Goal: Task Accomplishment & Management: Manage account settings

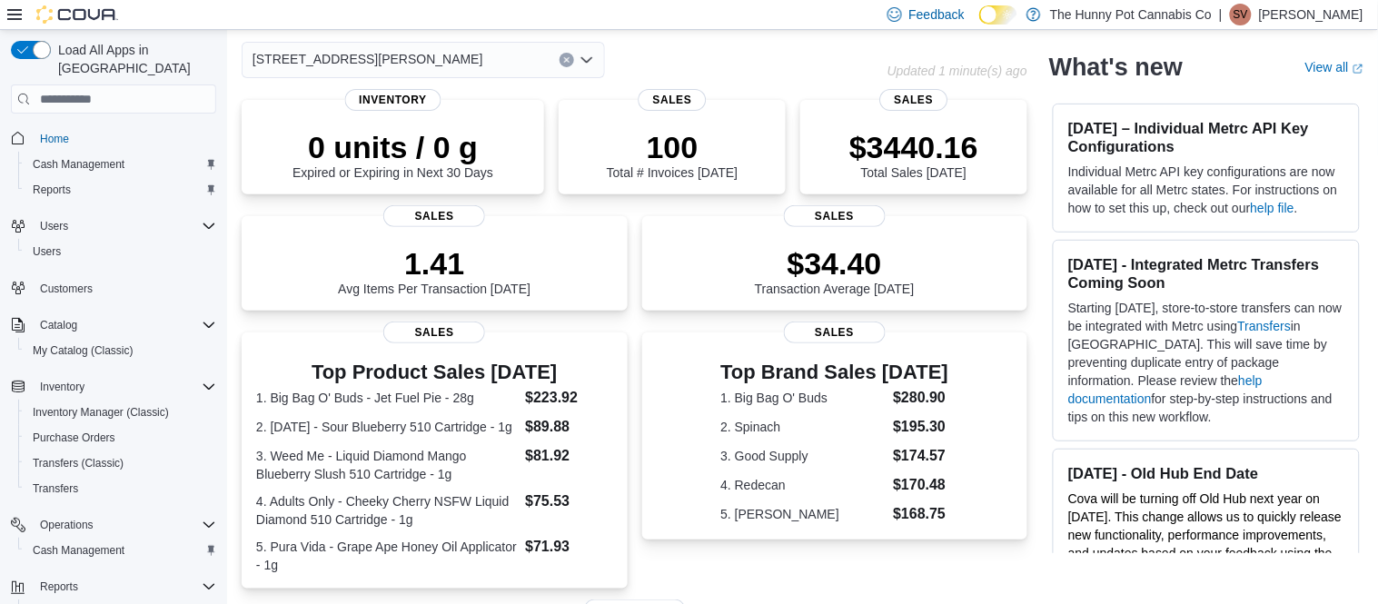
scroll to position [110, 0]
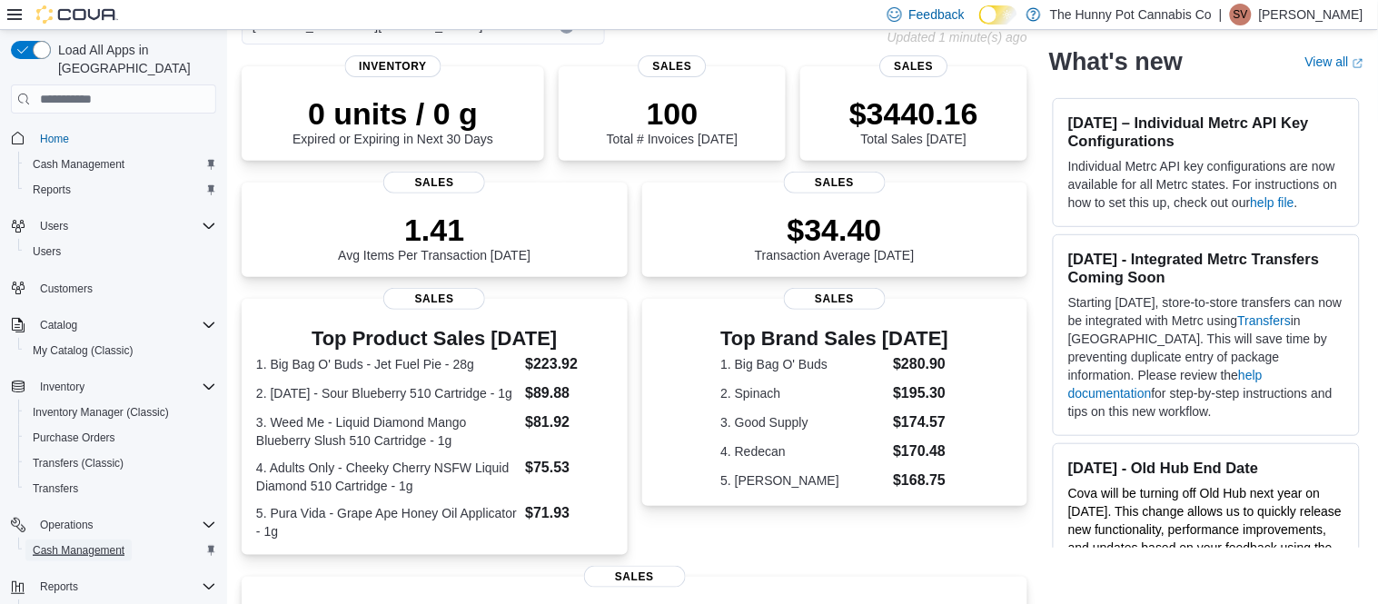
click at [92, 539] on span "Cash Management" at bounding box center [79, 550] width 92 height 22
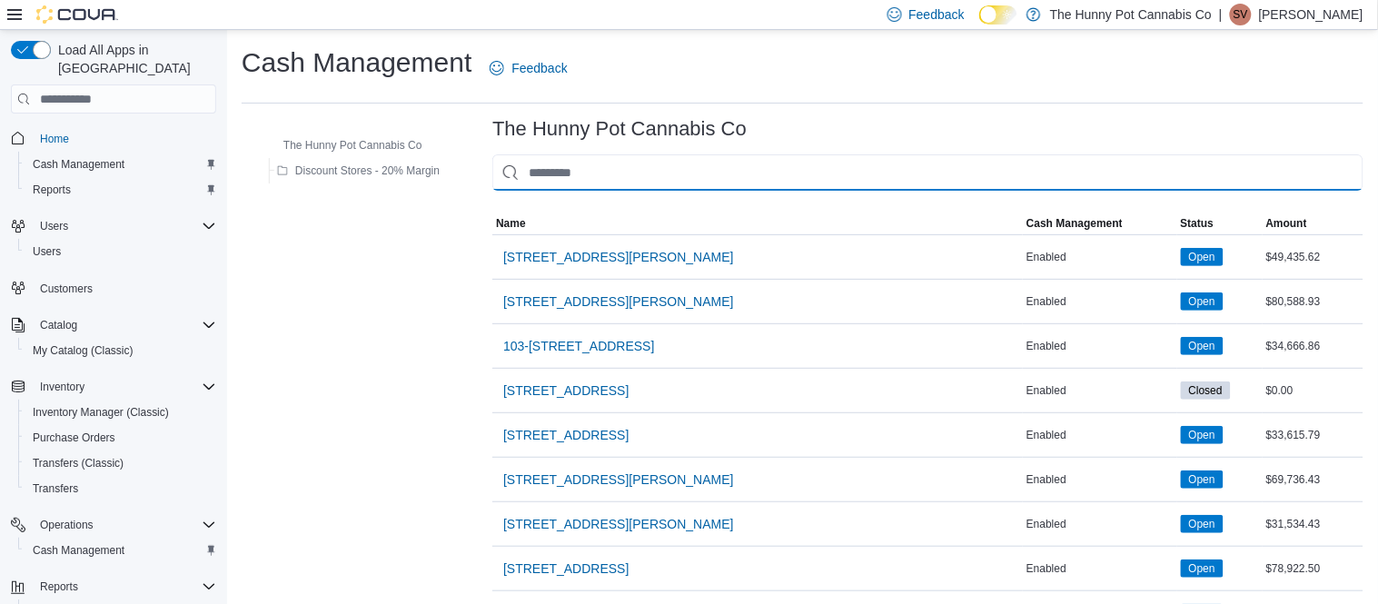
click at [705, 185] on input "This is a search bar. As you type, the results lower in the page will automatic…" at bounding box center [927, 172] width 871 height 36
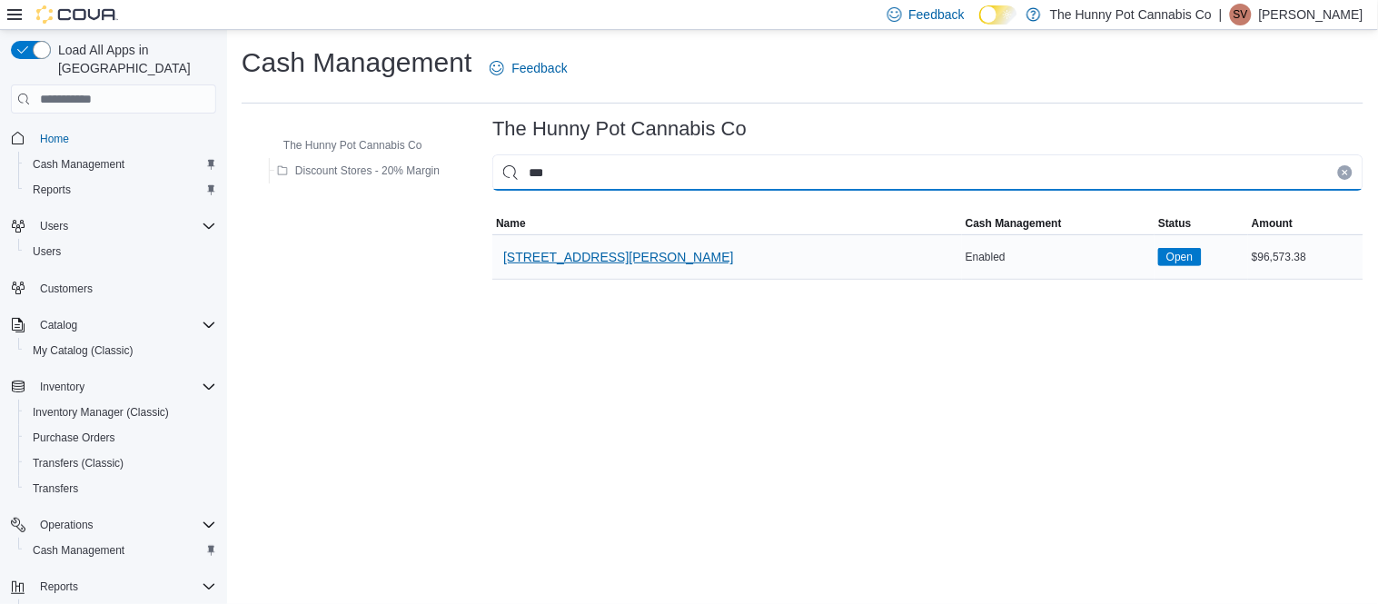
type input "***"
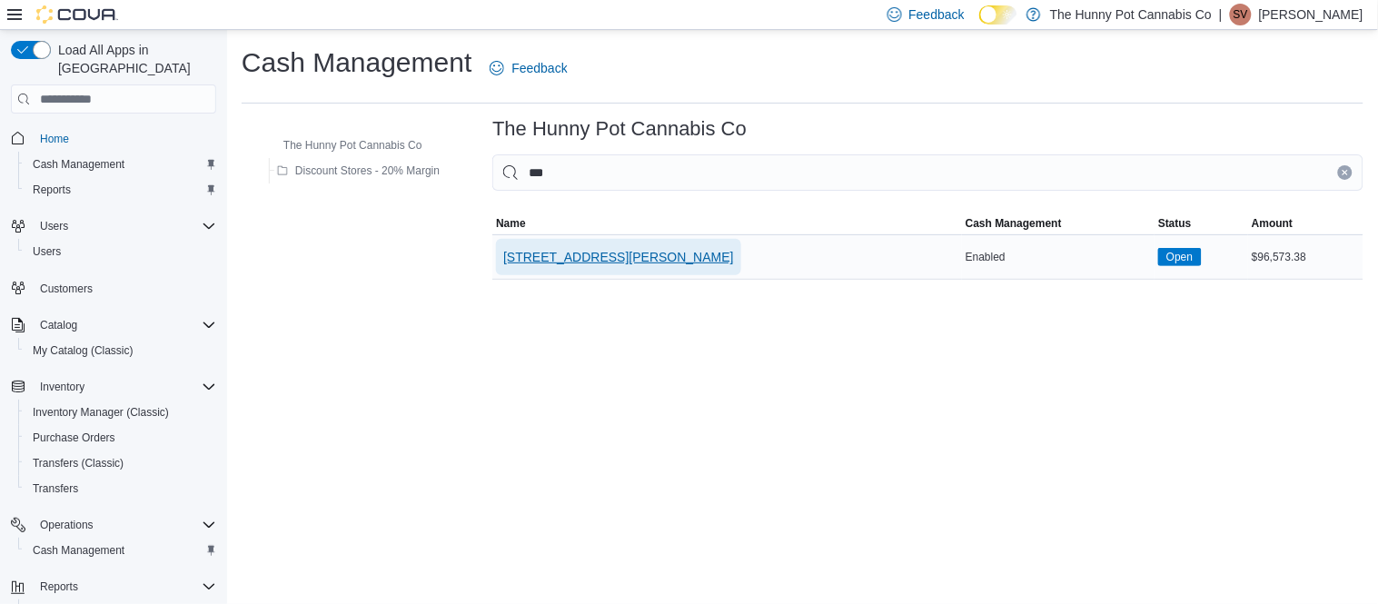
click at [565, 262] on span "659 Upper James St" at bounding box center [618, 257] width 231 height 18
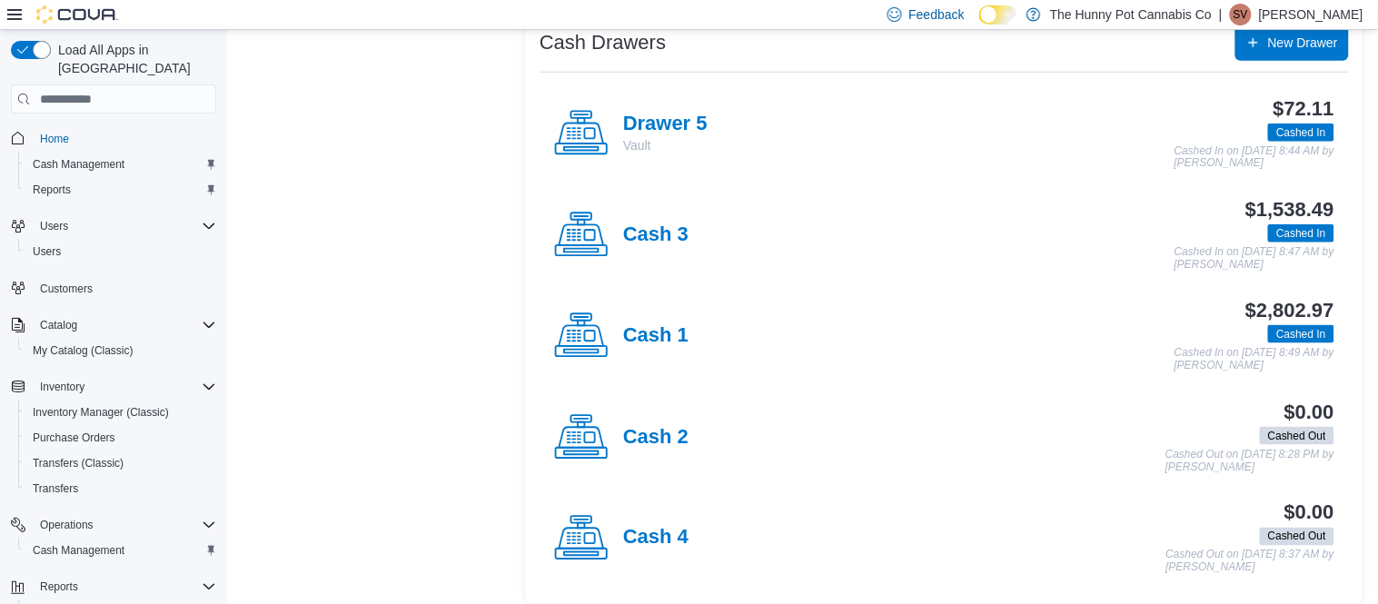
scroll to position [388, 0]
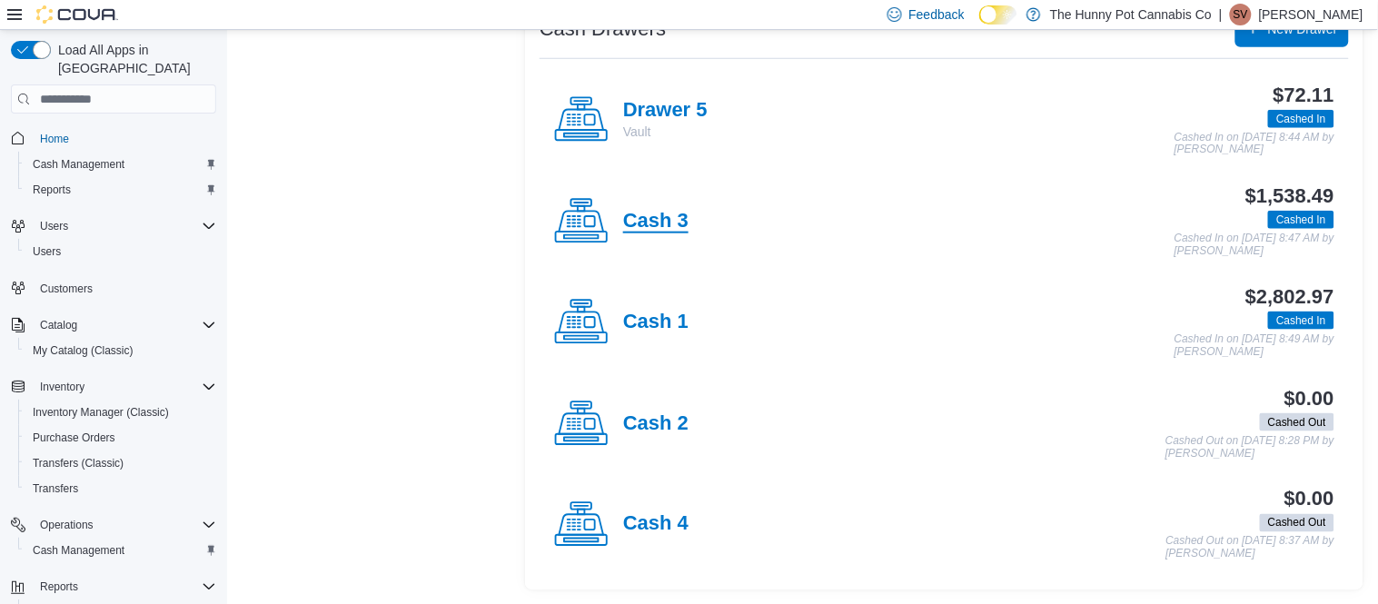
click at [651, 222] on h4 "Cash 3" at bounding box center [655, 222] width 65 height 24
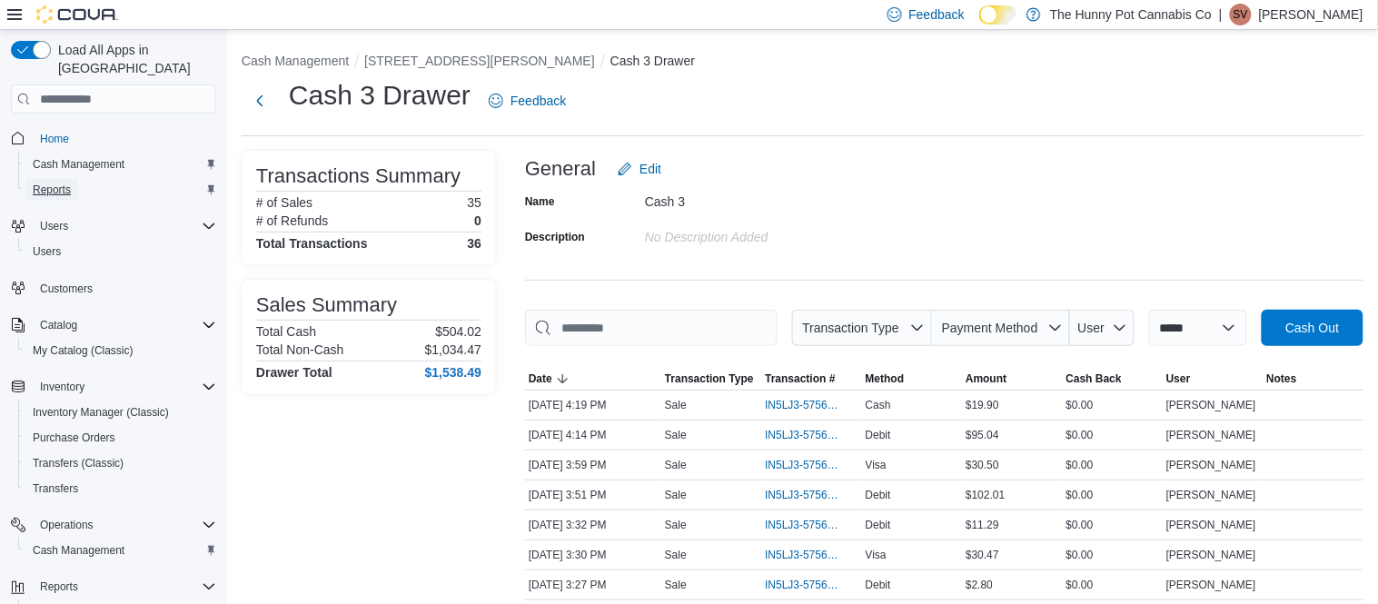
click at [68, 179] on span "Reports" at bounding box center [52, 190] width 38 height 22
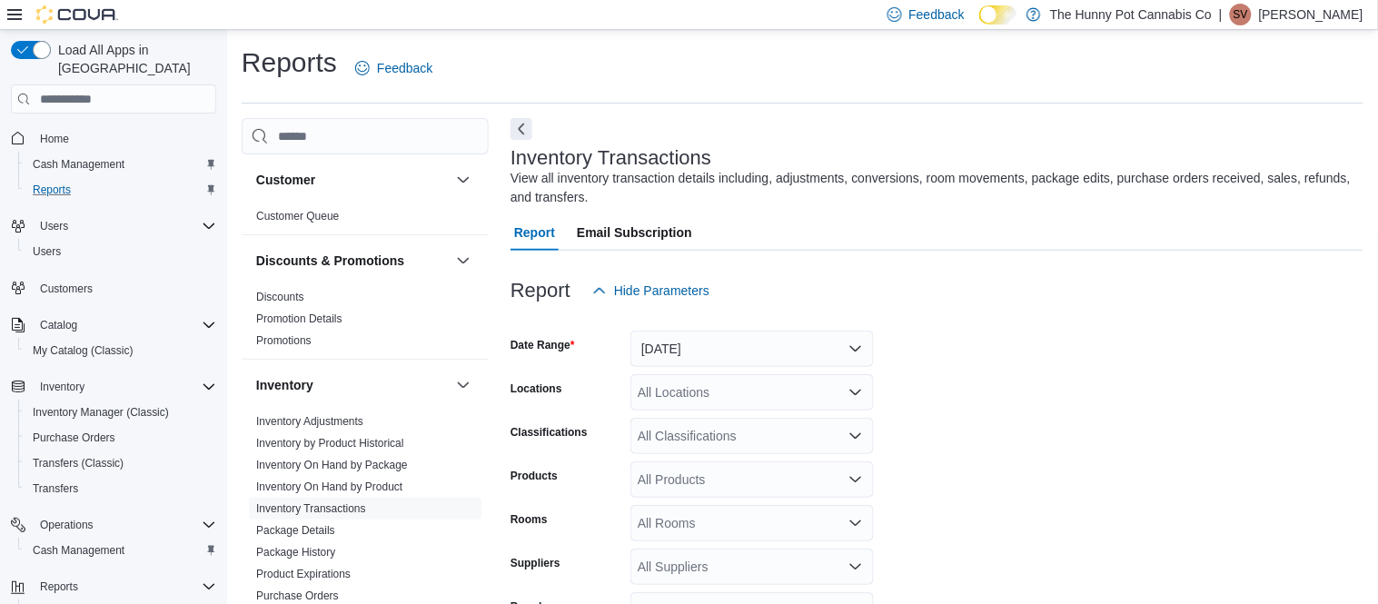
scroll to position [60, 0]
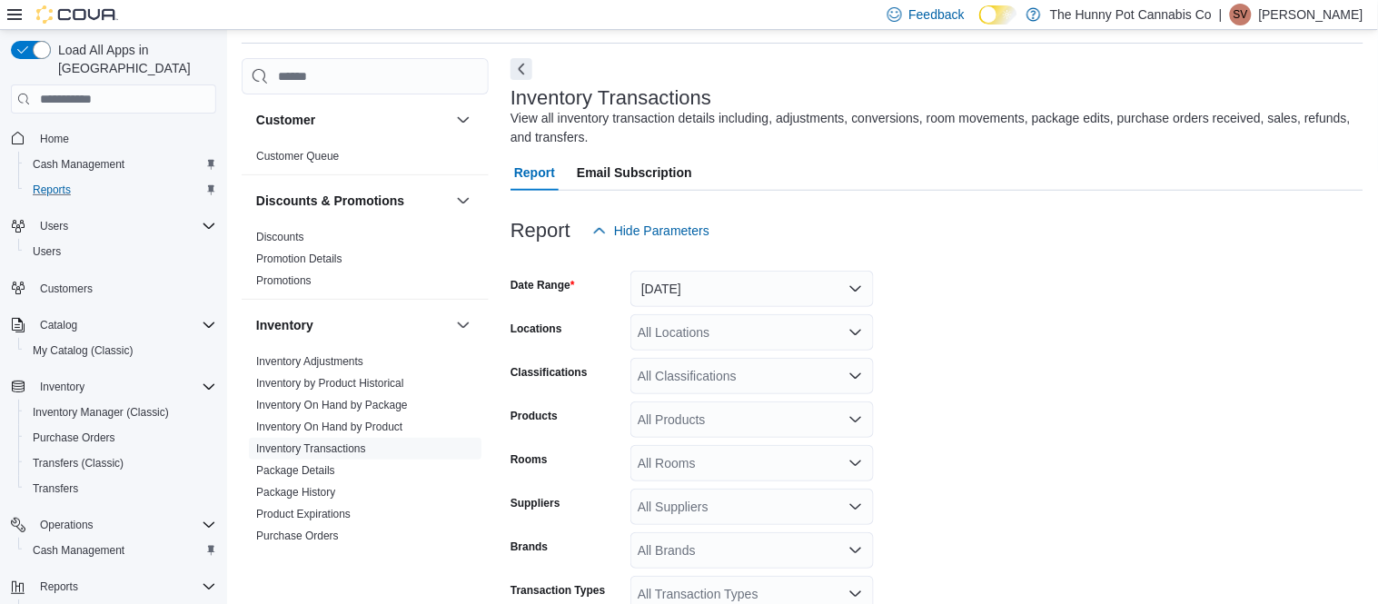
click at [781, 331] on div "All Locations" at bounding box center [751, 332] width 243 height 36
type input "***"
click at [769, 370] on span "659 Upper James St" at bounding box center [784, 363] width 231 height 18
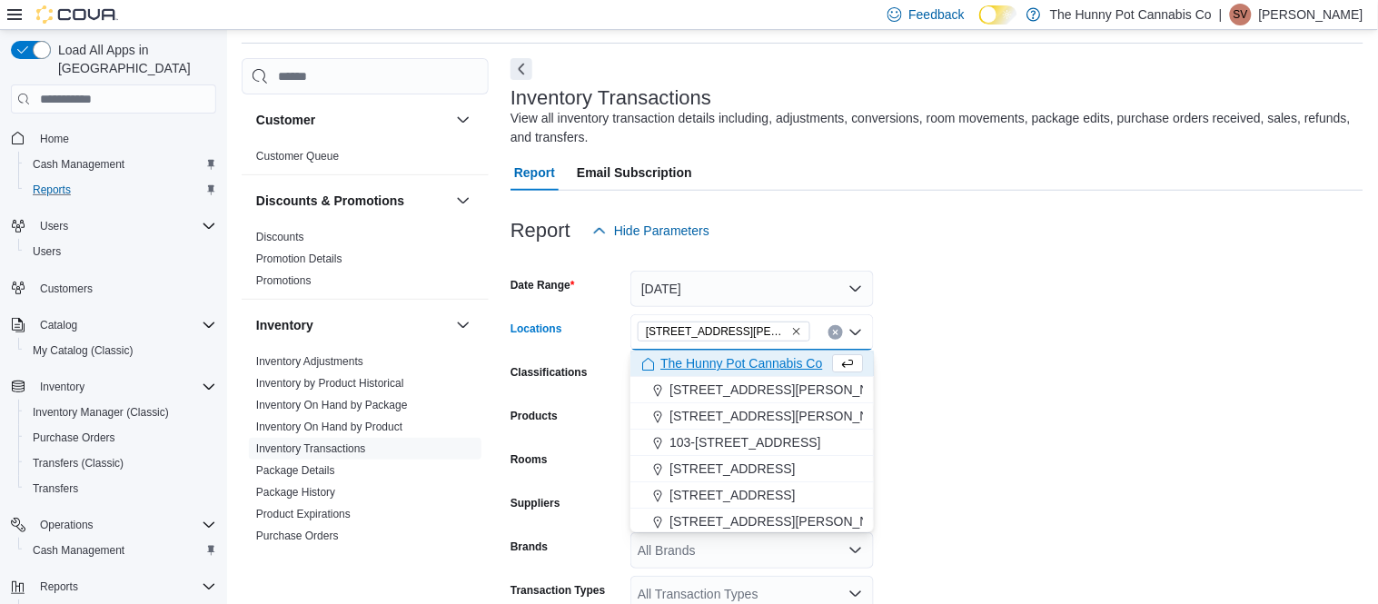
click at [1154, 323] on form "Date Range Yesterday Locations 659 Upper James St Combo box. Selected. 659 Uppe…" at bounding box center [936, 456] width 853 height 414
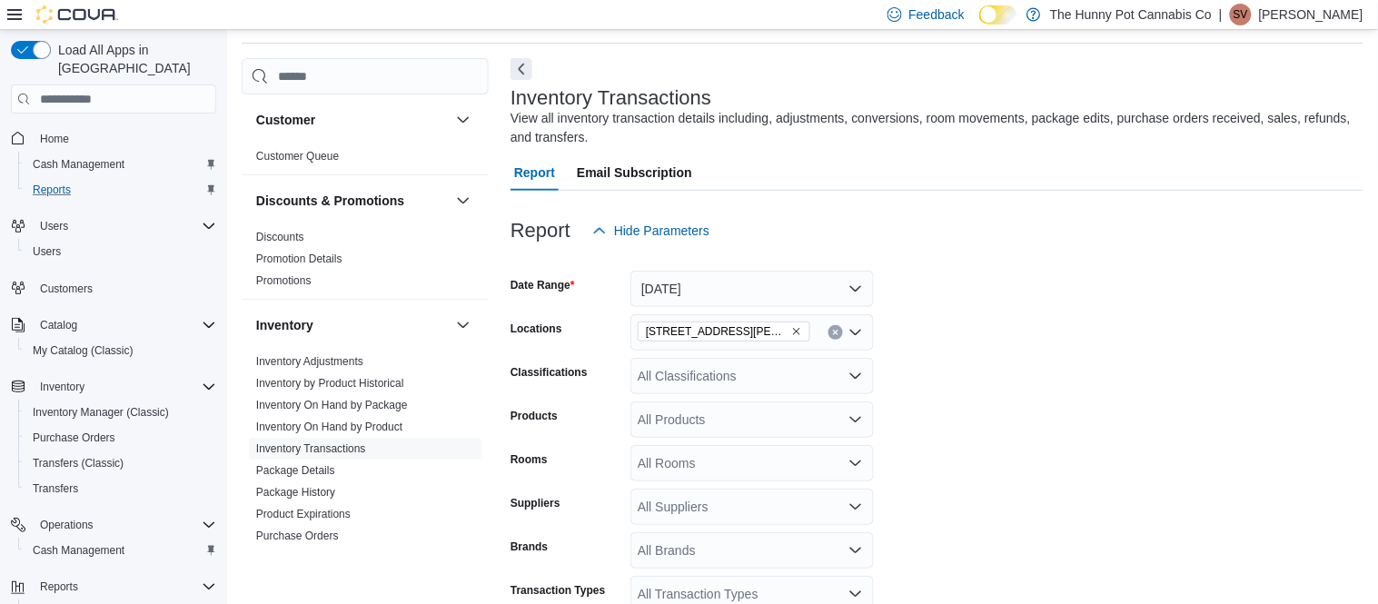
scroll to position [154, 0]
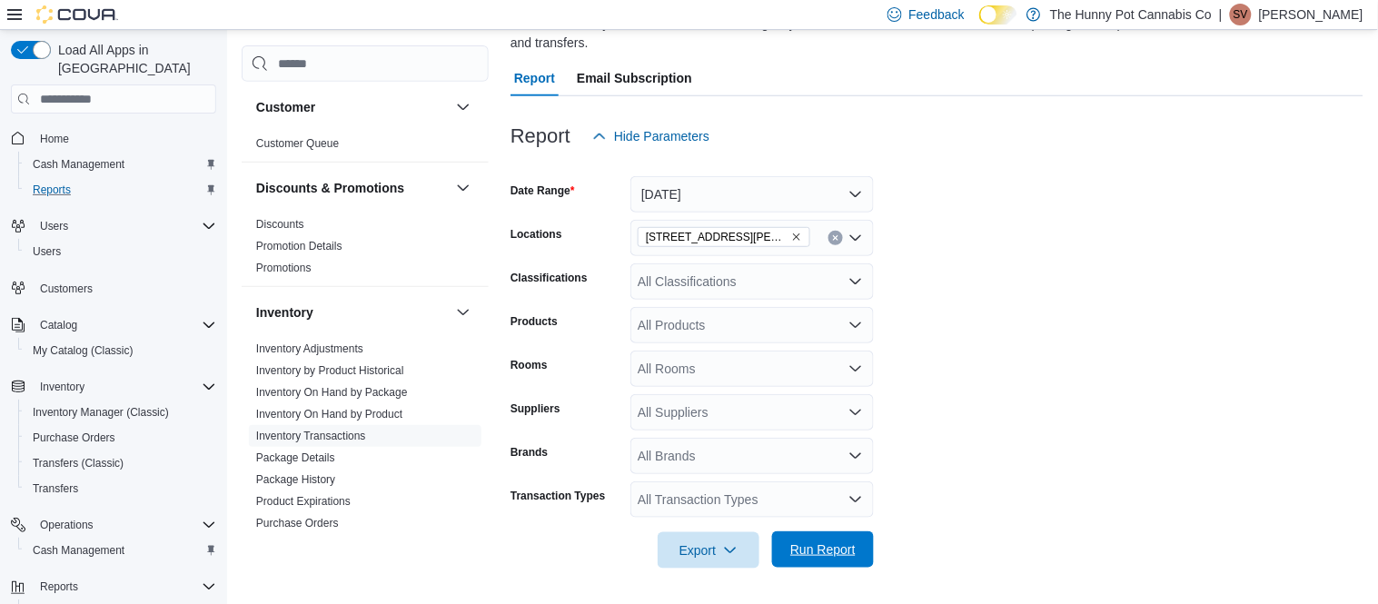
click at [817, 549] on span "Run Report" at bounding box center [822, 549] width 65 height 18
click at [953, 410] on form "Date Range Yesterday Locations 659 Upper James St Classifications All Classific…" at bounding box center [936, 361] width 853 height 414
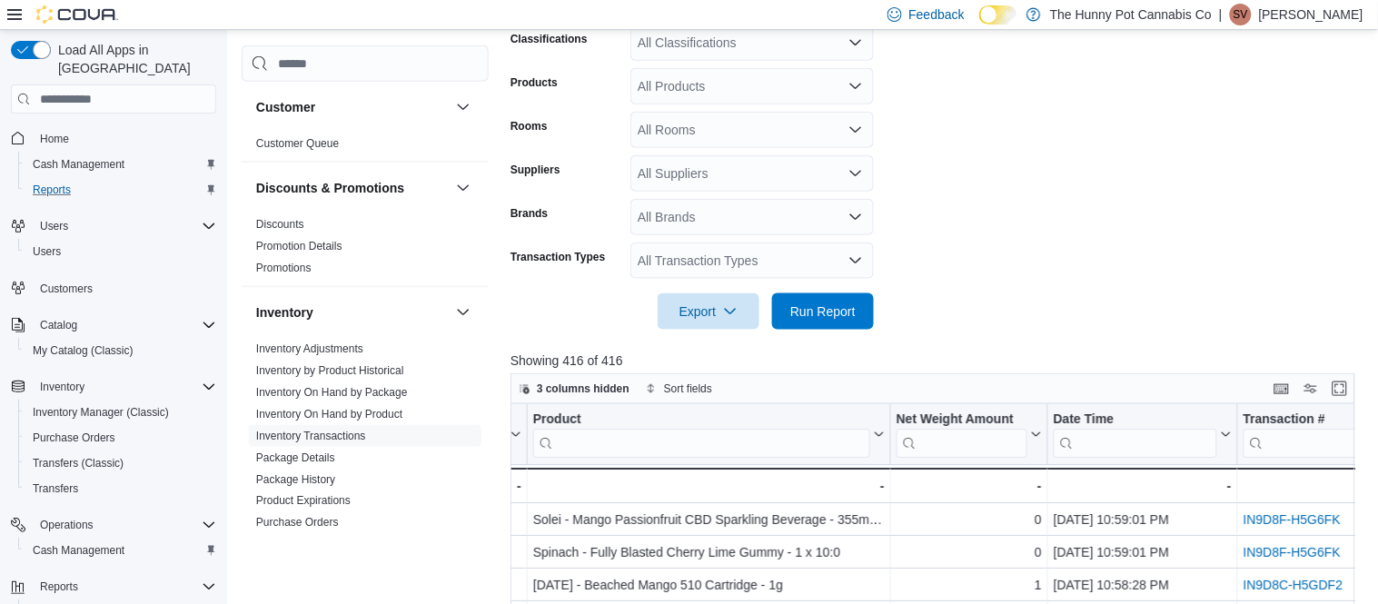
scroll to position [3, 609]
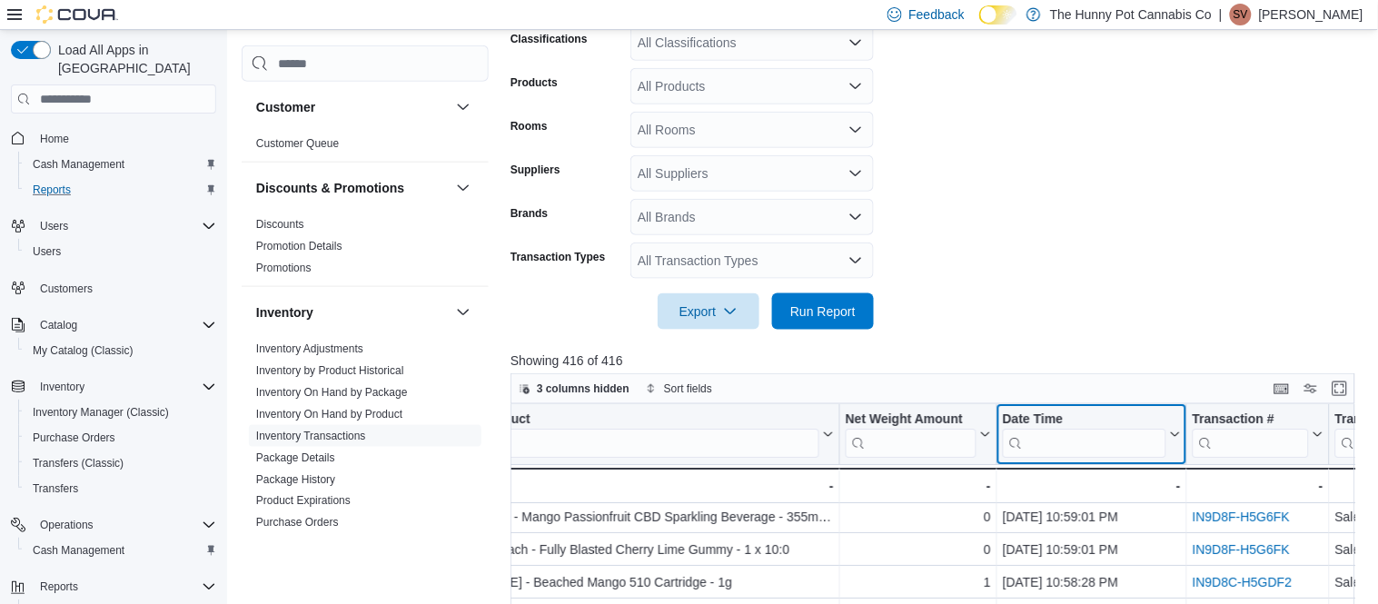
click at [1107, 443] on input "search" at bounding box center [1084, 443] width 163 height 29
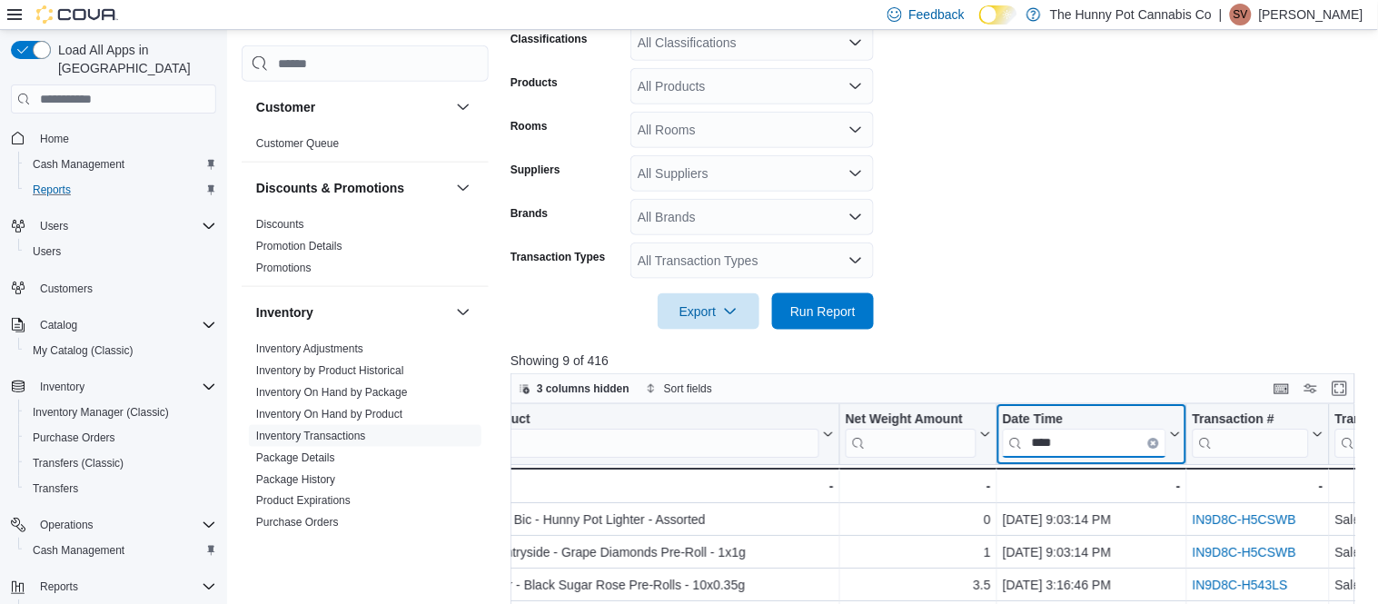
type input "****"
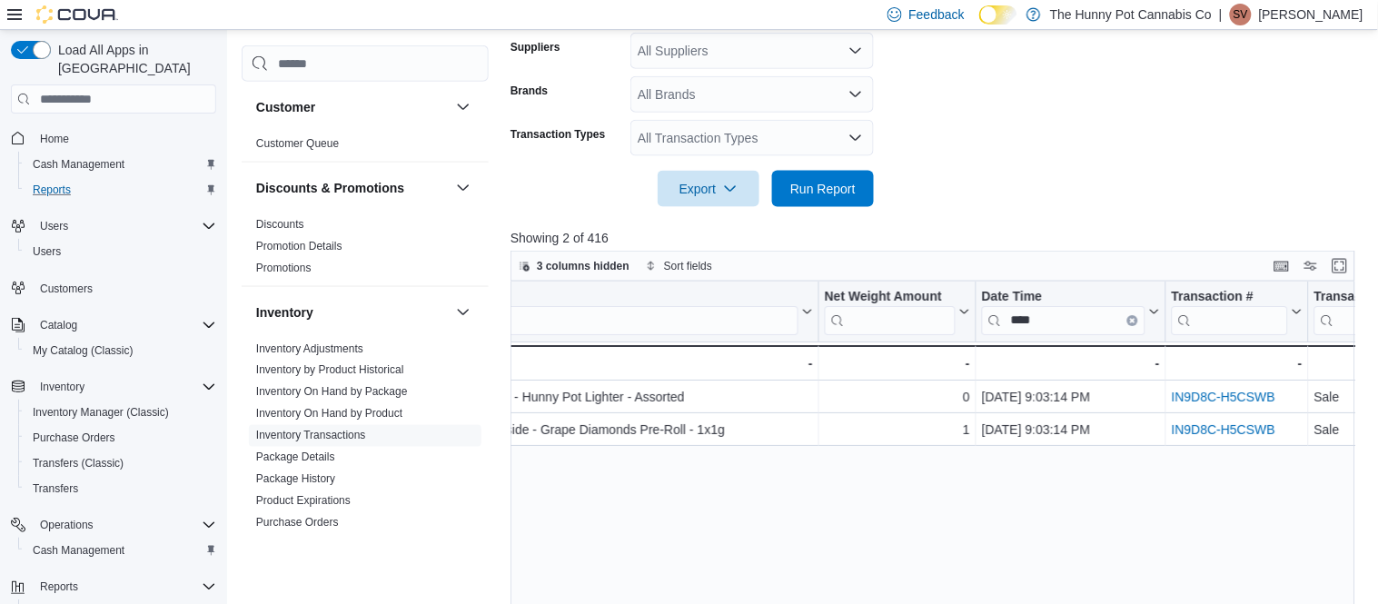
scroll to position [0, 631]
click at [1131, 321] on icon "Clear input" at bounding box center [1131, 320] width 5 height 5
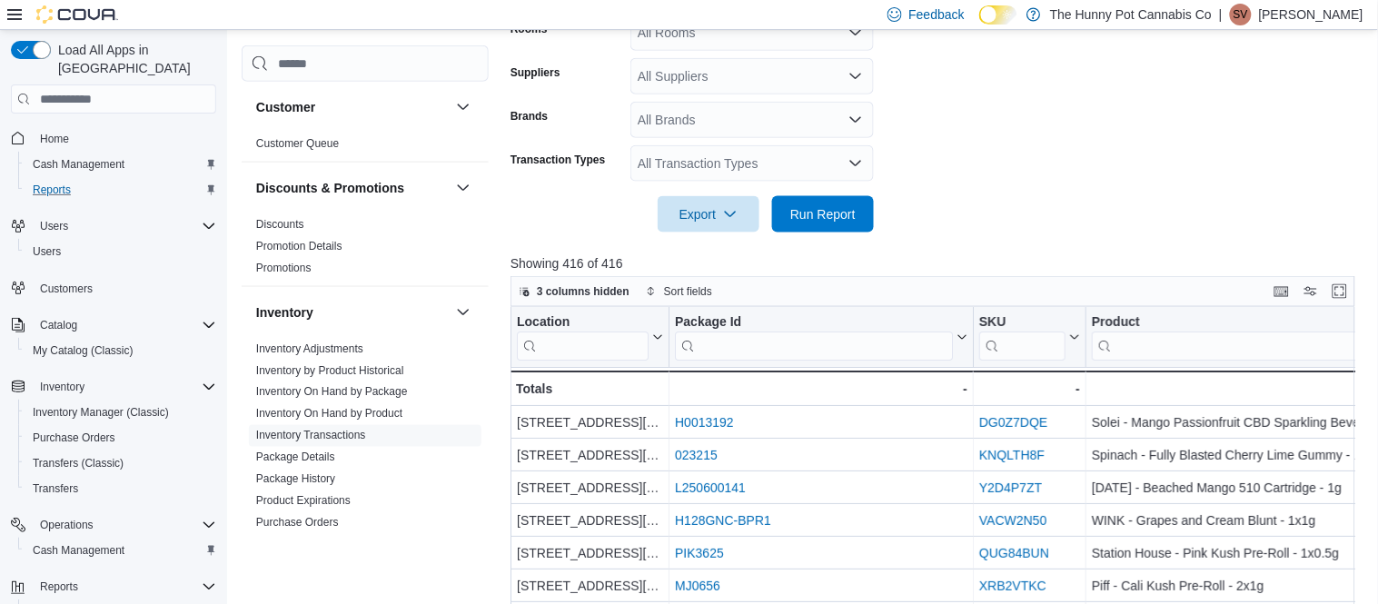
scroll to position [47, 0]
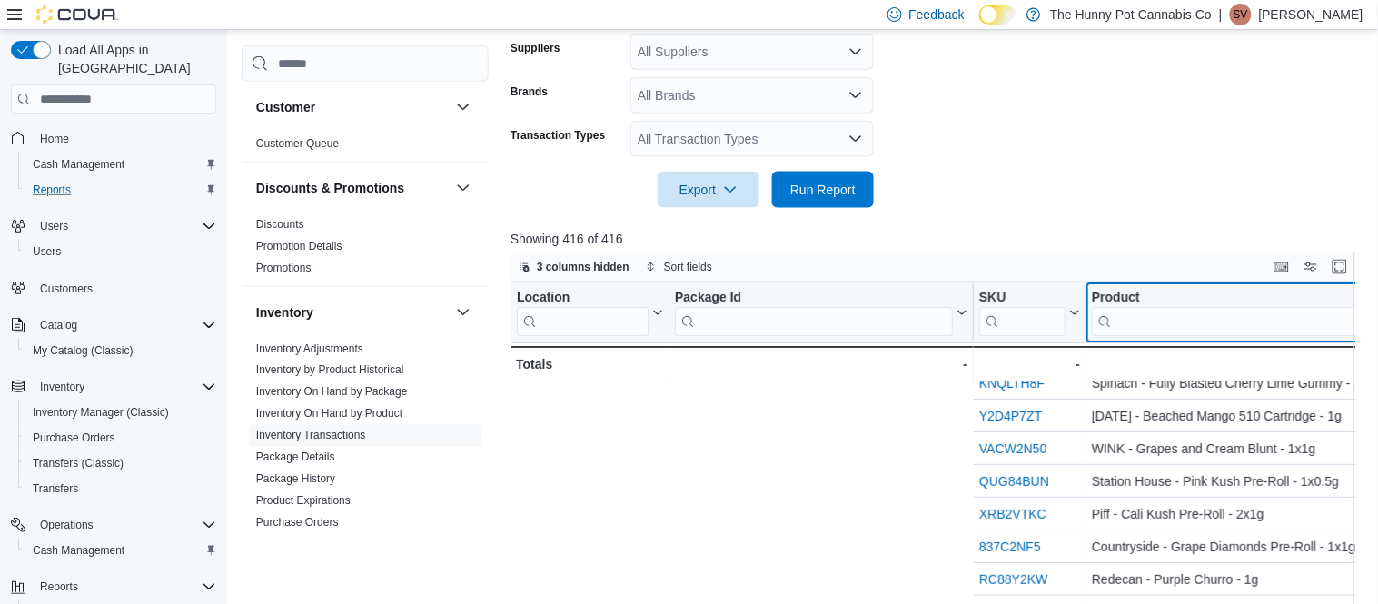
scroll to position [47, 576]
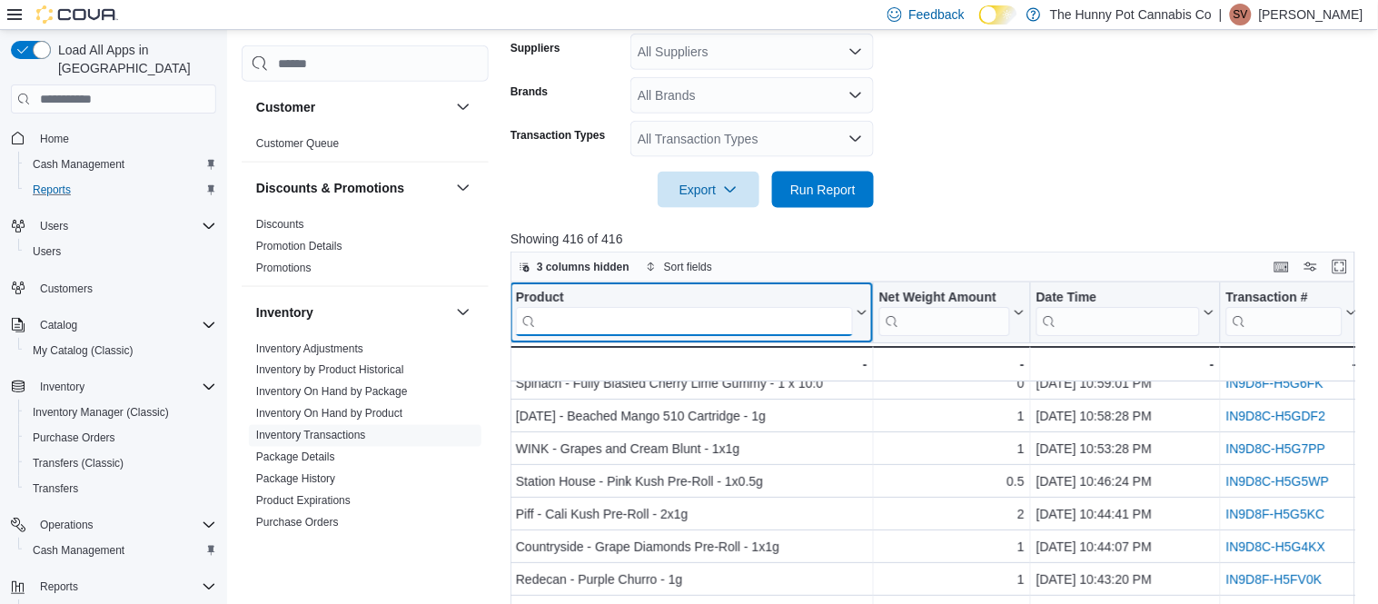
click at [807, 323] on input "search" at bounding box center [684, 321] width 337 height 29
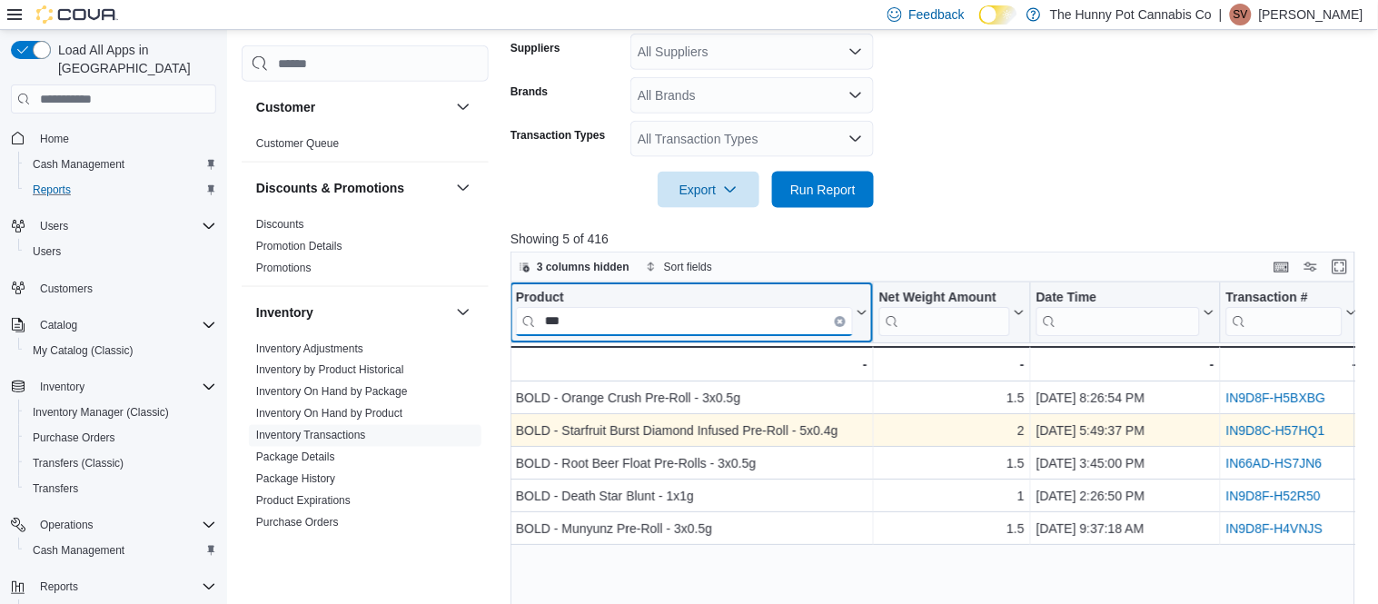
scroll to position [0, 573]
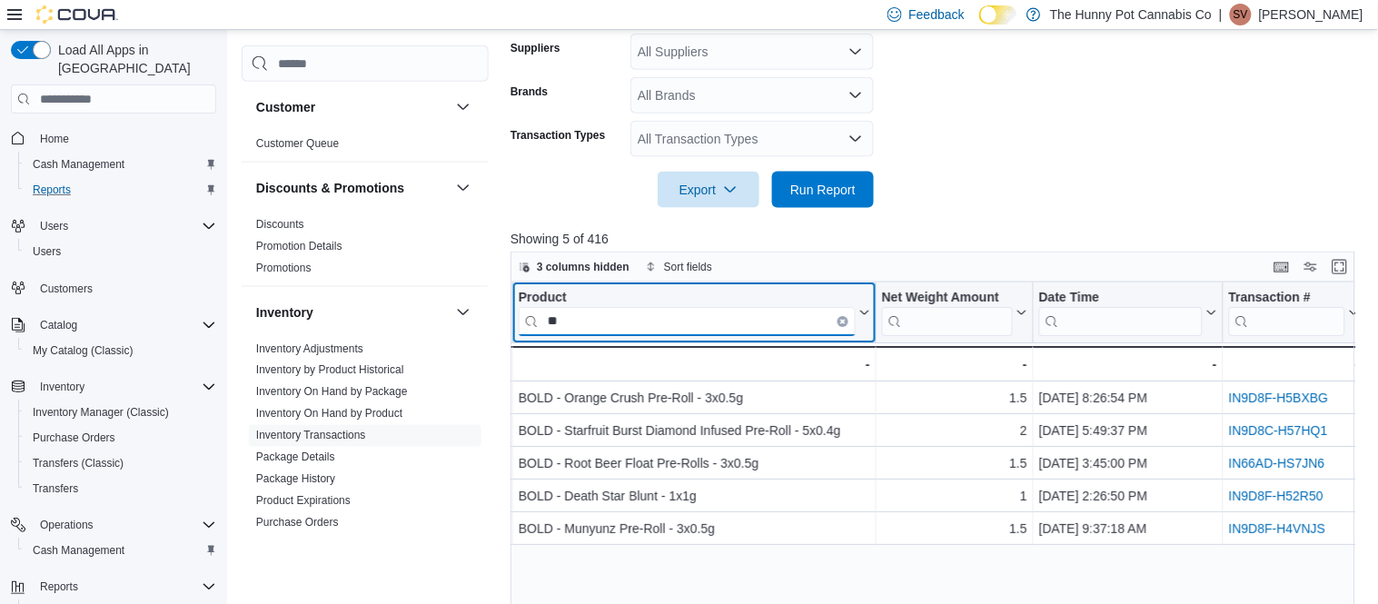
type input "*"
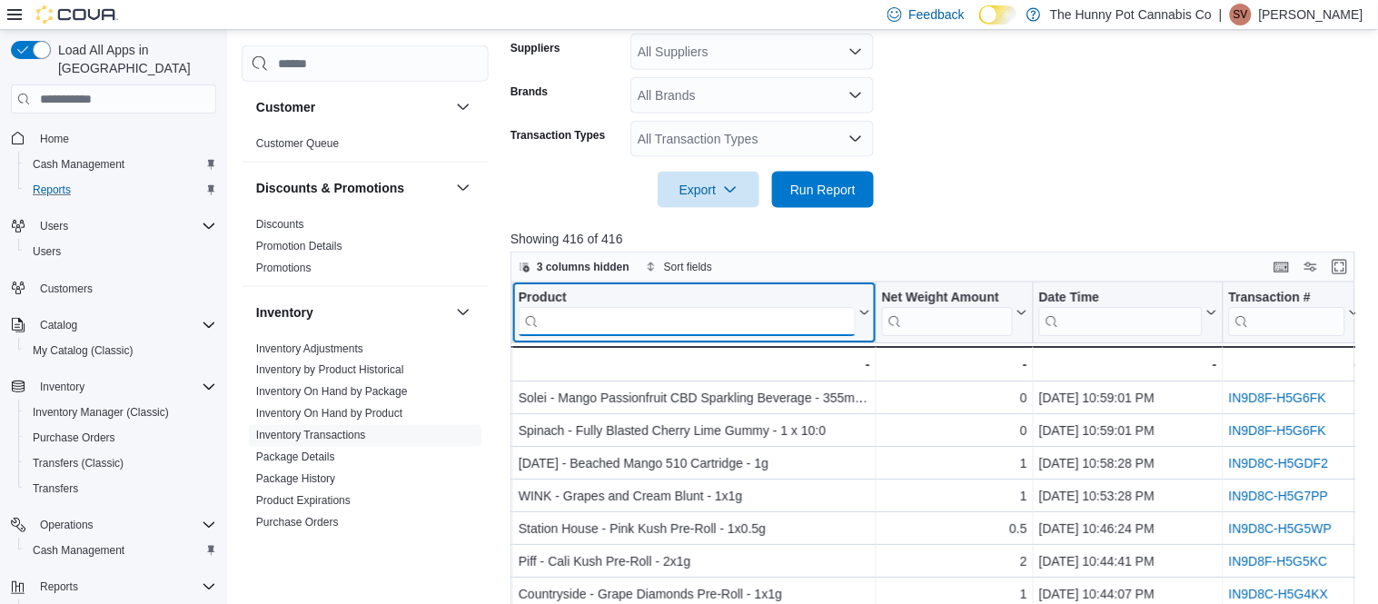
scroll to position [137, 0]
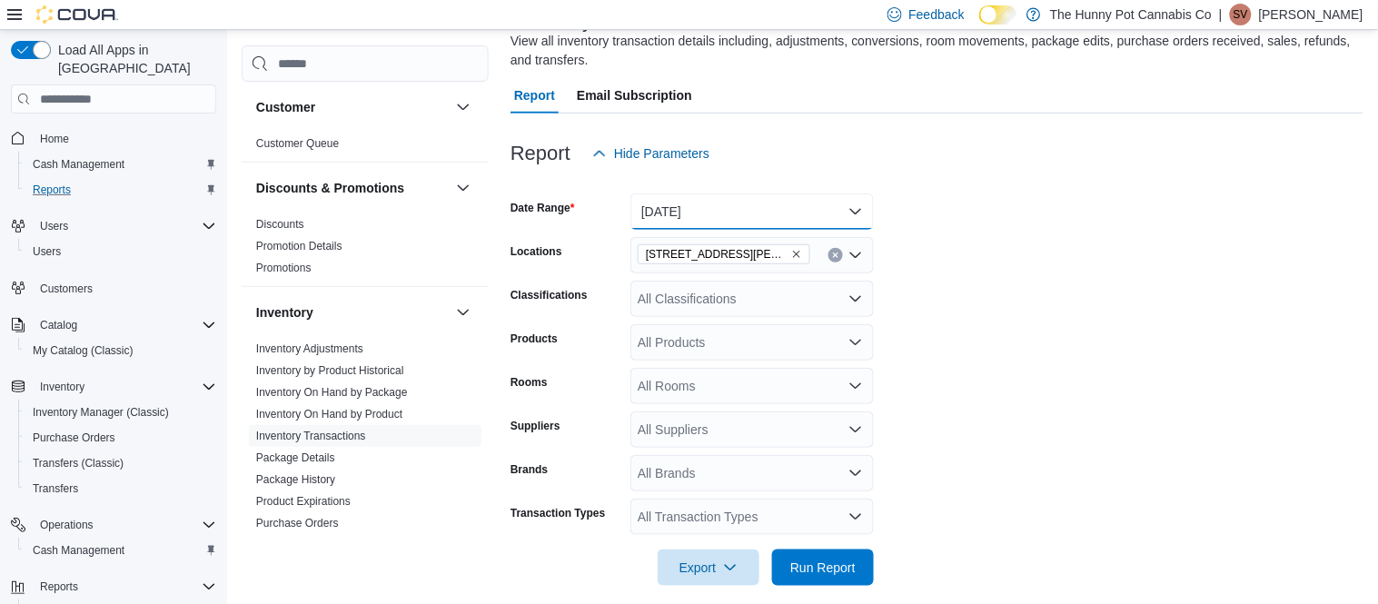
click at [859, 212] on button "Yesterday" at bounding box center [751, 211] width 243 height 36
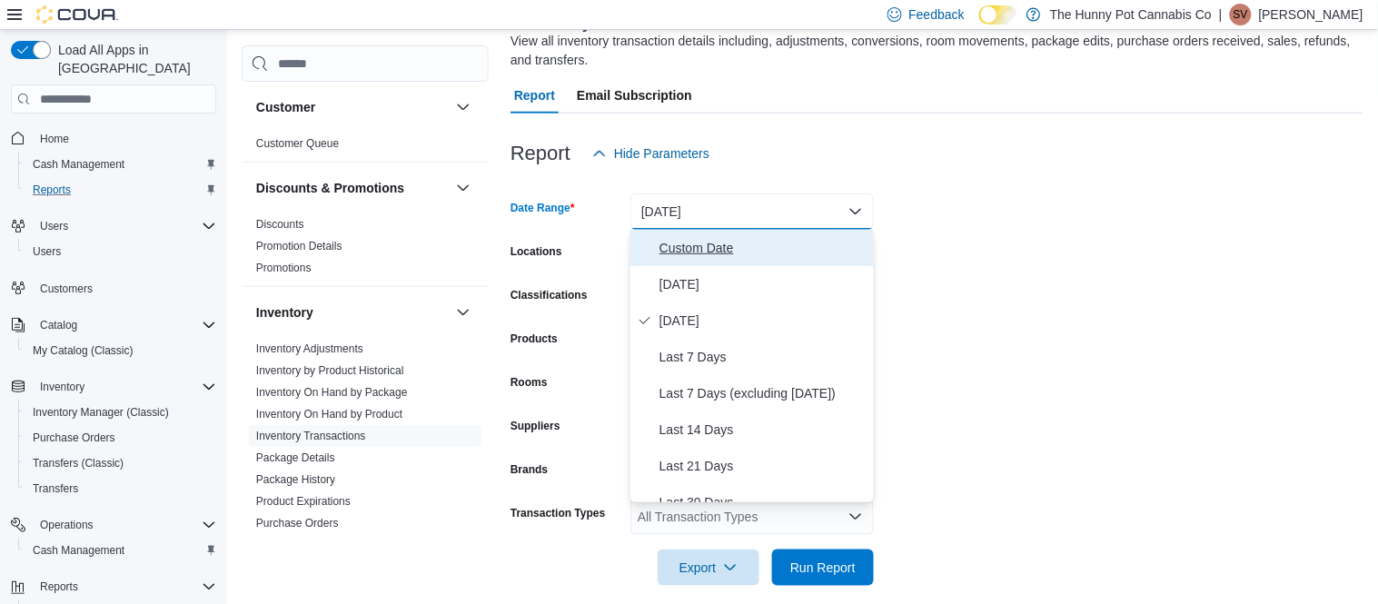
click at [717, 242] on span "Custom Date" at bounding box center [762, 248] width 207 height 22
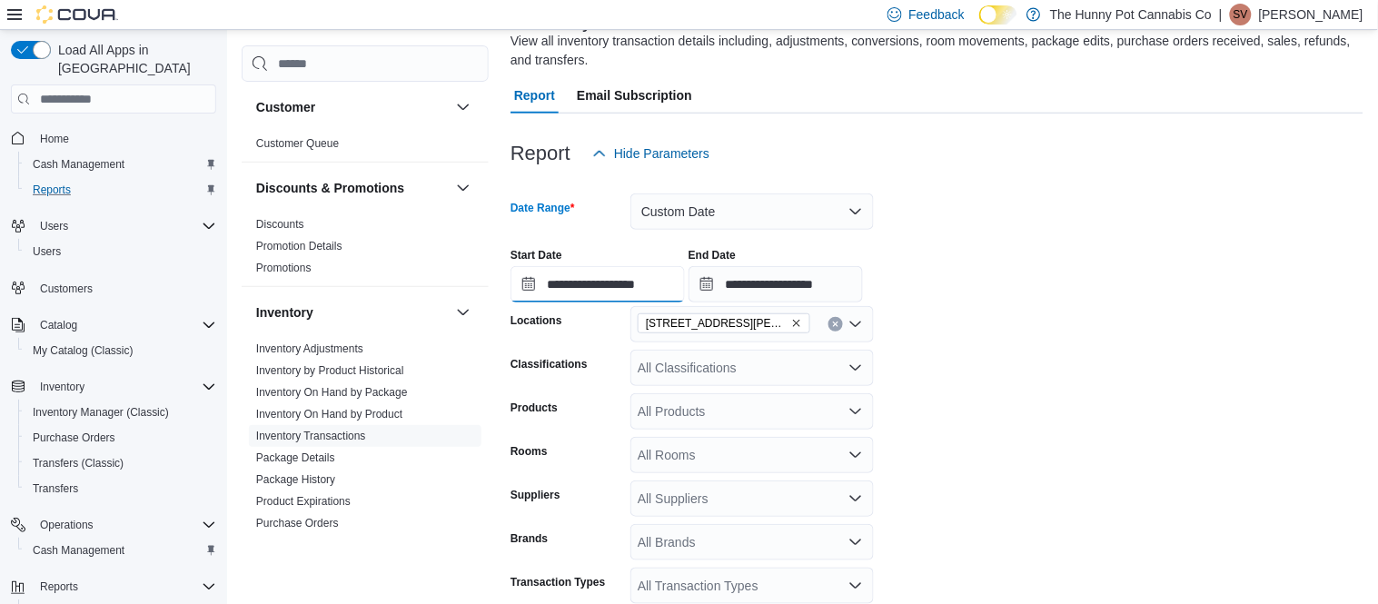
click at [541, 284] on input "**********" at bounding box center [597, 284] width 174 height 36
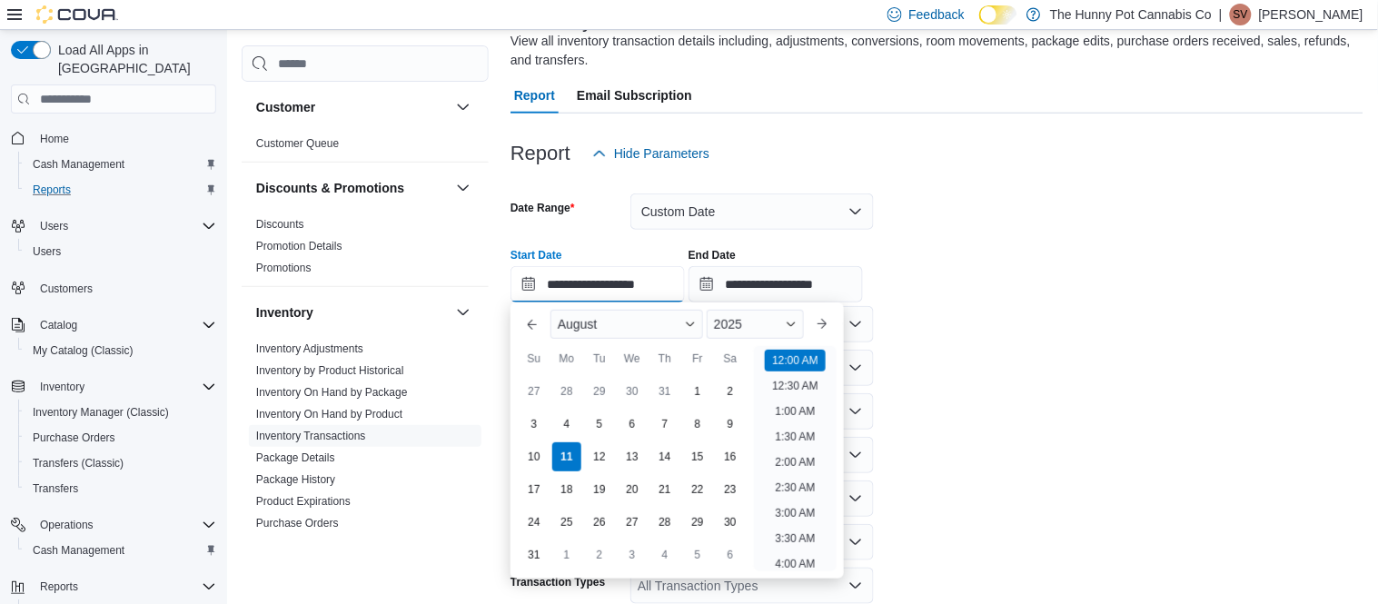
scroll to position [56, 0]
click at [726, 427] on div "9" at bounding box center [730, 425] width 32 height 32
type input "**********"
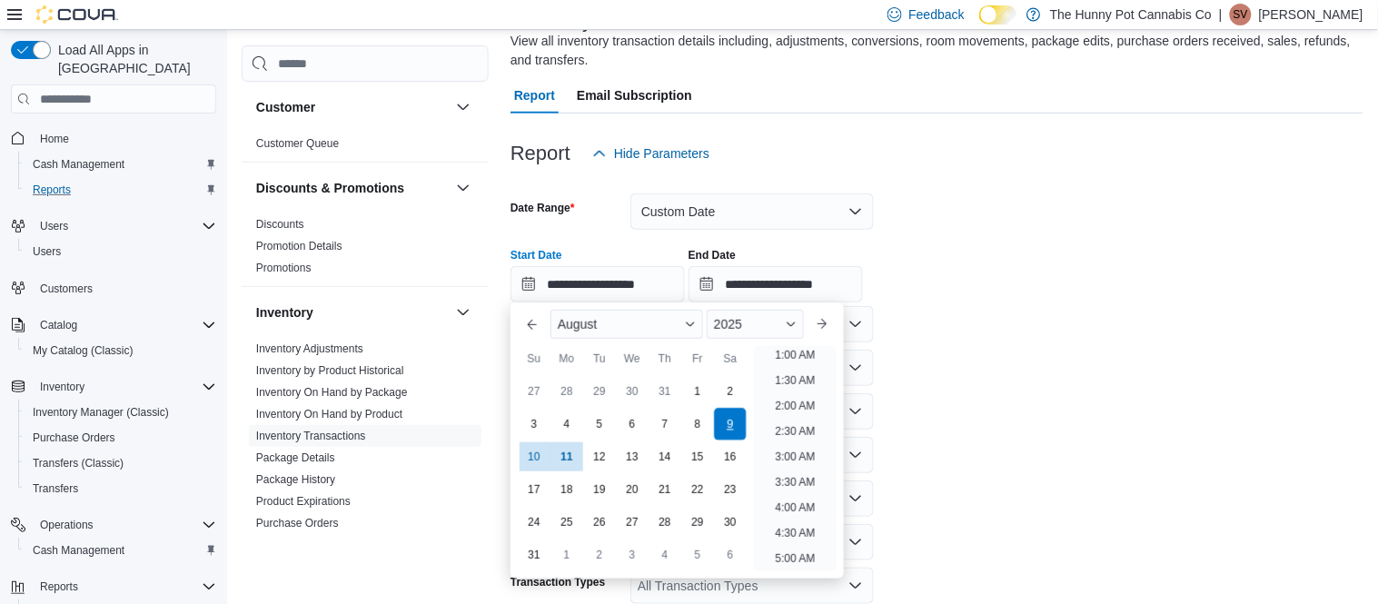
scroll to position [4, 0]
click at [762, 285] on input "**********" at bounding box center [775, 284] width 174 height 36
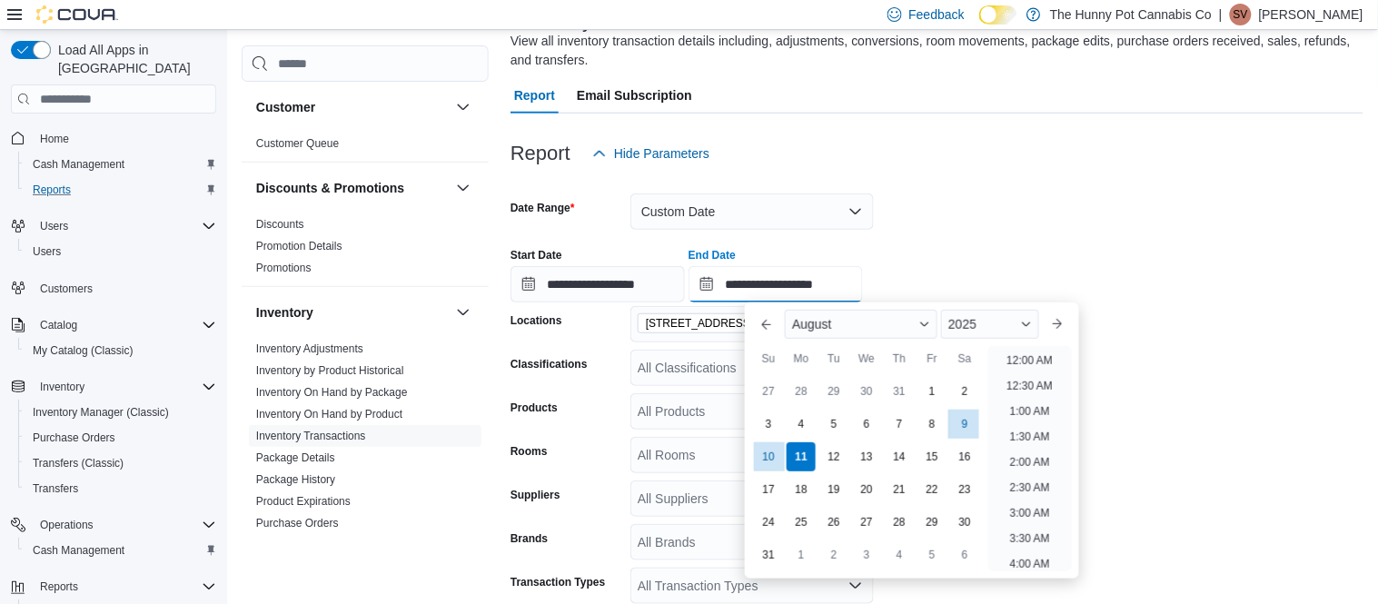
scroll to position [999, 0]
click at [957, 438] on div "9" at bounding box center [965, 425] width 32 height 32
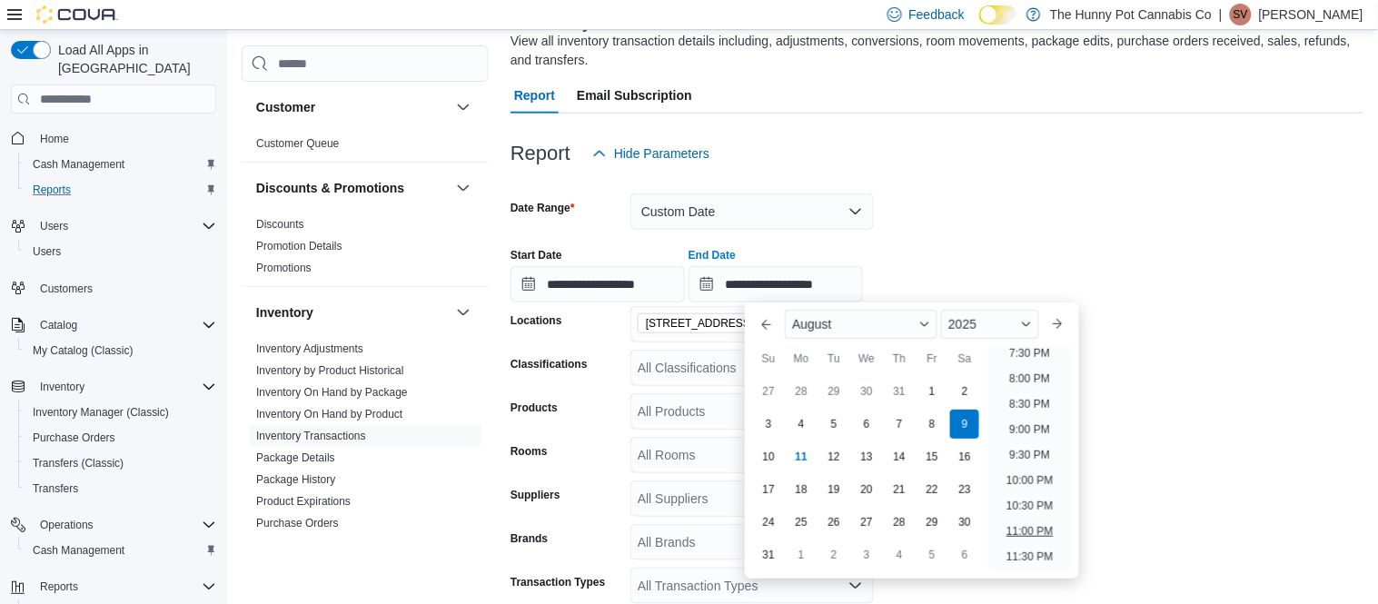
click at [1036, 533] on li "11:00 PM" at bounding box center [1029, 531] width 61 height 22
type input "**********"
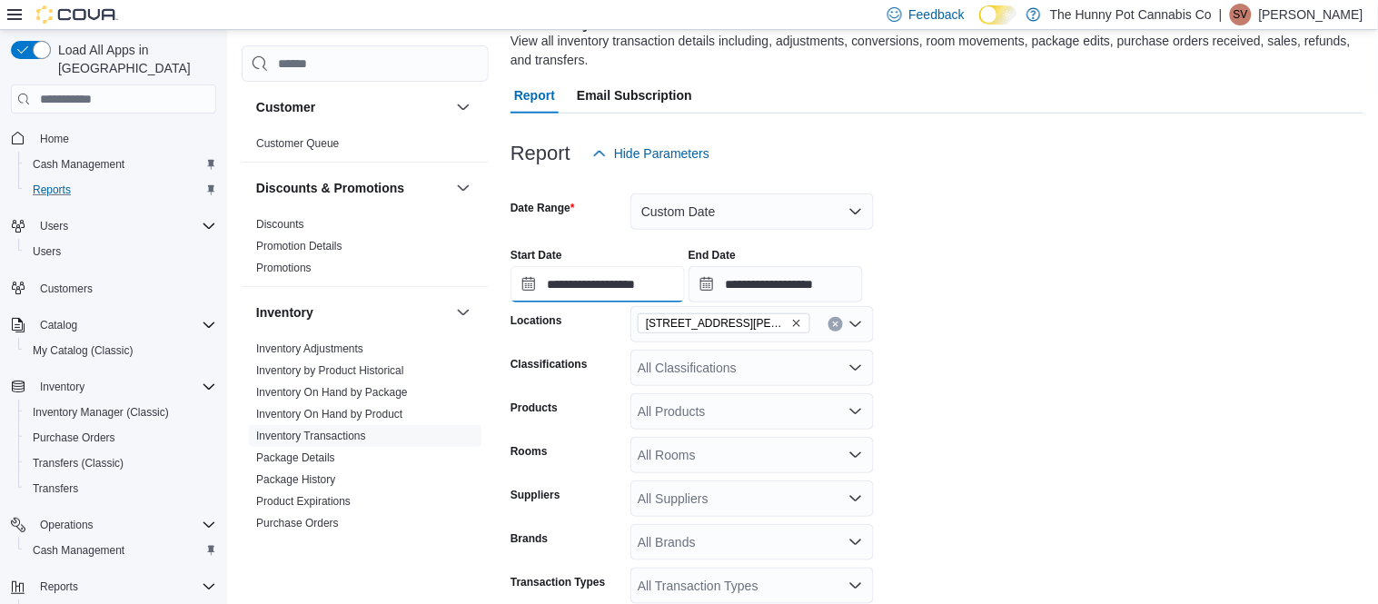
click at [617, 281] on input "**********" at bounding box center [597, 284] width 174 height 36
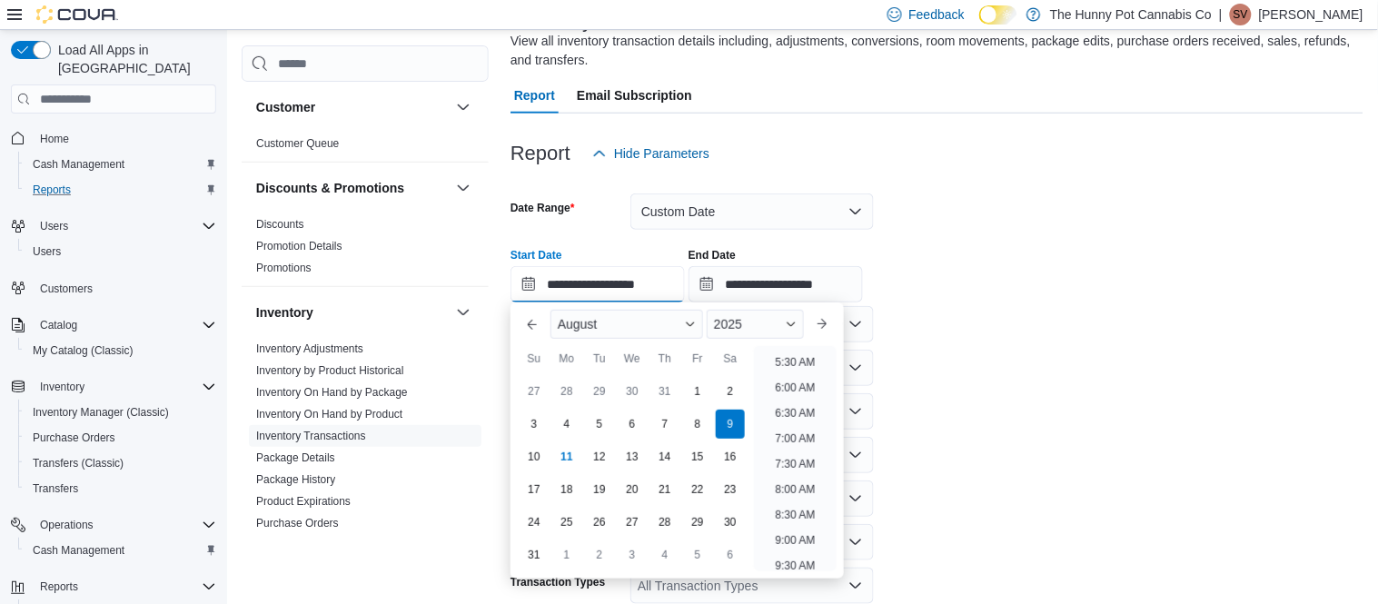
scroll to position [279, 0]
click at [798, 538] on li "9:00 AM" at bounding box center [795, 540] width 54 height 22
type input "**********"
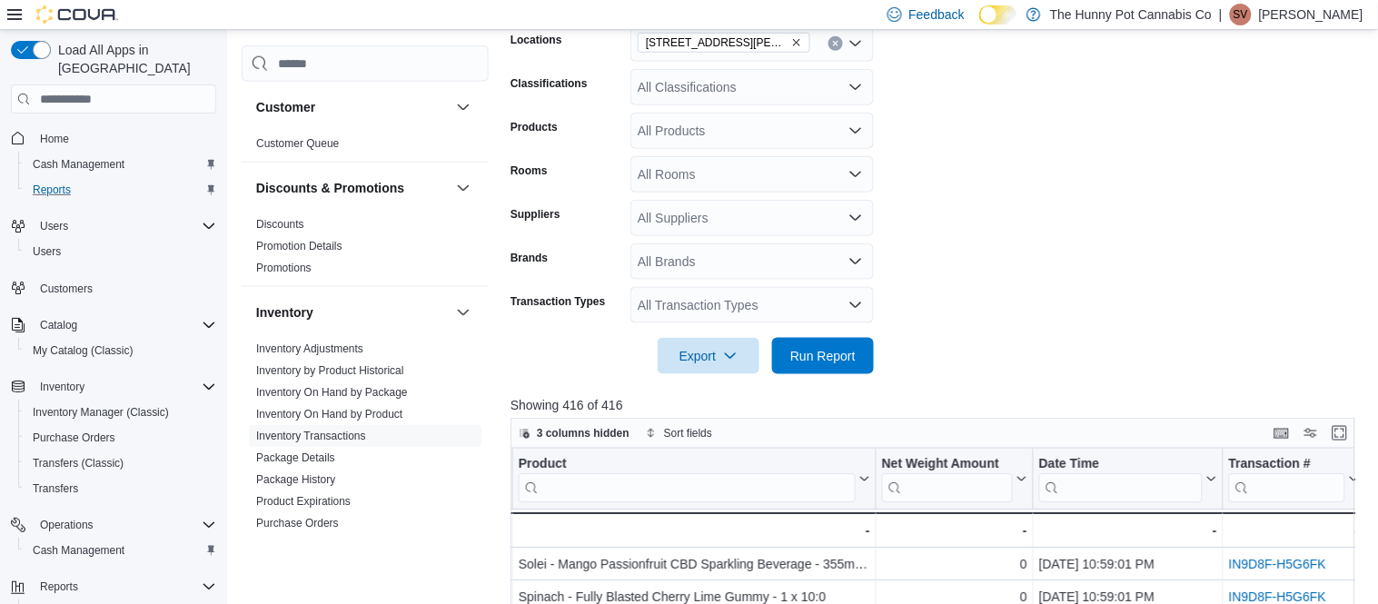
scroll to position [420, 0]
click at [835, 342] on span "Run Report" at bounding box center [823, 353] width 80 height 36
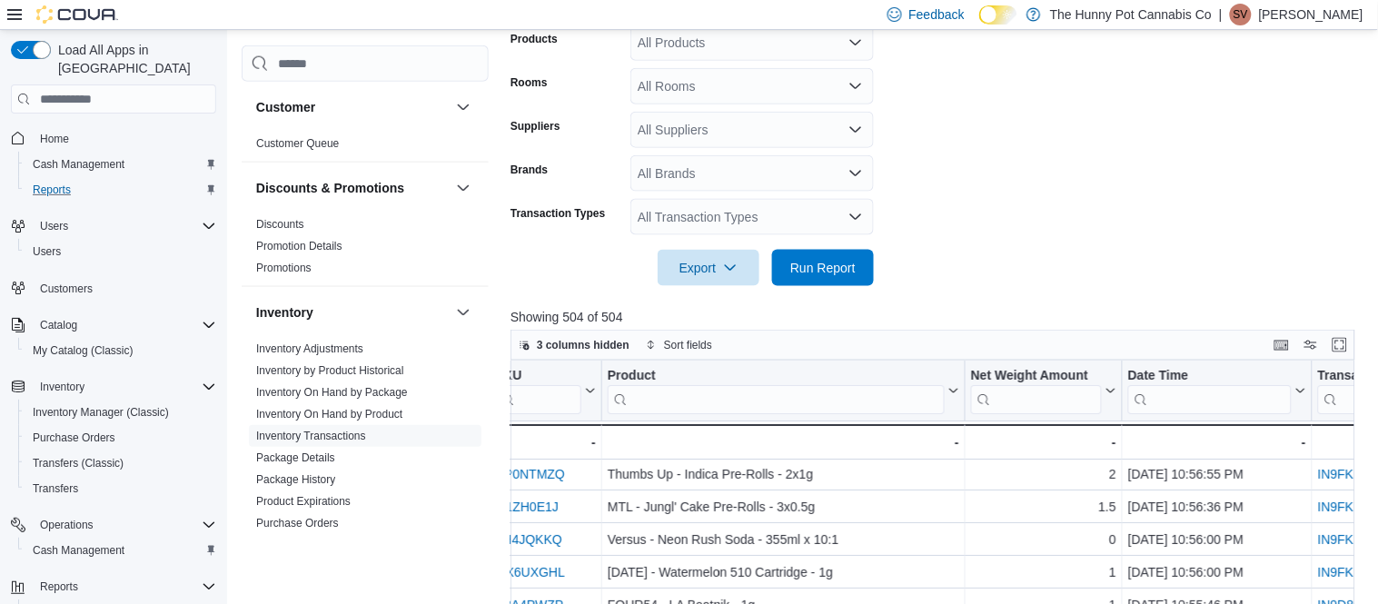
scroll to position [2, 487]
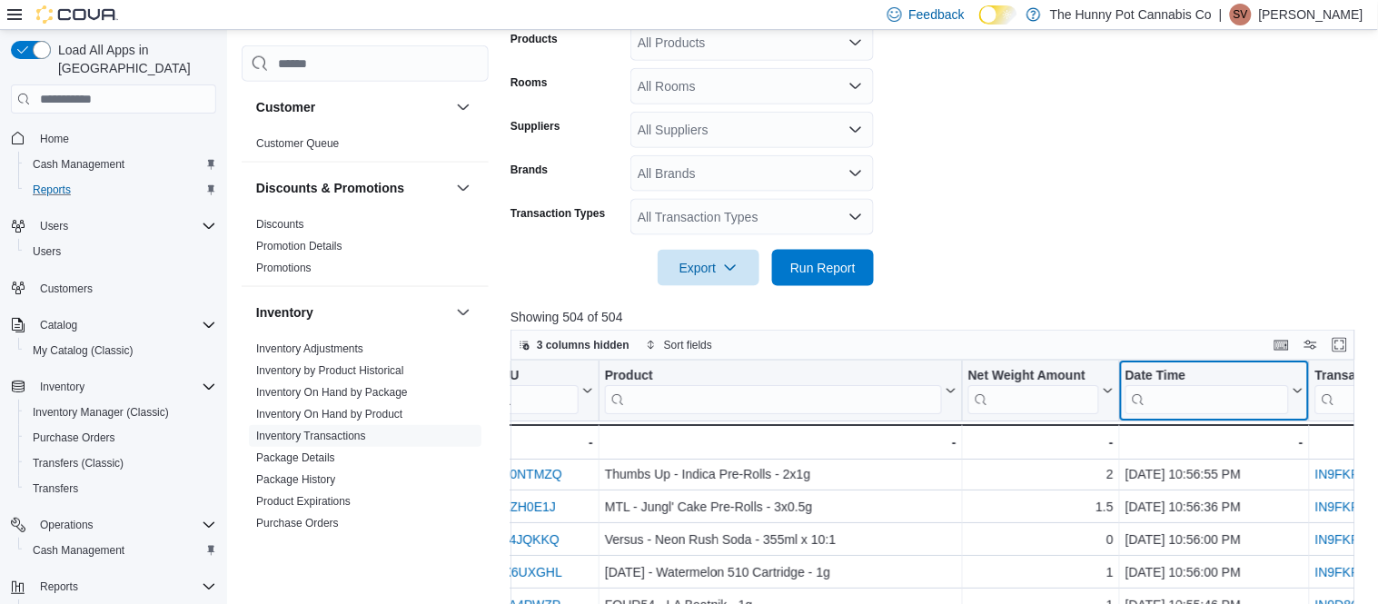
click at [1174, 403] on input "search" at bounding box center [1206, 399] width 163 height 29
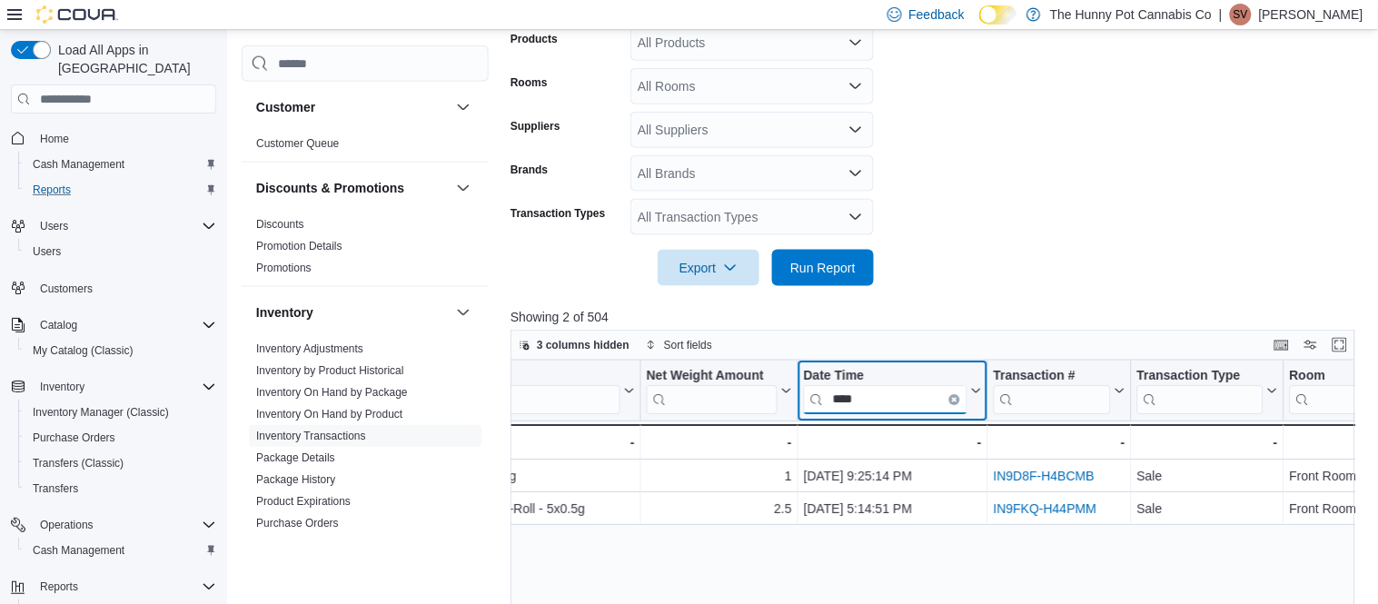
scroll to position [0, 820]
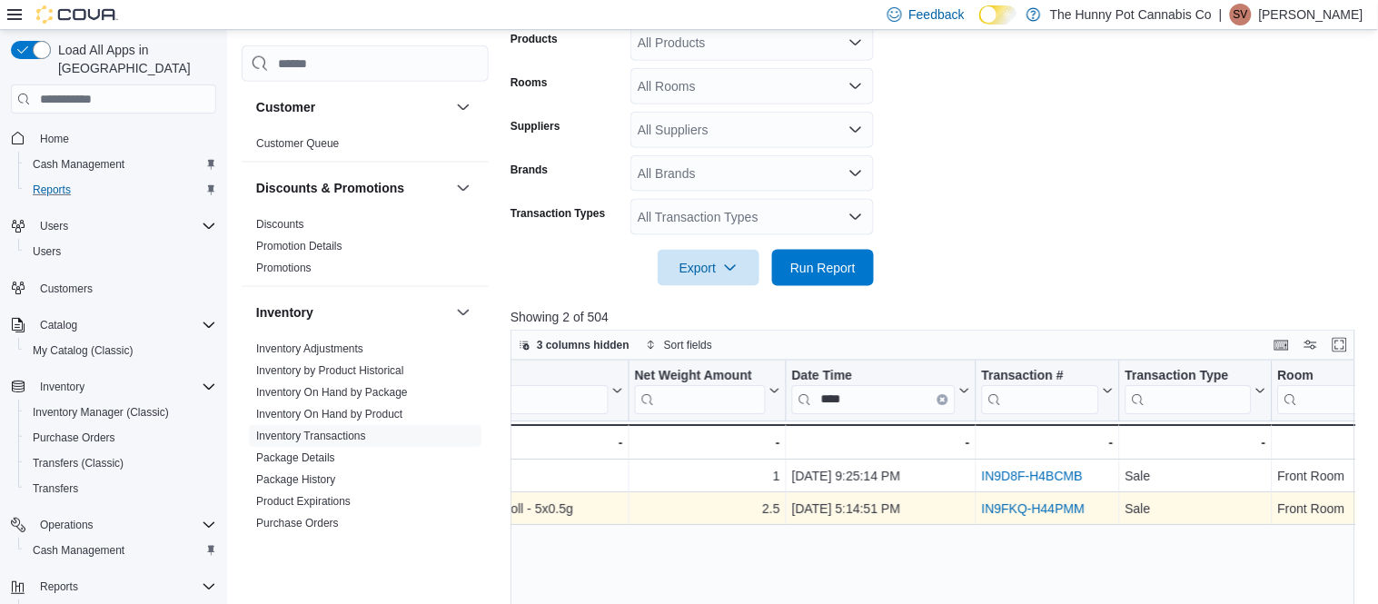
click at [1037, 511] on link "IN9FKQ-H44PMM" at bounding box center [1034, 508] width 104 height 15
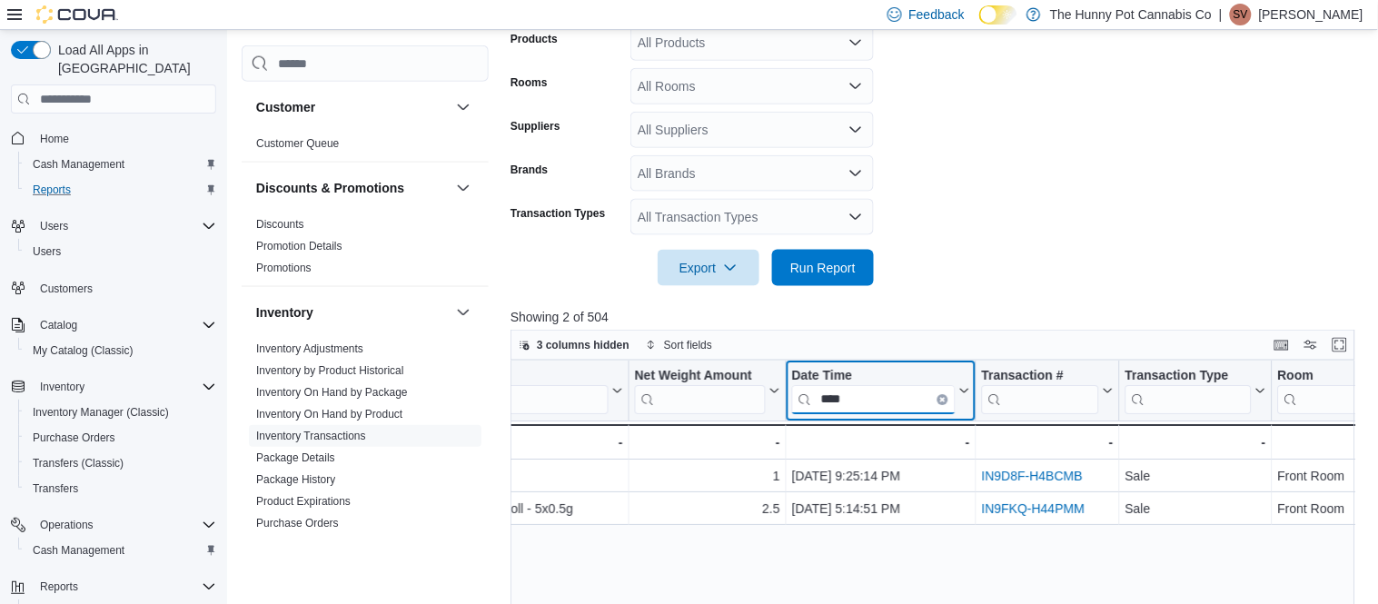
click at [888, 394] on input "****" at bounding box center [873, 399] width 163 height 29
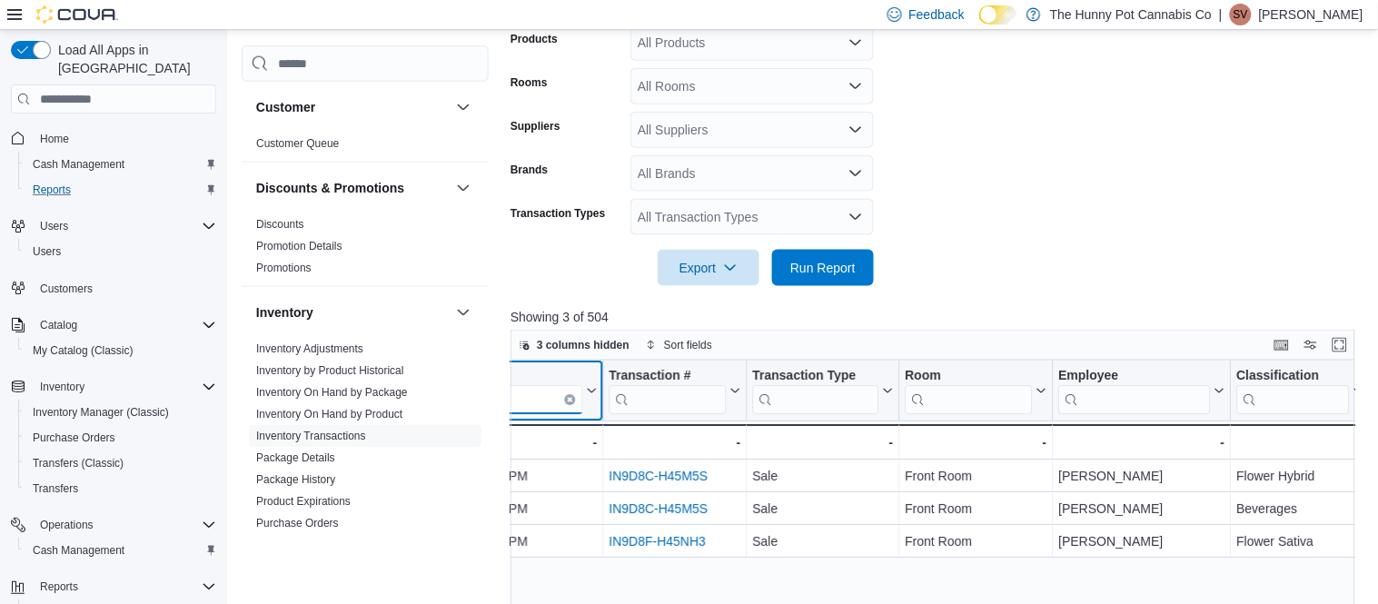
scroll to position [0, 1182]
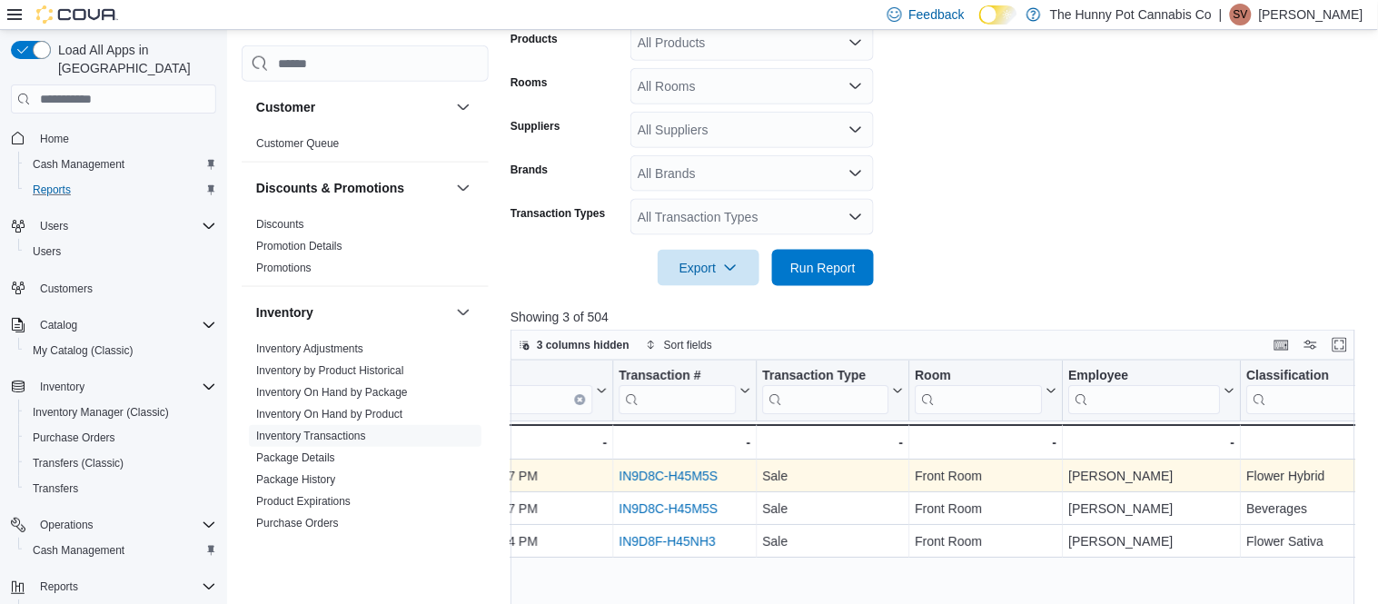
click at [657, 479] on link "IN9D8C-H45M5S" at bounding box center [668, 476] width 99 height 15
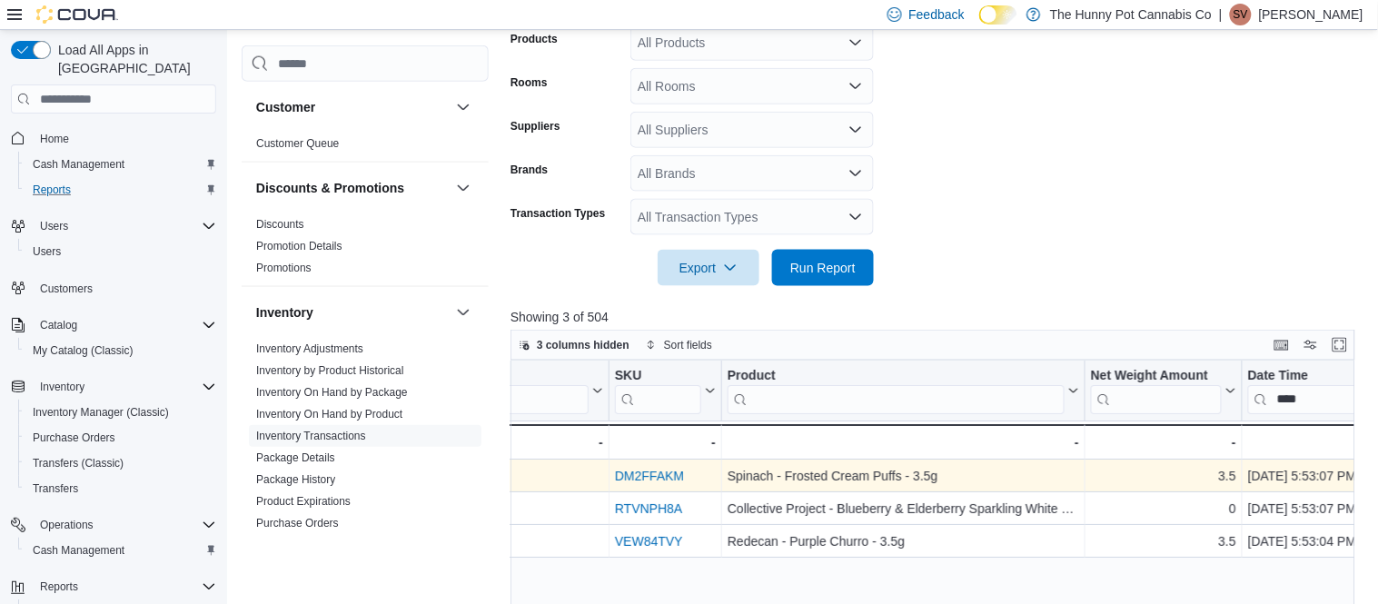
scroll to position [0, 366]
click at [1313, 407] on input "****" at bounding box center [1327, 399] width 163 height 29
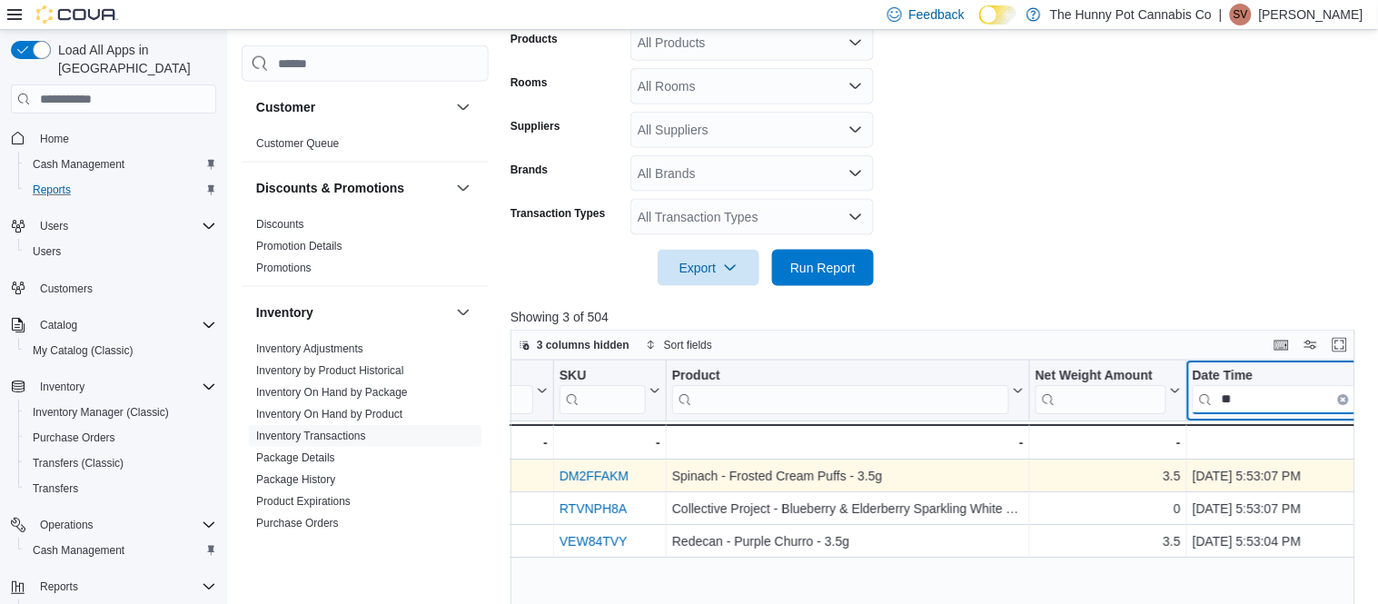
type input "*"
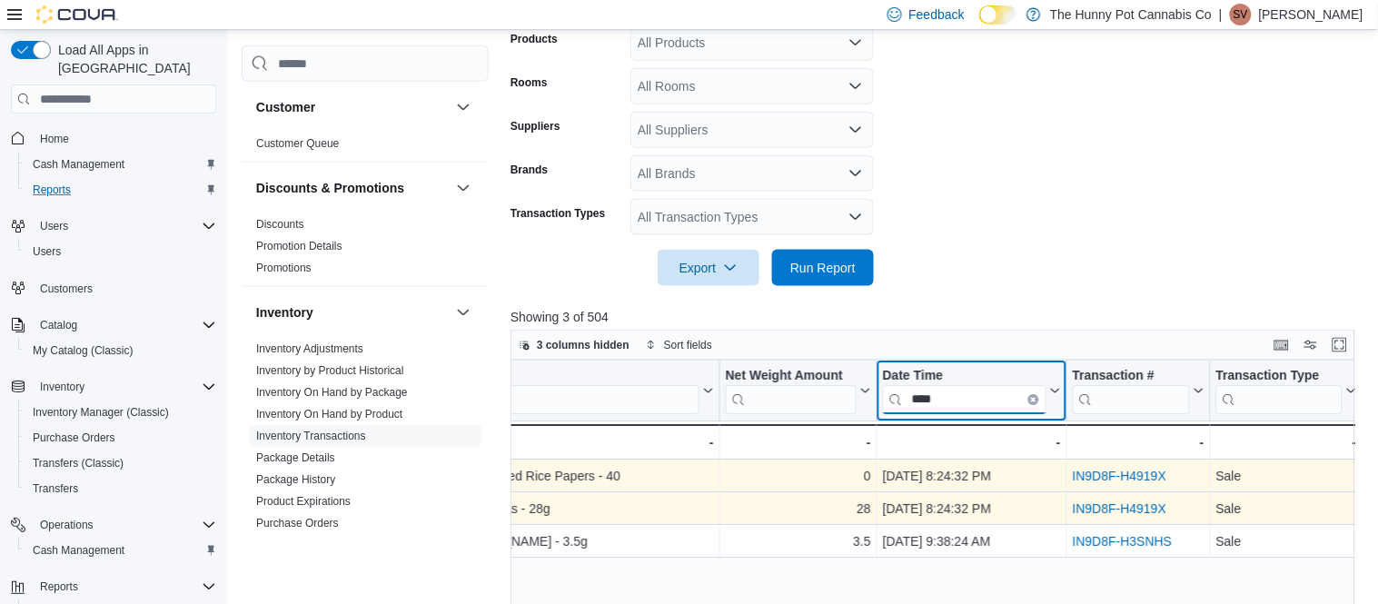
scroll to position [0, 739]
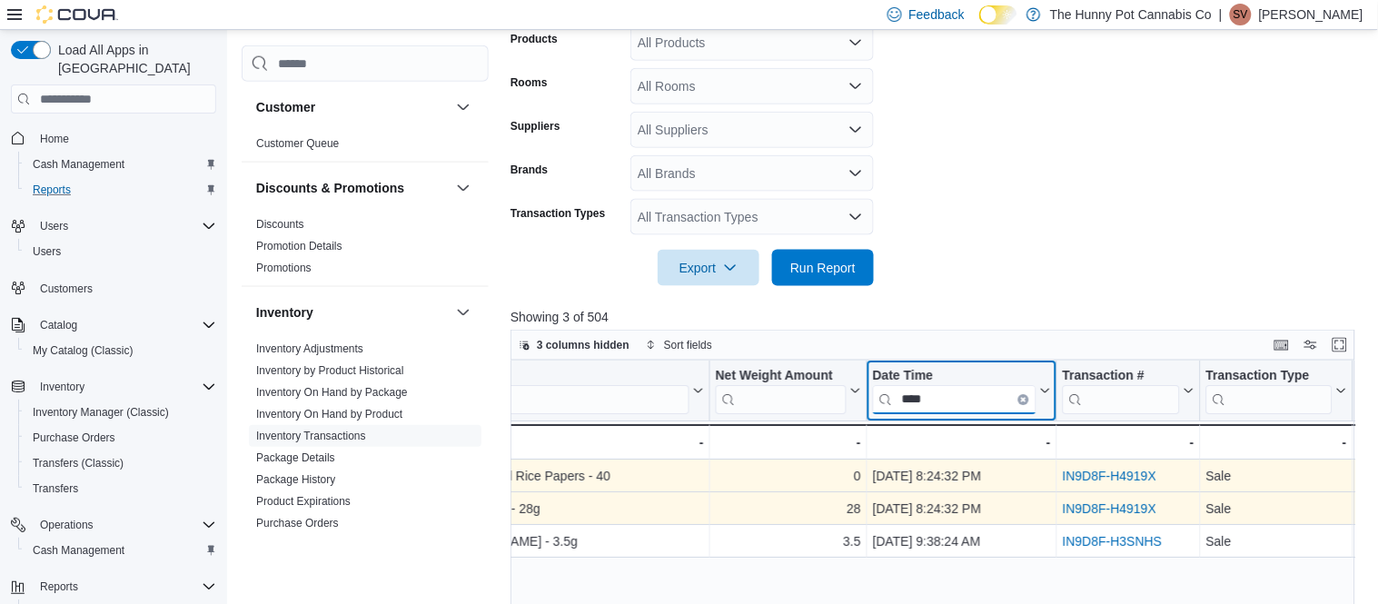
type input "****"
click at [1121, 509] on link "IN9D8F-H4919X" at bounding box center [1109, 508] width 94 height 15
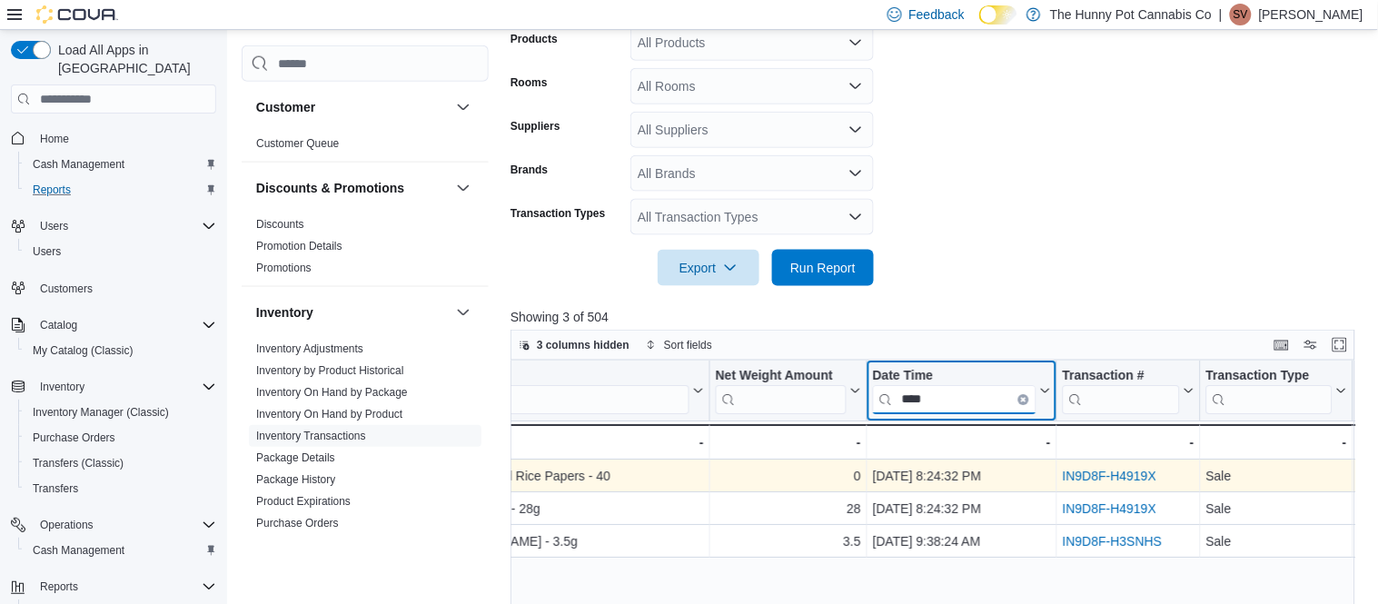
click at [957, 399] on input "****" at bounding box center [954, 399] width 163 height 29
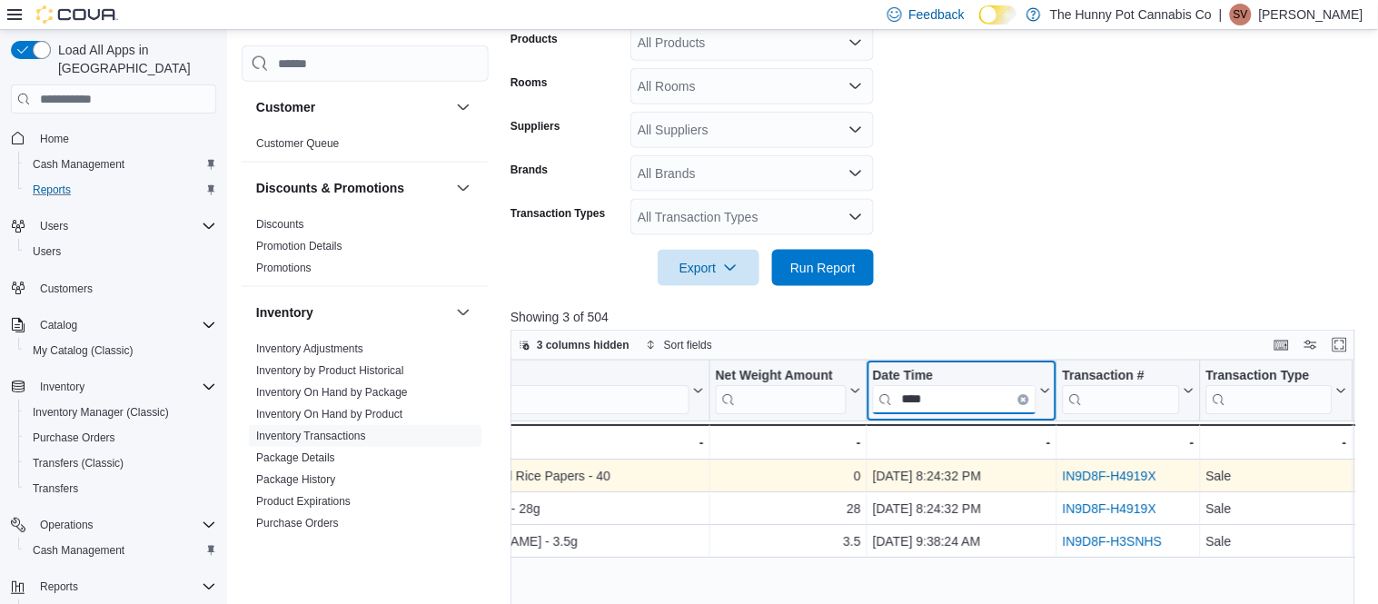
click at [957, 399] on input "****" at bounding box center [954, 399] width 163 height 29
type input "*****"
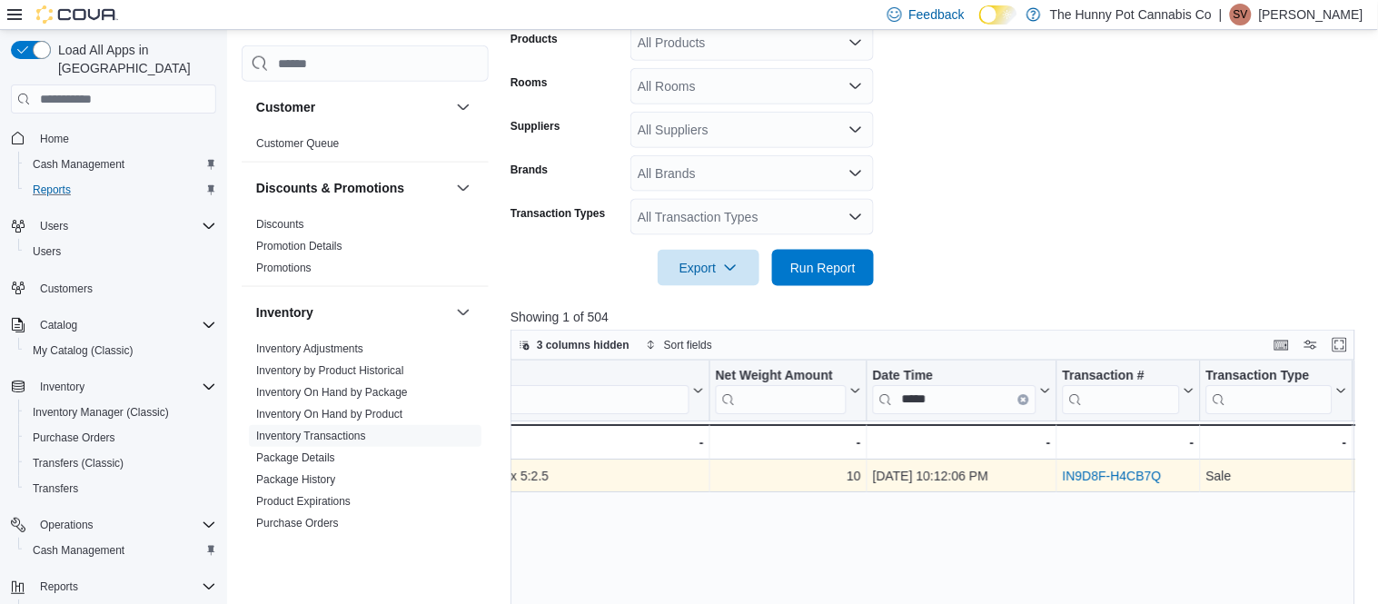
click at [1112, 481] on link "IN9D8F-H4CB7Q" at bounding box center [1111, 476] width 99 height 15
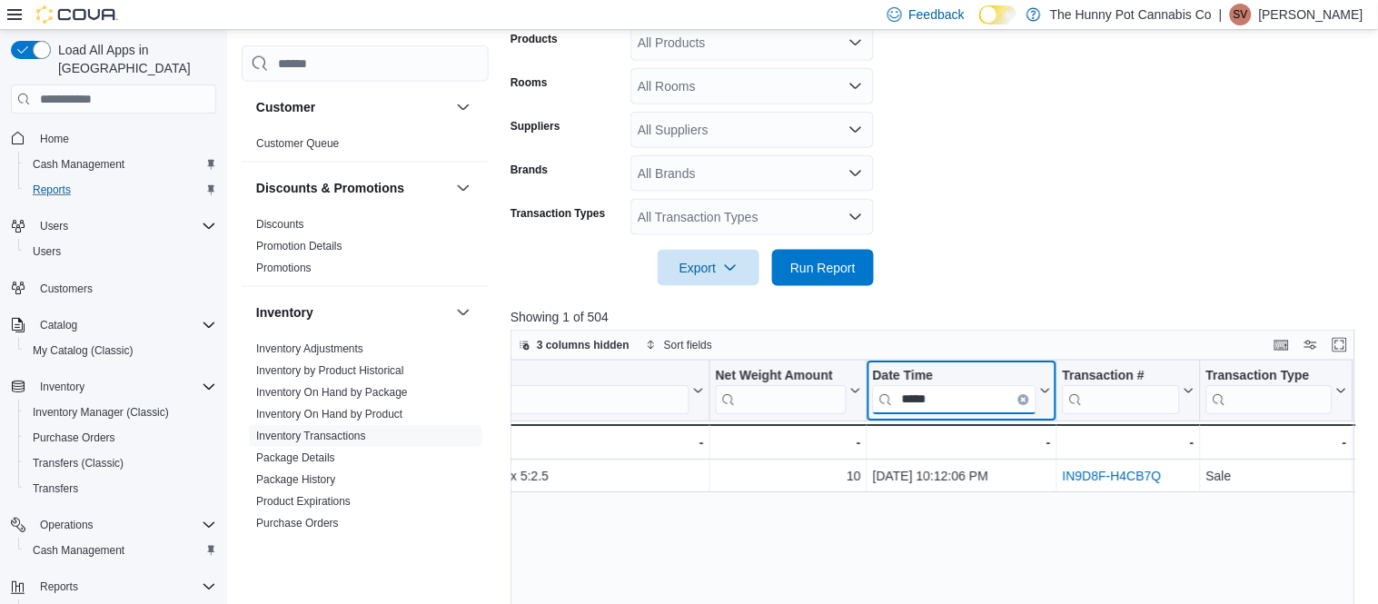
click at [967, 399] on input "*****" at bounding box center [954, 399] width 163 height 29
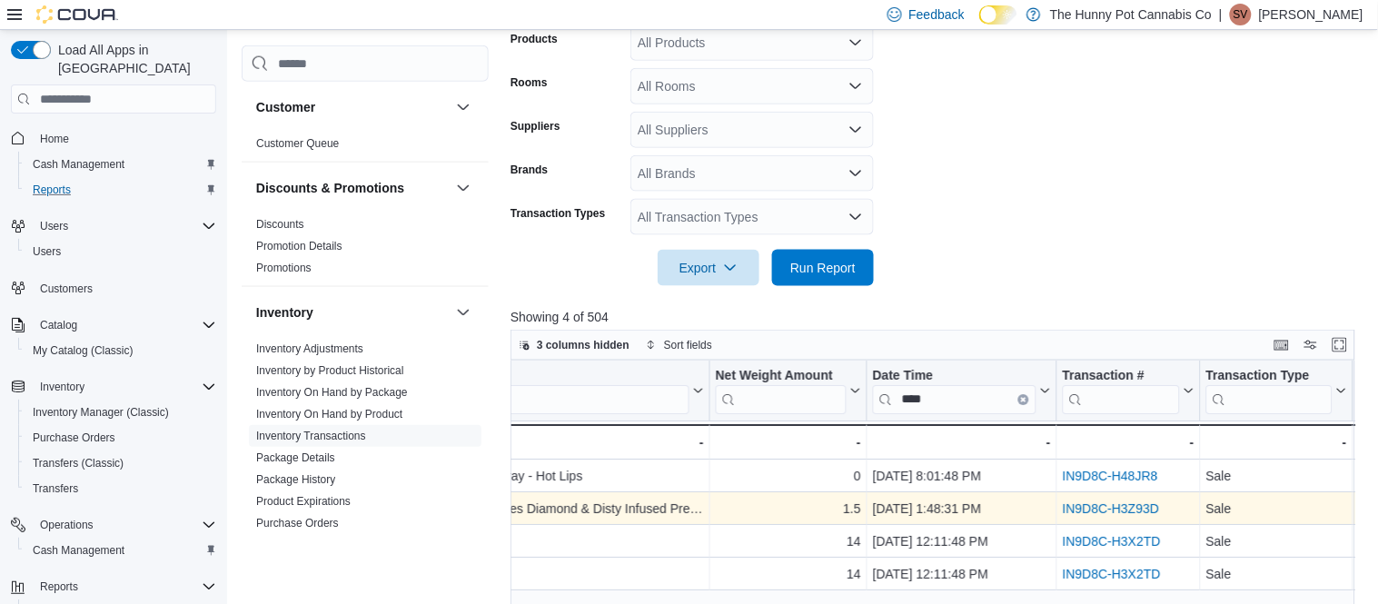
click at [1119, 510] on link "IN9D8C-H3Z93D" at bounding box center [1110, 508] width 97 height 15
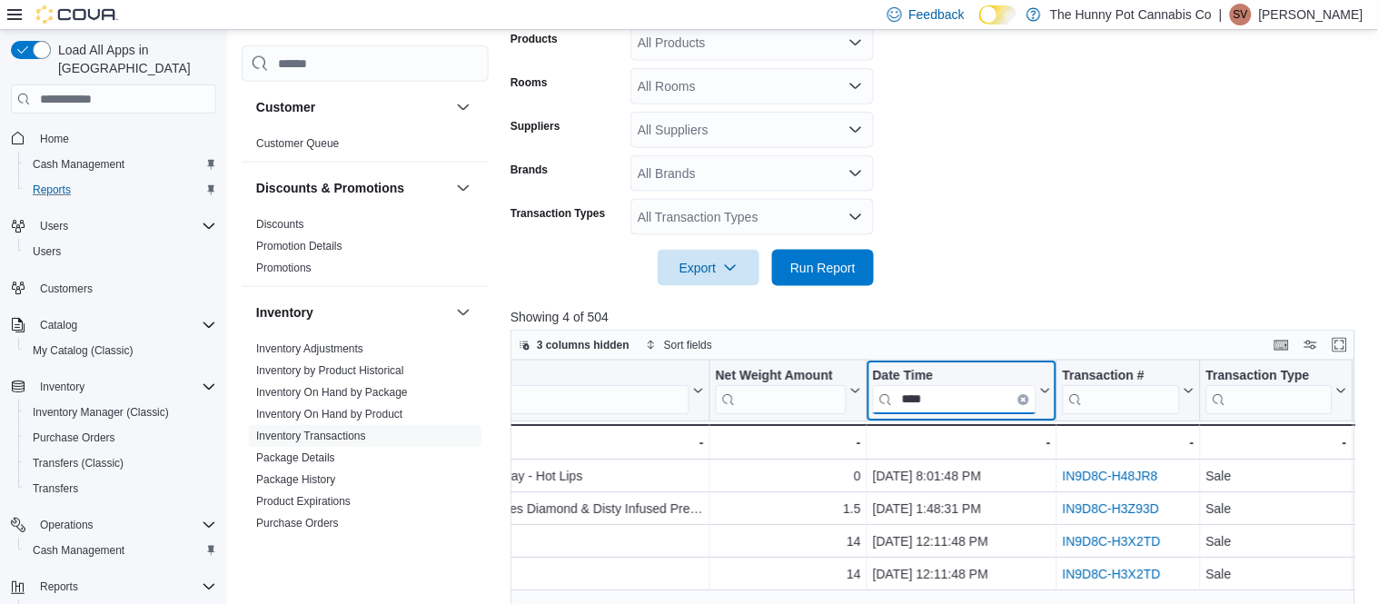
click at [938, 390] on input "****" at bounding box center [954, 399] width 163 height 29
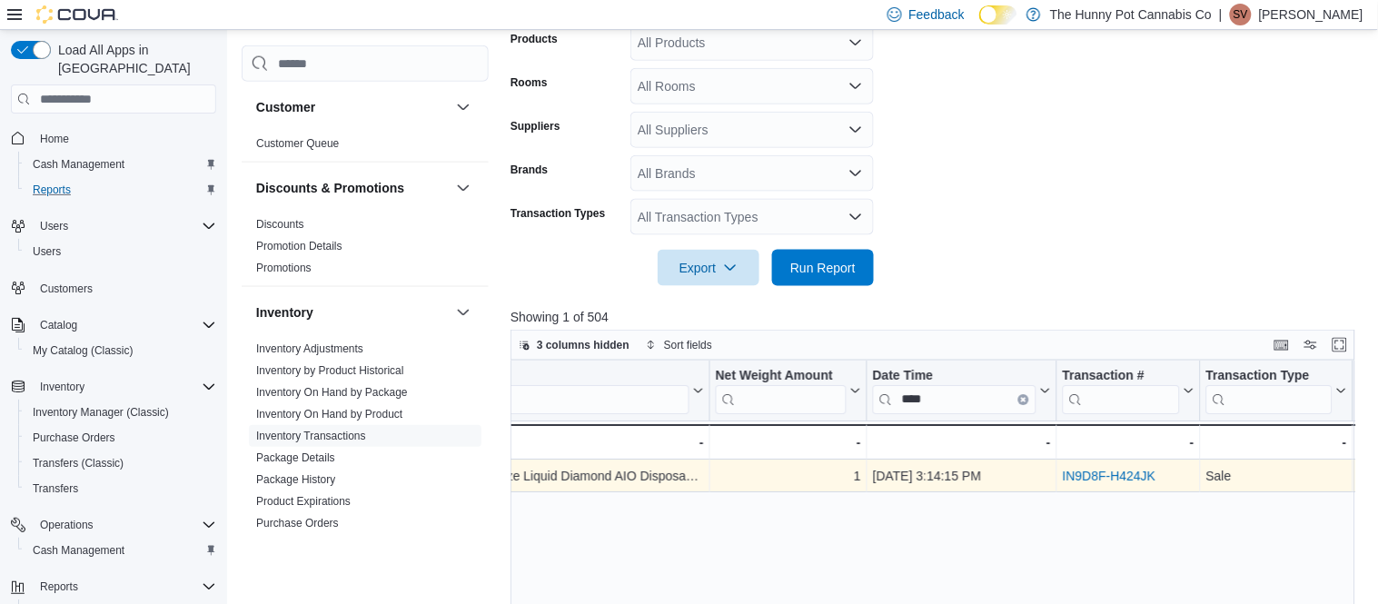
click at [1127, 479] on link "IN9D8F-H424JK" at bounding box center [1109, 476] width 94 height 15
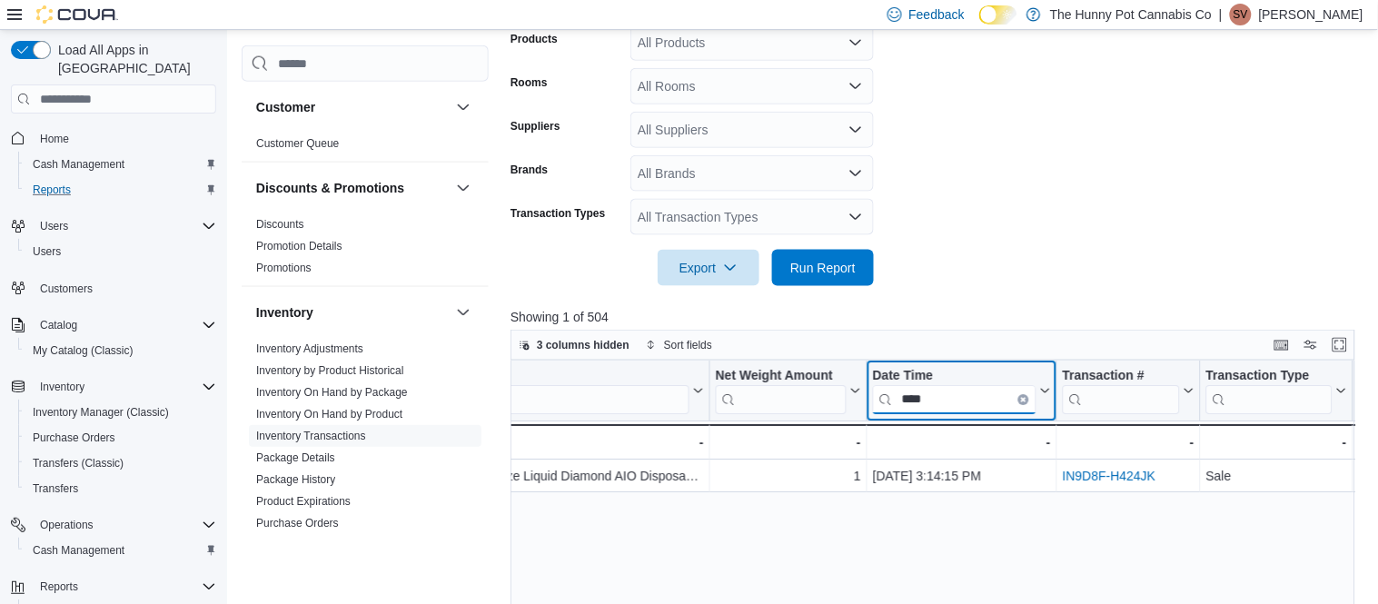
click at [942, 410] on input "****" at bounding box center [954, 399] width 163 height 29
type input "*"
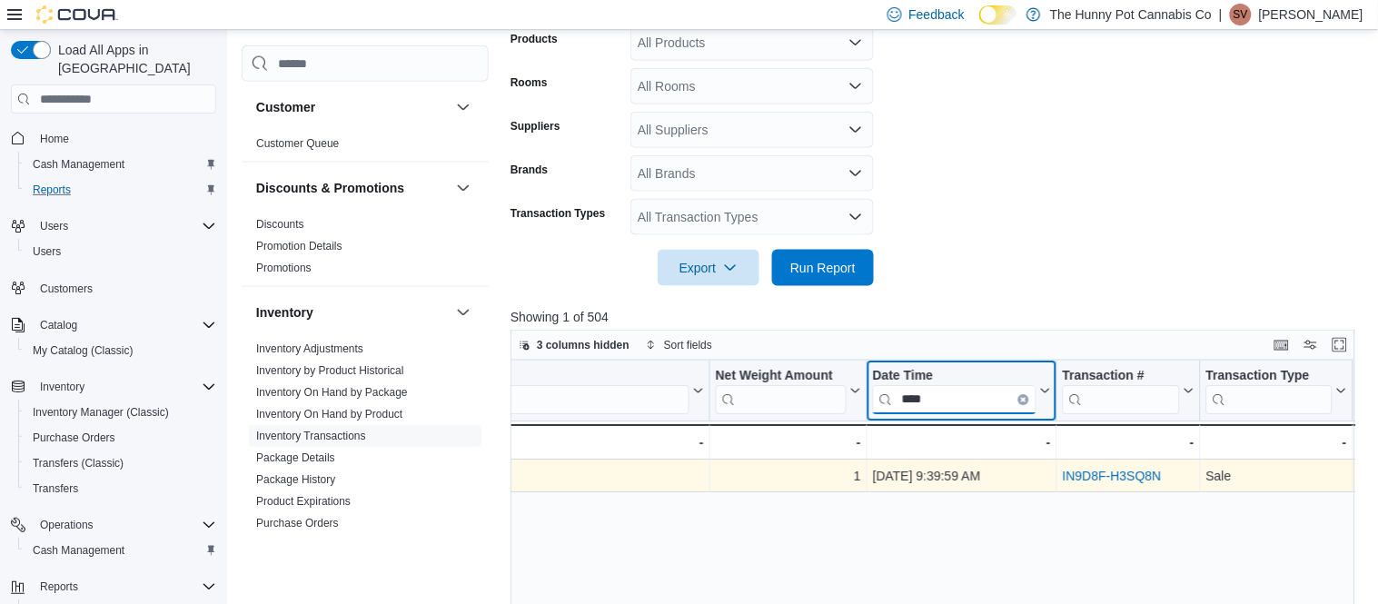
type input "****"
click at [1109, 481] on link "IN9D8F-H3SQ8N" at bounding box center [1111, 476] width 99 height 15
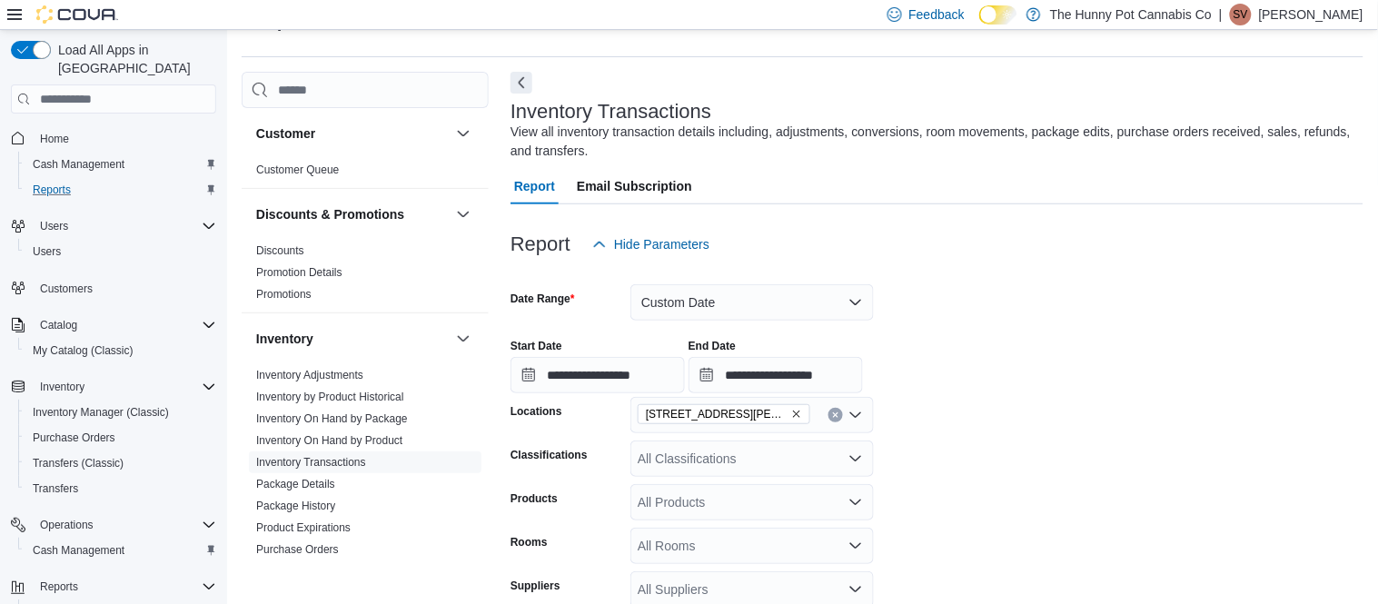
scroll to position [38, 0]
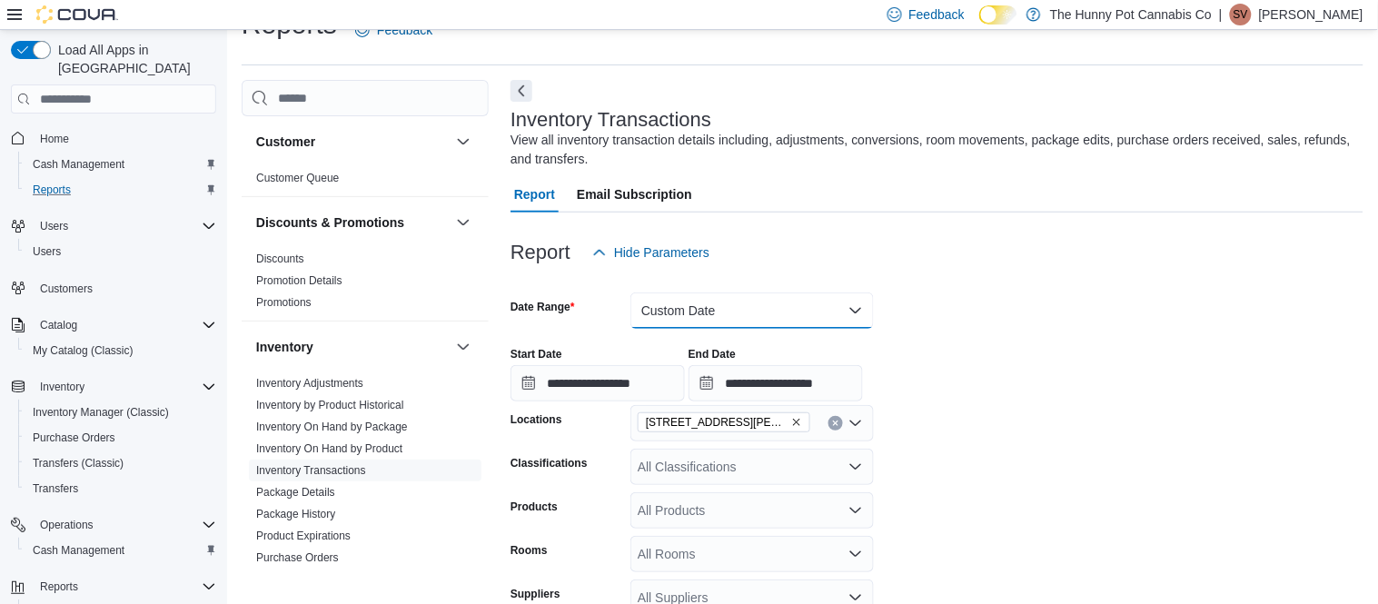
click at [848, 313] on button "Custom Date" at bounding box center [751, 310] width 243 height 36
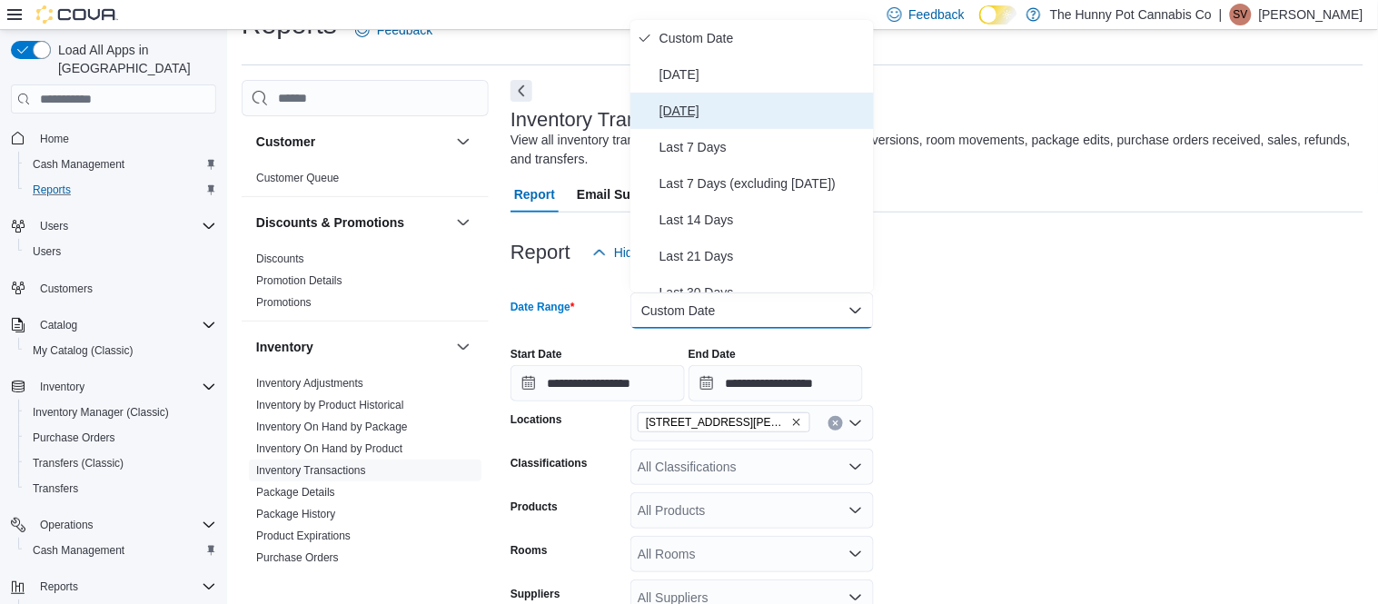
click at [754, 104] on span "Yesterday" at bounding box center [762, 111] width 207 height 22
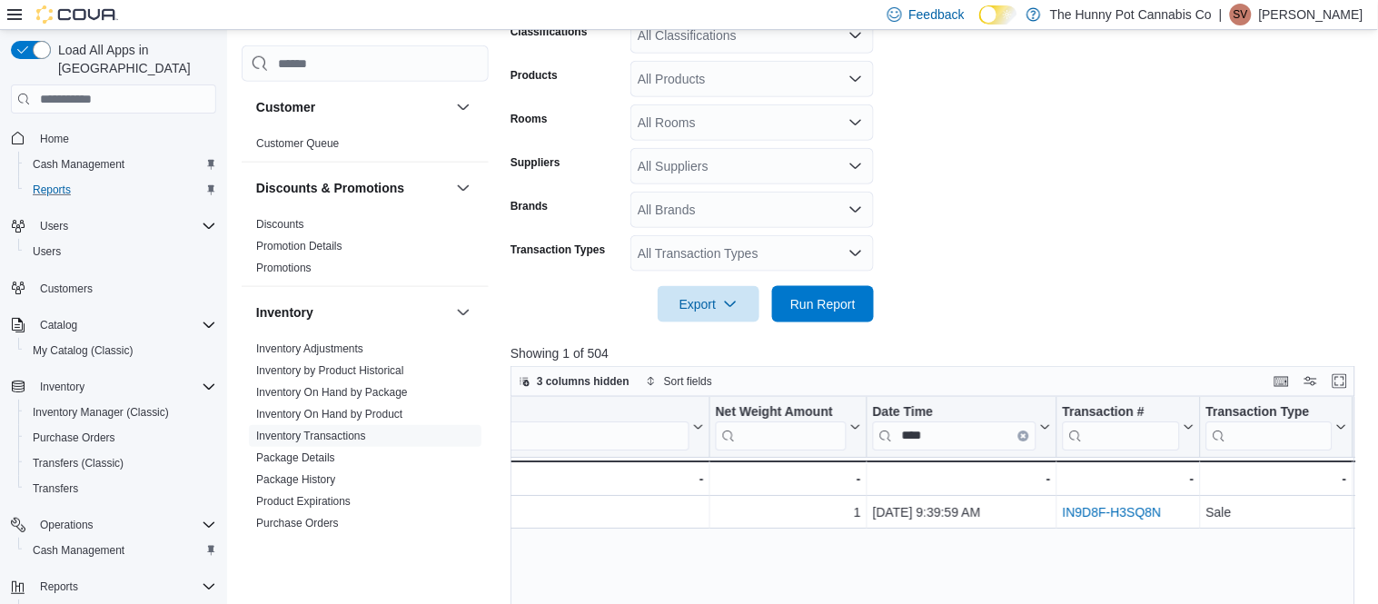
scroll to position [415, 0]
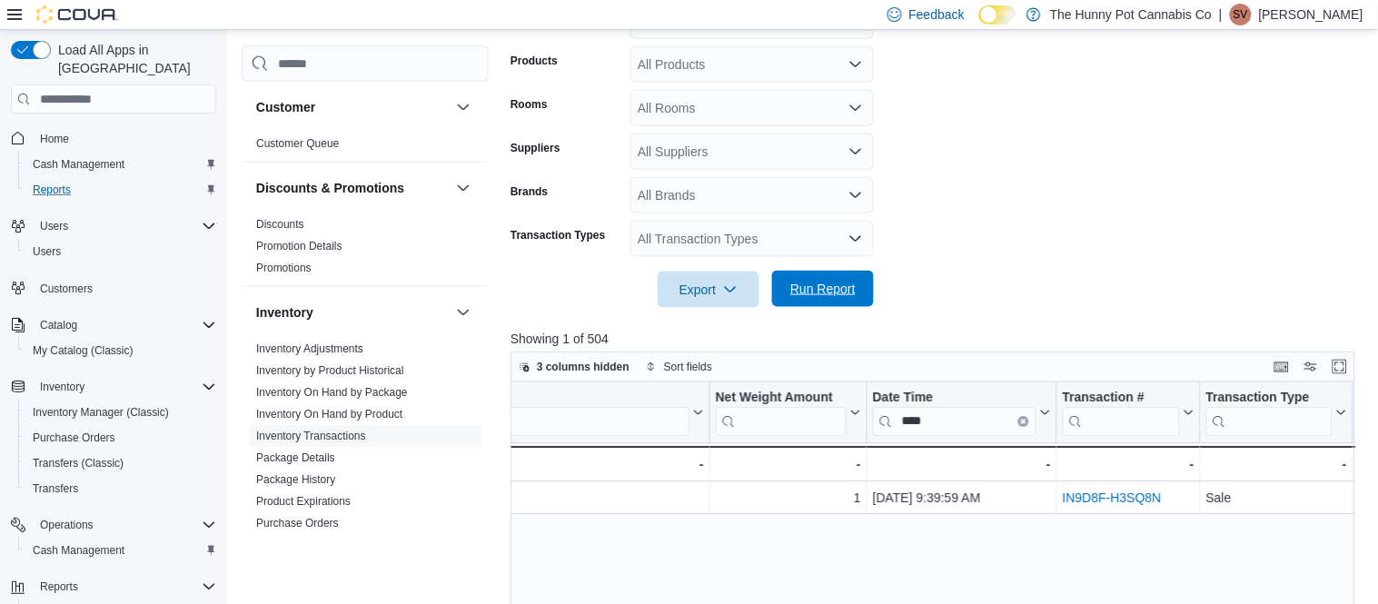
click at [819, 284] on span "Run Report" at bounding box center [822, 289] width 65 height 18
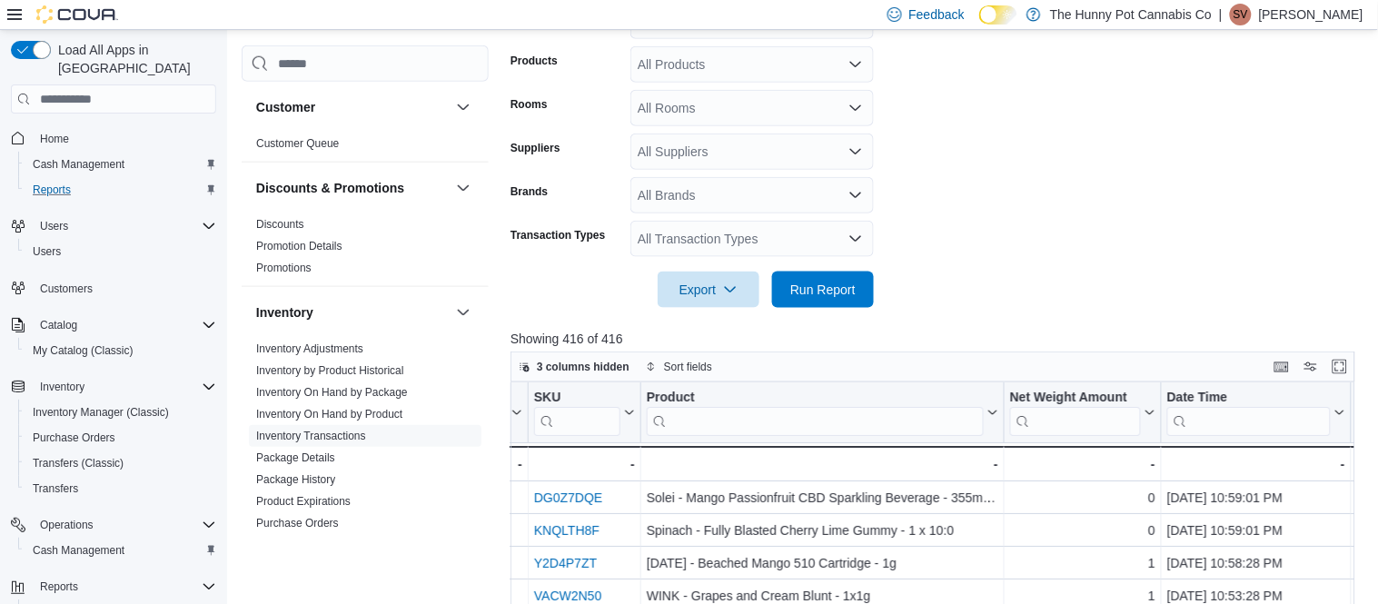
scroll to position [4, 455]
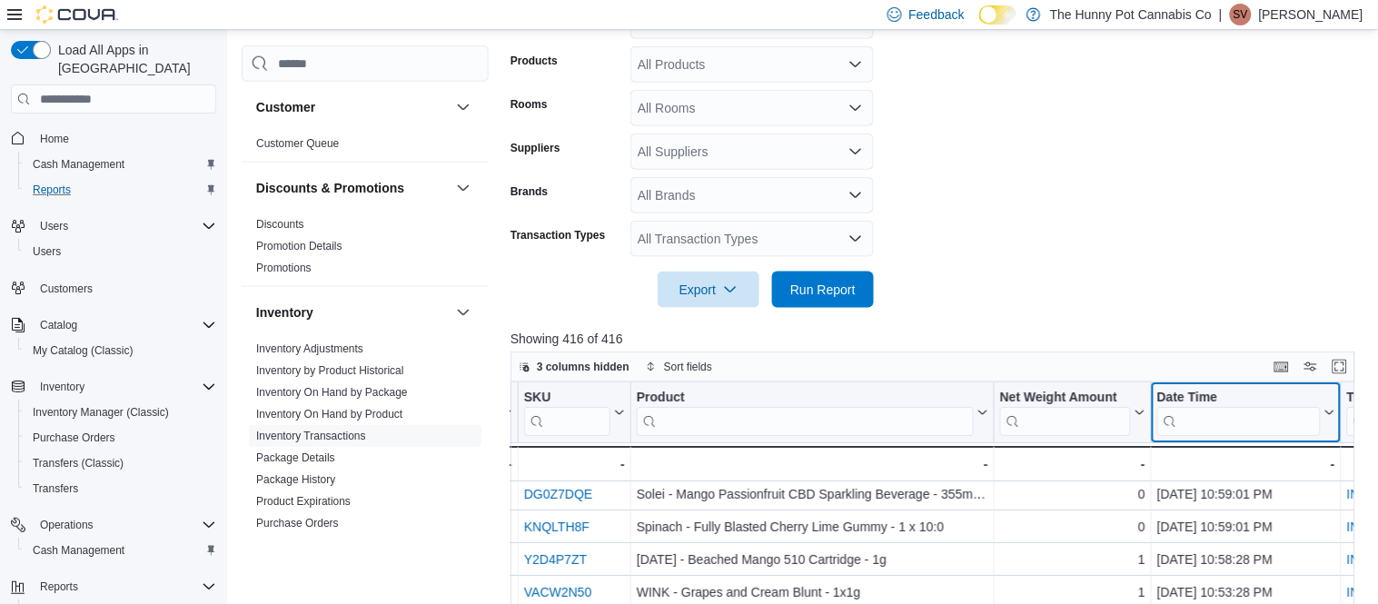
click at [1215, 414] on input "search" at bounding box center [1238, 421] width 163 height 29
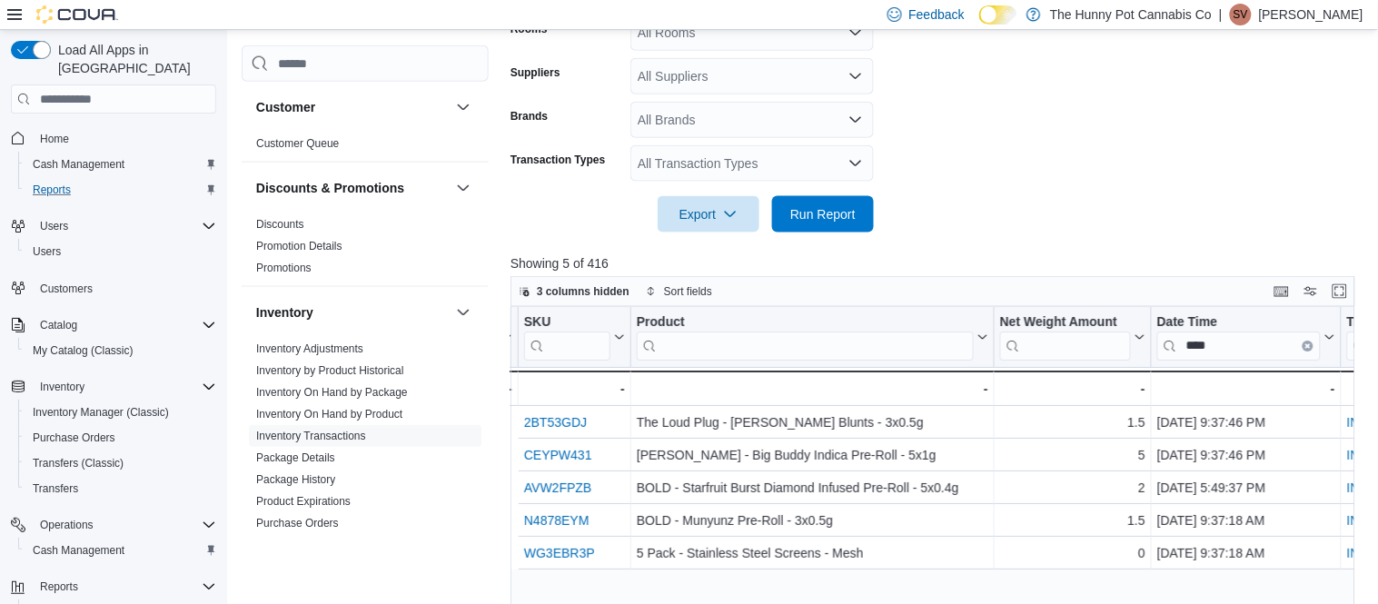
scroll to position [0, 895]
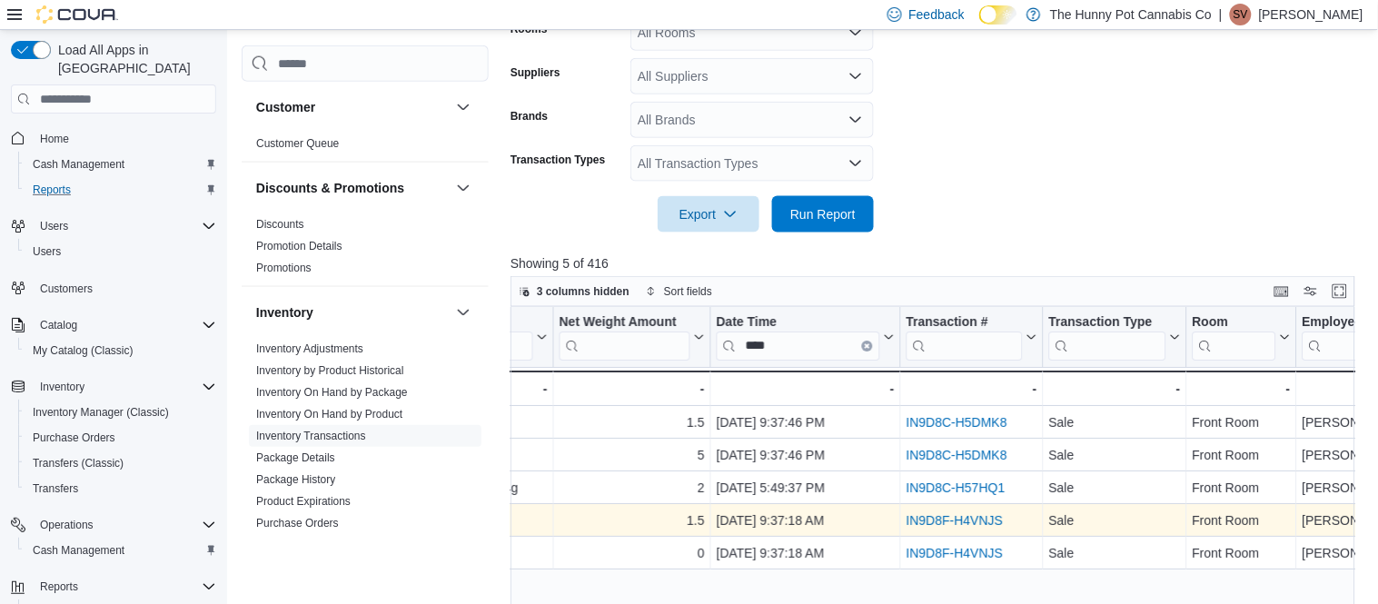
click at [934, 518] on link "IN9D8F-H4VNJS" at bounding box center [954, 520] width 97 height 15
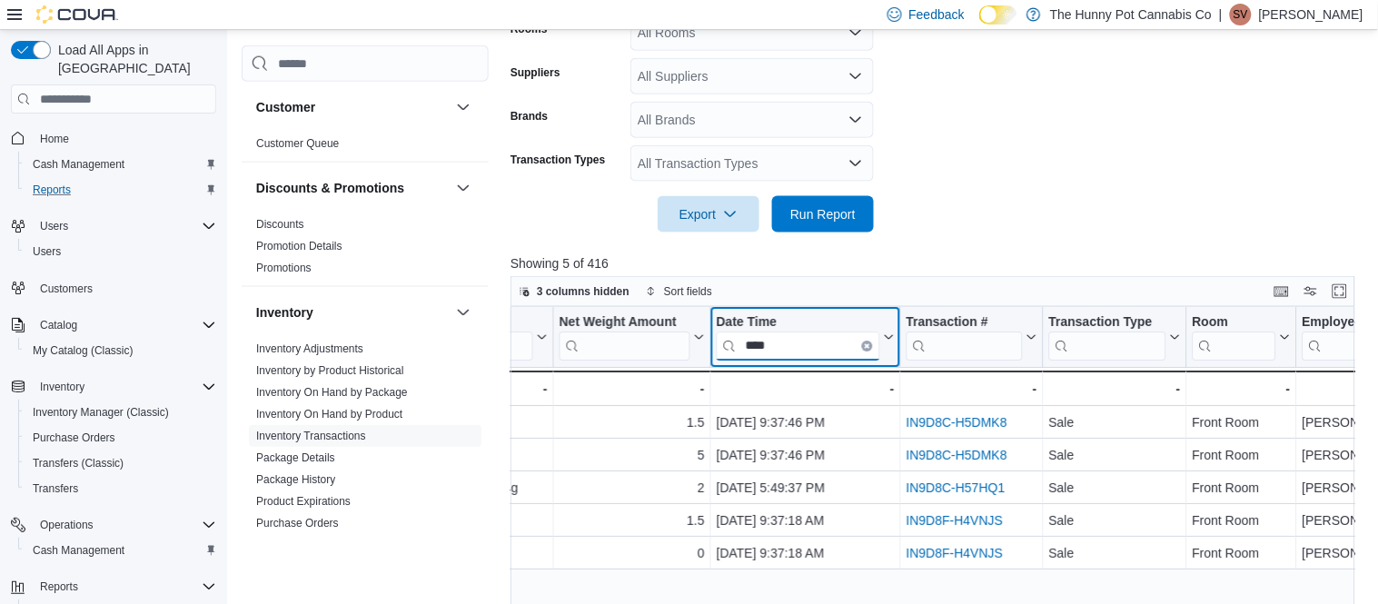
click at [791, 351] on input "****" at bounding box center [797, 345] width 163 height 29
type input "*"
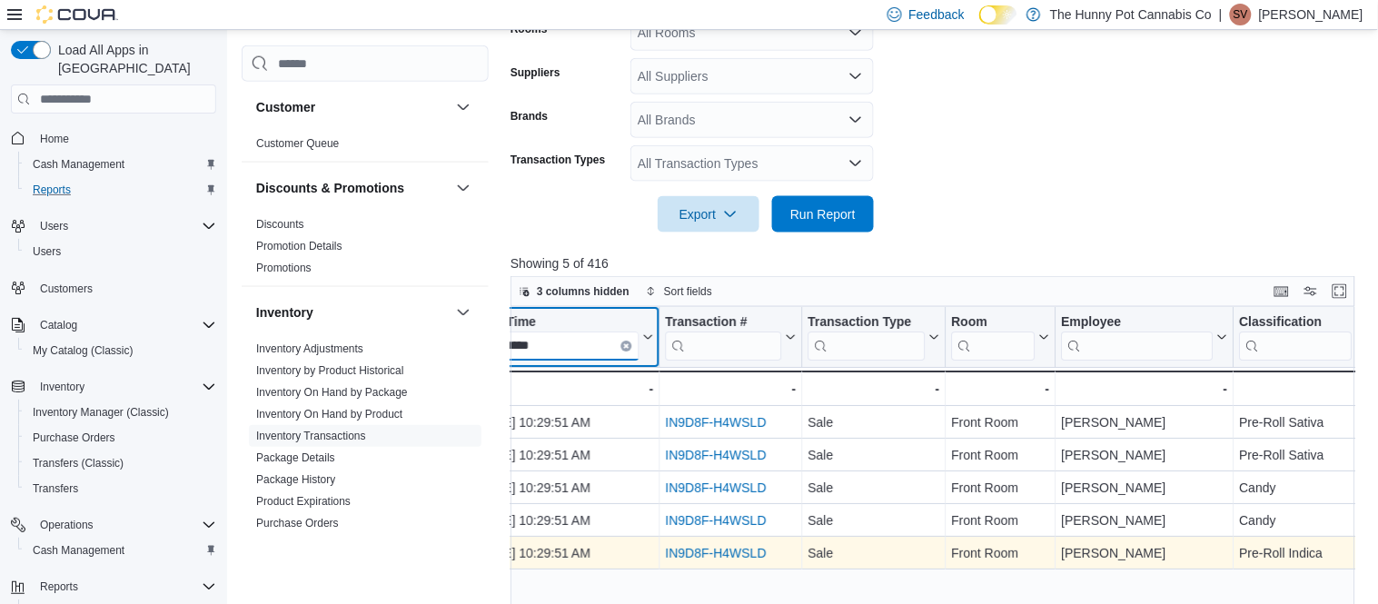
scroll to position [0, 1135]
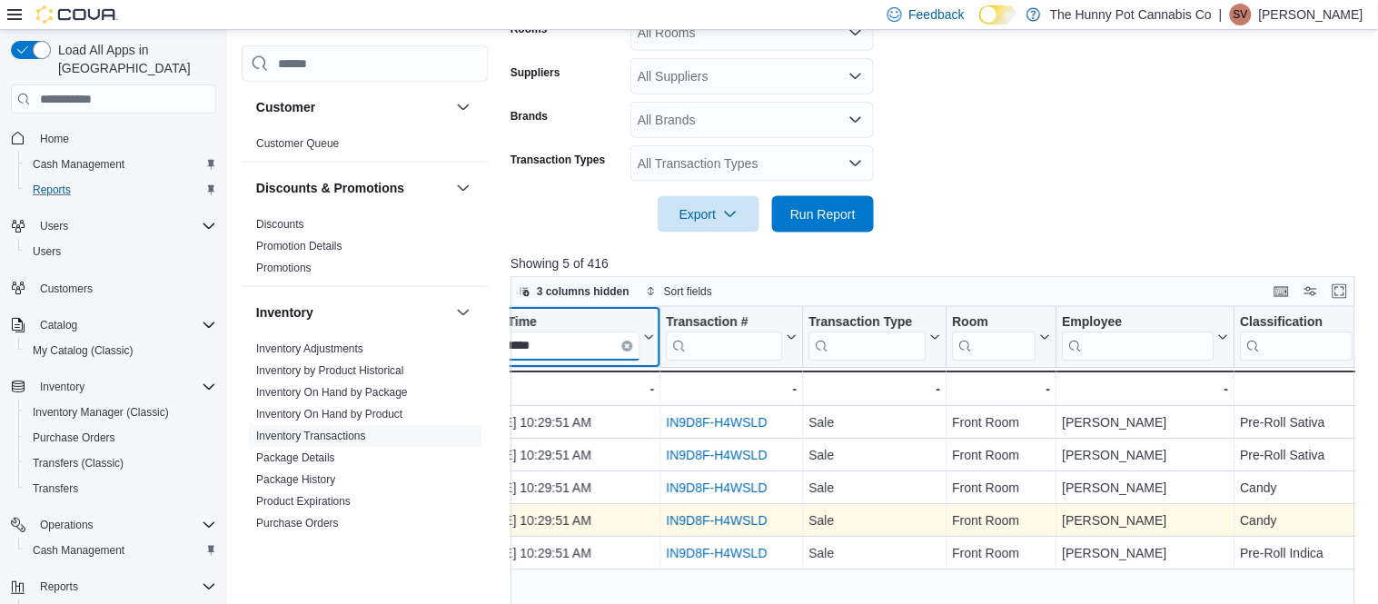
type input "*****"
click at [701, 519] on link "IN9D8F-H4WSLD" at bounding box center [717, 520] width 101 height 15
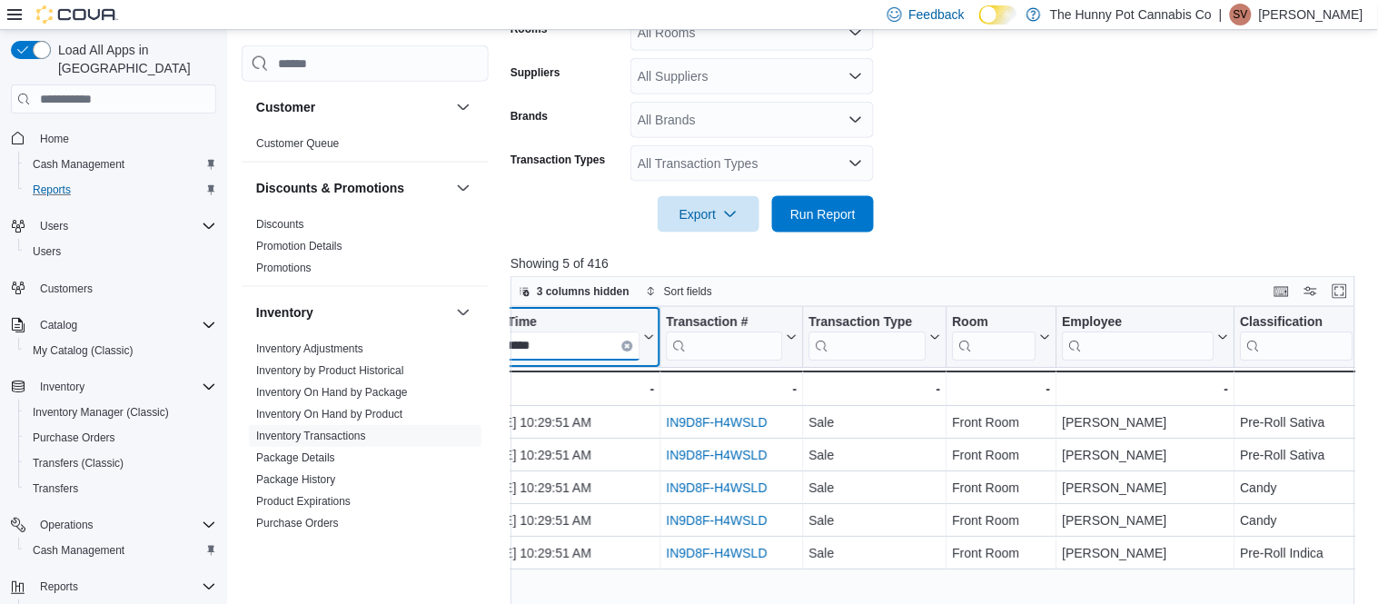
click at [569, 356] on input "*****" at bounding box center [558, 345] width 163 height 29
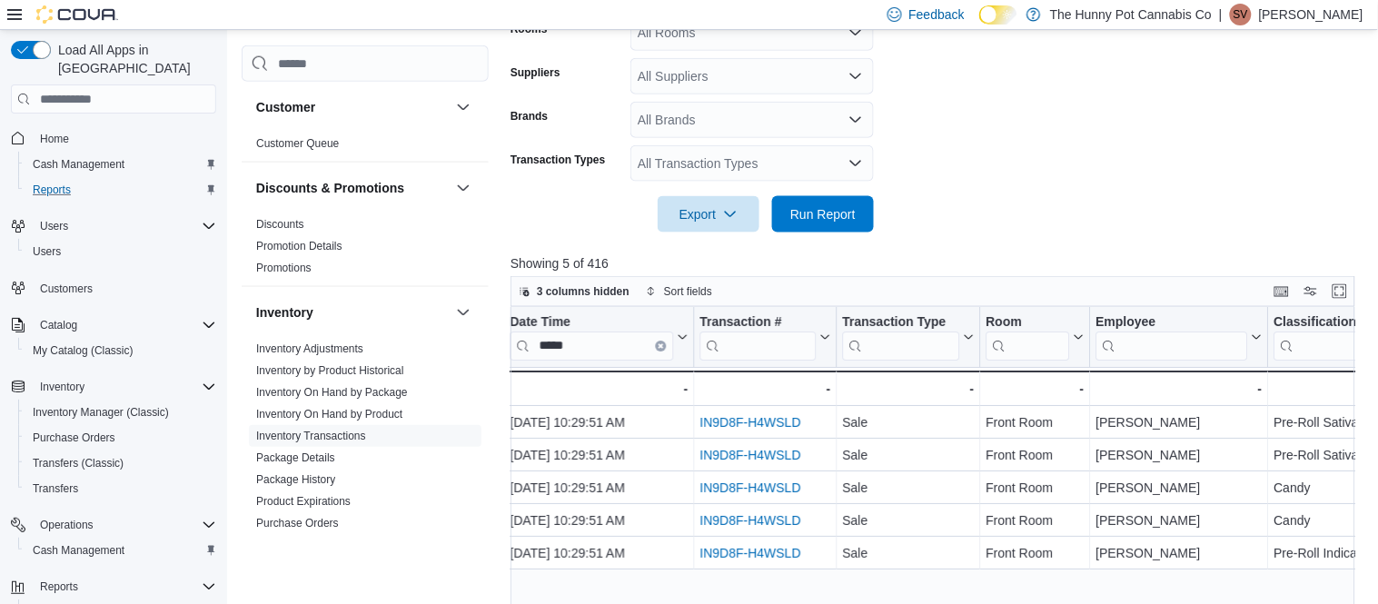
click at [569, 356] on div "Location Click to view column header actions Package Id Click to view column he…" at bounding box center [932, 533] width 845 height 452
click at [569, 356] on input "*****" at bounding box center [591, 345] width 163 height 29
click at [575, 353] on input "*****" at bounding box center [591, 345] width 163 height 29
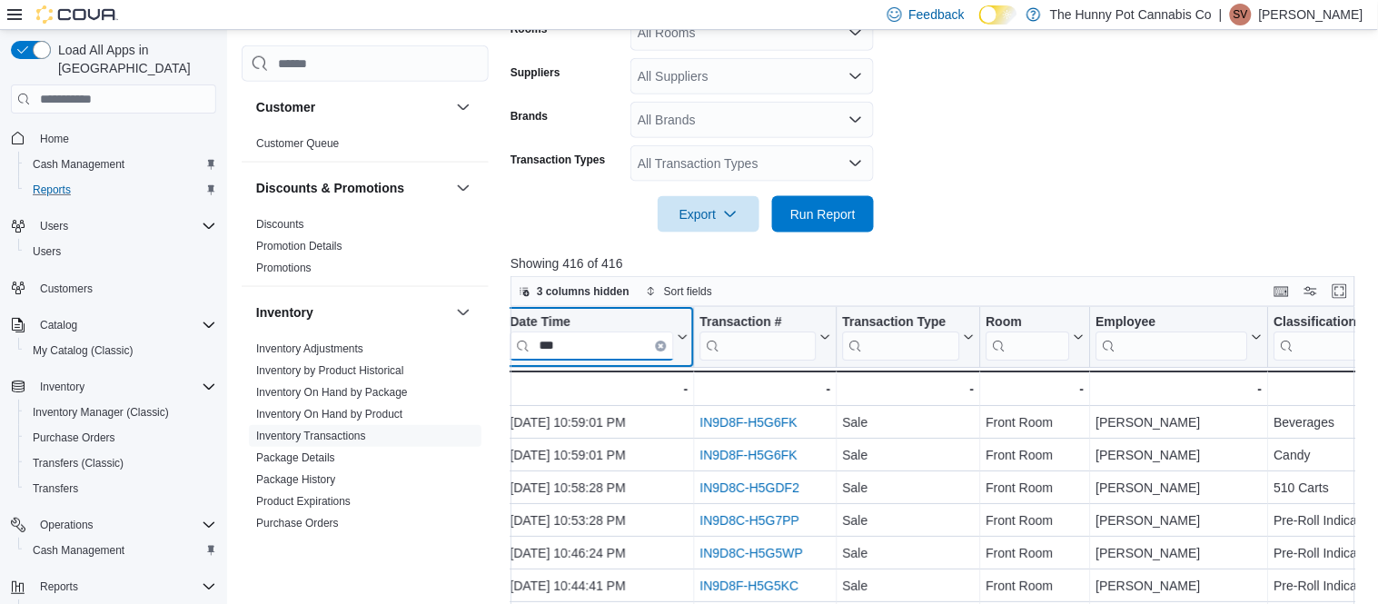
scroll to position [0, 1095]
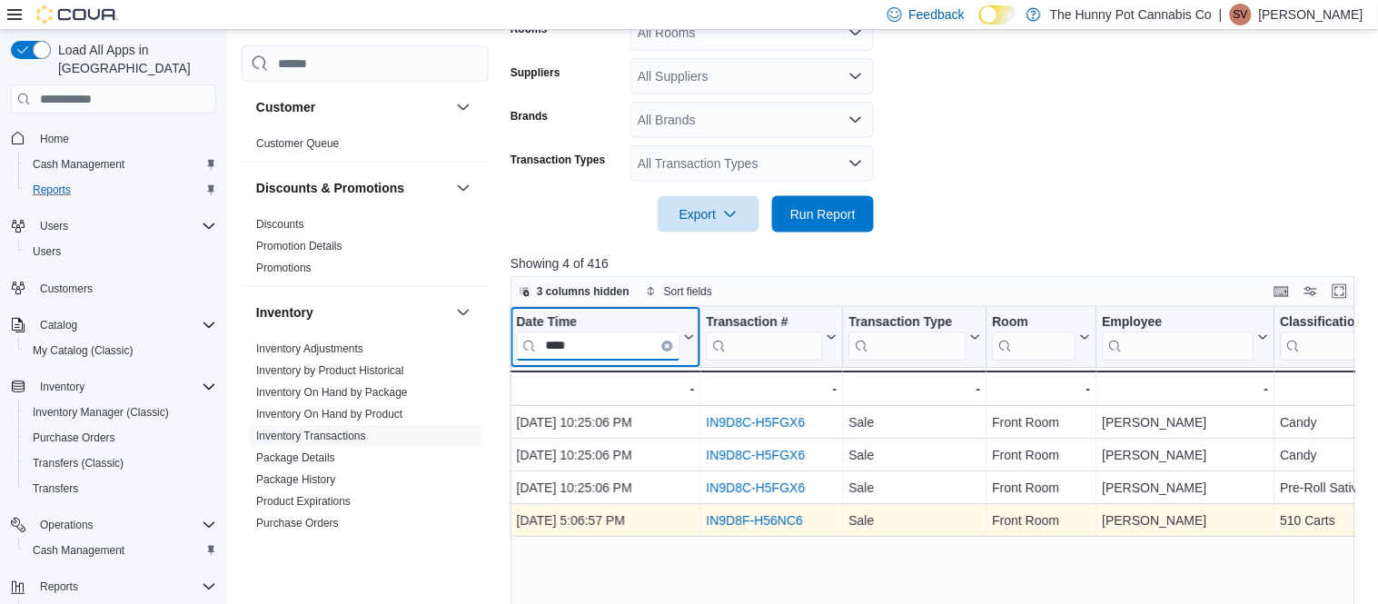
type input "****"
click at [779, 513] on link "IN9D8F-H56NC6" at bounding box center [754, 520] width 97 height 15
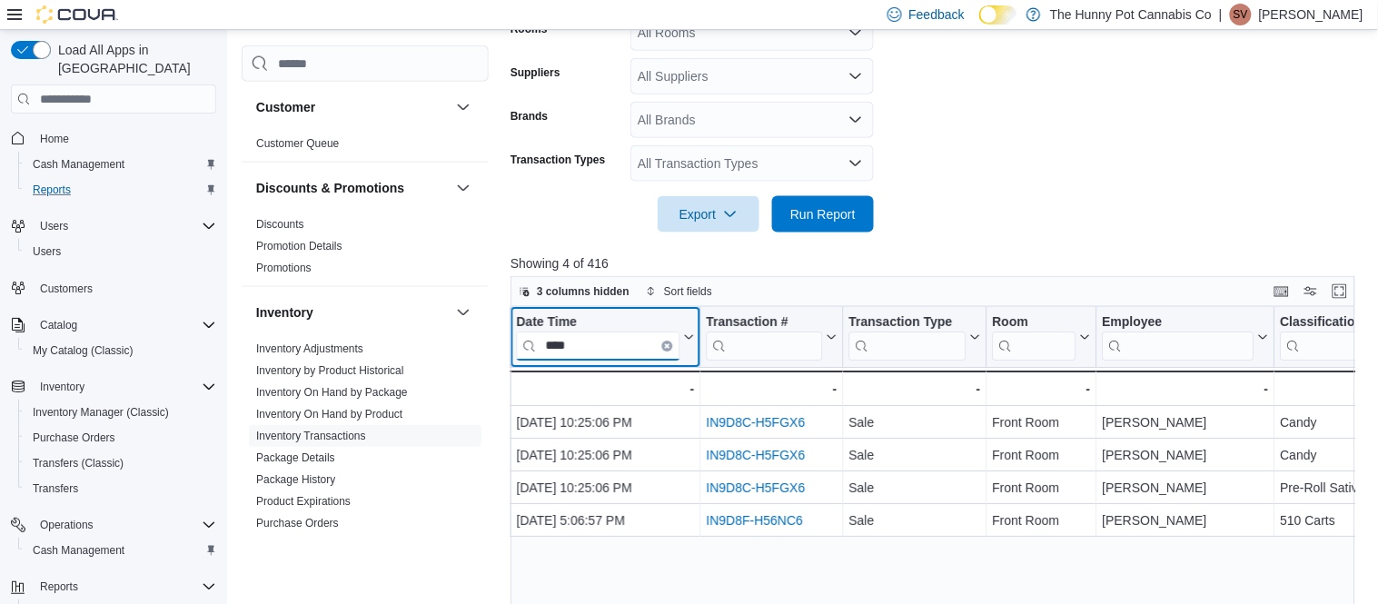
click at [599, 340] on input "****" at bounding box center [598, 345] width 163 height 29
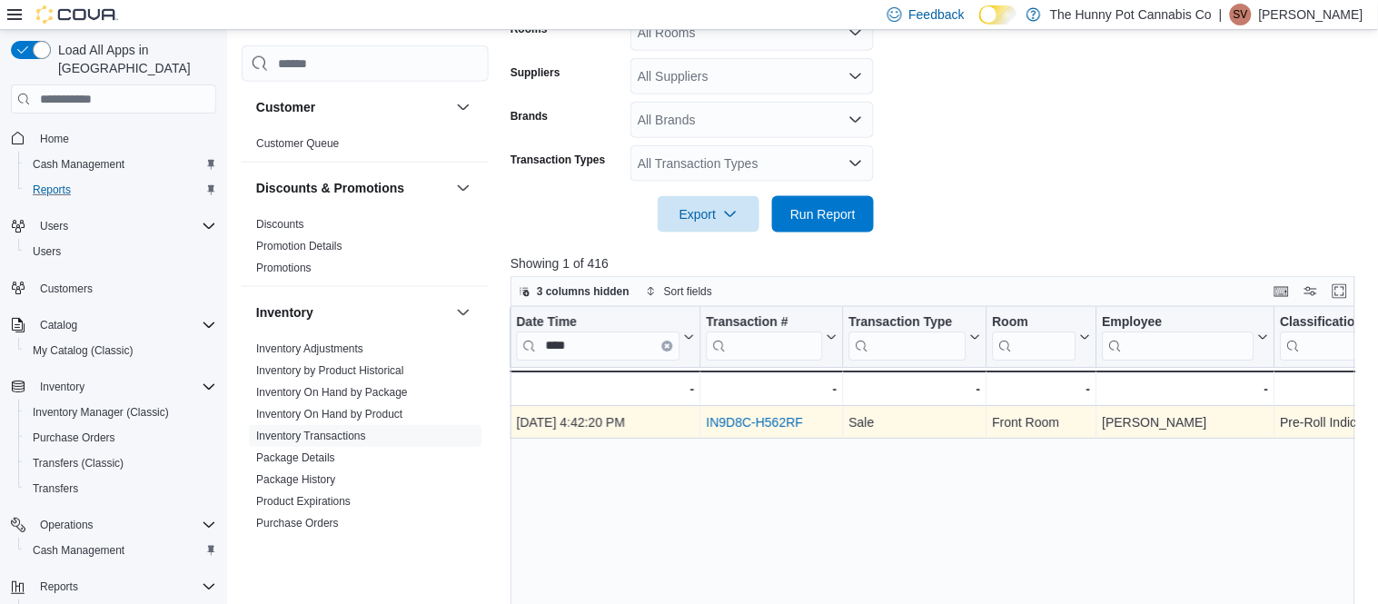
click at [751, 423] on link "IN9D8C-H562RF" at bounding box center [754, 422] width 97 height 15
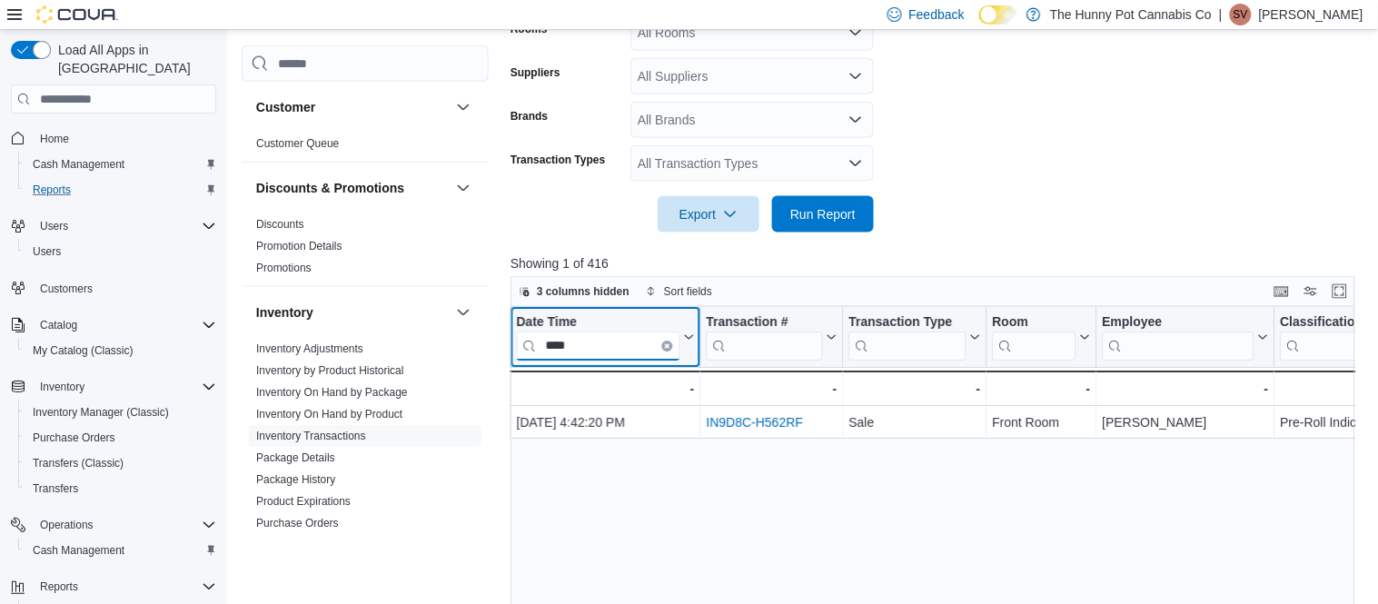
click at [591, 348] on input "****" at bounding box center [598, 345] width 163 height 29
type input "*"
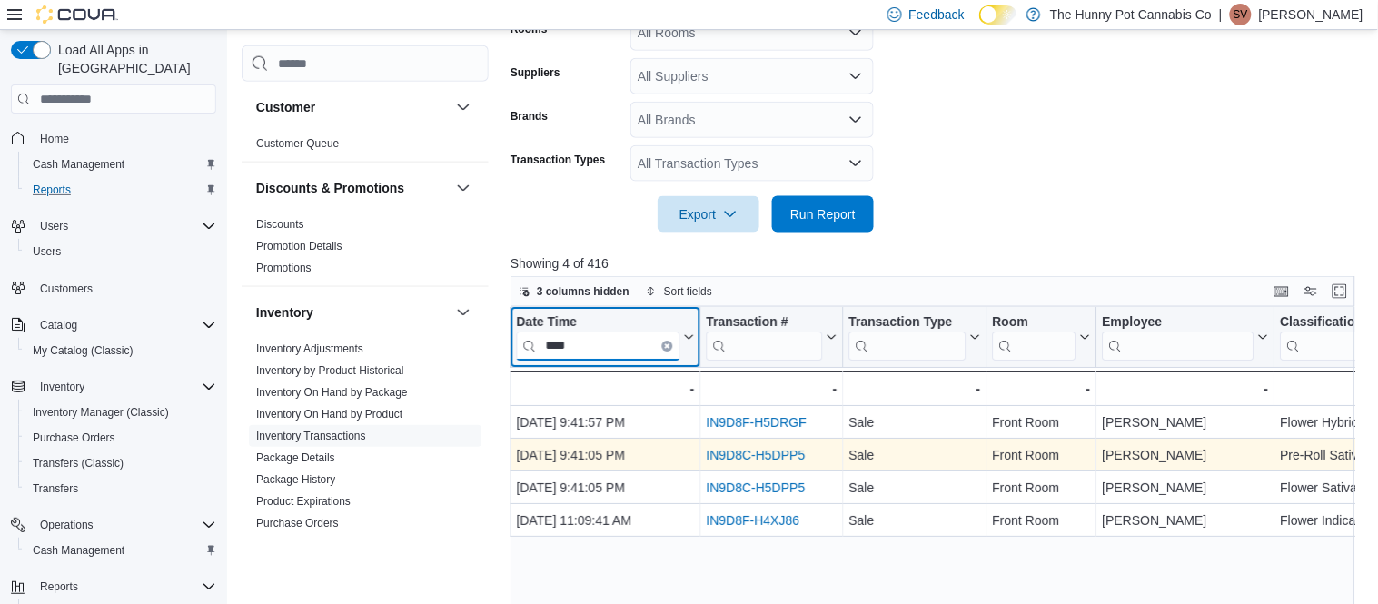
type input "****"
click at [795, 458] on link "IN9D8C-H5DPP5" at bounding box center [755, 455] width 99 height 15
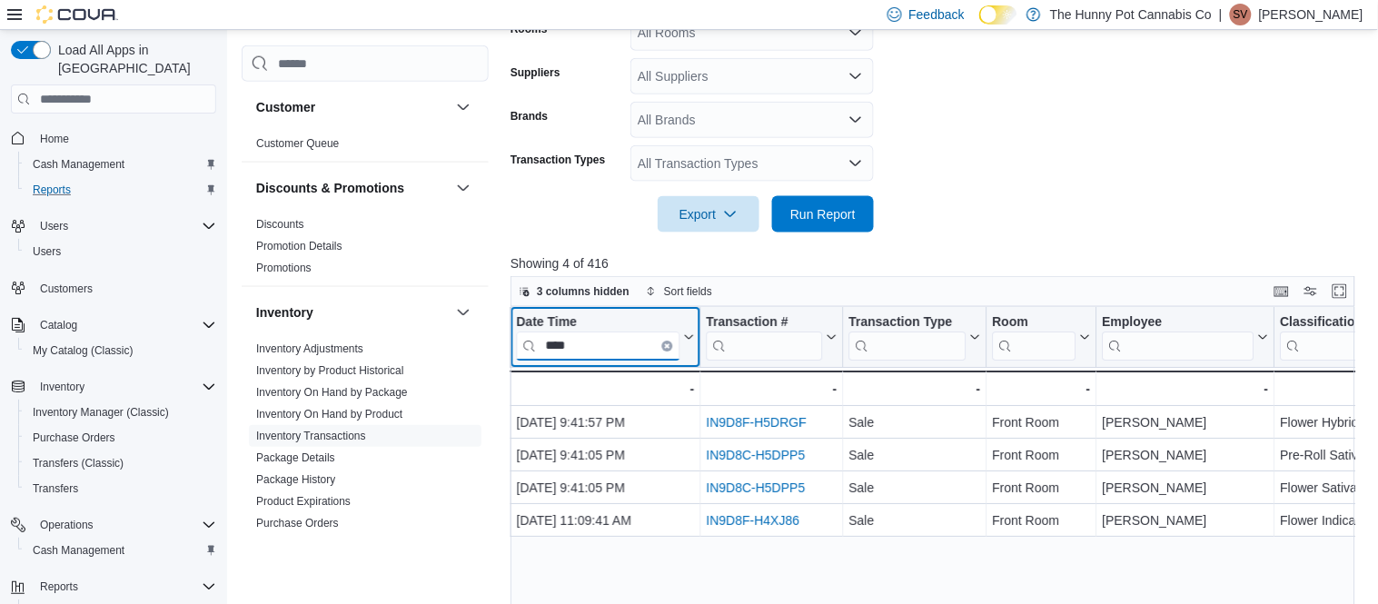
click at [586, 355] on input "****" at bounding box center [598, 345] width 163 height 29
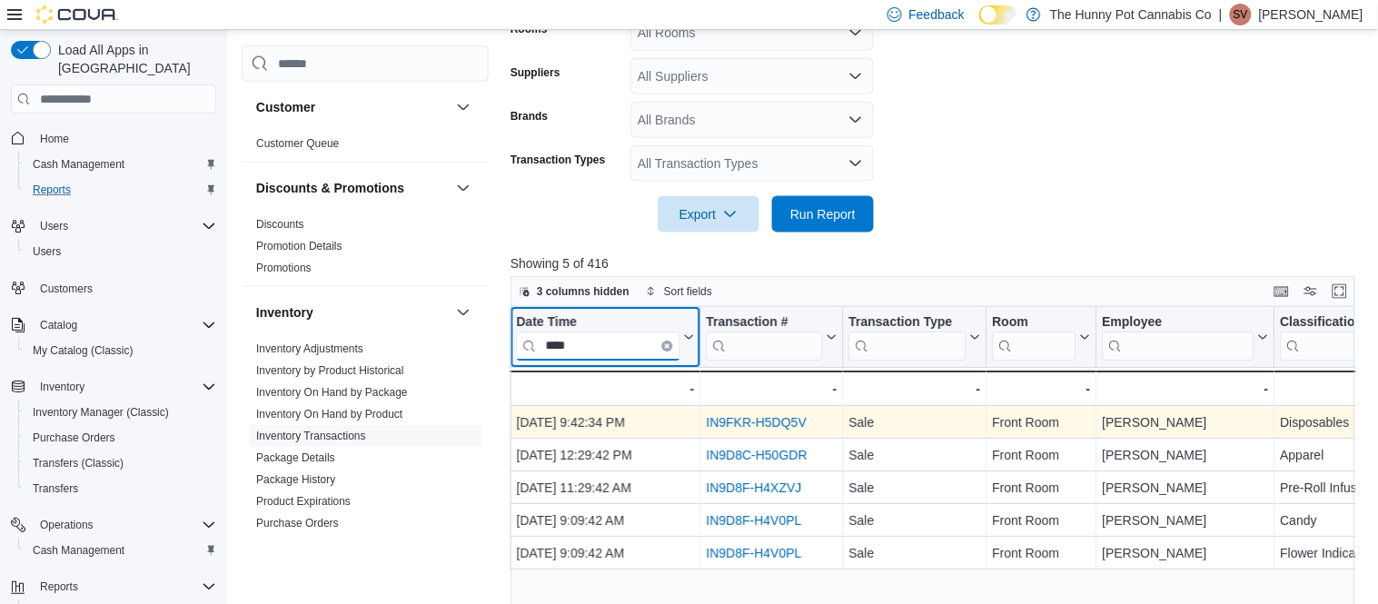
type input "****"
click at [775, 423] on link "IN9FKR-H5DQ5V" at bounding box center [756, 422] width 100 height 15
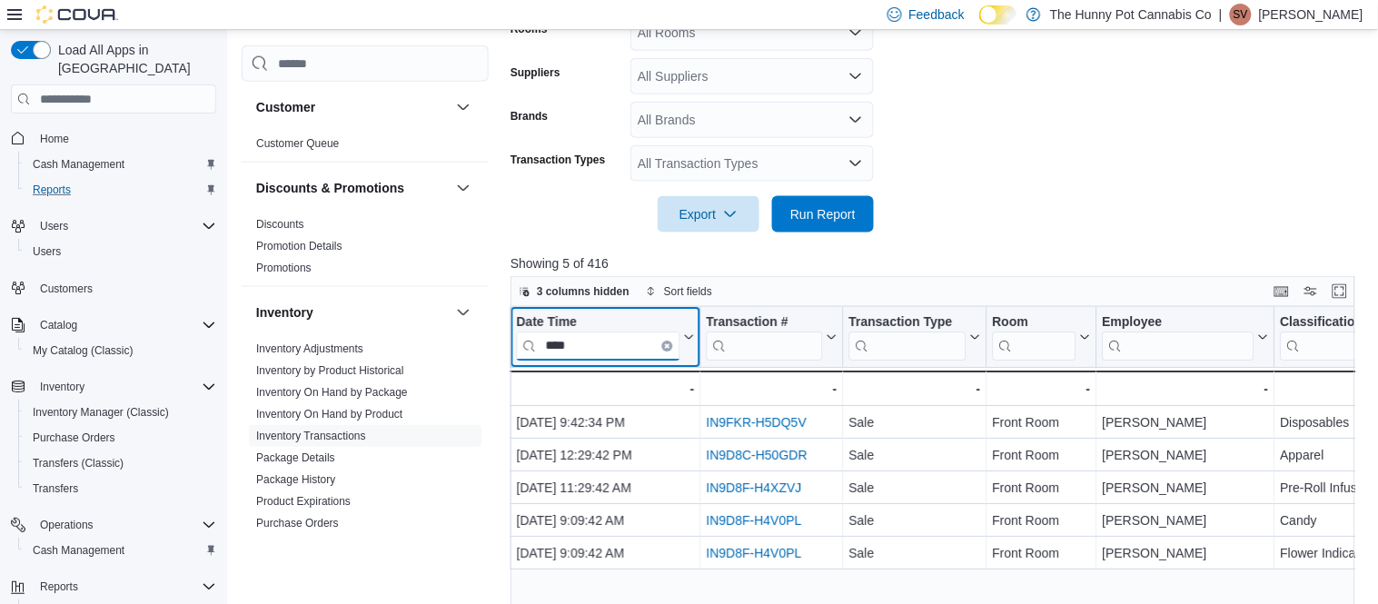
click at [601, 337] on input "****" at bounding box center [598, 345] width 163 height 29
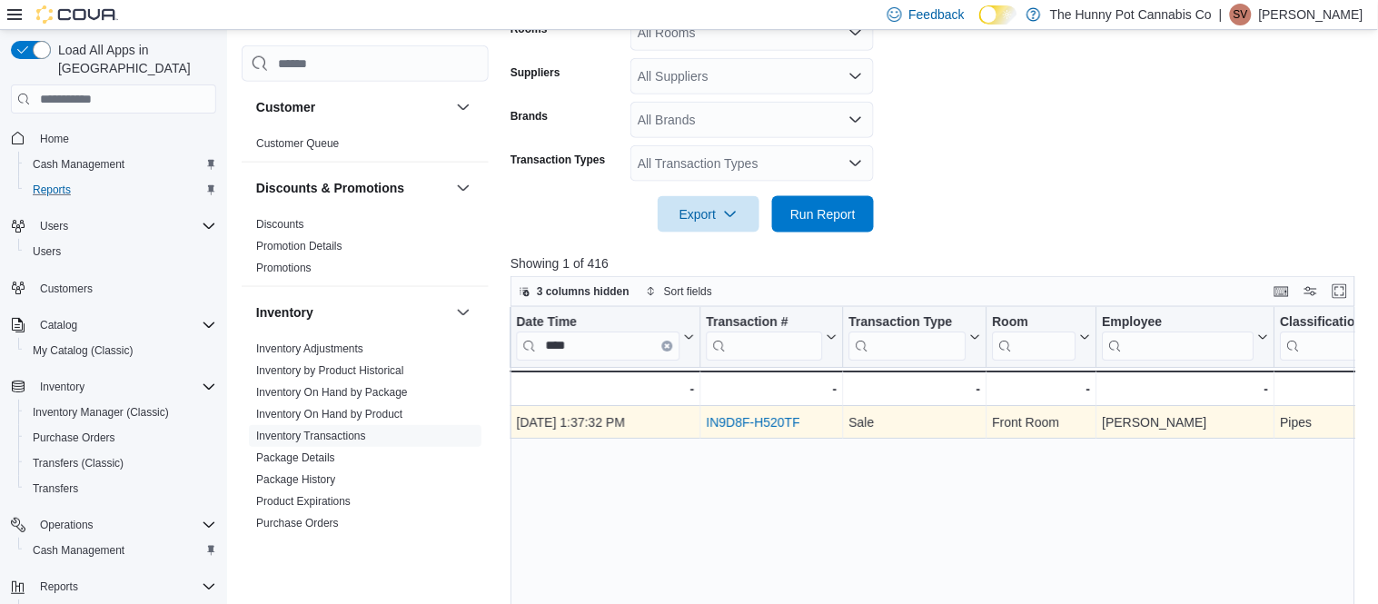
click at [744, 426] on link "IN9D8F-H520TF" at bounding box center [753, 422] width 94 height 15
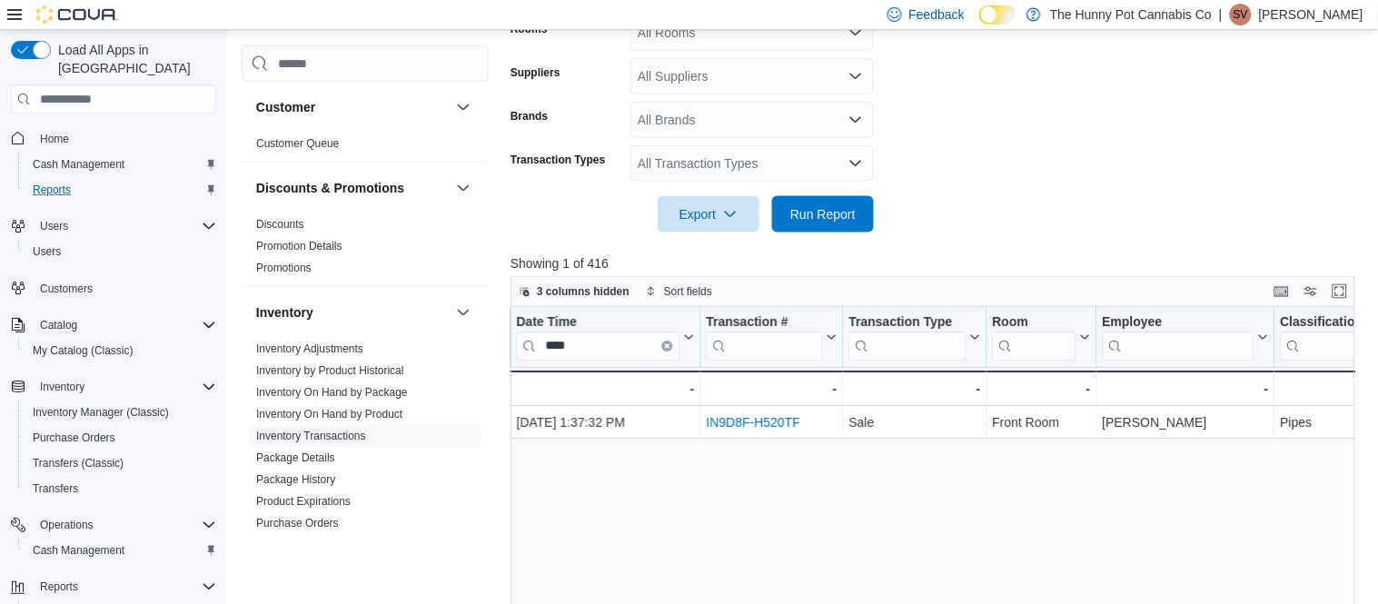
click at [919, 175] on form "Date Range Yesterday Locations 659 Upper James St Classifications All Classific…" at bounding box center [936, 25] width 853 height 414
click at [582, 348] on input "****" at bounding box center [598, 345] width 163 height 29
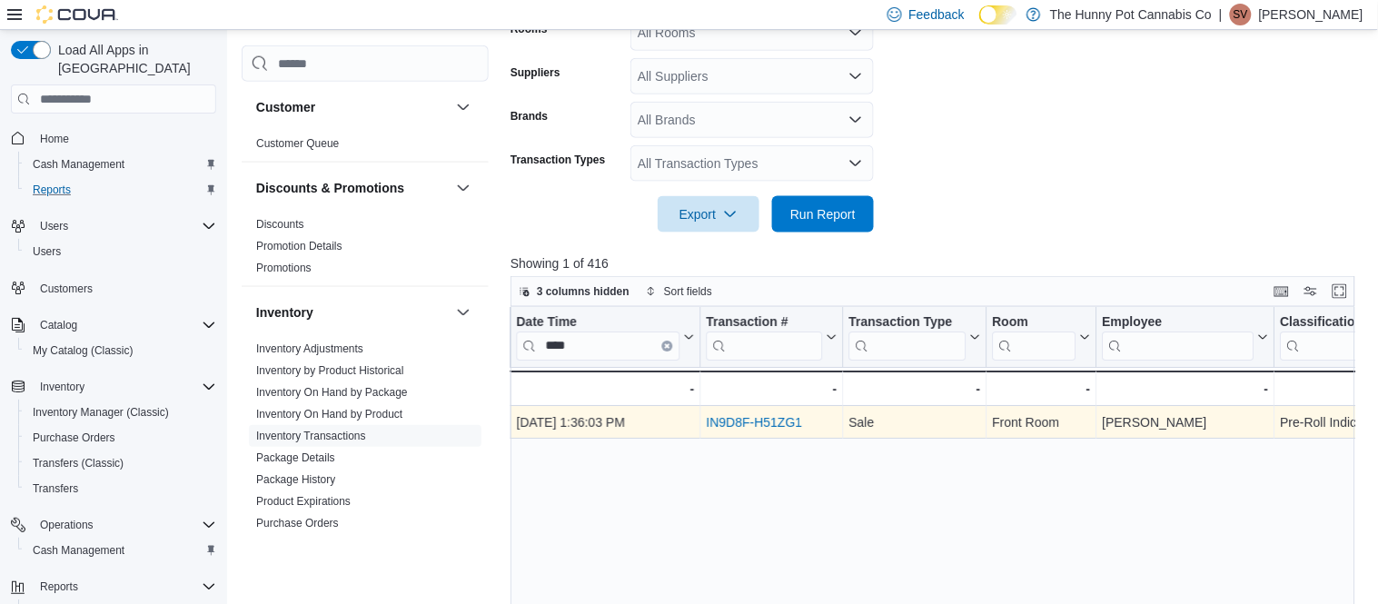
click at [735, 427] on link "IN9D8F-H51ZG1" at bounding box center [754, 422] width 96 height 15
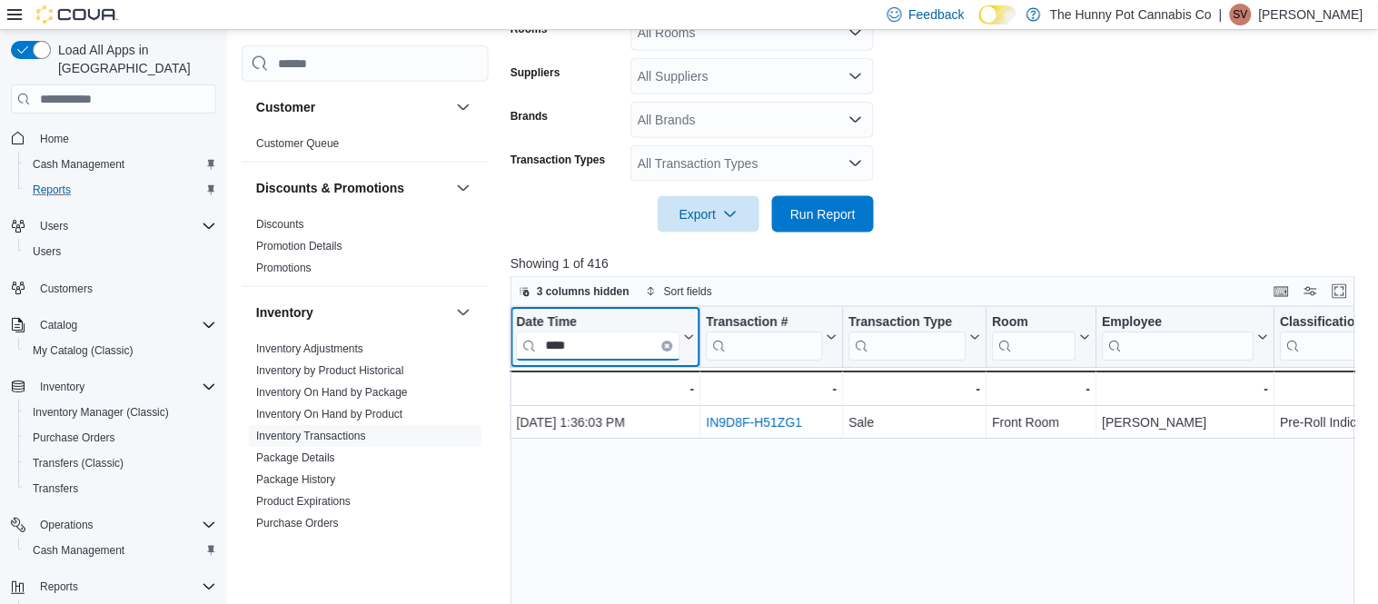
click at [613, 351] on input "****" at bounding box center [598, 345] width 163 height 29
type input "*"
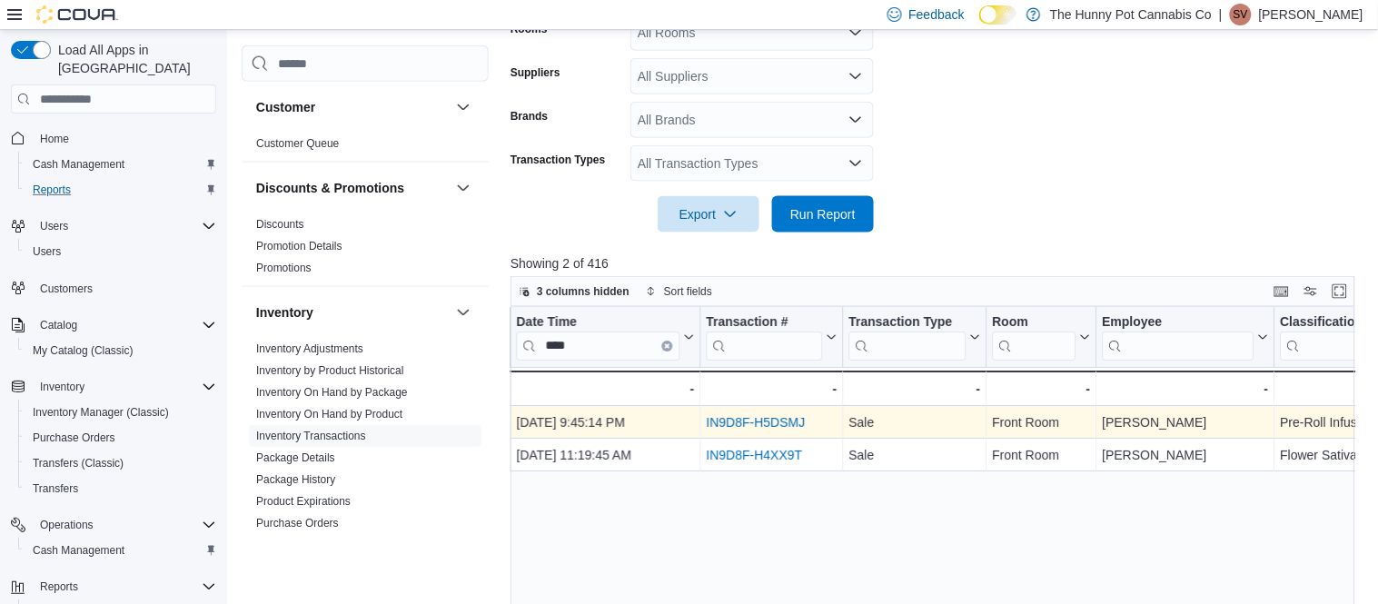
click at [738, 427] on link "IN9D8F-H5DSMJ" at bounding box center [755, 422] width 99 height 15
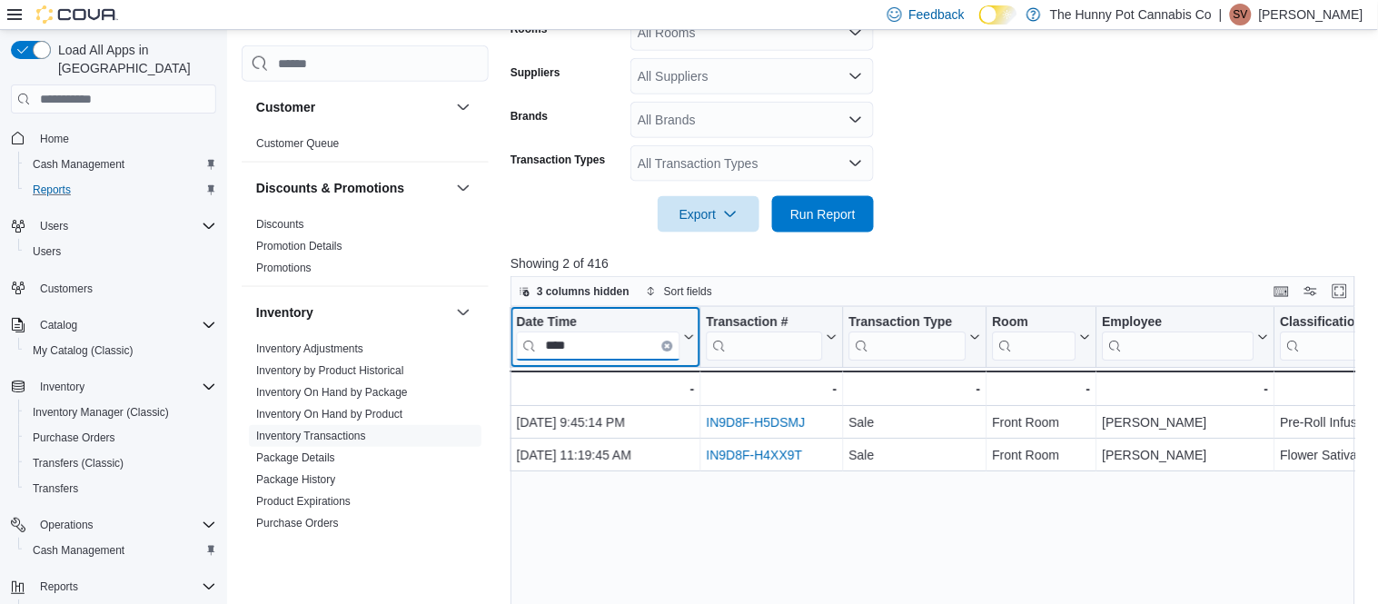
click at [598, 356] on input "****" at bounding box center [598, 345] width 163 height 29
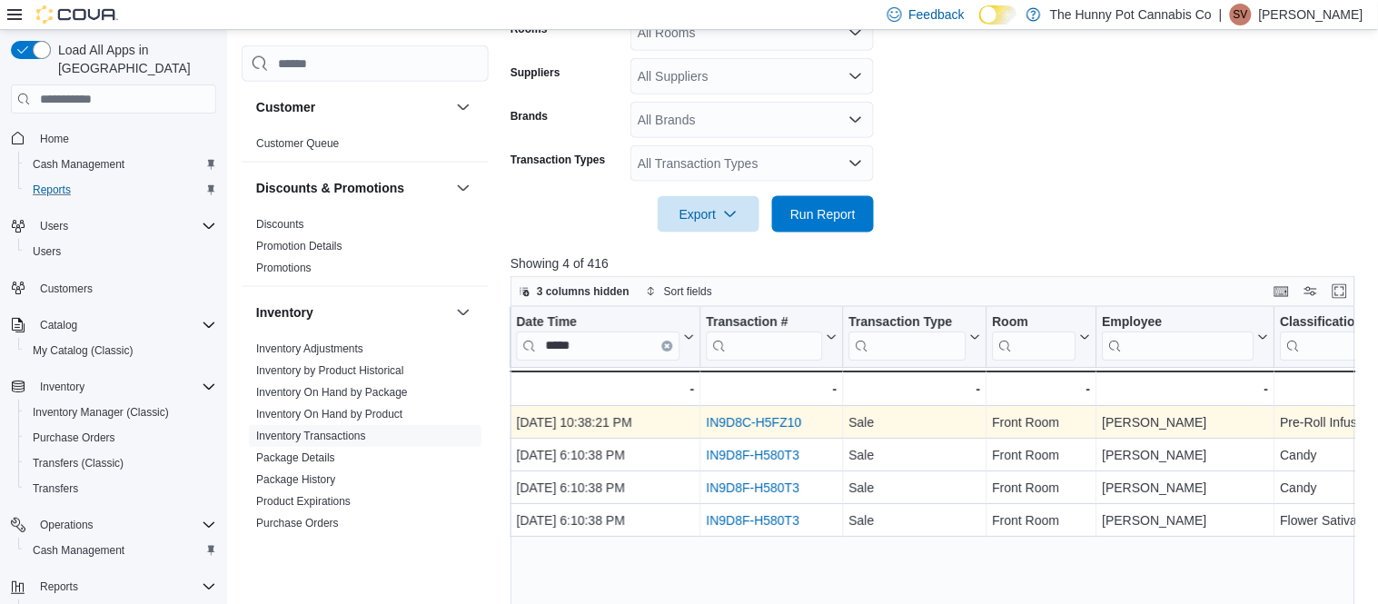
click at [785, 425] on link "IN9D8C-H5FZ10" at bounding box center [753, 422] width 95 height 15
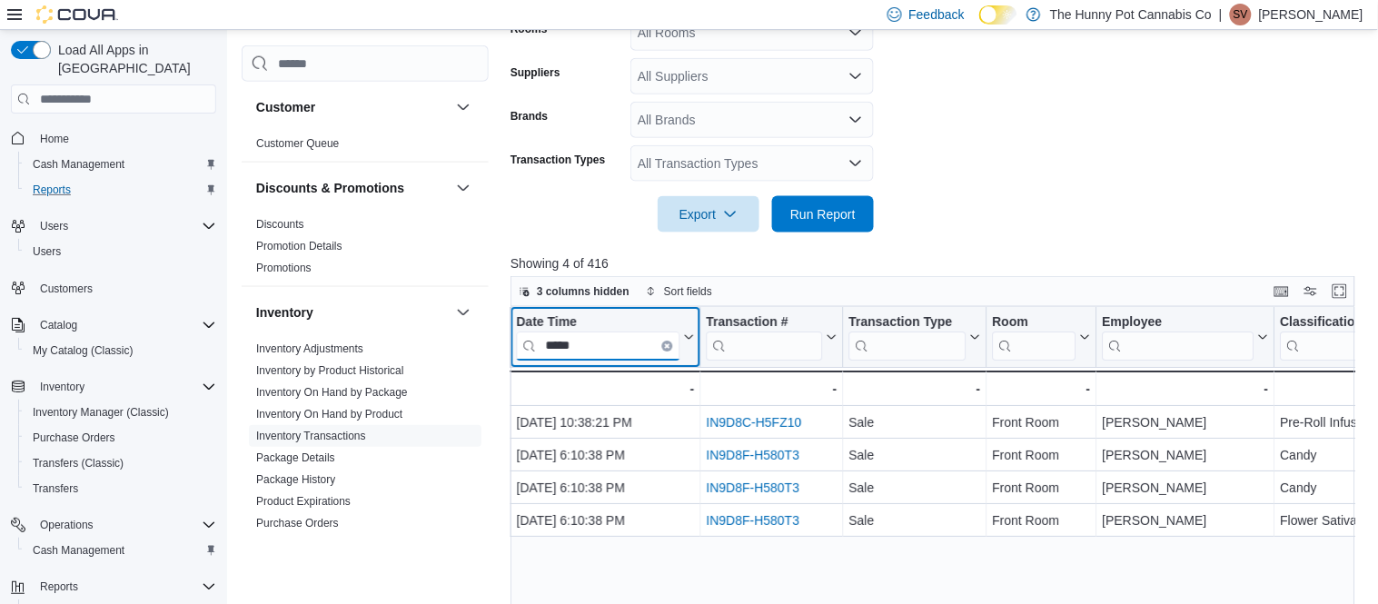
click at [606, 341] on input "*****" at bounding box center [598, 345] width 163 height 29
type input "*"
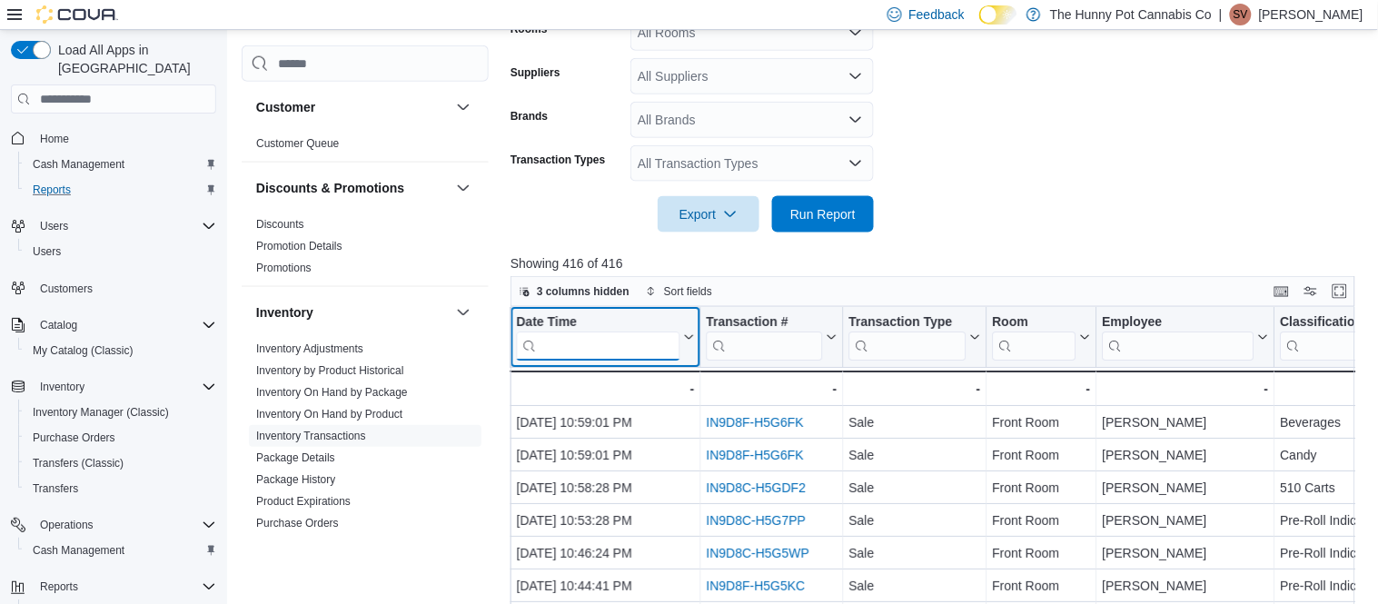
type input "*"
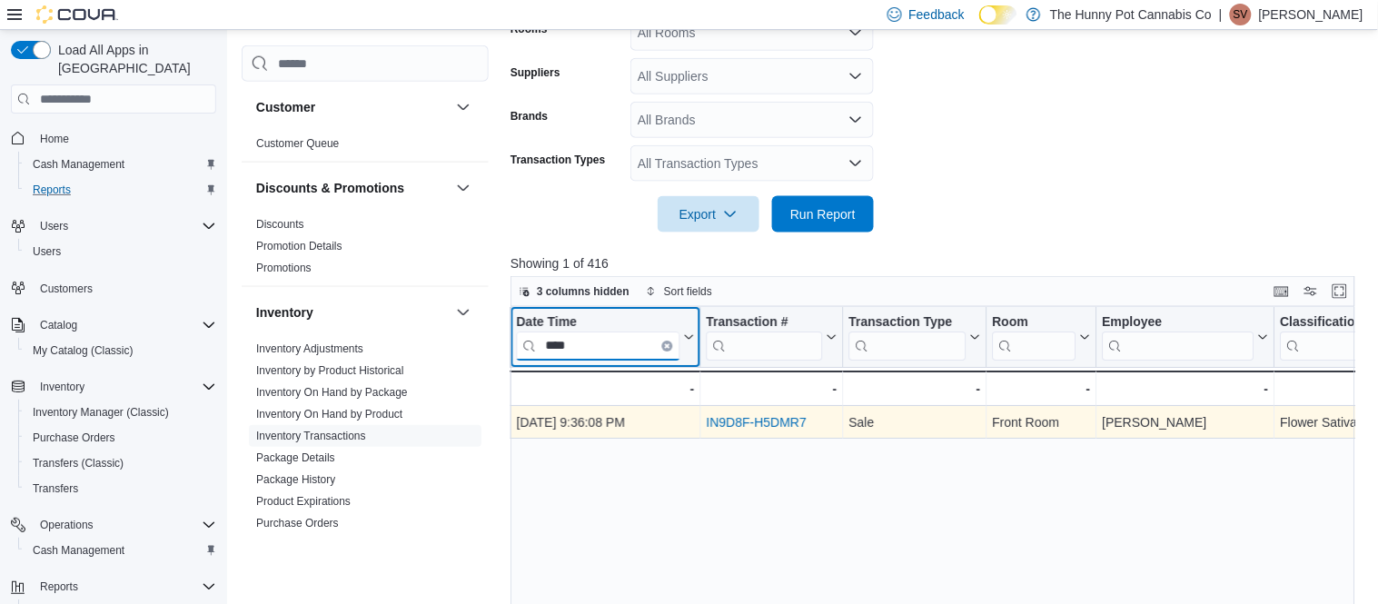
type input "****"
click at [750, 428] on link "IN9D8F-H5DMR7" at bounding box center [756, 422] width 100 height 15
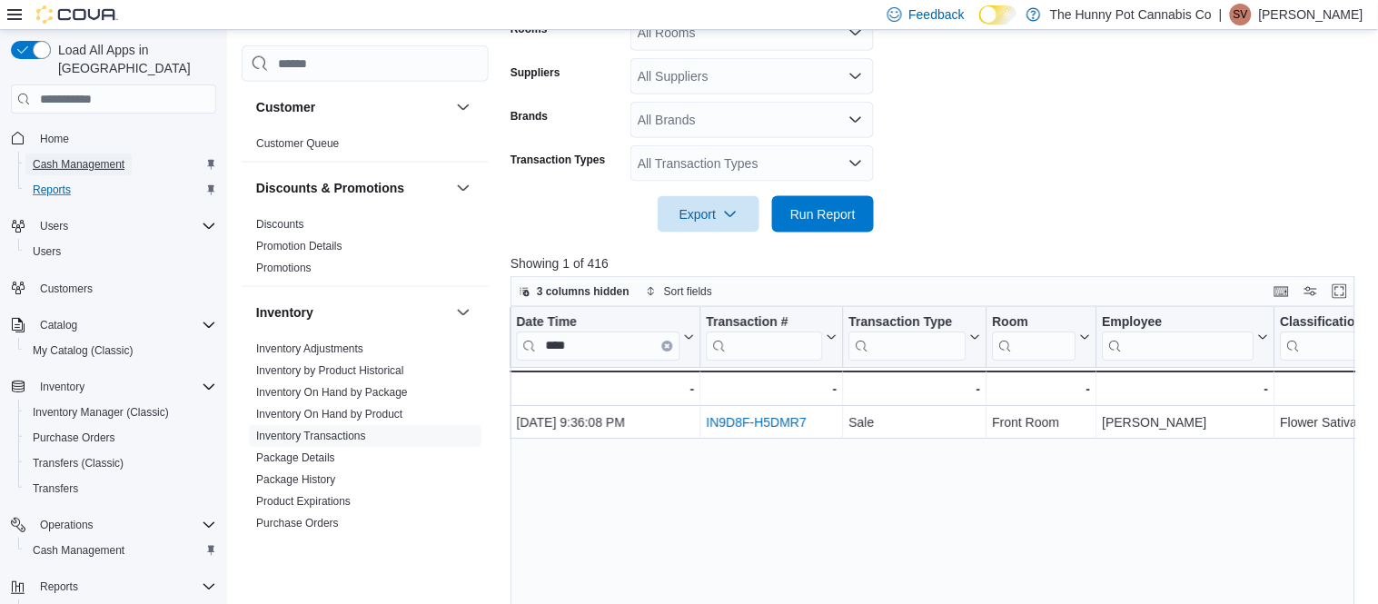
click at [116, 157] on span "Cash Management" at bounding box center [79, 164] width 92 height 15
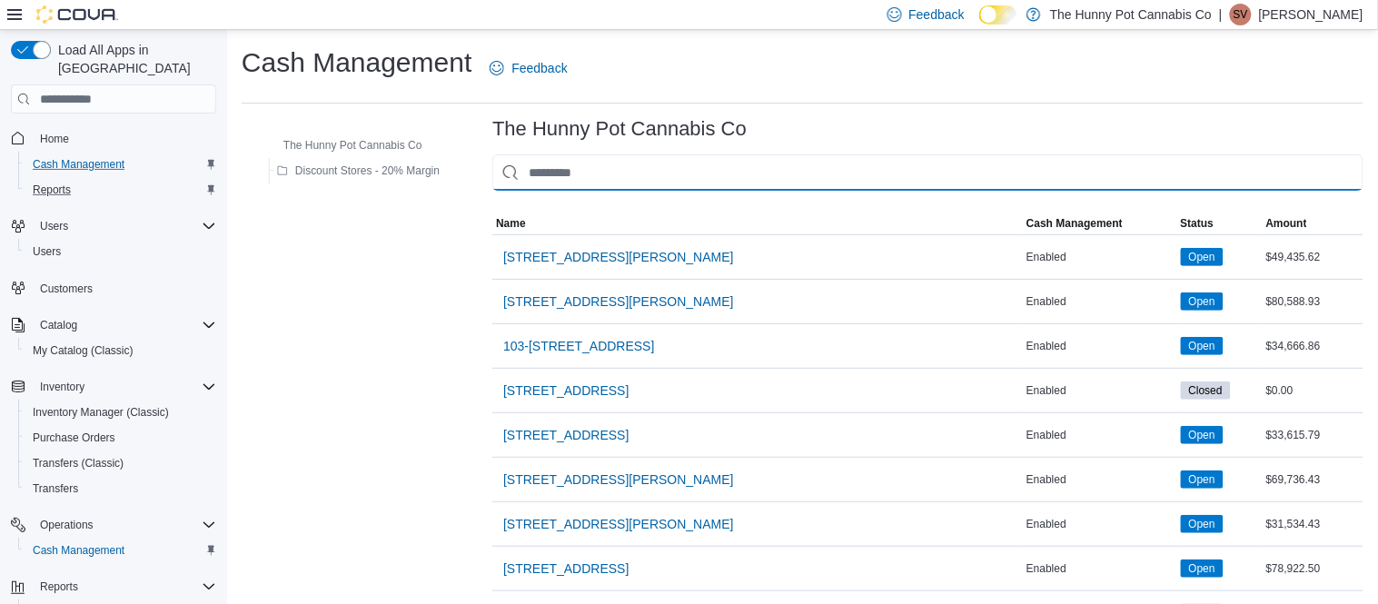
click at [583, 180] on input "This is a search bar. As you type, the results lower in the page will automatic…" at bounding box center [927, 172] width 871 height 36
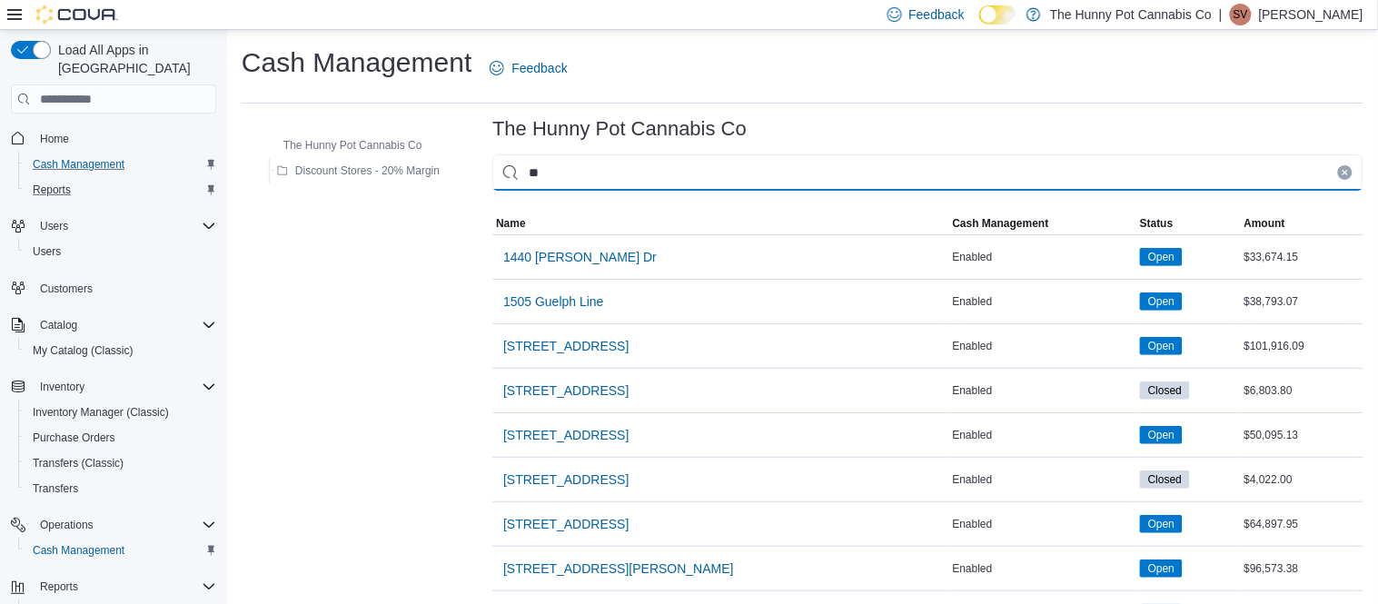
type input "***"
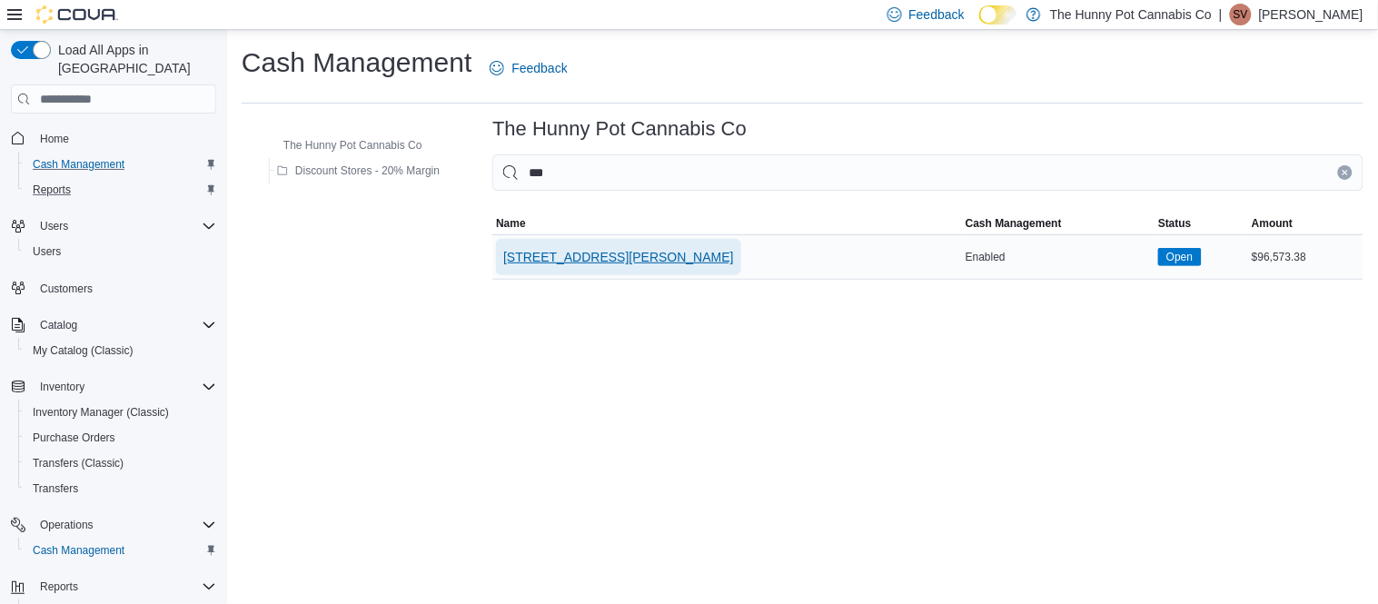
click at [598, 269] on span "[STREET_ADDRESS][PERSON_NAME]" at bounding box center [618, 257] width 231 height 36
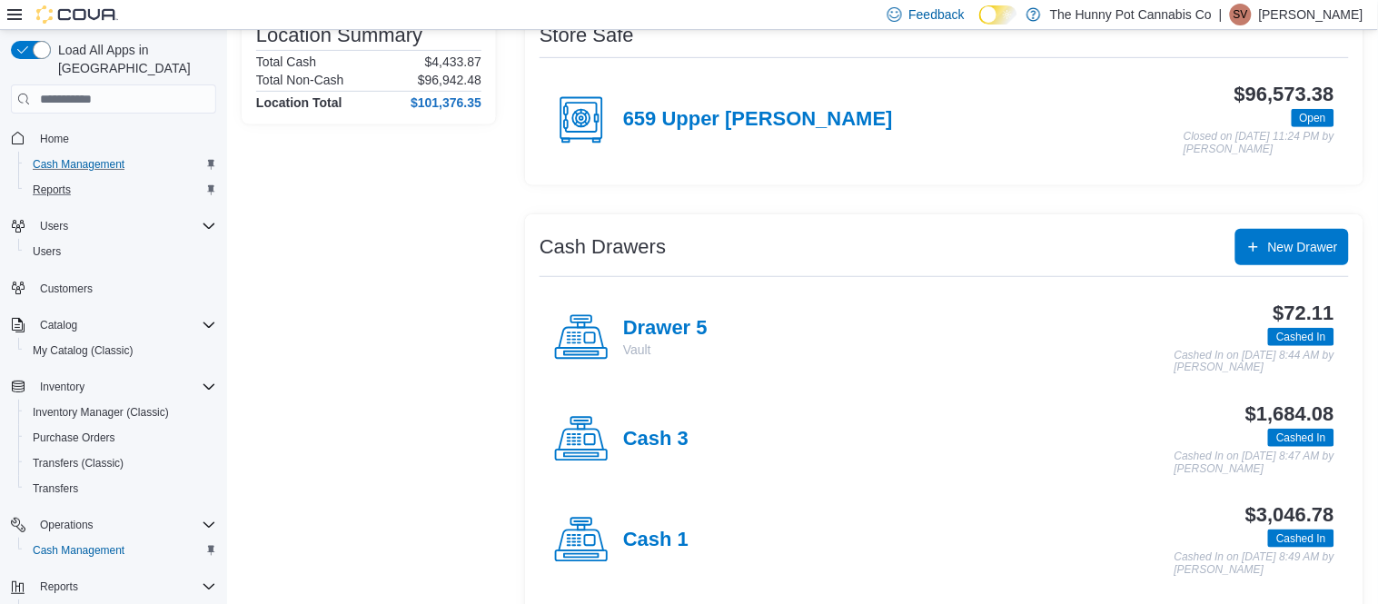
scroll to position [173, 0]
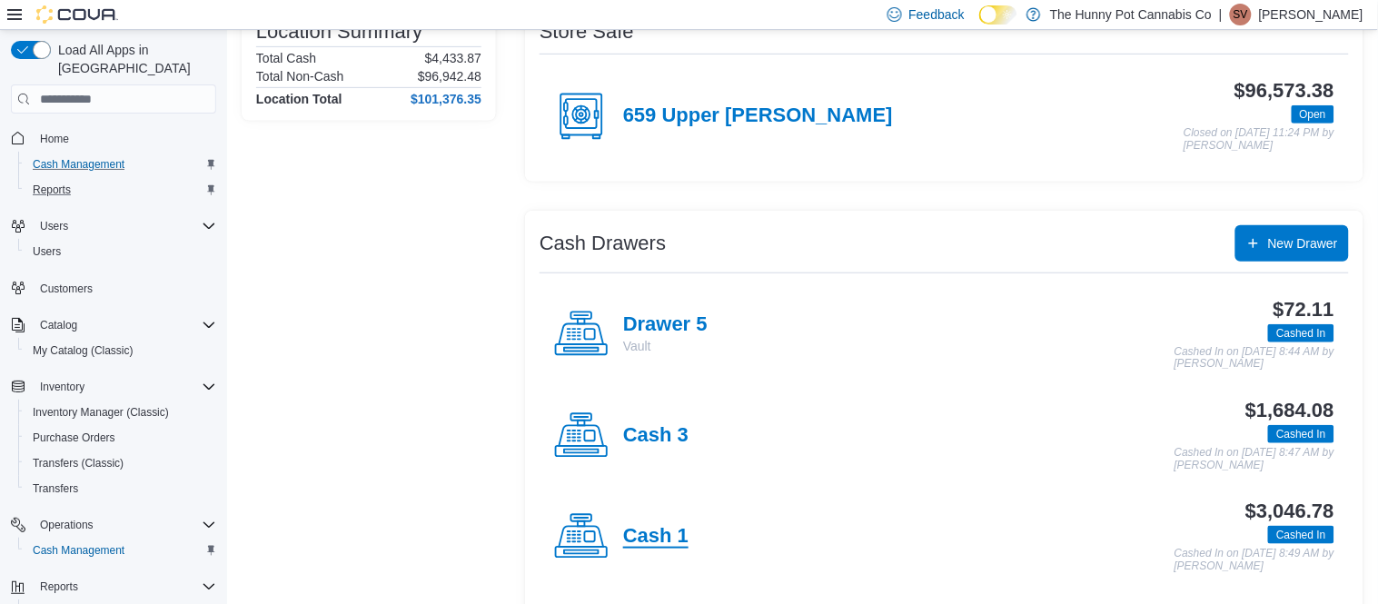
click at [644, 526] on h4 "Cash 1" at bounding box center [655, 537] width 65 height 24
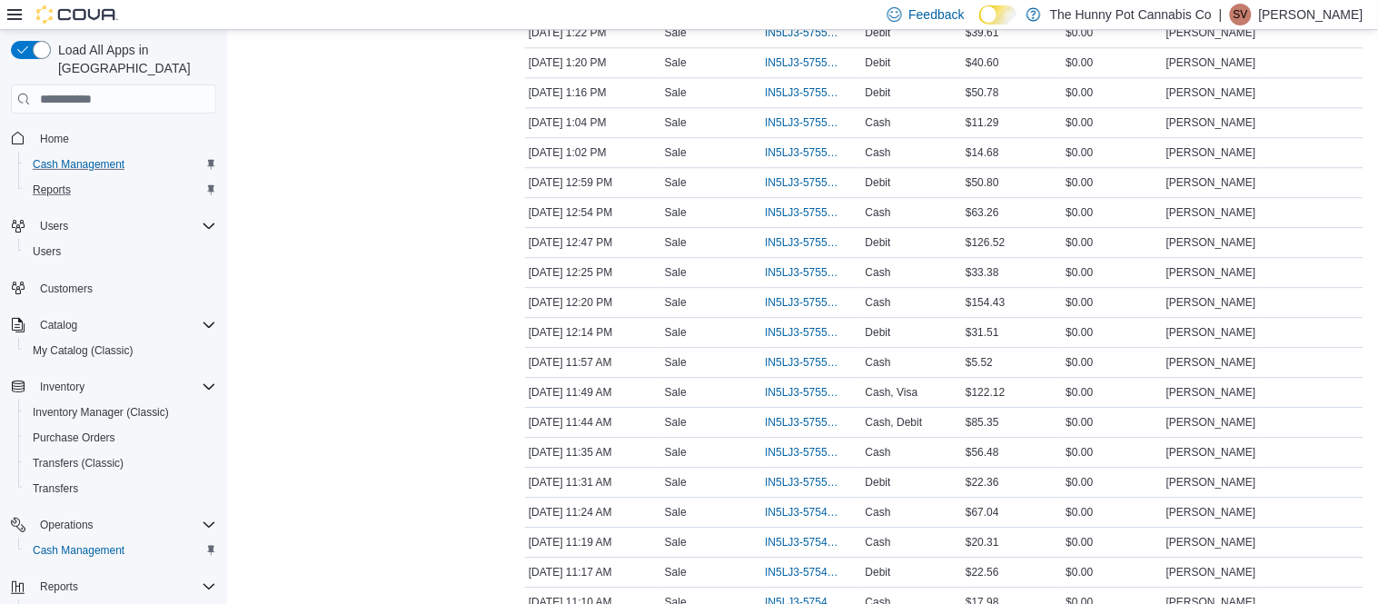
scroll to position [1212, 0]
click at [805, 578] on span "IN5LJ3-5754936" at bounding box center [802, 571] width 74 height 15
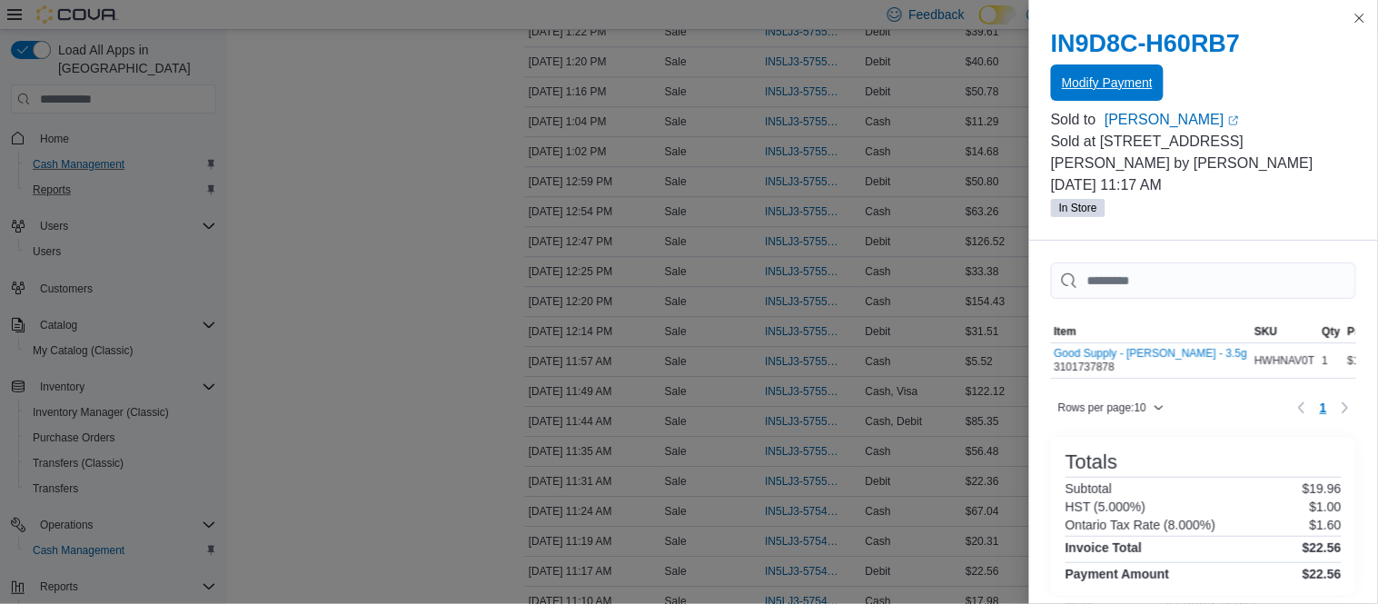
click at [1125, 83] on span "Modify Payment" at bounding box center [1107, 83] width 91 height 18
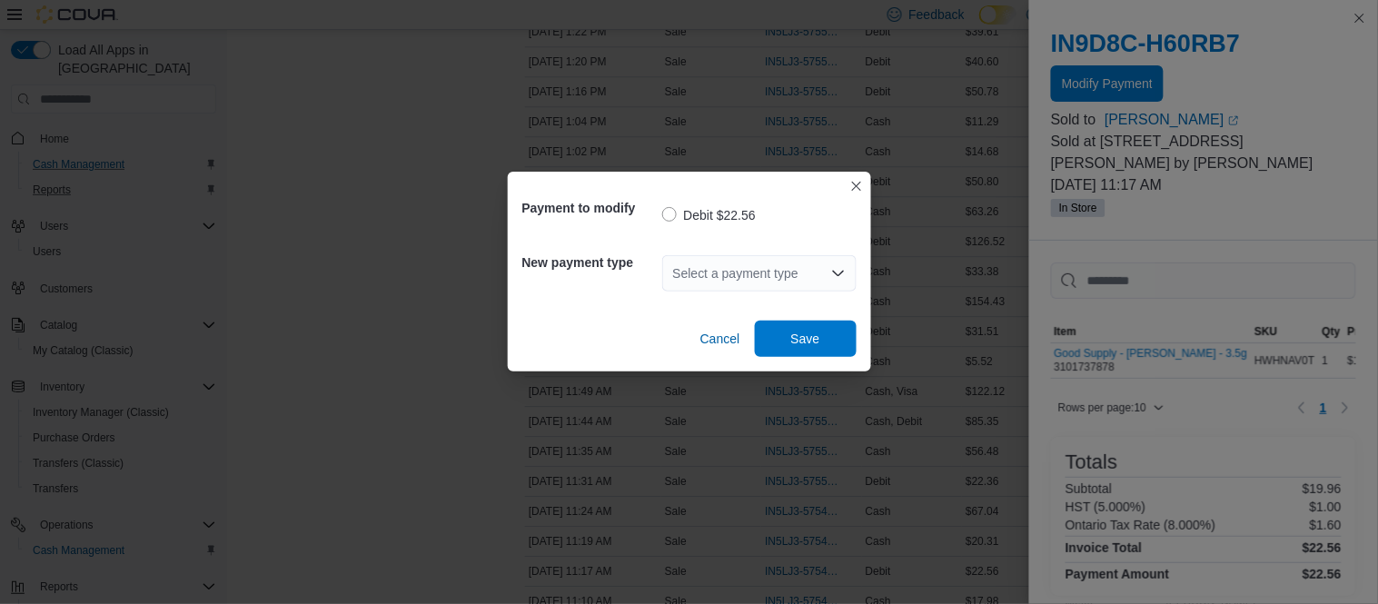
click at [754, 272] on div "Select a payment type" at bounding box center [759, 273] width 194 height 36
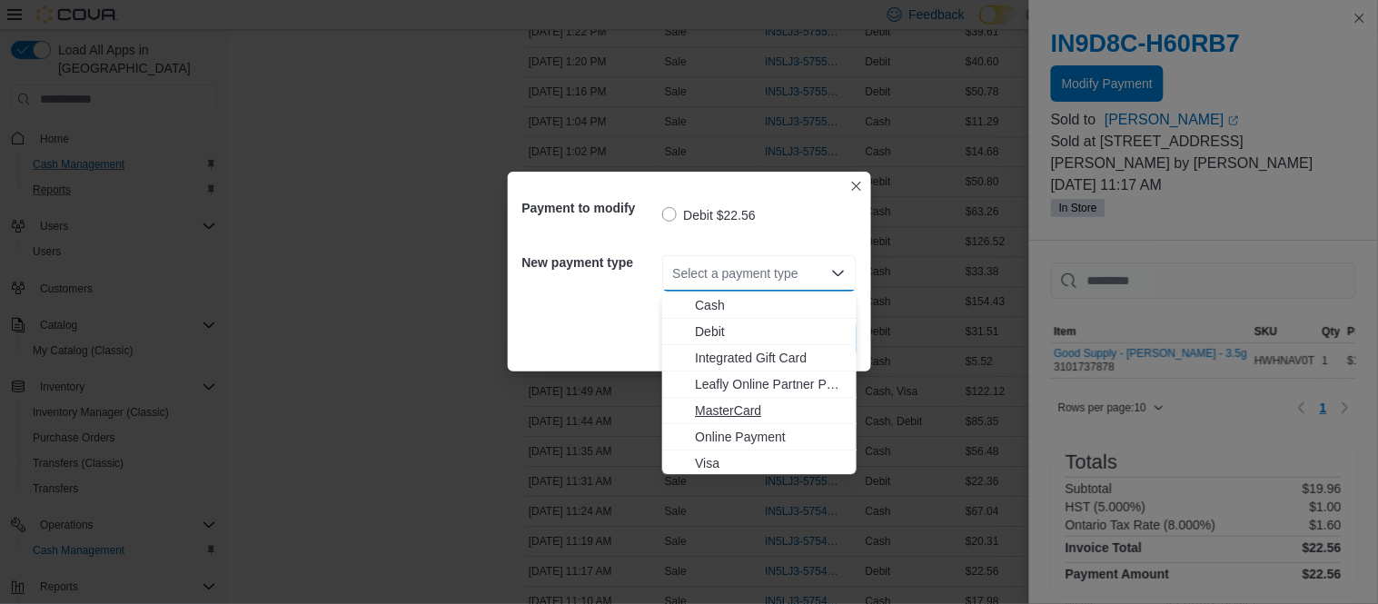
click at [737, 410] on span "MasterCard" at bounding box center [770, 410] width 151 height 18
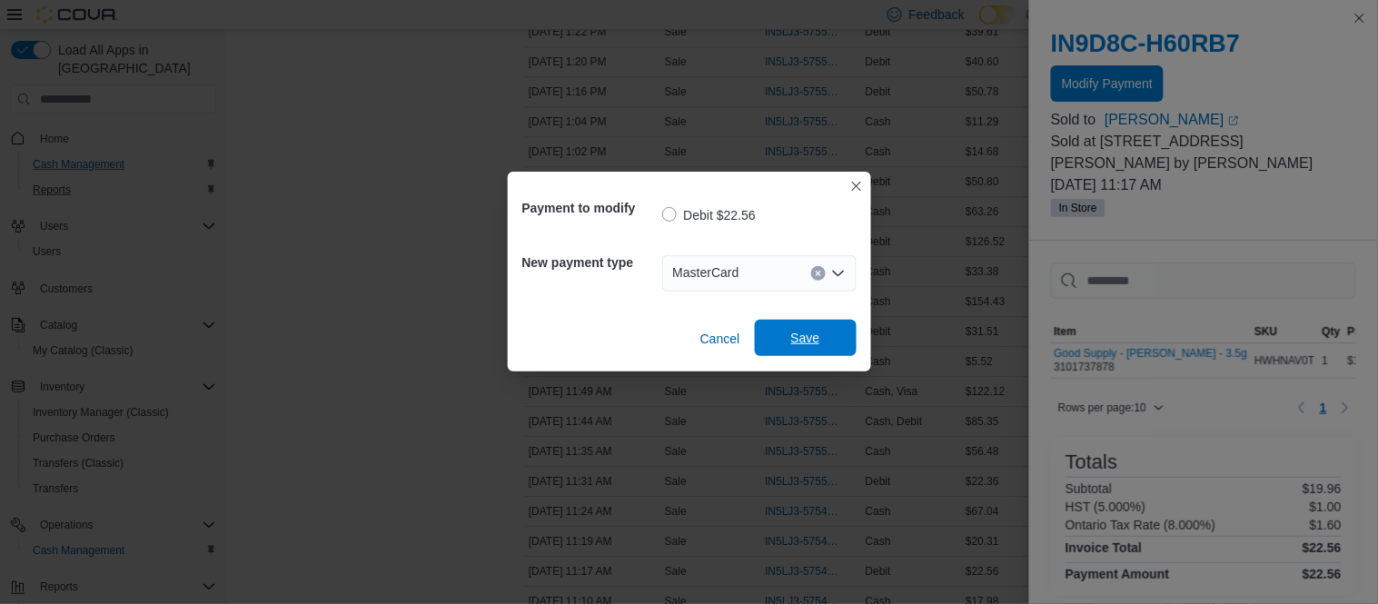
click at [815, 354] on span "Save" at bounding box center [806, 338] width 80 height 36
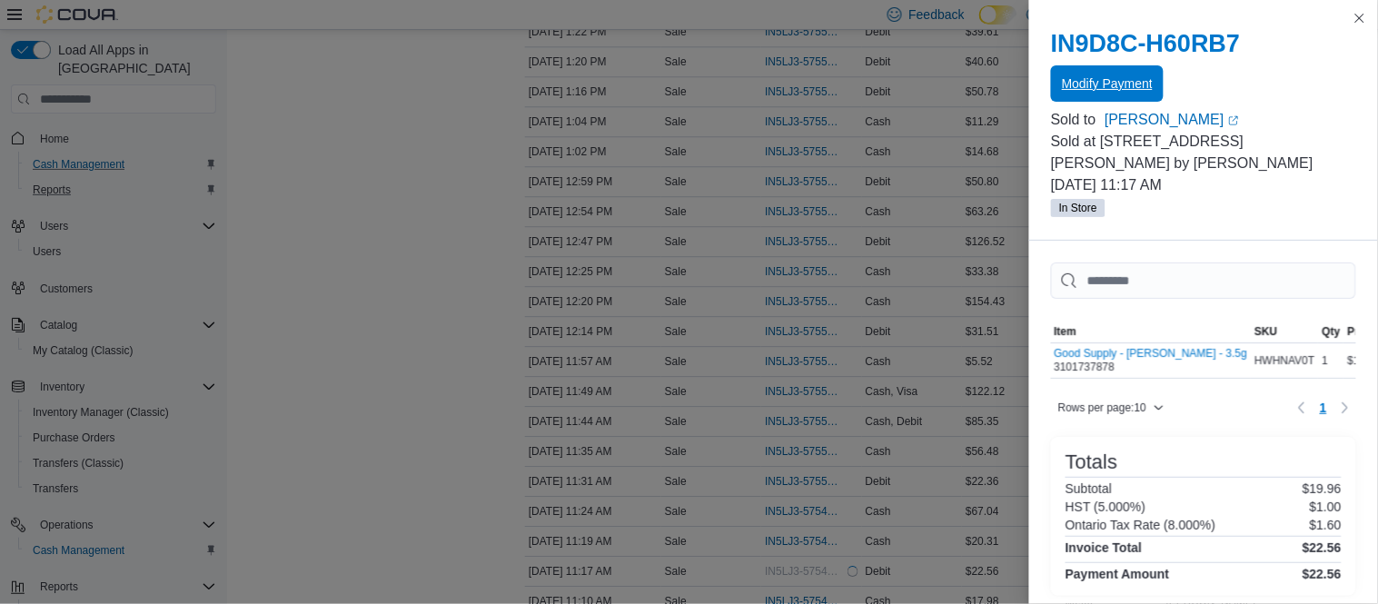
scroll to position [0, 0]
click at [1360, 16] on button "Close this dialog" at bounding box center [1359, 17] width 22 height 22
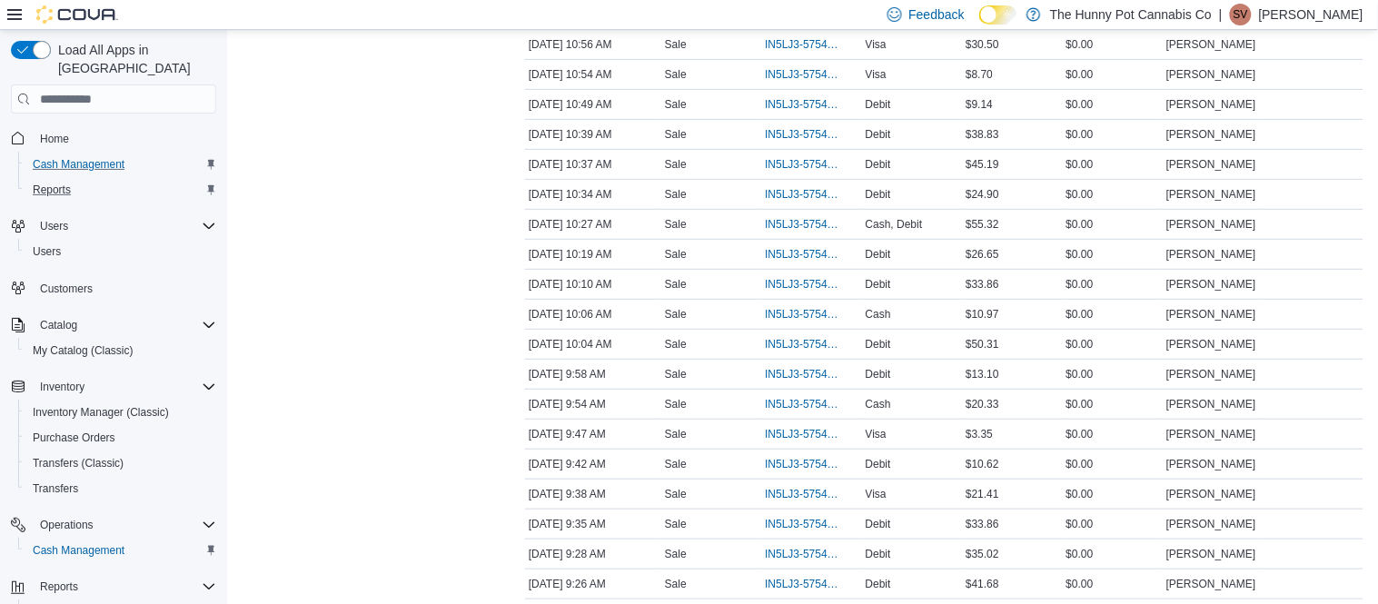
scroll to position [1891, 0]
click at [815, 521] on span "IN5LJ3-5754515" at bounding box center [802, 522] width 74 height 15
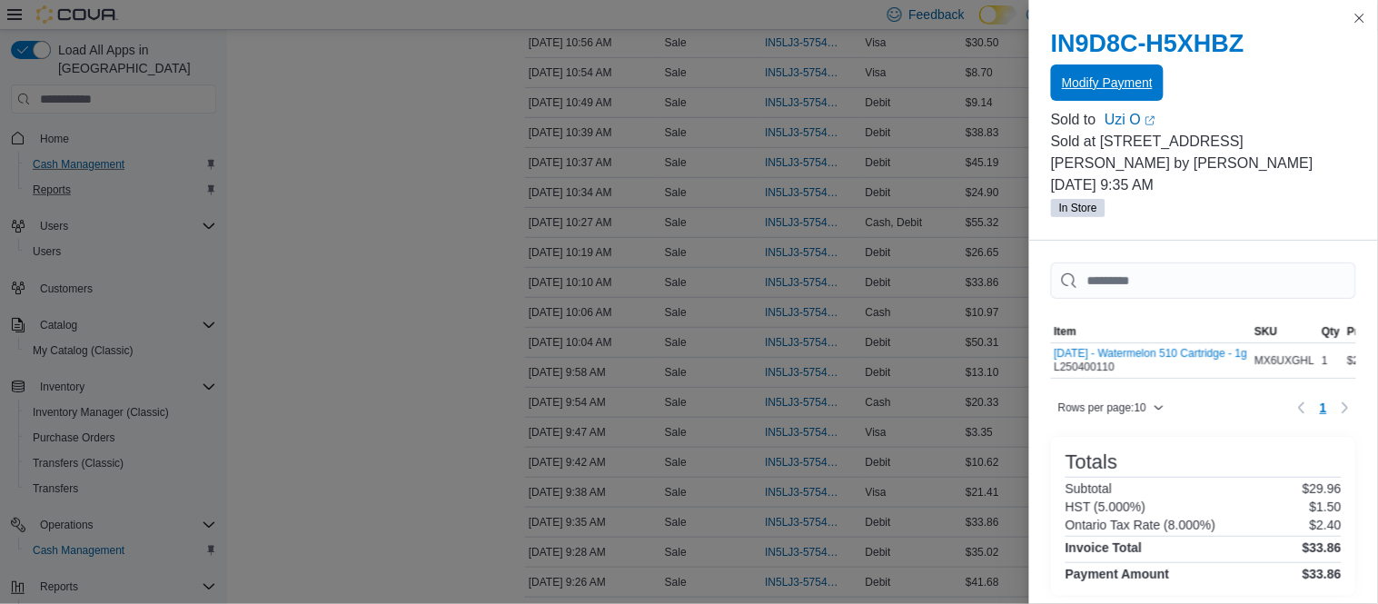
click at [1091, 94] on span "Modify Payment" at bounding box center [1107, 82] width 91 height 36
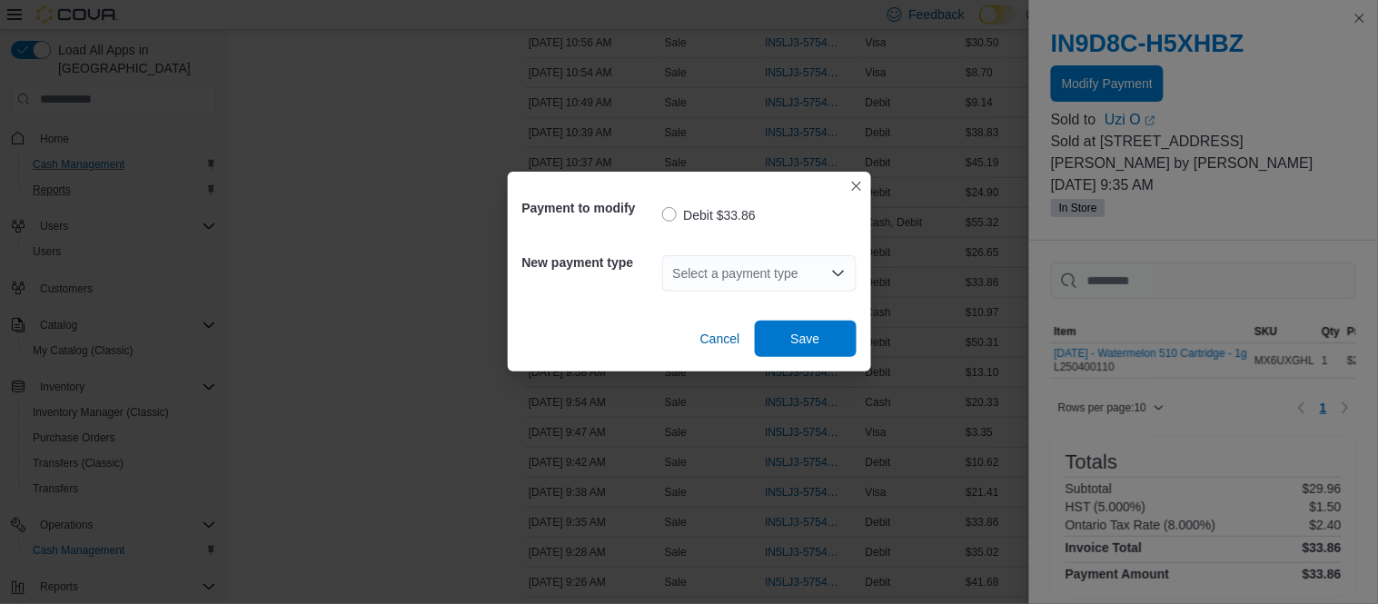
click at [789, 277] on div "Select a payment type" at bounding box center [759, 273] width 194 height 36
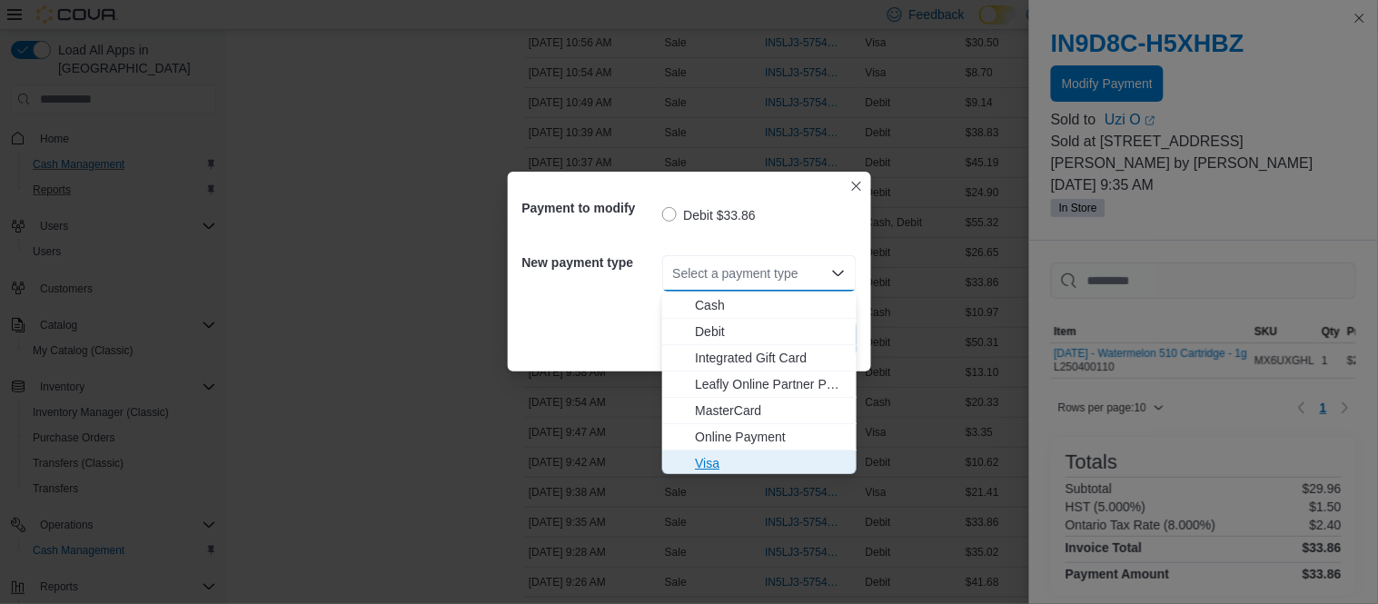
click at [717, 463] on span "Visa" at bounding box center [770, 463] width 151 height 18
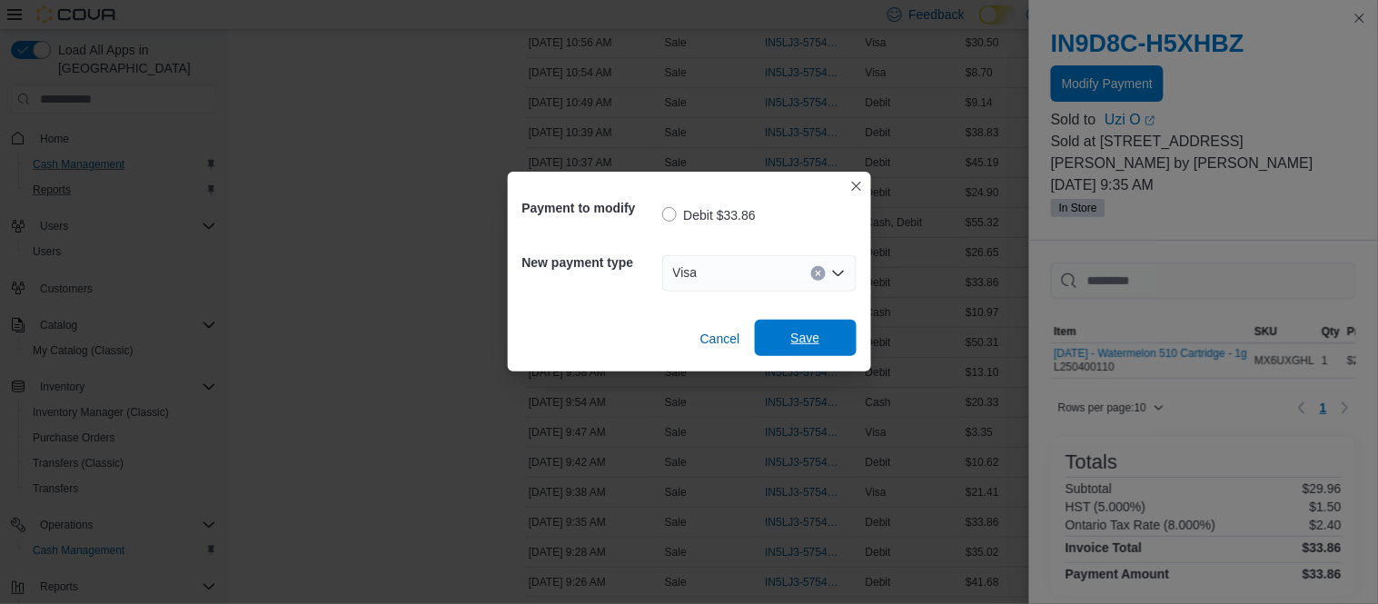
click at [821, 336] on span "Save" at bounding box center [806, 338] width 80 height 36
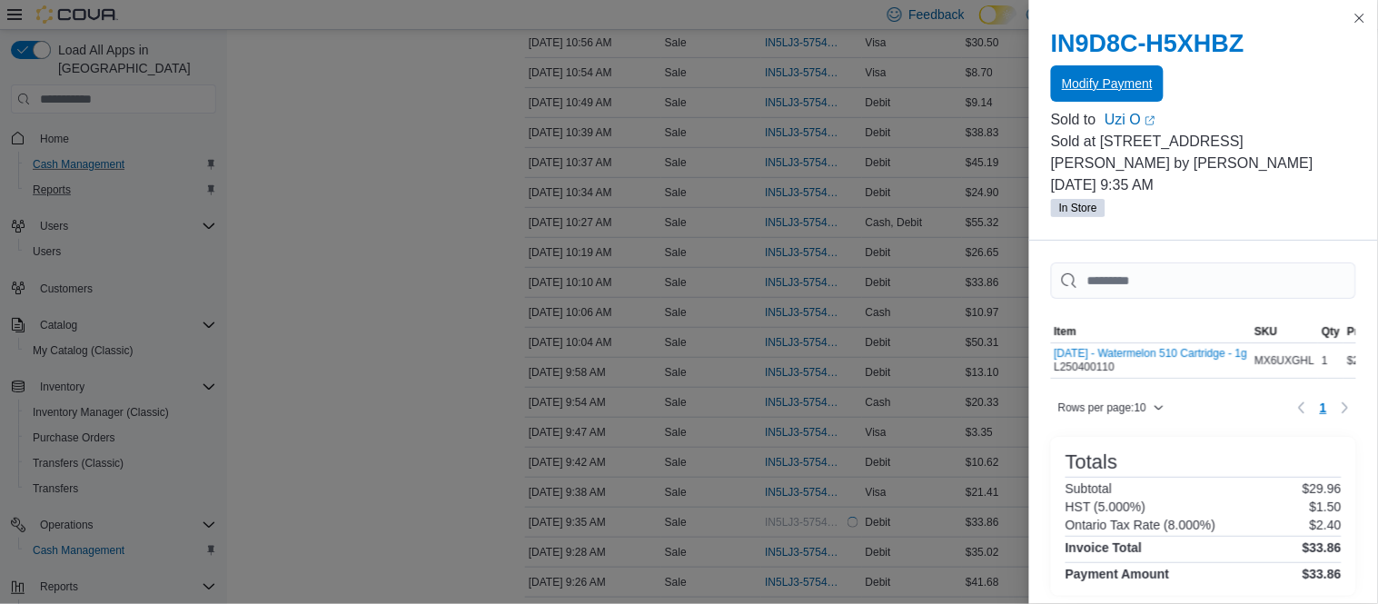
scroll to position [0, 0]
click at [1361, 23] on button "Close this dialog" at bounding box center [1359, 17] width 22 height 22
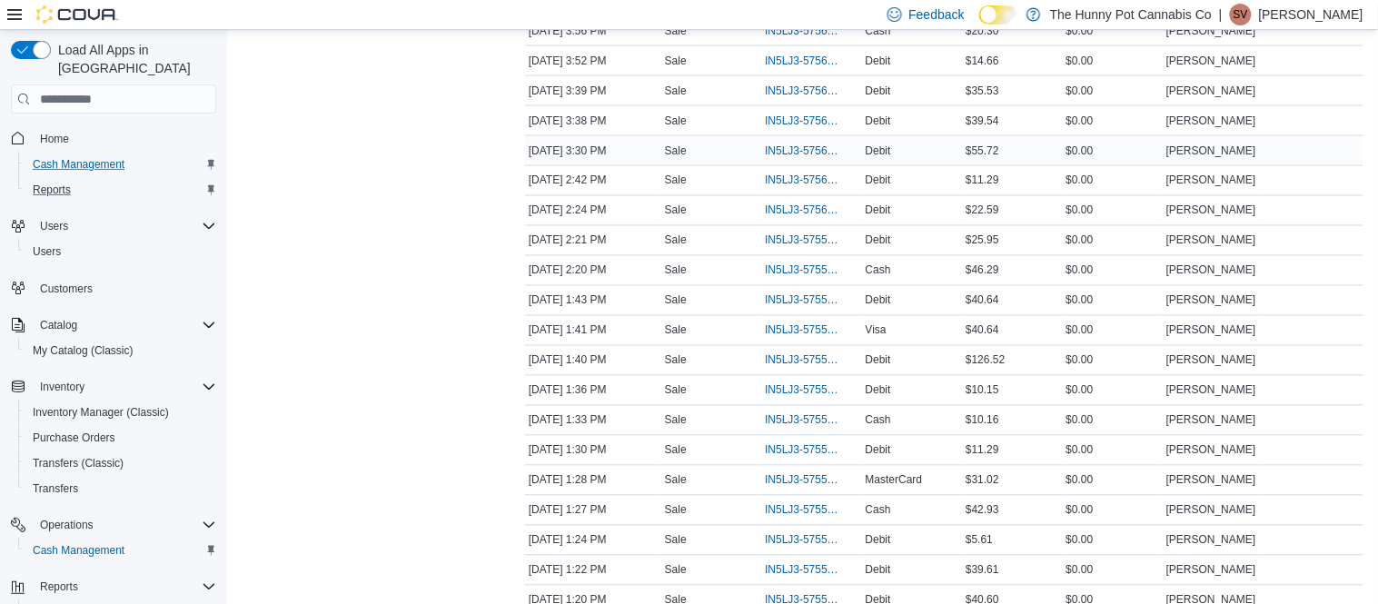
scroll to position [702, 0]
click at [792, 128] on span "IN5LJ3-5756450" at bounding box center [802, 122] width 74 height 15
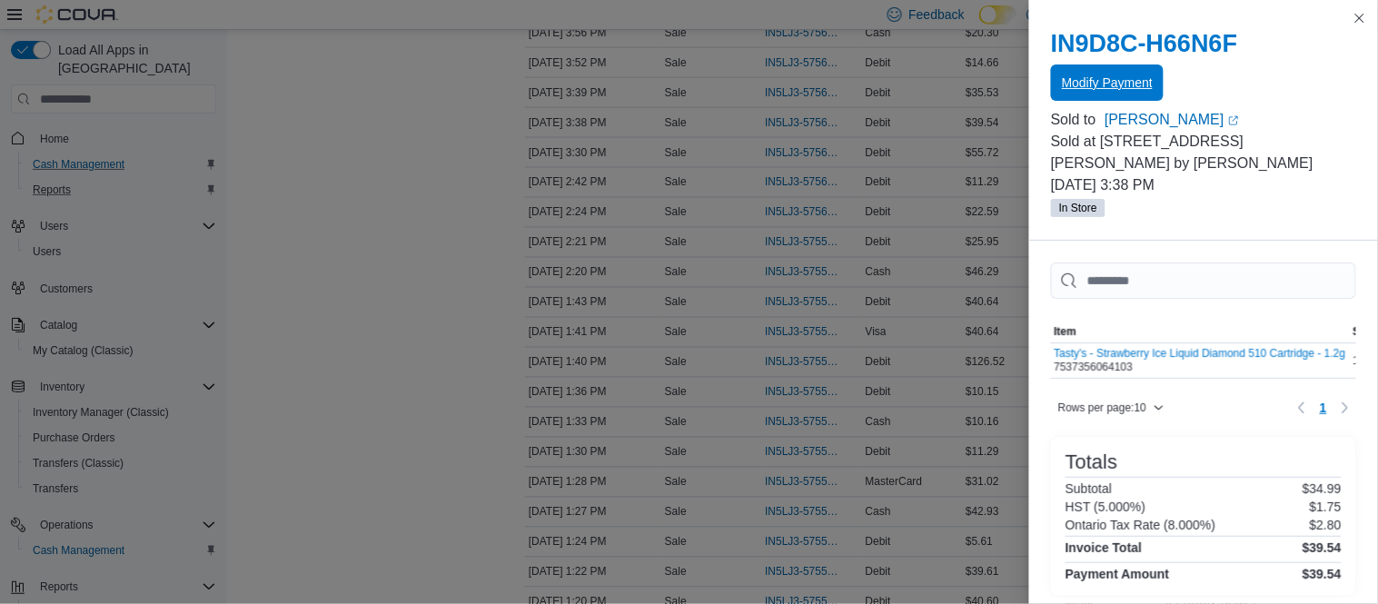
click at [1103, 75] on span "Modify Payment" at bounding box center [1107, 83] width 91 height 18
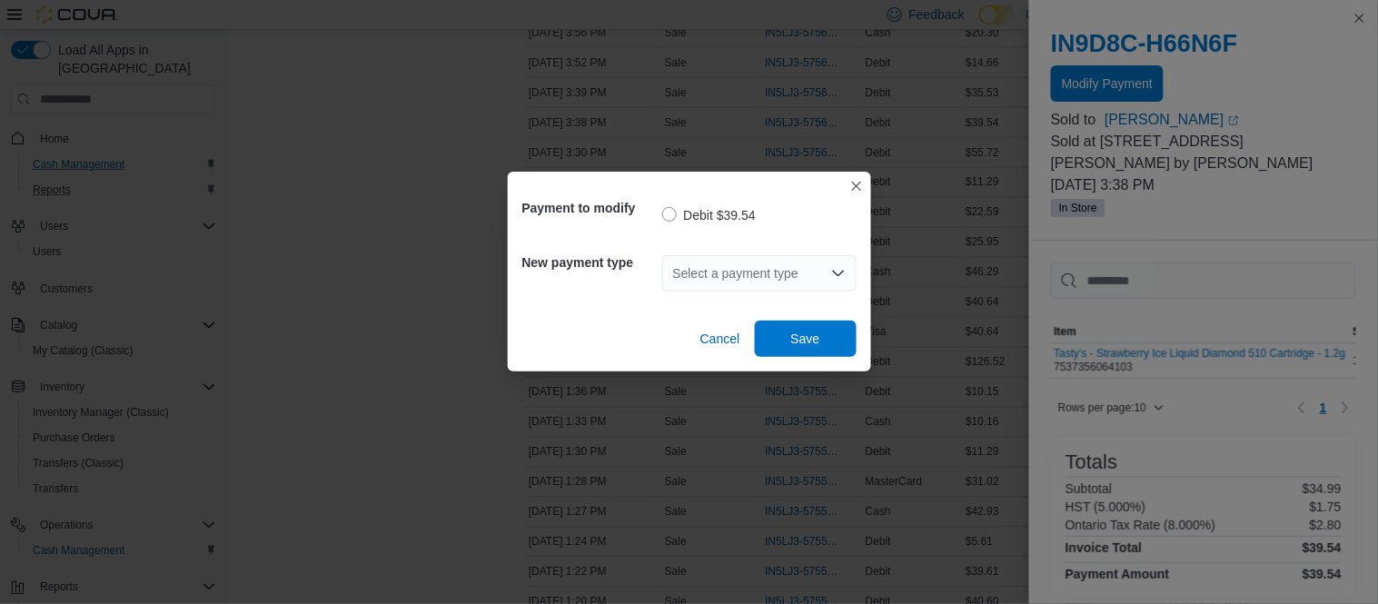
click at [736, 273] on div "Select a payment type" at bounding box center [759, 273] width 194 height 36
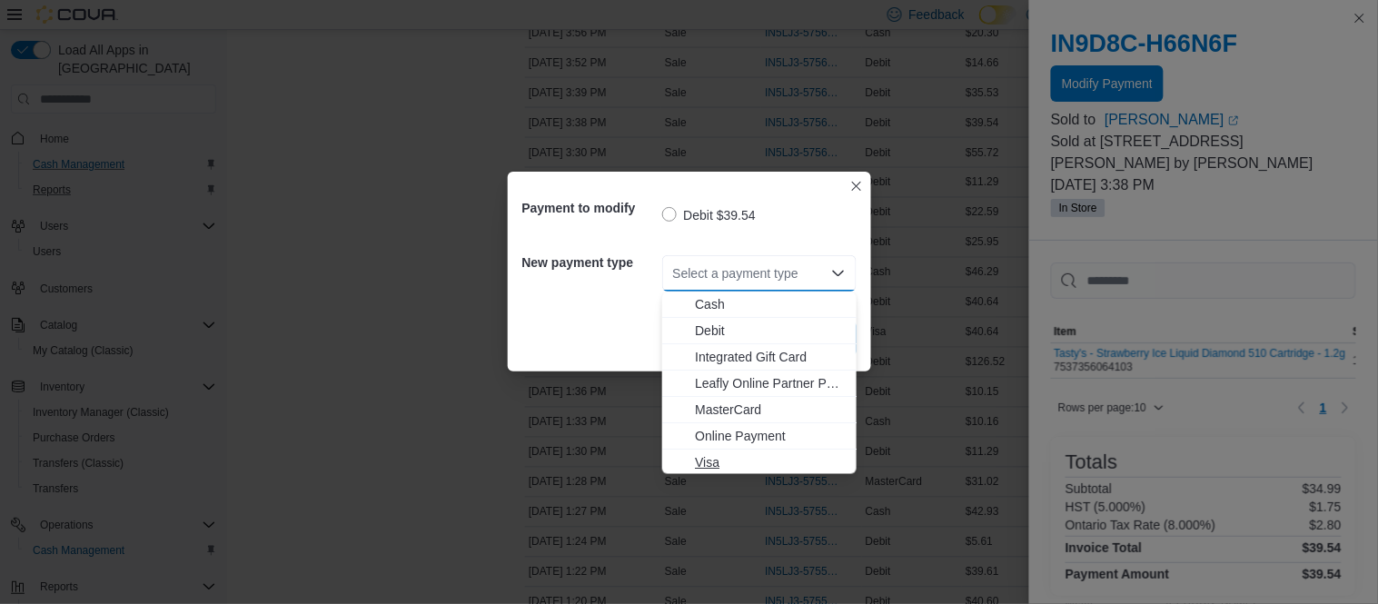
click at [709, 454] on span "Visa" at bounding box center [770, 463] width 151 height 18
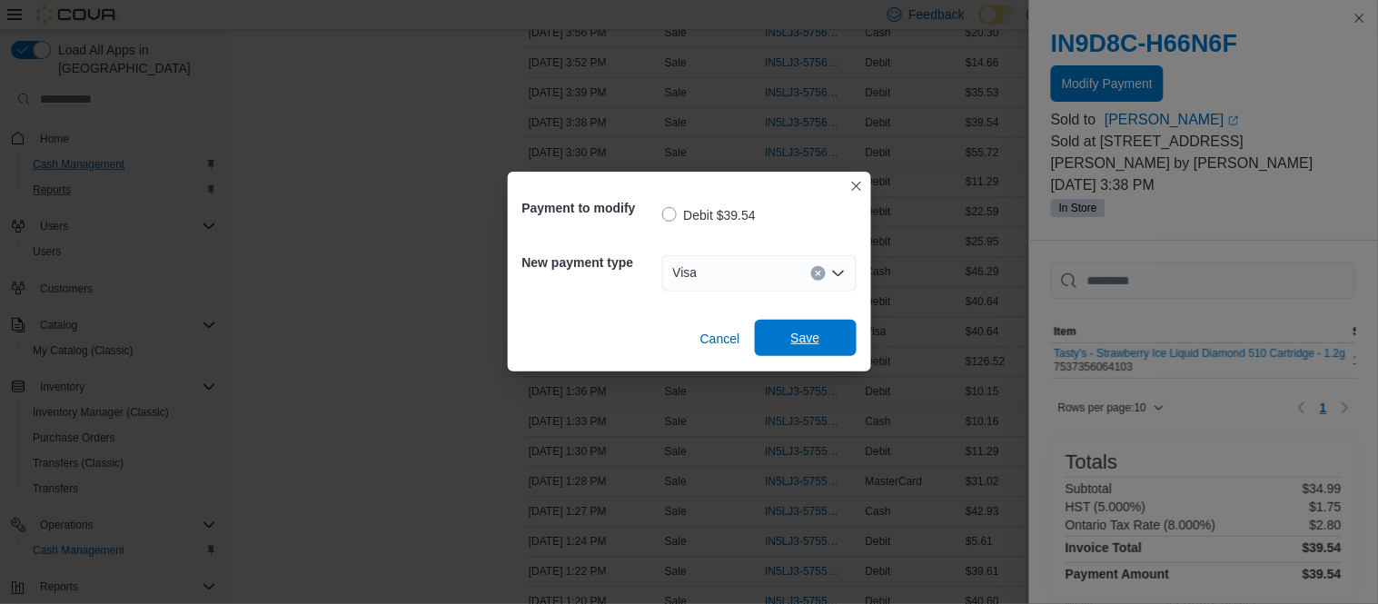
click at [818, 345] on span "Save" at bounding box center [805, 338] width 29 height 18
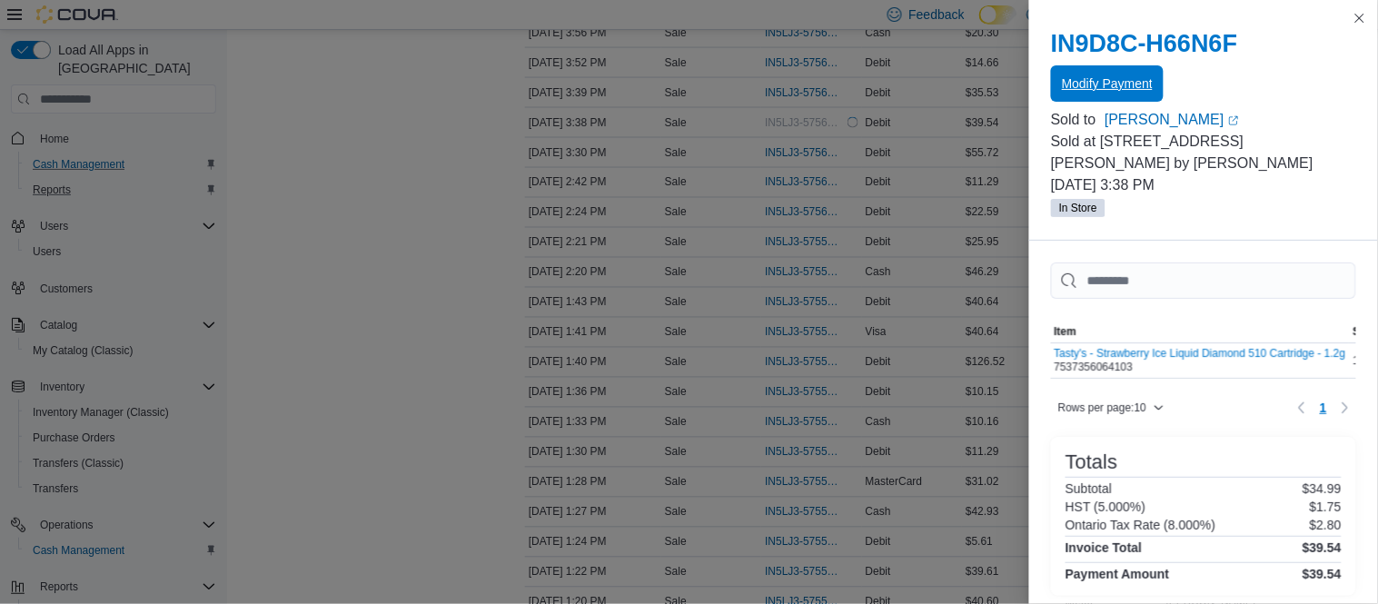
scroll to position [0, 0]
click at [1358, 20] on button "Close this dialog" at bounding box center [1359, 17] width 22 height 22
click at [1358, 21] on button "Close this dialog" at bounding box center [1359, 17] width 22 height 22
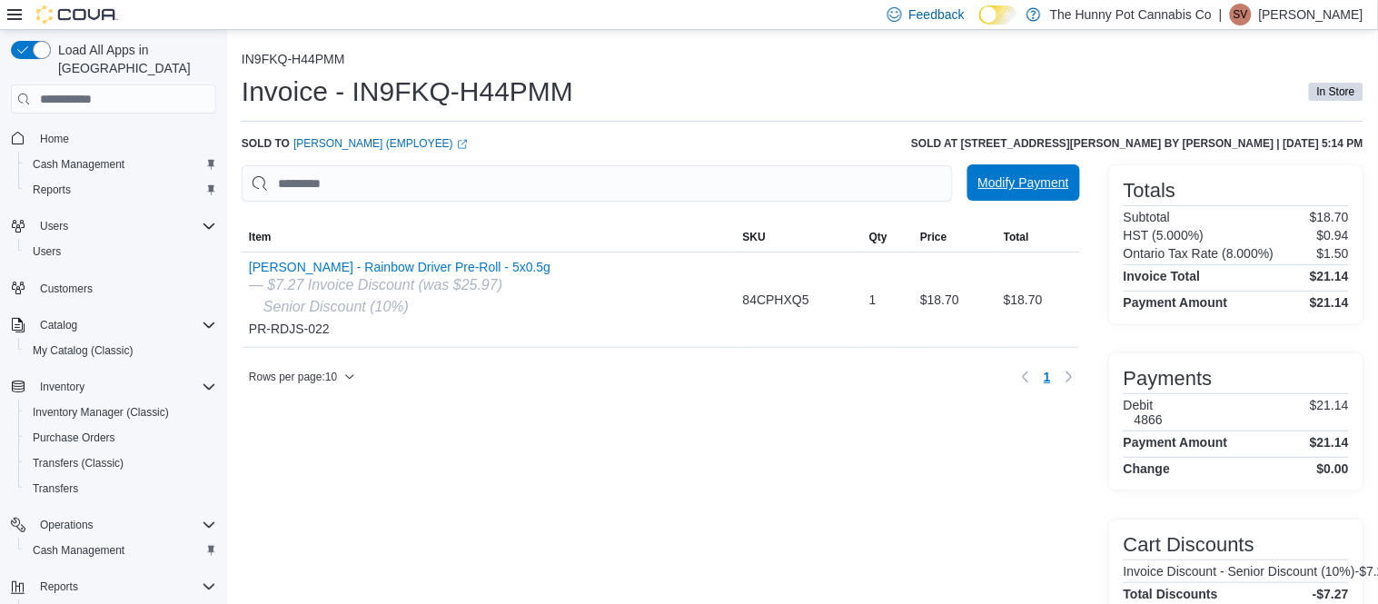
click at [1052, 196] on span "Modify Payment" at bounding box center [1023, 182] width 91 height 36
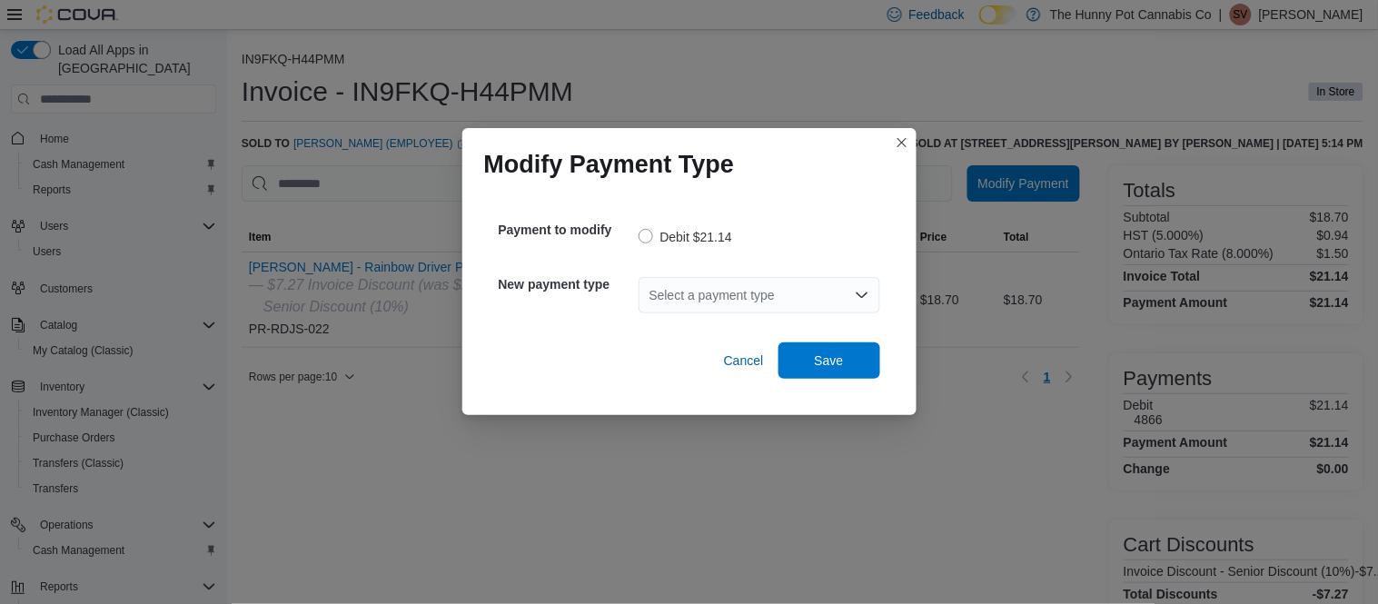
click at [792, 292] on div "Select a payment type" at bounding box center [759, 295] width 242 height 36
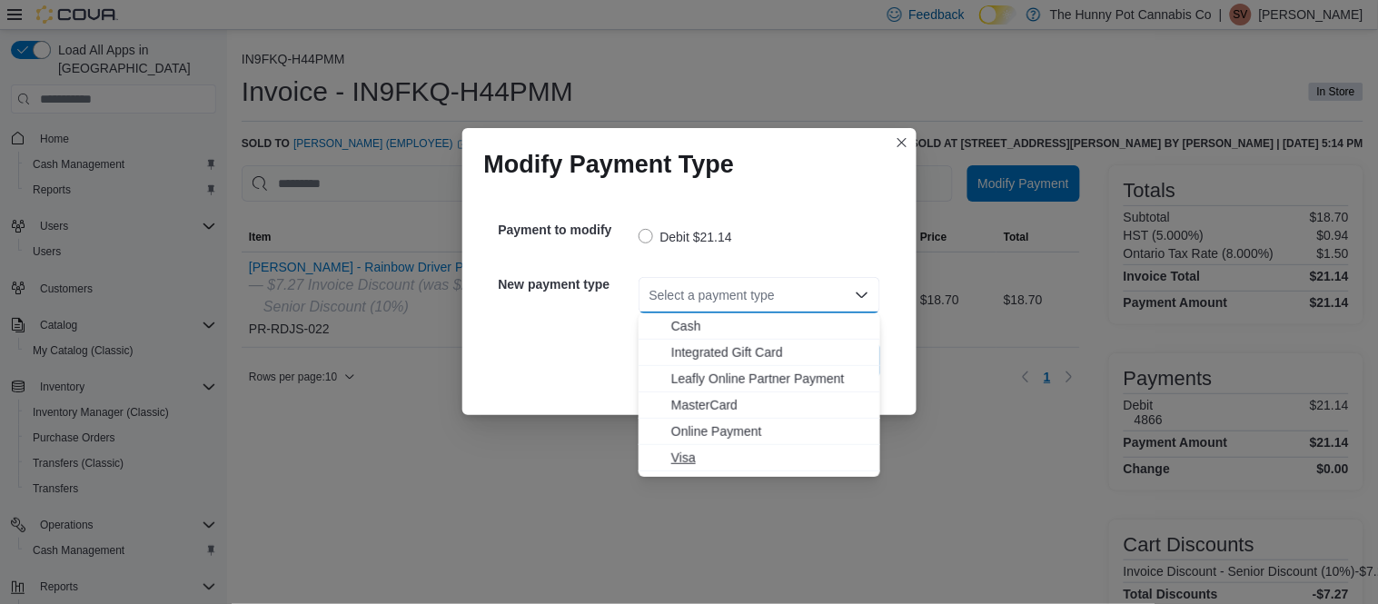
click at [701, 454] on span "Visa" at bounding box center [770, 458] width 198 height 18
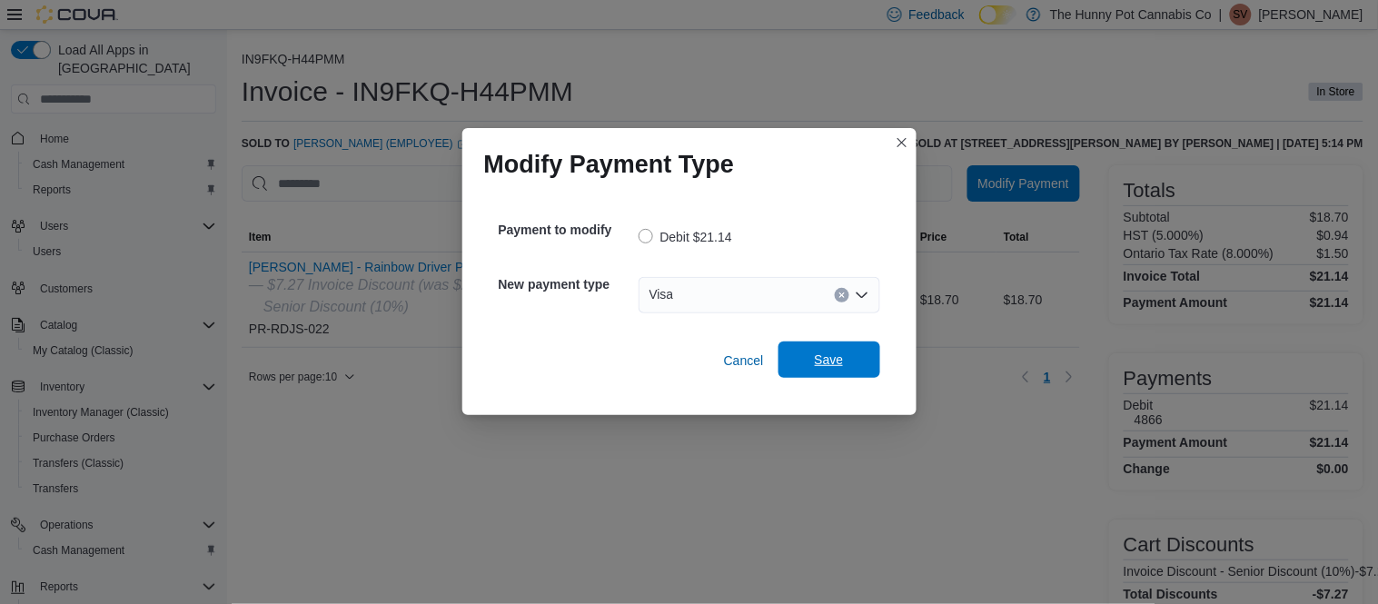
click at [815, 360] on span "Save" at bounding box center [829, 360] width 29 height 18
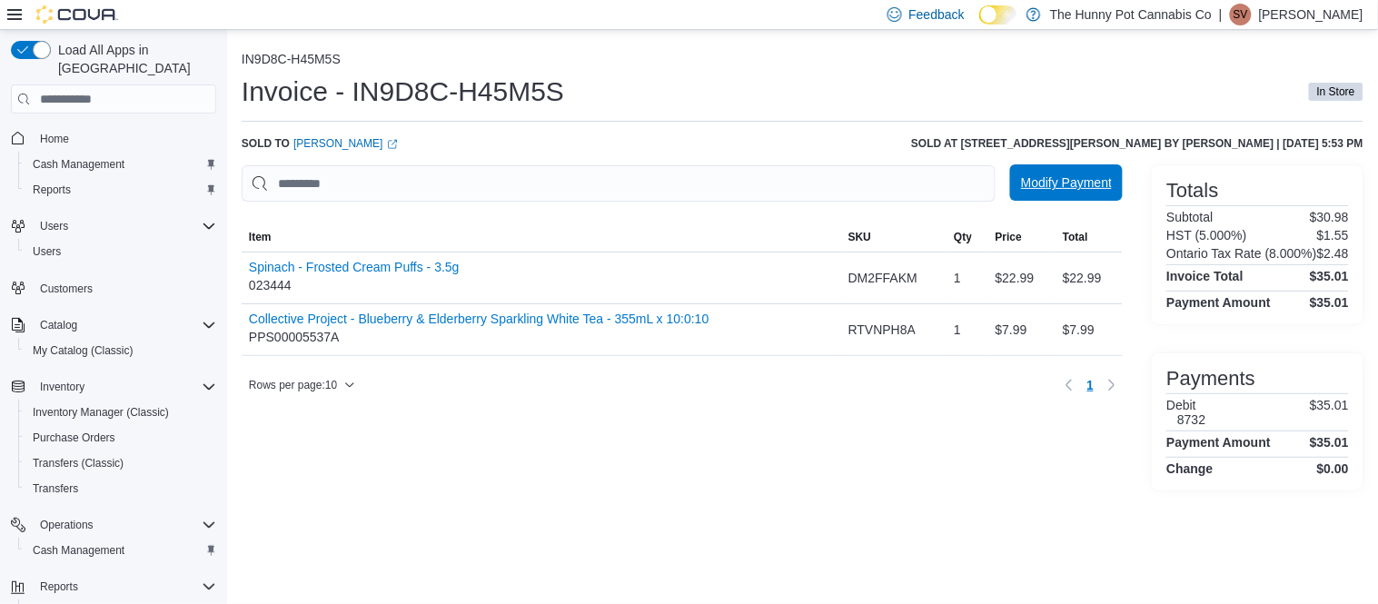
click at [1073, 176] on span "Modify Payment" at bounding box center [1066, 182] width 91 height 18
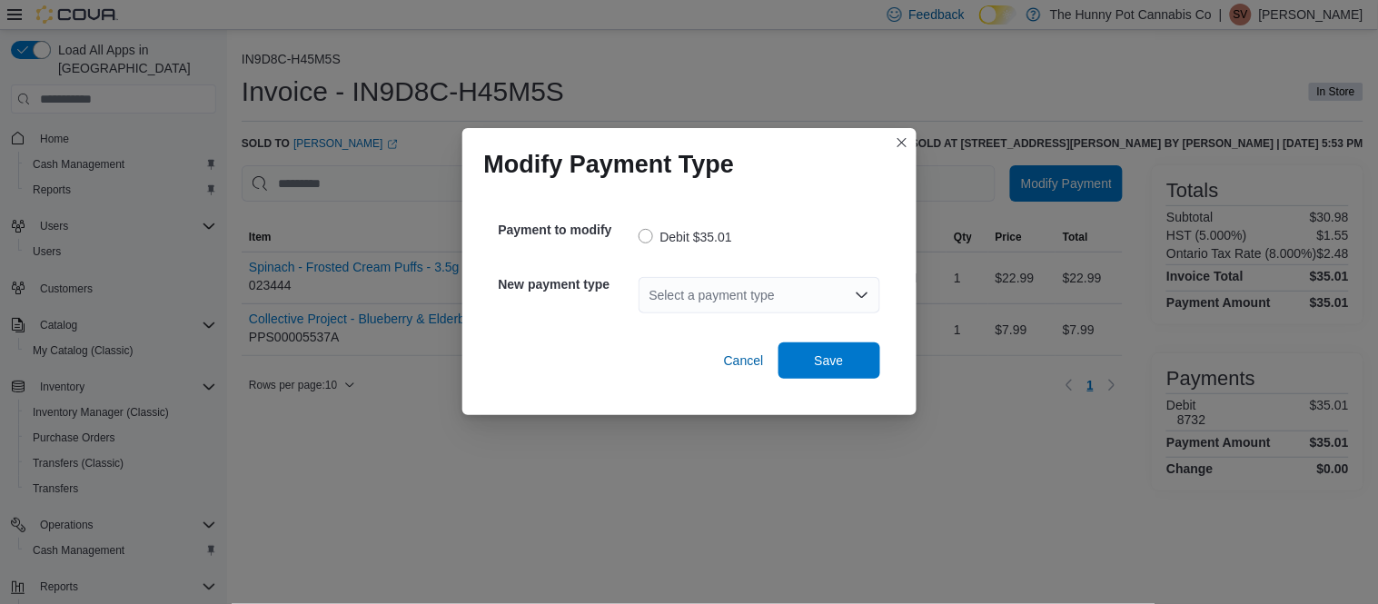
click at [753, 304] on div "Select a payment type" at bounding box center [759, 295] width 242 height 36
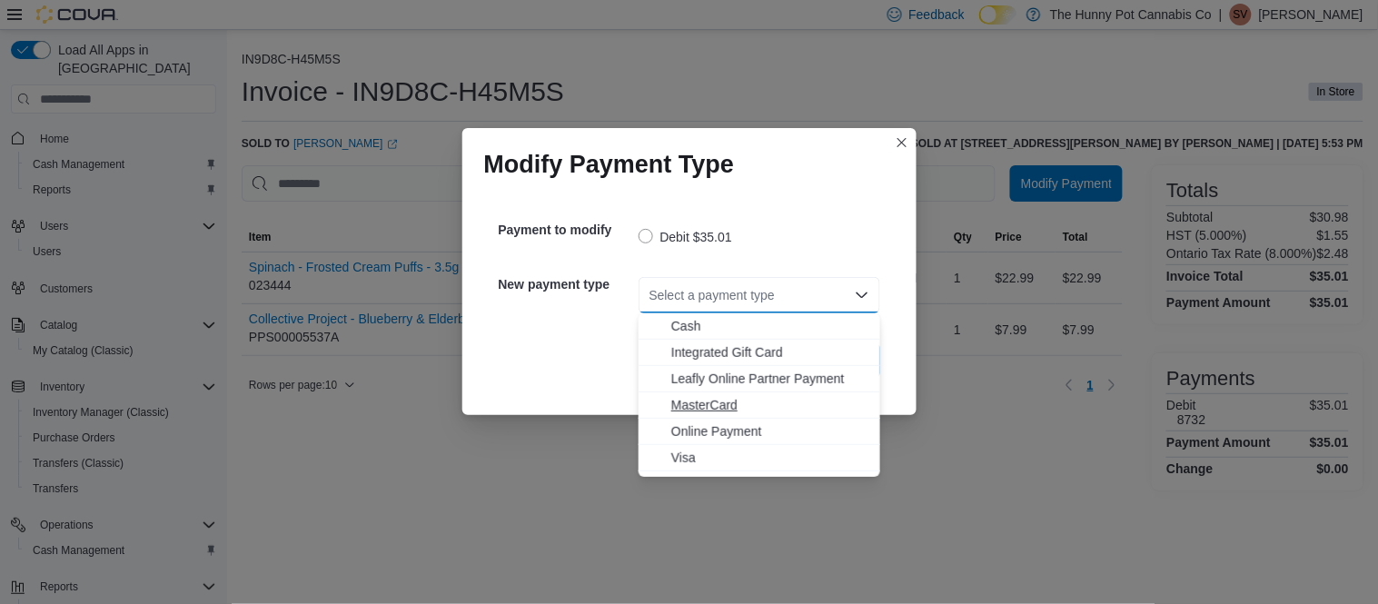
click at [713, 410] on span "MasterCard" at bounding box center [770, 405] width 198 height 18
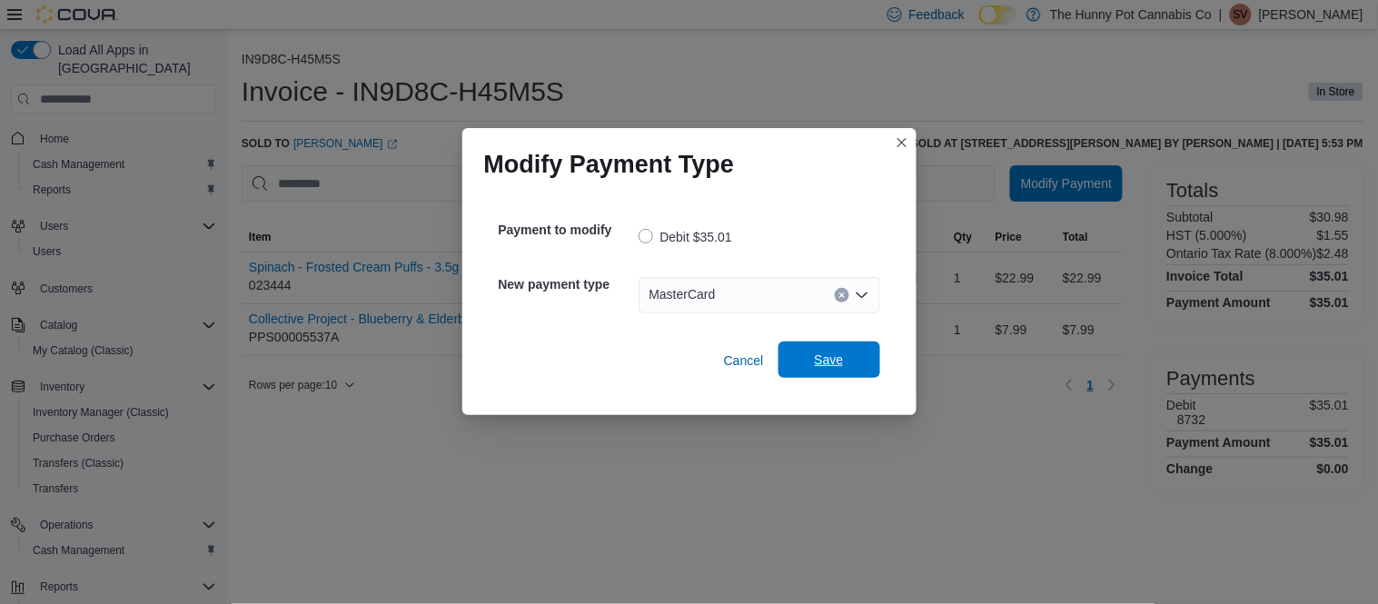
click at [818, 370] on span "Save" at bounding box center [829, 359] width 80 height 36
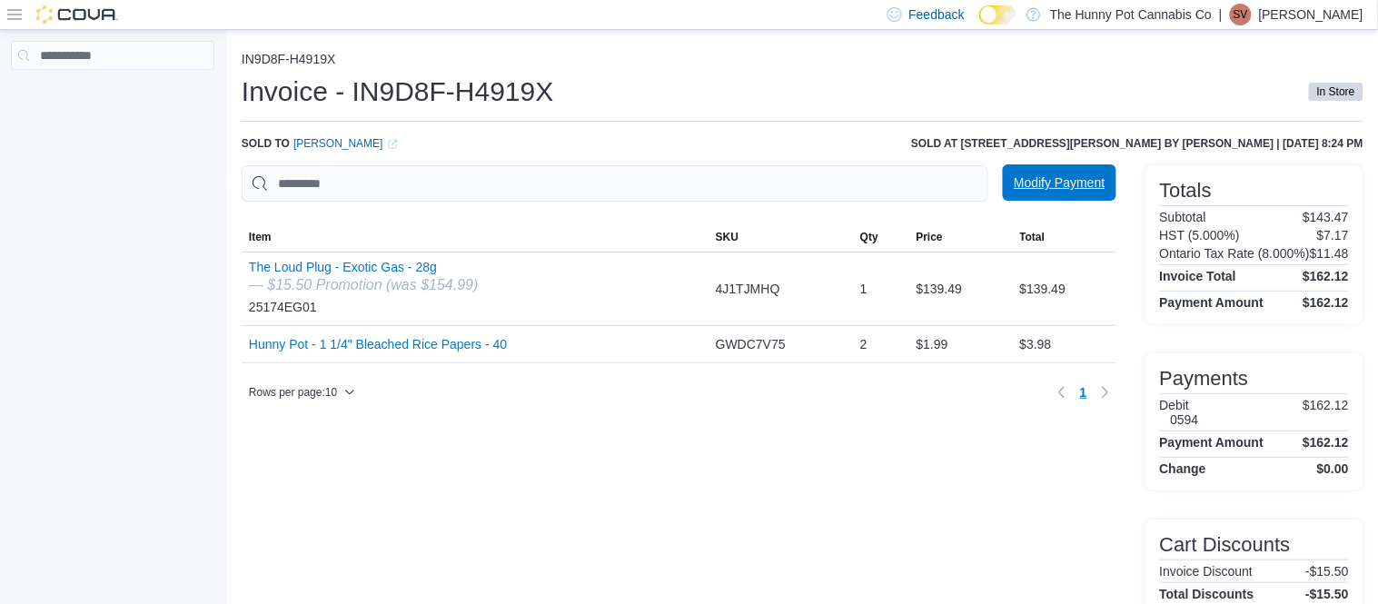
click at [1065, 199] on span "Modify Payment" at bounding box center [1058, 182] width 91 height 36
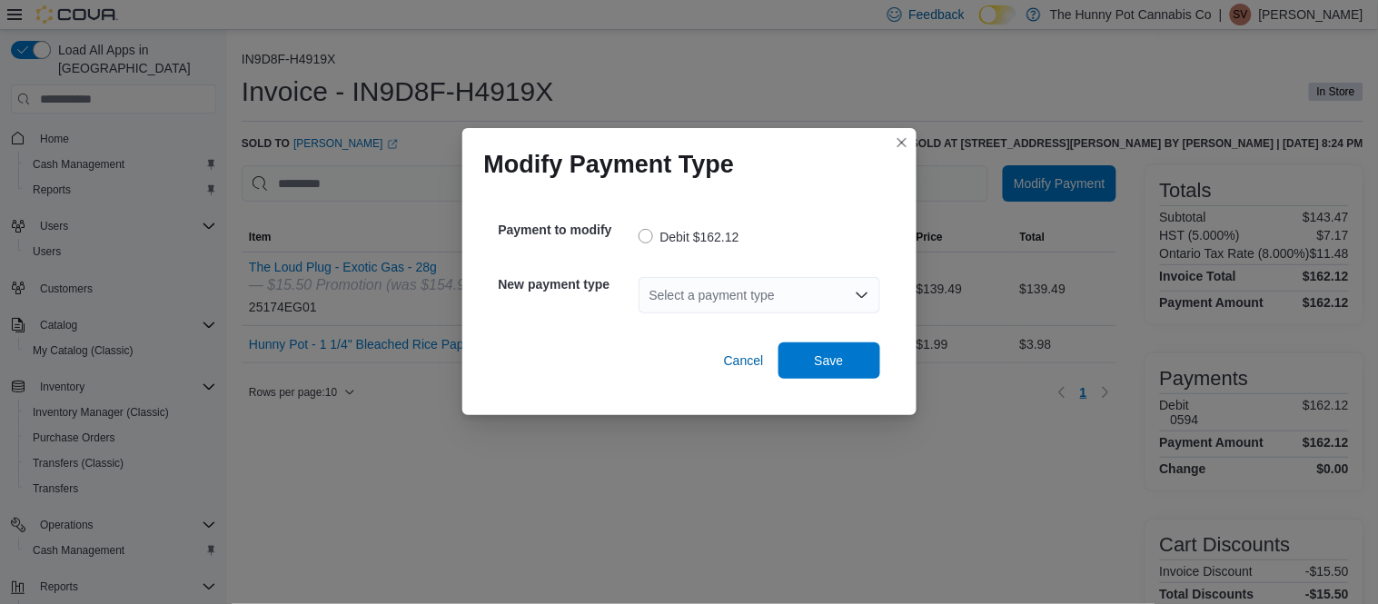
click at [825, 292] on div "Select a payment type" at bounding box center [759, 295] width 242 height 36
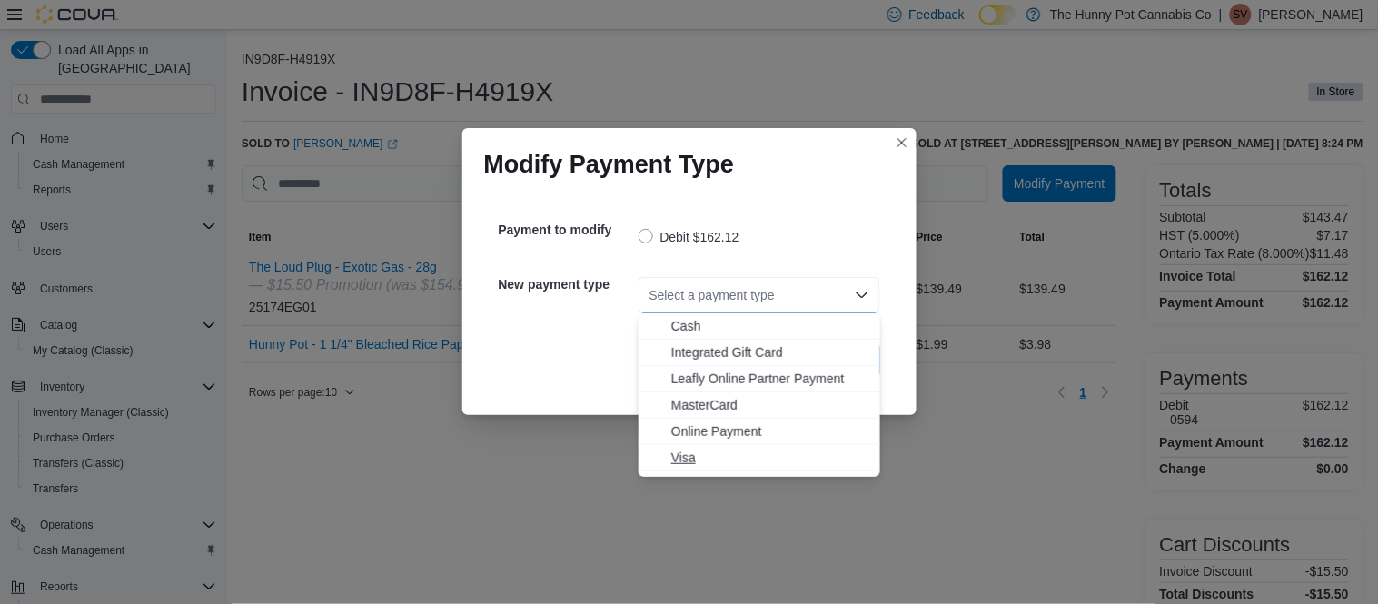
click at [693, 457] on span "Visa" at bounding box center [770, 458] width 198 height 18
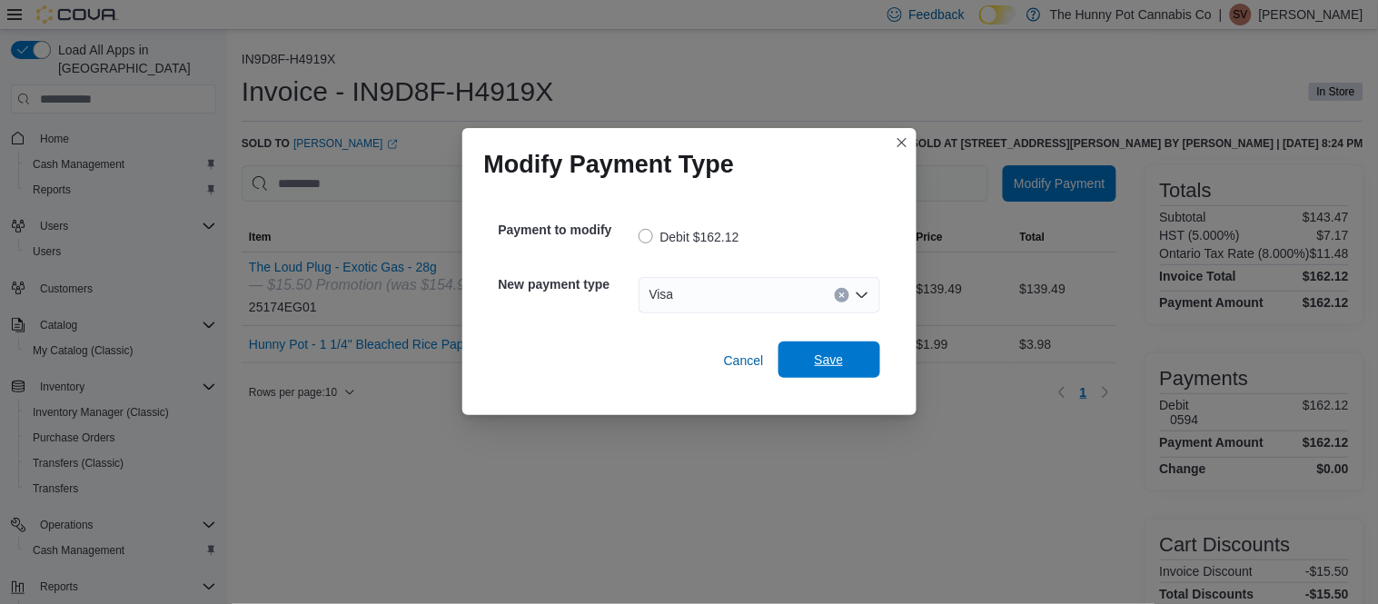
click at [813, 358] on span "Save" at bounding box center [829, 359] width 80 height 36
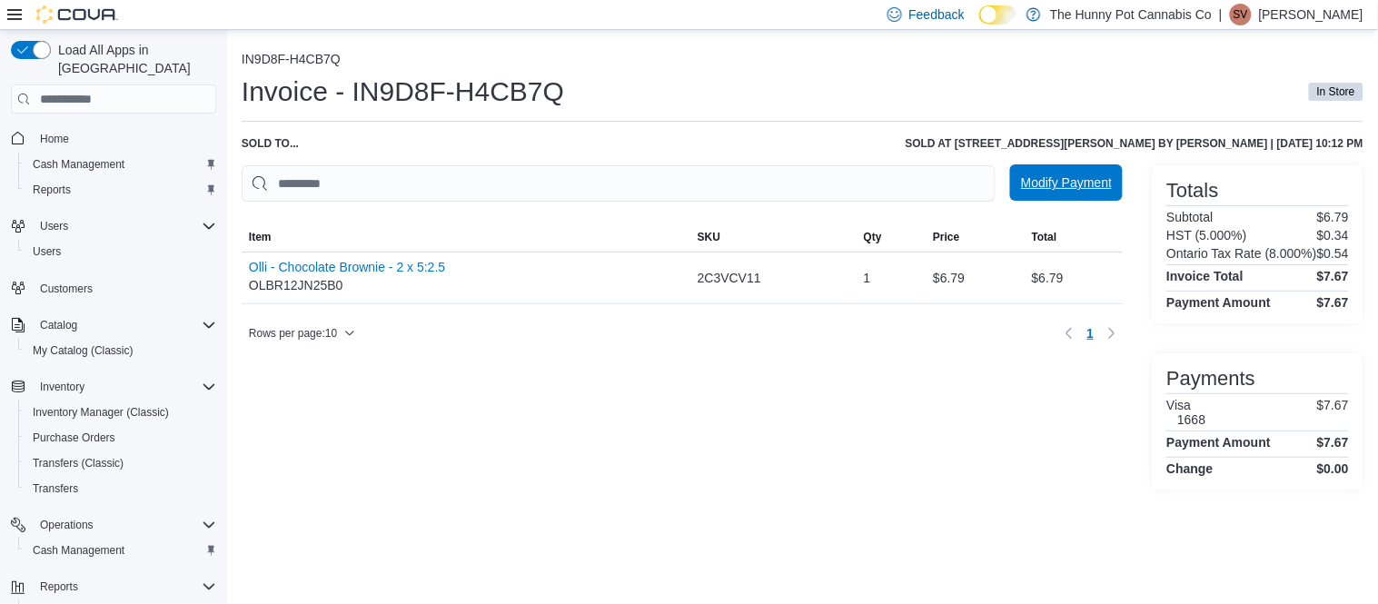
click at [1080, 193] on span "Modify Payment" at bounding box center [1066, 182] width 91 height 36
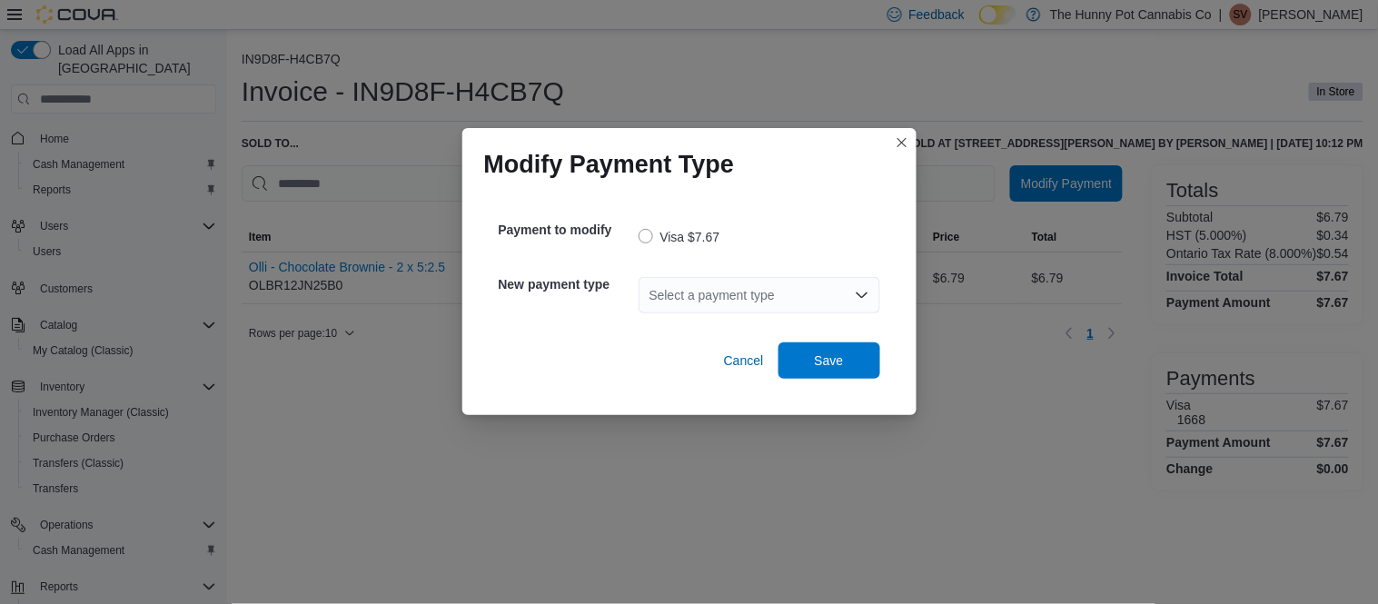
click at [798, 296] on div "Select a payment type" at bounding box center [759, 295] width 242 height 36
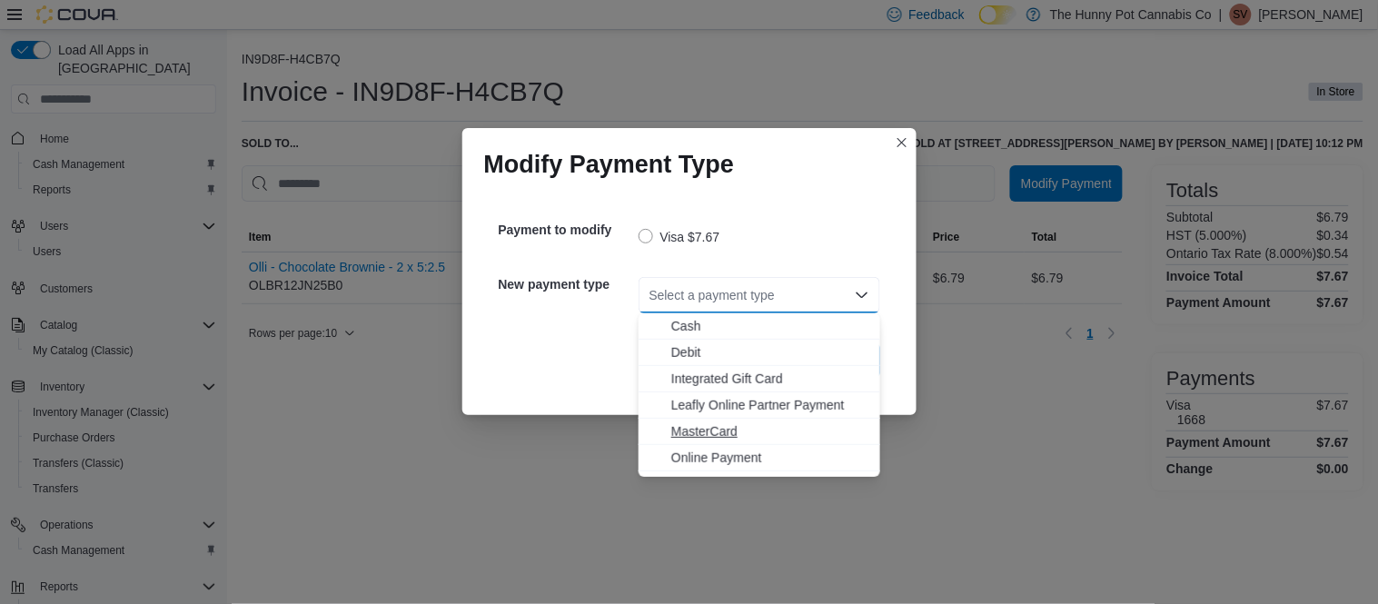
click at [731, 432] on span "MasterCard" at bounding box center [770, 431] width 198 height 18
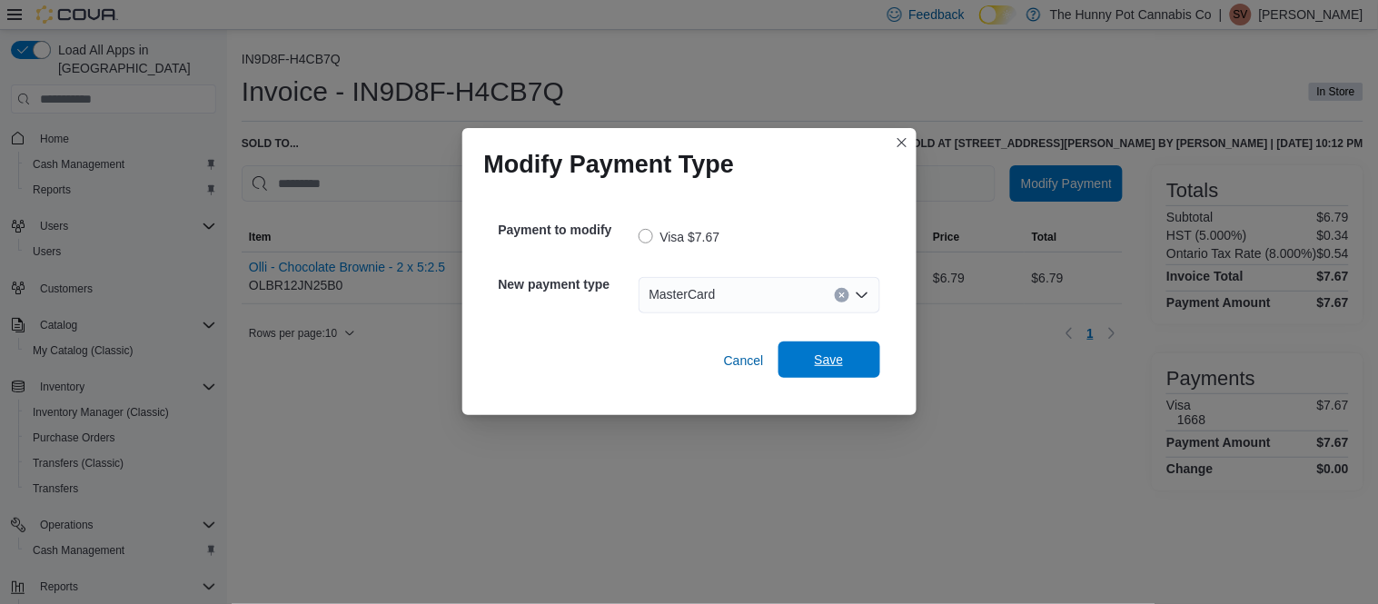
click at [812, 358] on span "Save" at bounding box center [829, 359] width 80 height 36
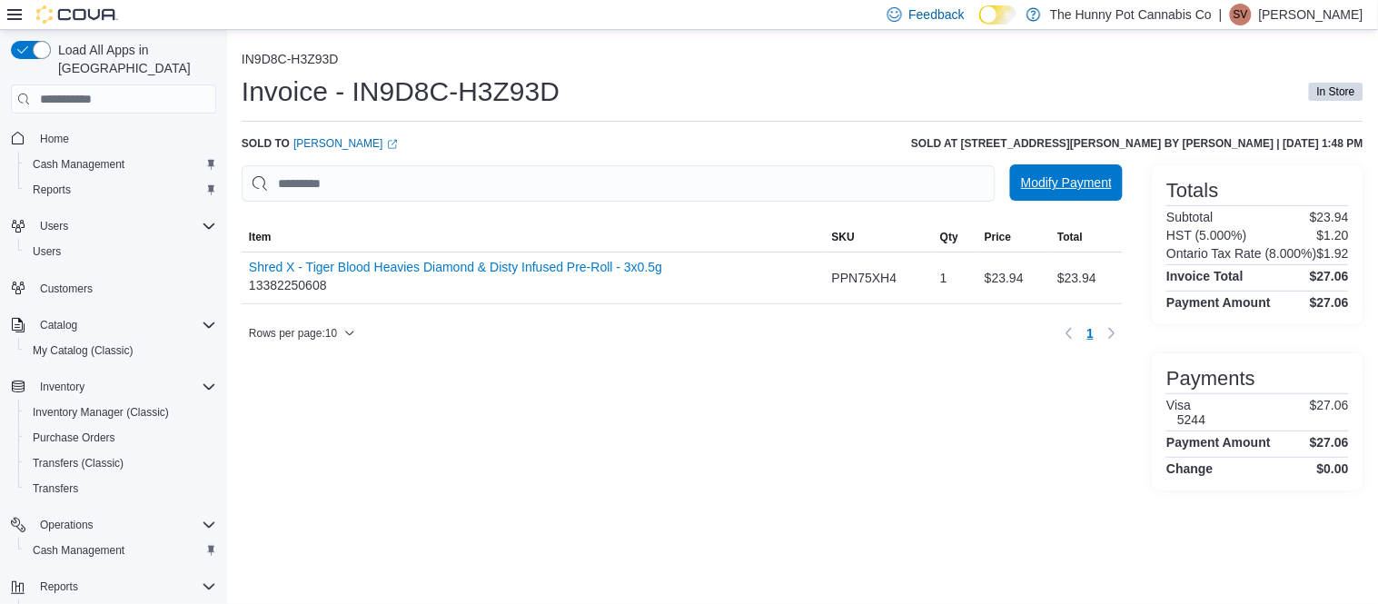
click at [1082, 192] on span "Modify Payment" at bounding box center [1066, 182] width 91 height 18
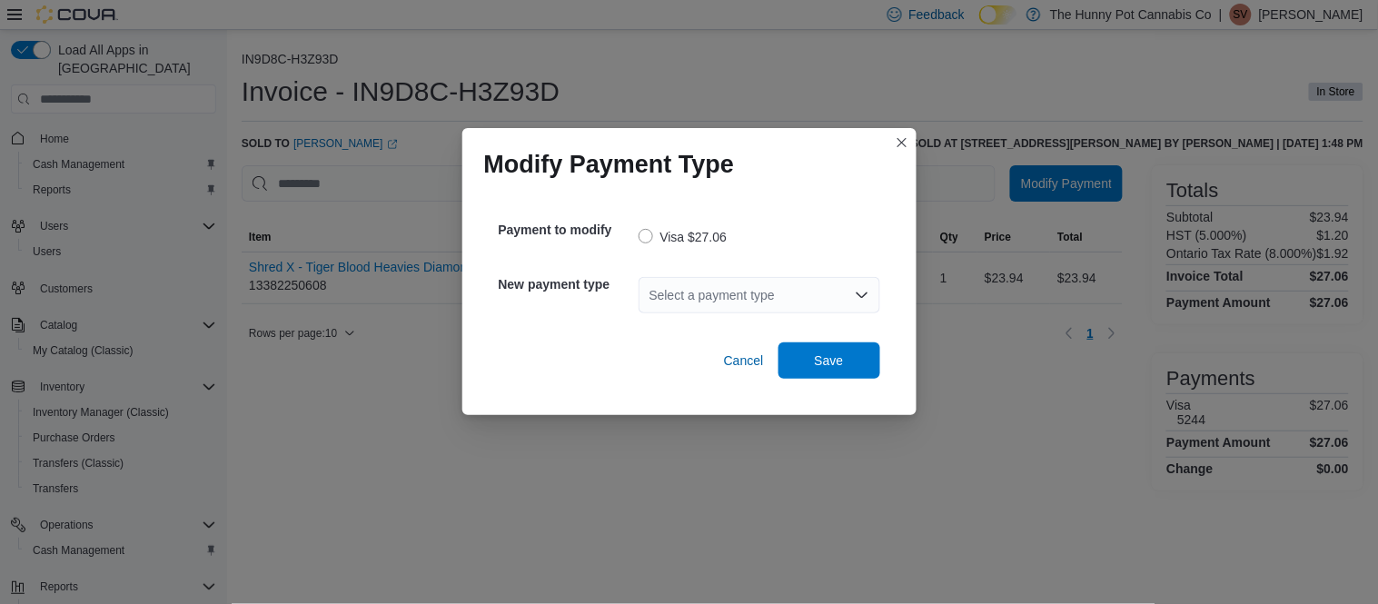
click at [731, 288] on div "Select a payment type" at bounding box center [759, 295] width 242 height 36
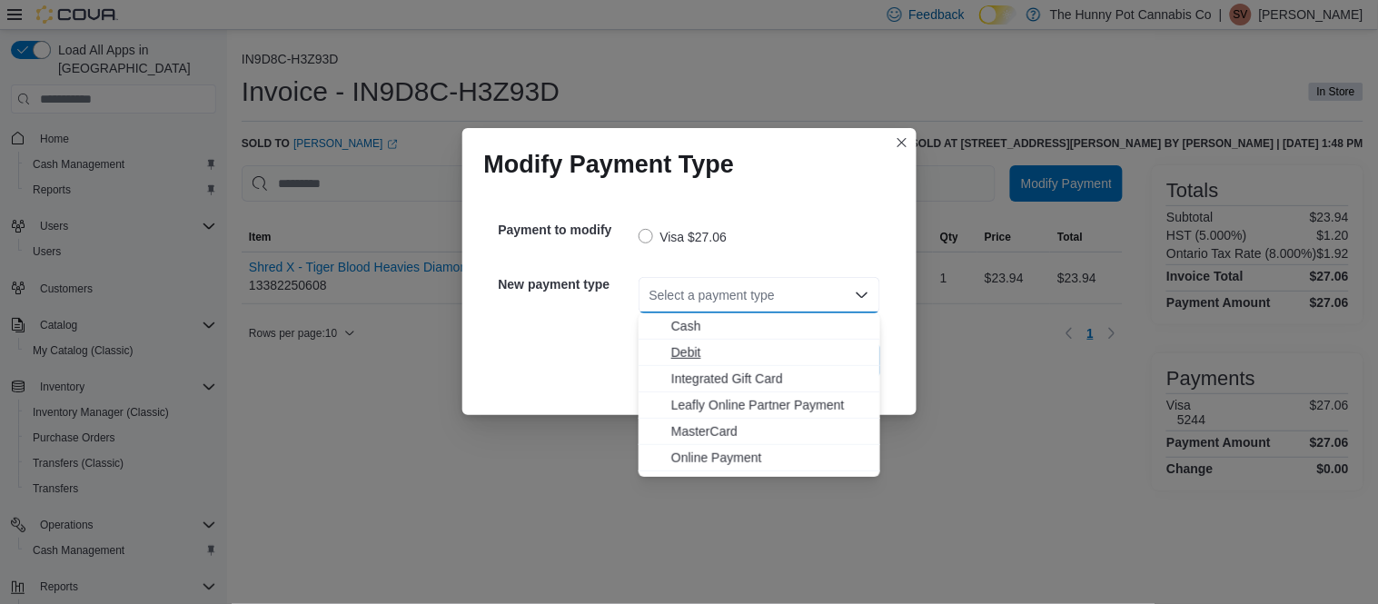
click at [696, 351] on span "Debit" at bounding box center [770, 352] width 198 height 18
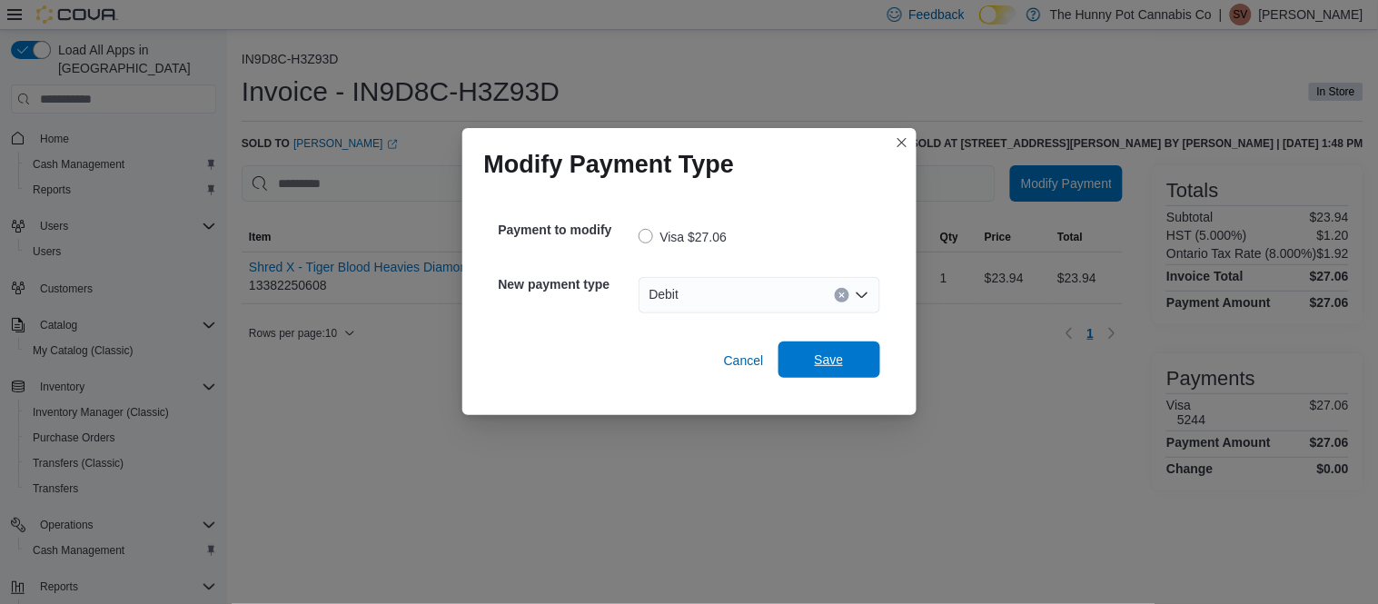
click at [815, 365] on span "Save" at bounding box center [829, 360] width 29 height 18
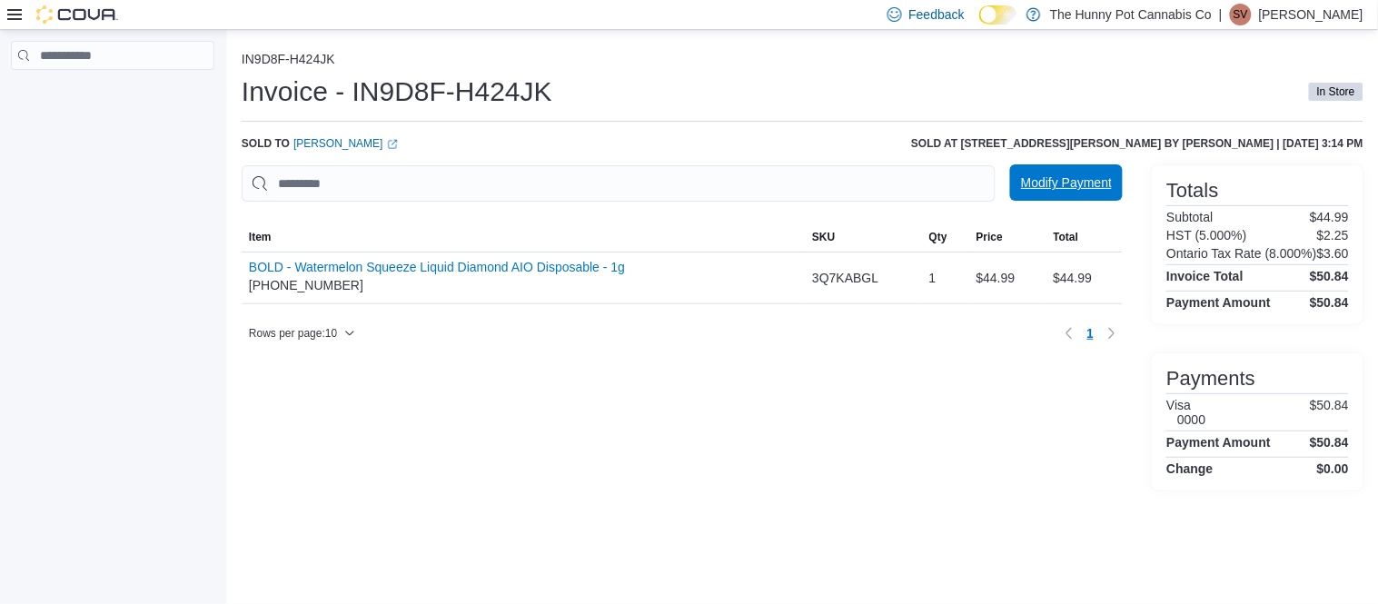
click at [1034, 189] on span "Modify Payment" at bounding box center [1066, 182] width 91 height 18
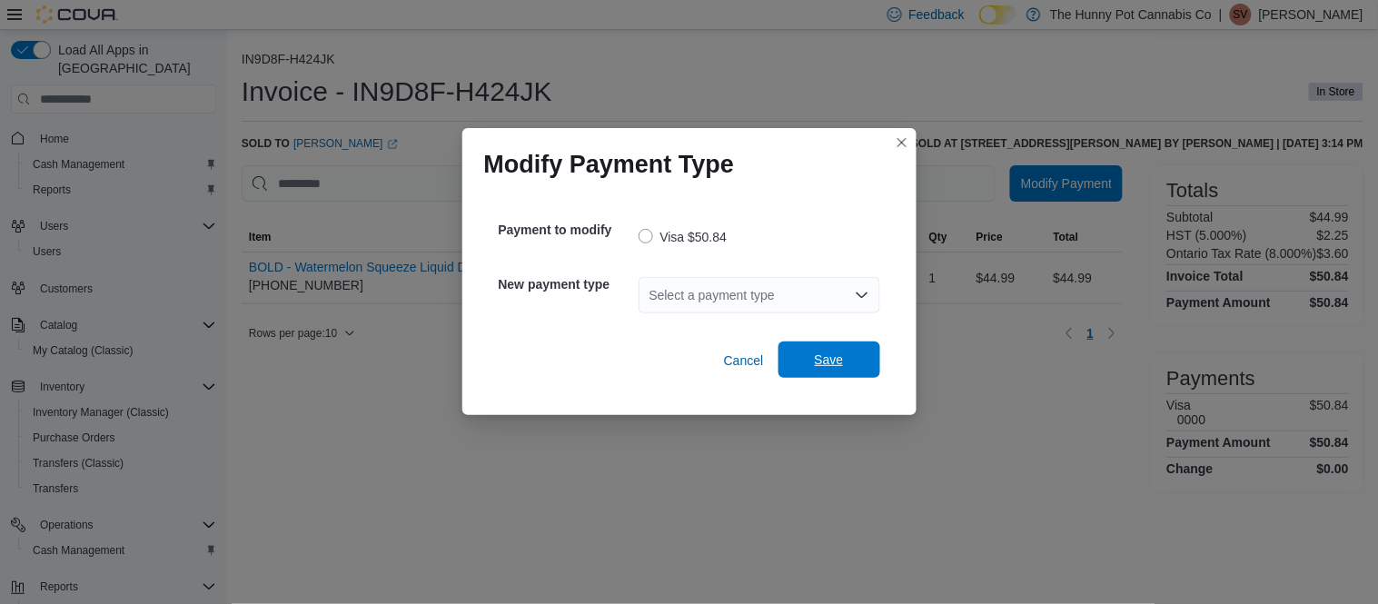
click at [855, 371] on span "Save" at bounding box center [829, 359] width 80 height 36
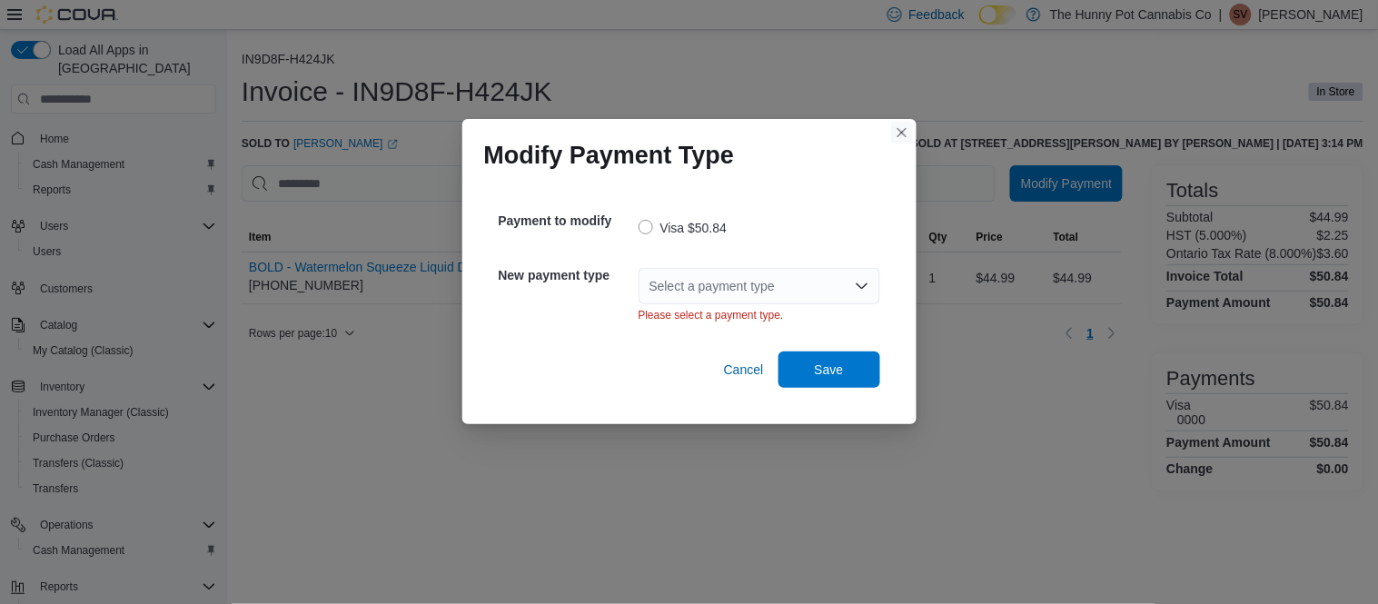
click at [898, 139] on button "Closes this modal window" at bounding box center [902, 133] width 22 height 22
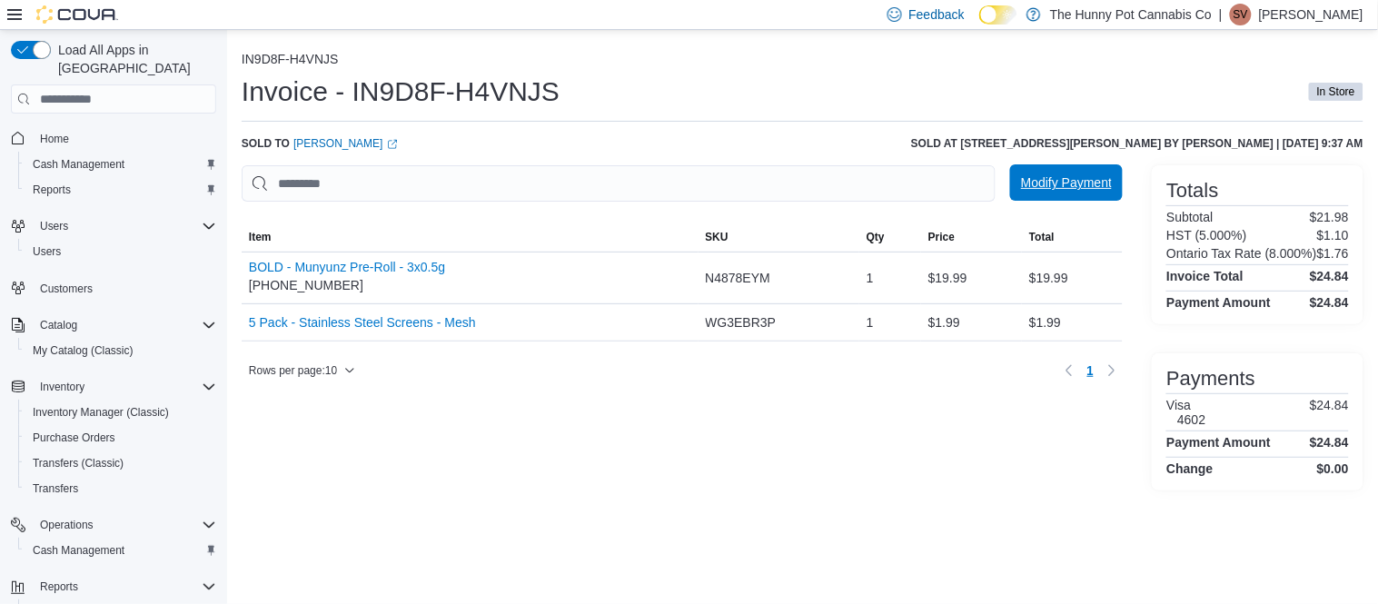
click at [1053, 178] on span "Modify Payment" at bounding box center [1066, 182] width 91 height 18
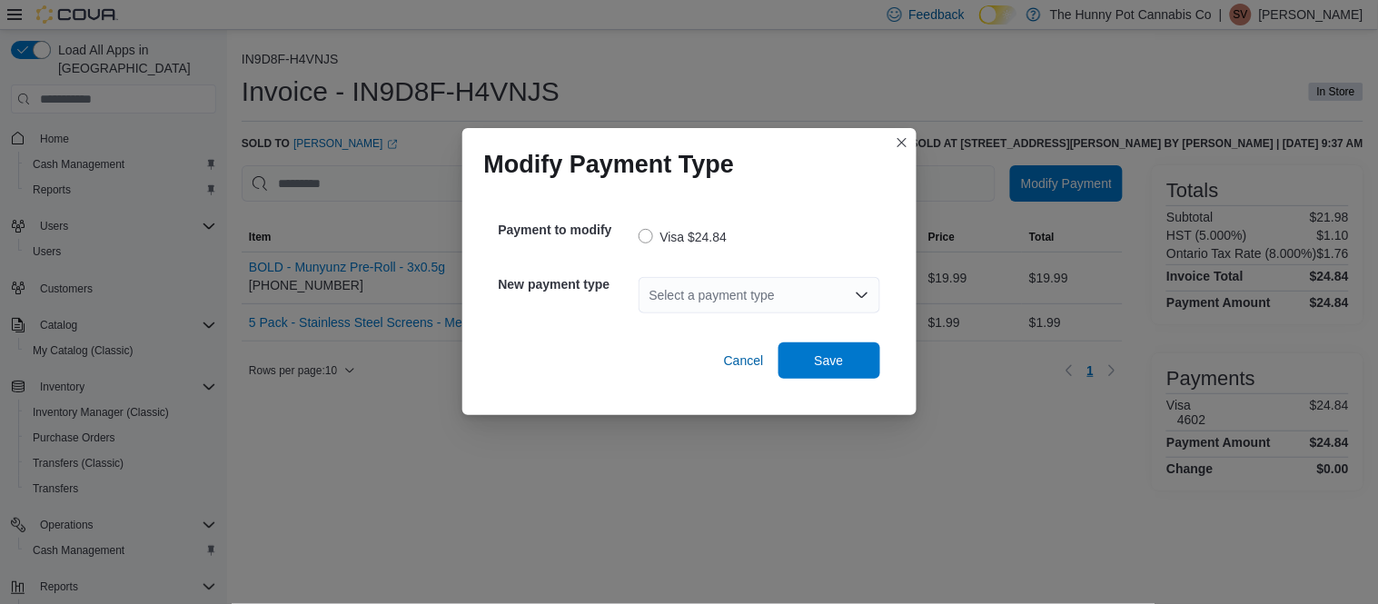
click at [767, 306] on div "Select a payment type" at bounding box center [759, 295] width 242 height 36
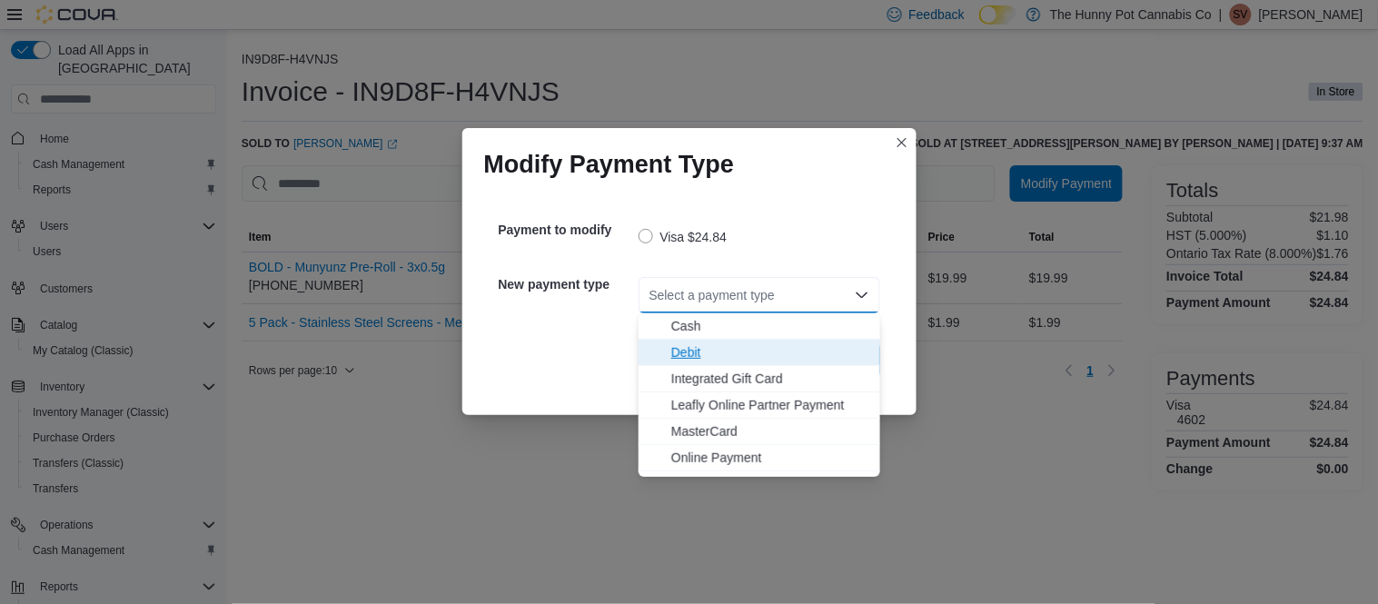
click at [707, 361] on span "Debit" at bounding box center [770, 352] width 198 height 18
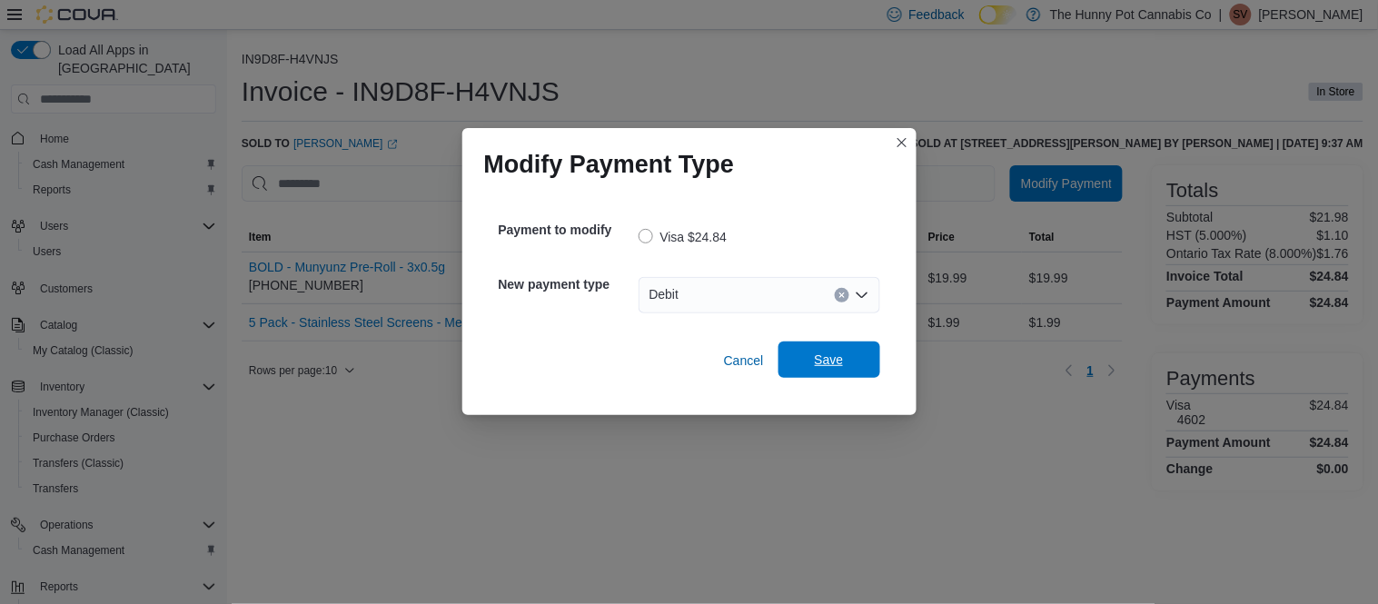
click at [860, 355] on span "Save" at bounding box center [829, 359] width 80 height 36
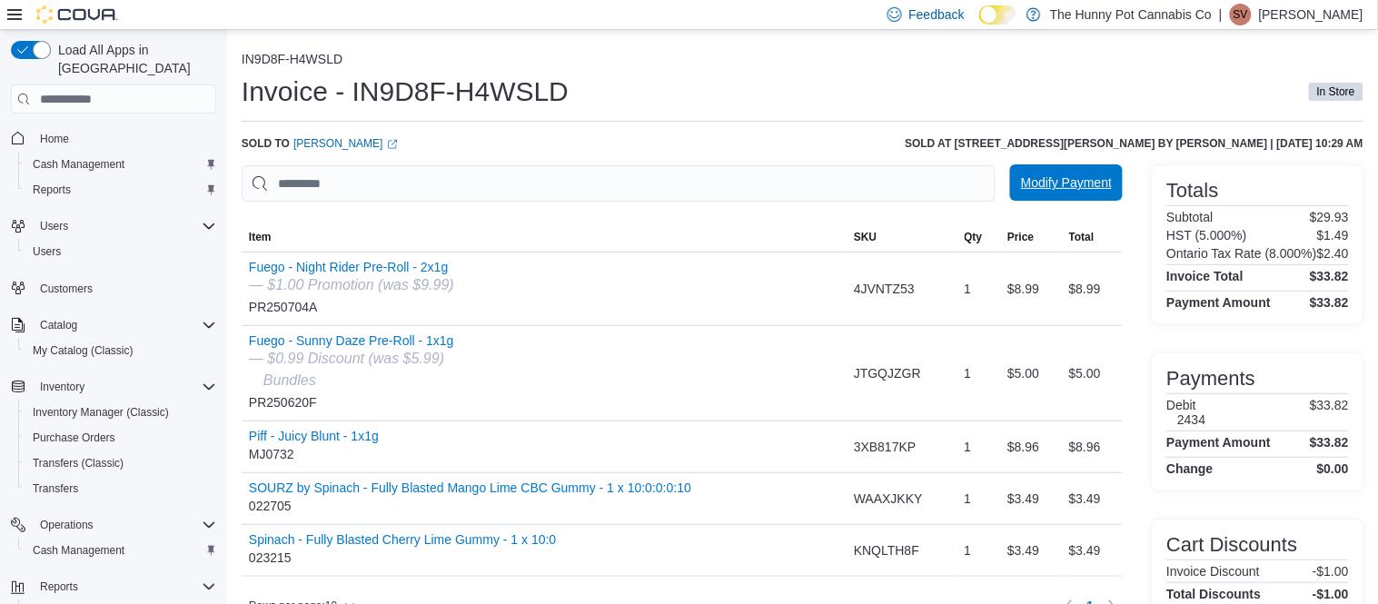
click at [1085, 189] on span "Modify Payment" at bounding box center [1066, 182] width 91 height 18
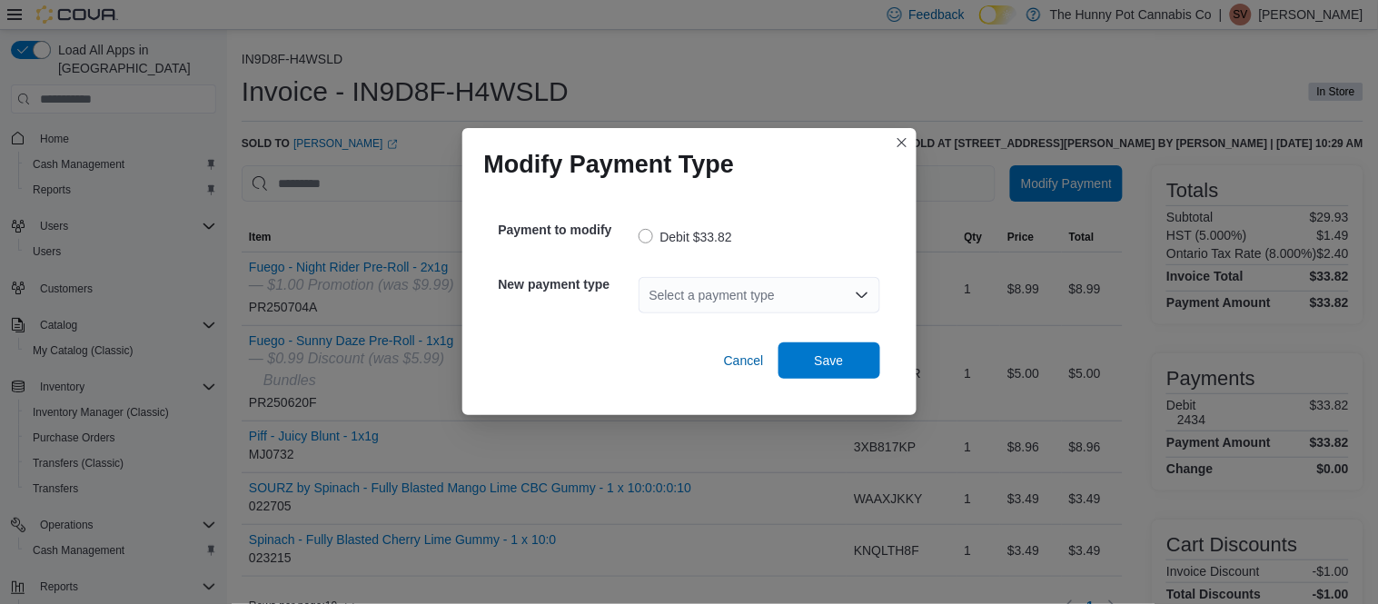
click at [795, 306] on div "Select a payment type" at bounding box center [759, 295] width 242 height 36
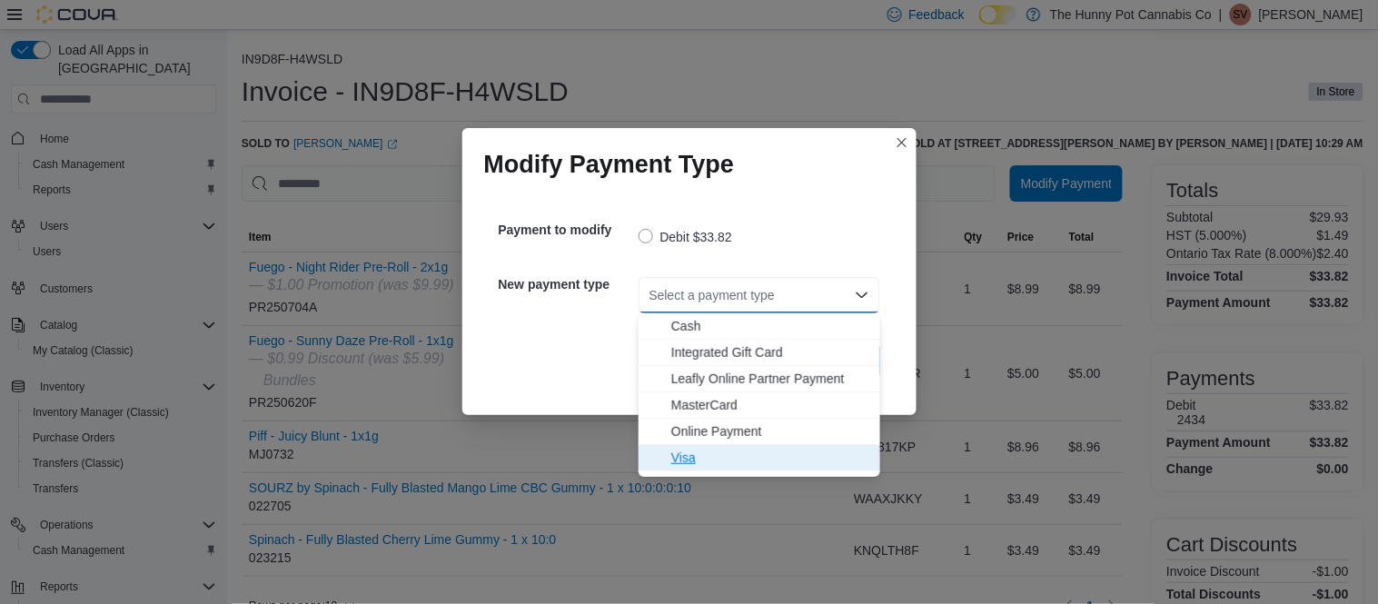
click at [694, 451] on span "Visa" at bounding box center [770, 458] width 198 height 18
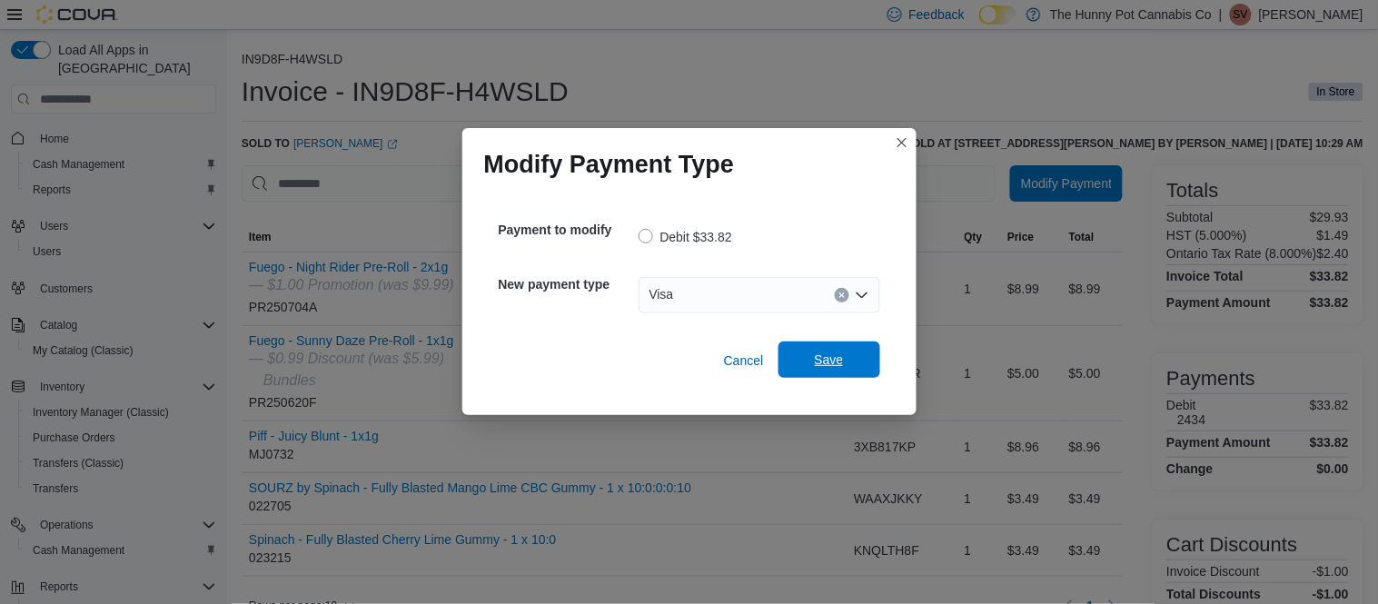
click at [816, 375] on span "Save" at bounding box center [829, 359] width 80 height 36
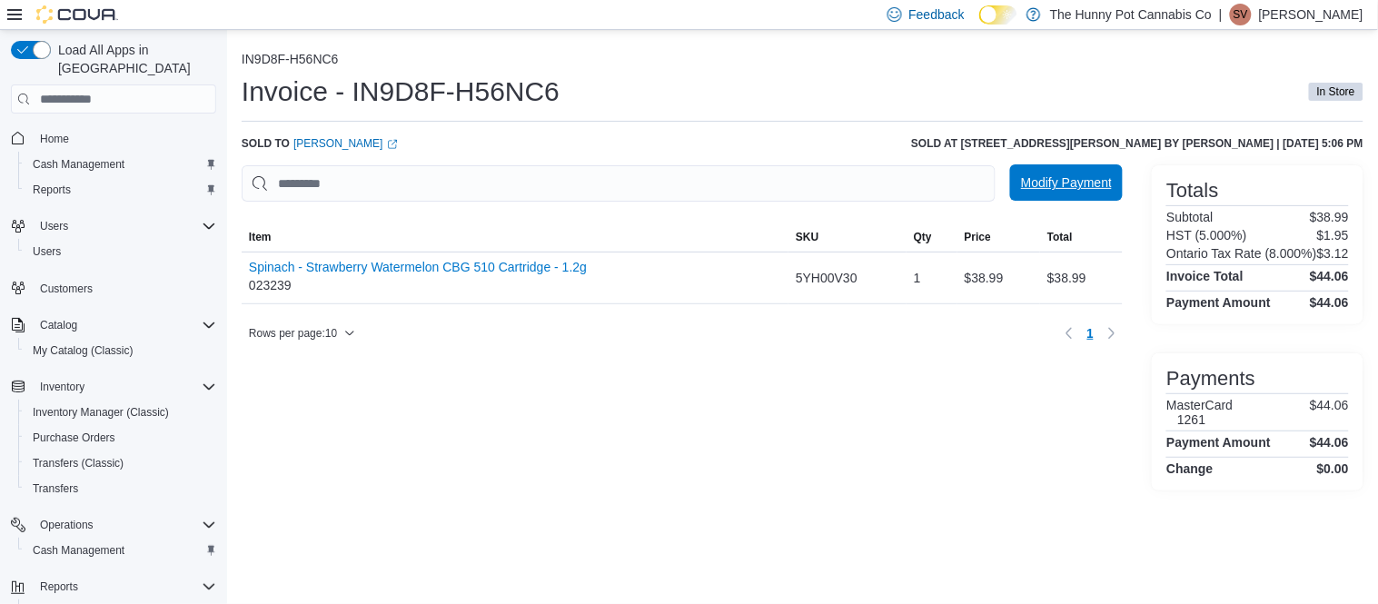
click at [1044, 179] on span "Modify Payment" at bounding box center [1066, 182] width 91 height 18
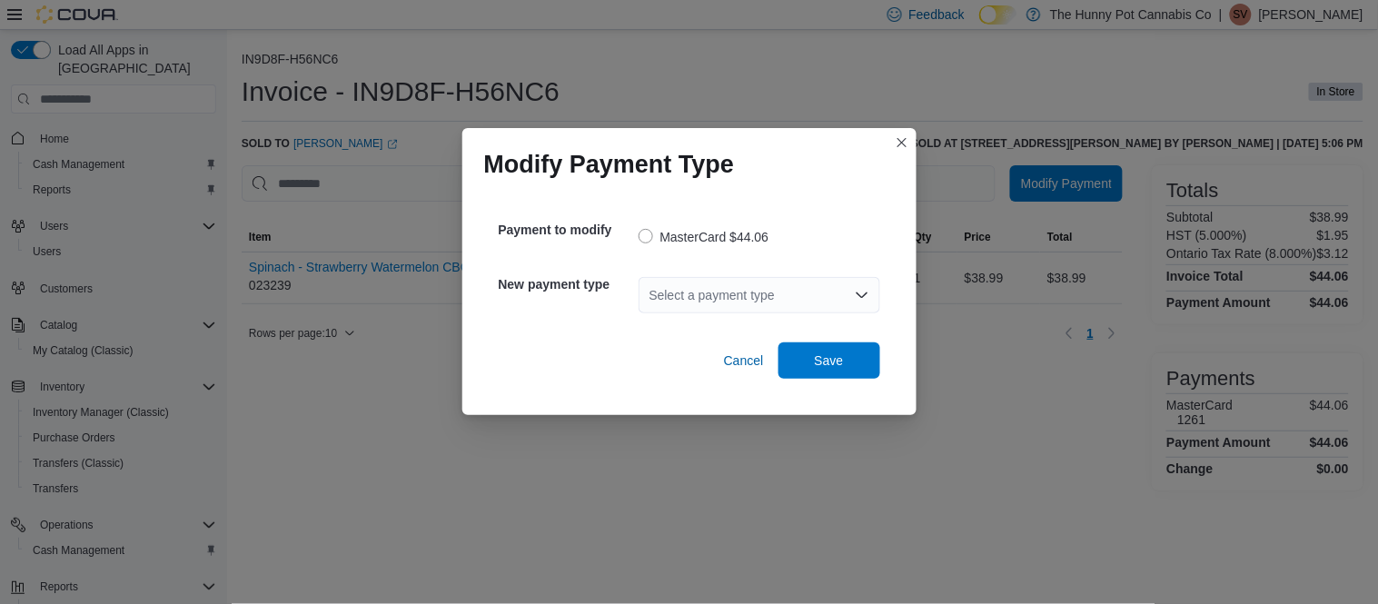
click at [756, 301] on div "Select a payment type" at bounding box center [759, 295] width 242 height 36
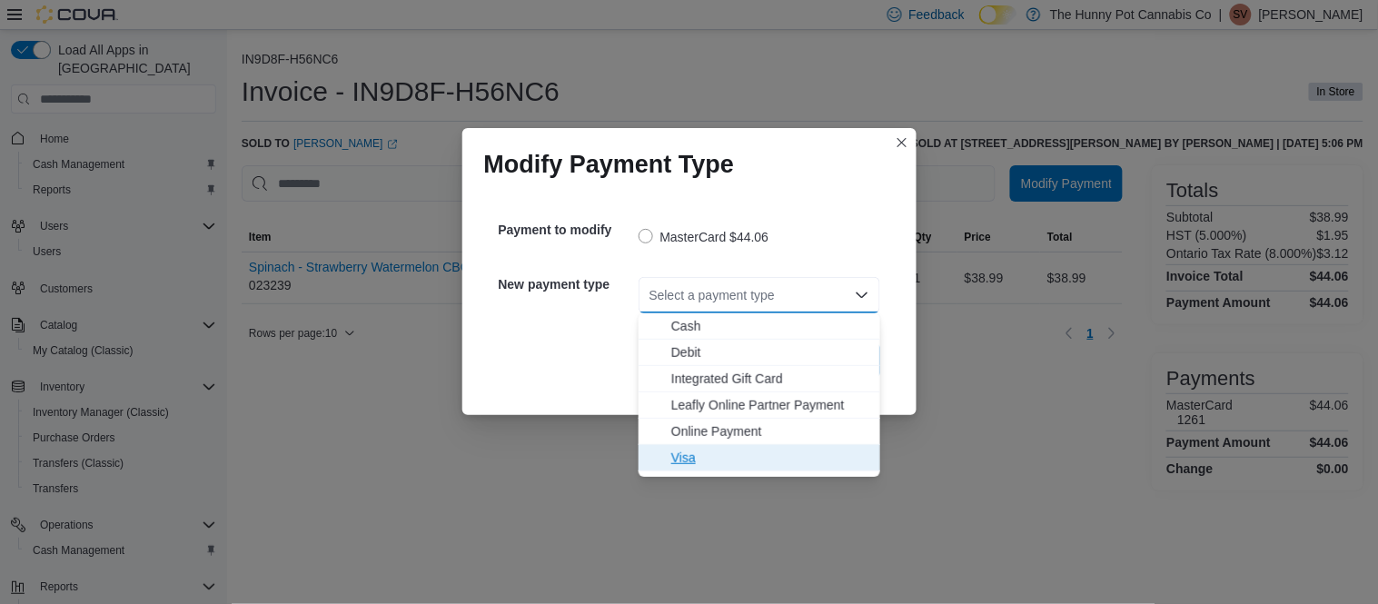
click at [687, 460] on span "Visa" at bounding box center [770, 458] width 198 height 18
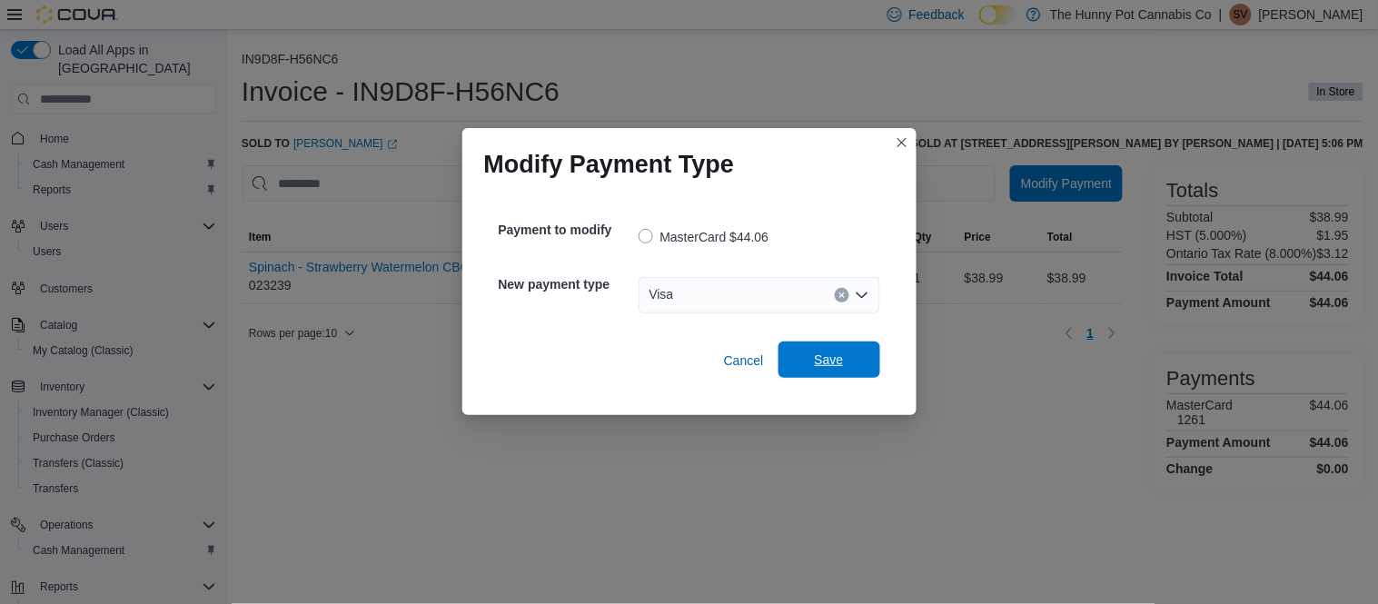
click at [821, 370] on span "Save" at bounding box center [829, 359] width 80 height 36
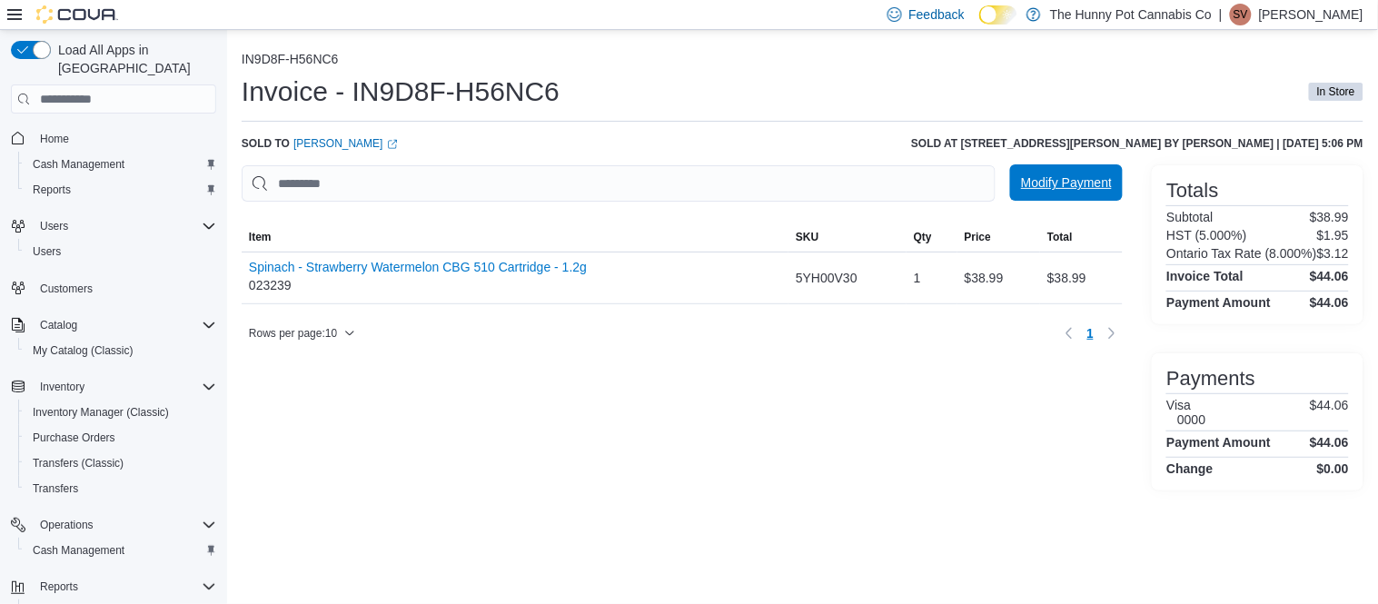
click at [1061, 190] on span "Modify Payment" at bounding box center [1066, 182] width 91 height 18
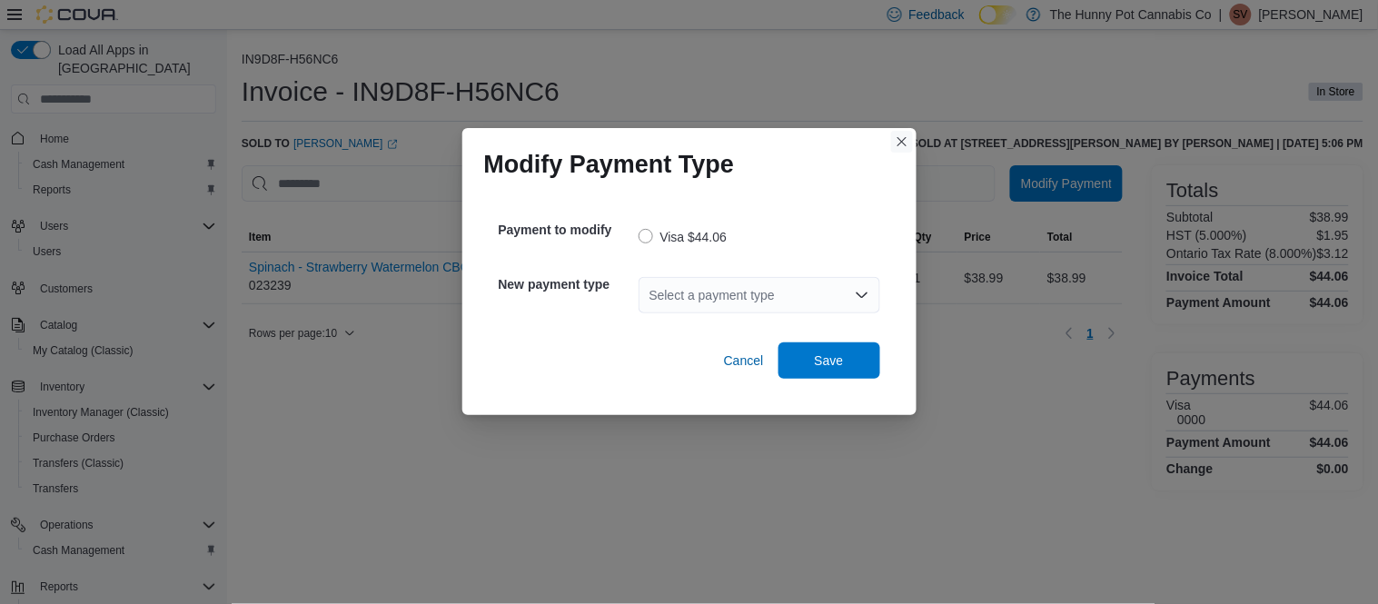
click at [903, 145] on button "Closes this modal window" at bounding box center [902, 142] width 22 height 22
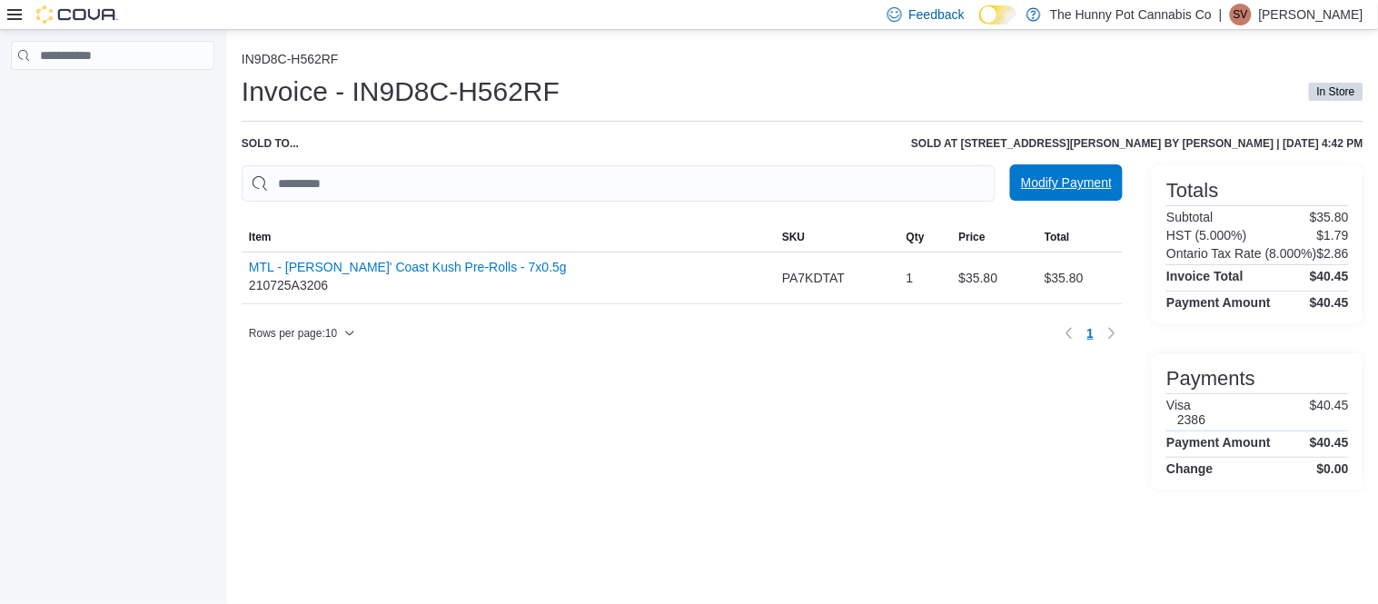
click at [1065, 173] on span "Modify Payment" at bounding box center [1066, 182] width 91 height 36
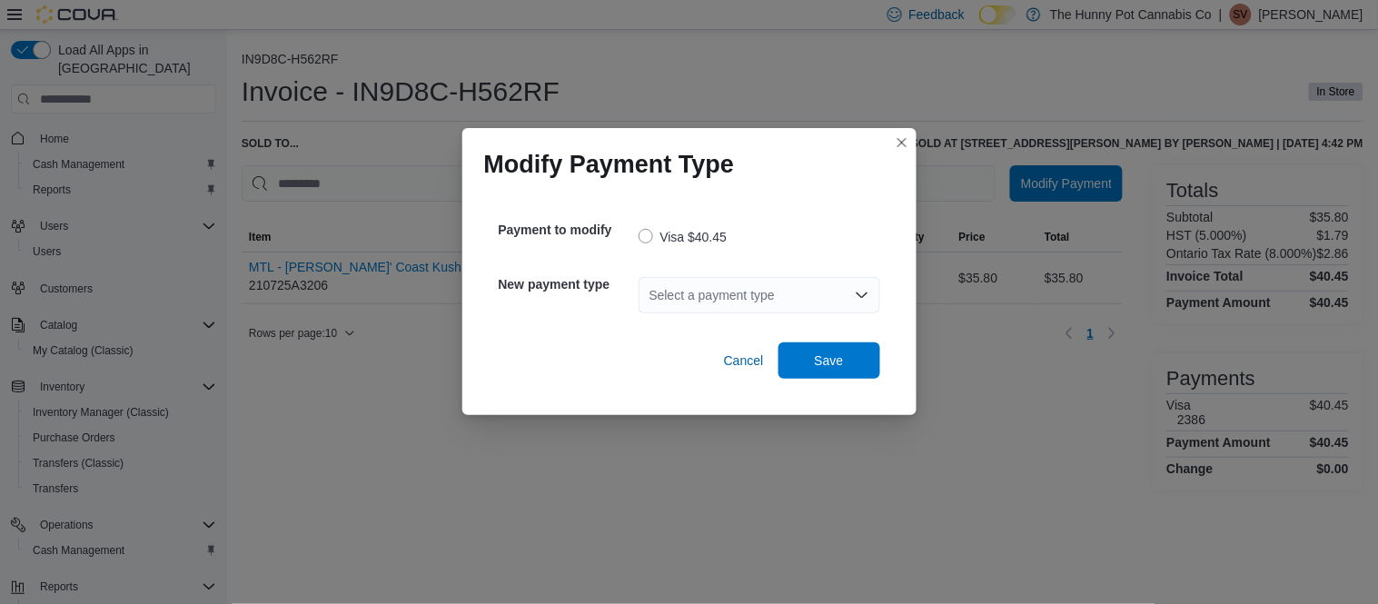
click at [817, 296] on div "Select a payment type" at bounding box center [759, 295] width 242 height 36
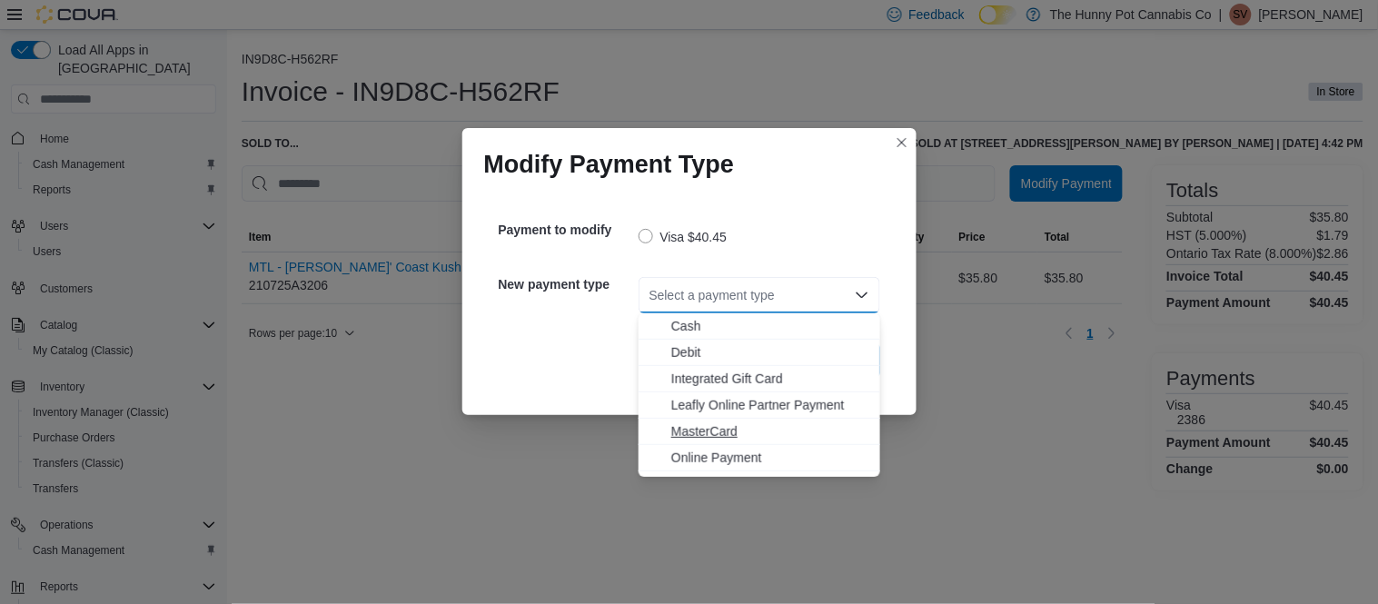
click at [733, 441] on button "MasterCard" at bounding box center [759, 432] width 242 height 26
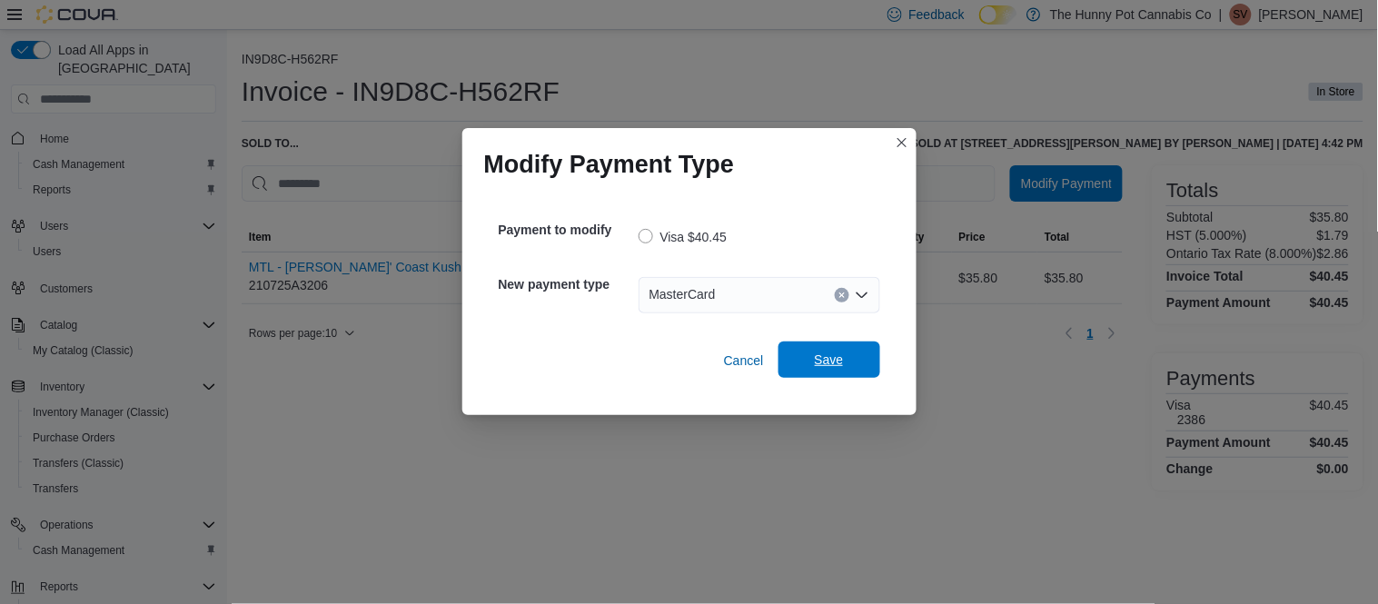
click at [835, 366] on span "Save" at bounding box center [829, 360] width 29 height 18
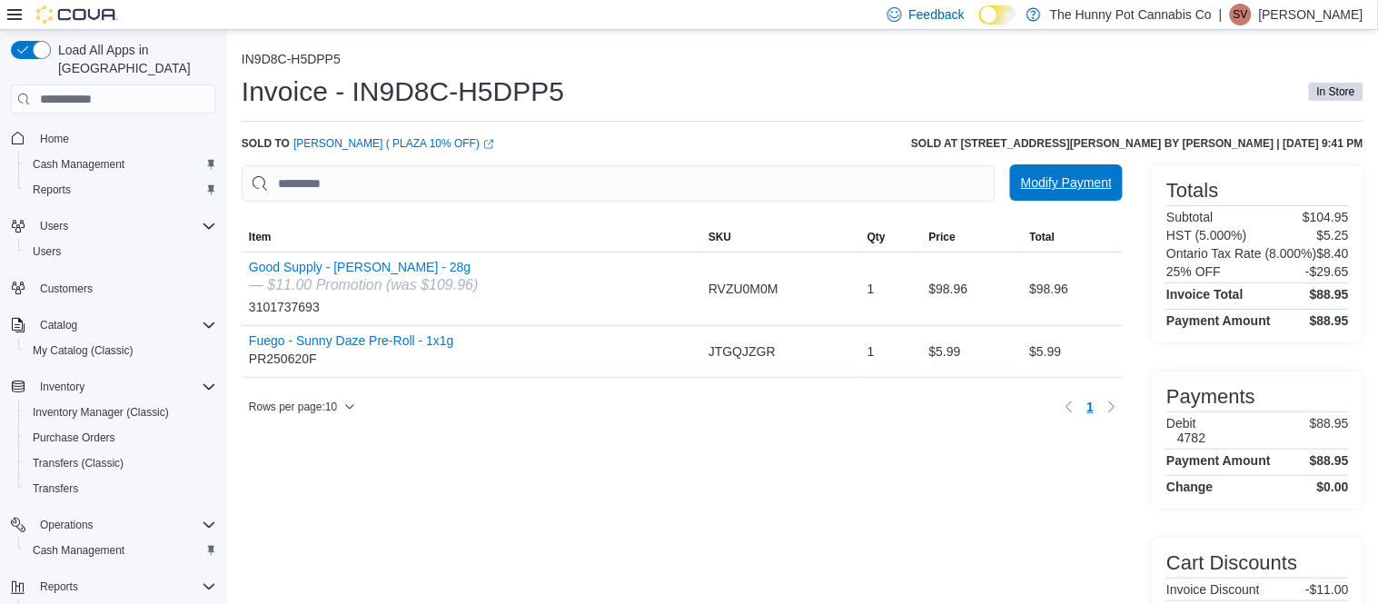
click at [1059, 175] on span "Modify Payment" at bounding box center [1066, 182] width 91 height 36
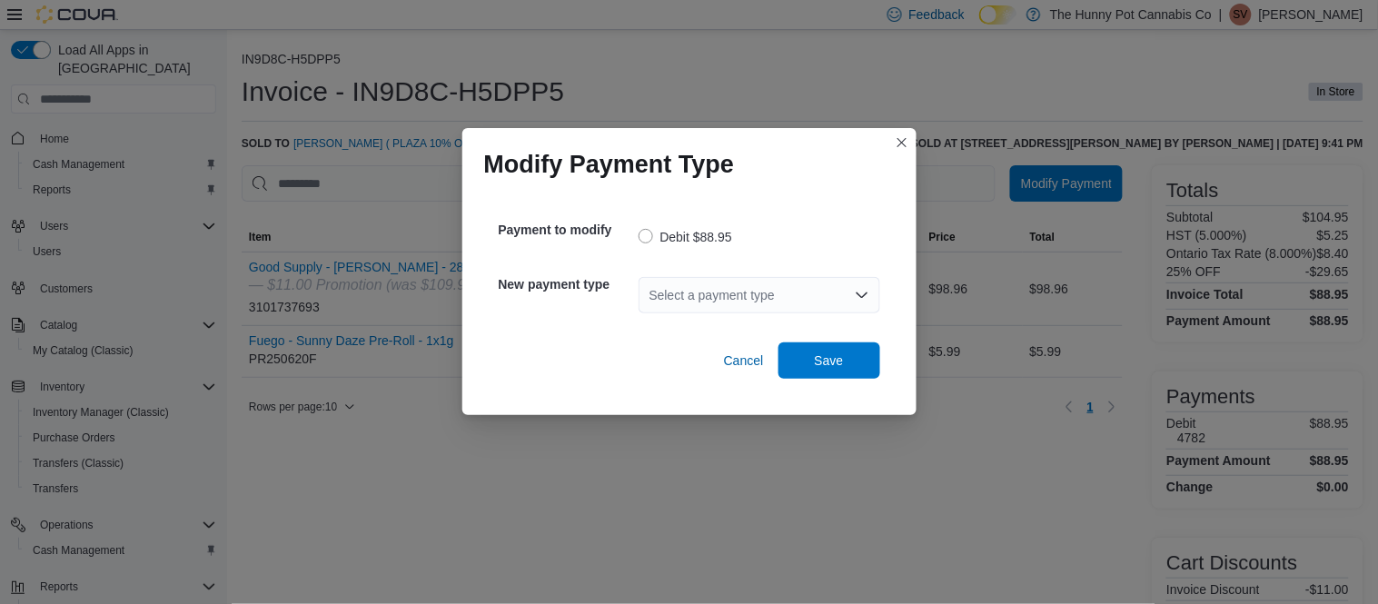
click at [813, 289] on div "Select a payment type" at bounding box center [759, 295] width 242 height 36
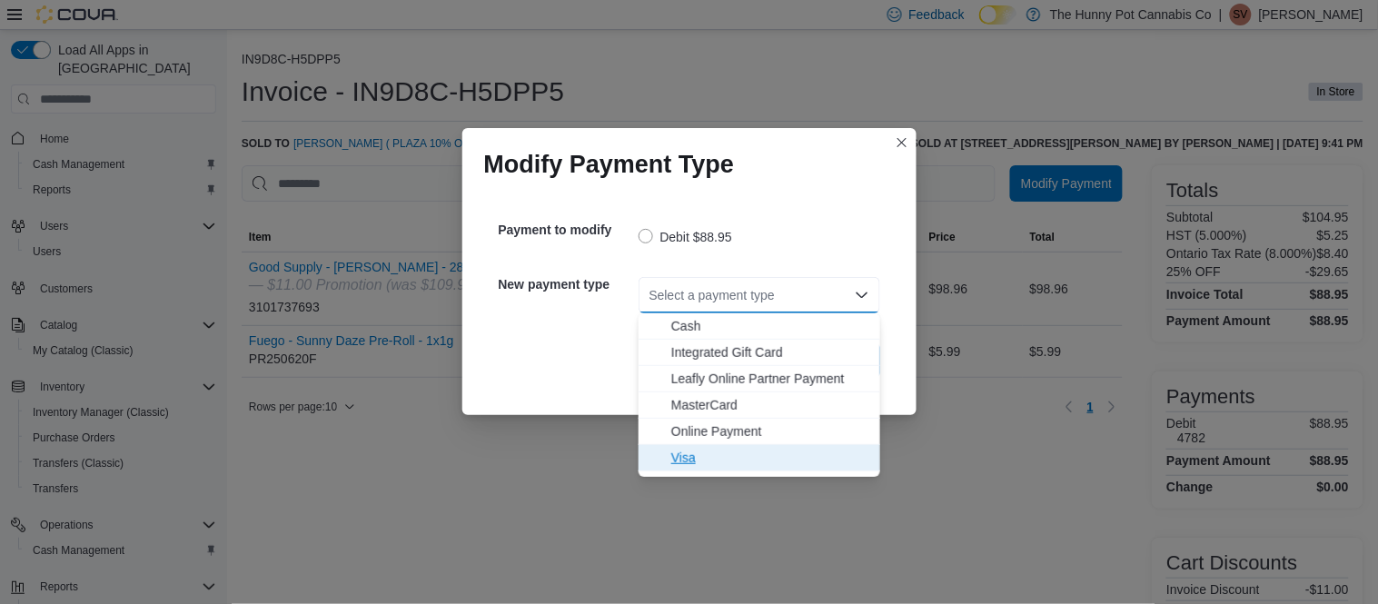
click at [695, 458] on span "Visa" at bounding box center [770, 458] width 198 height 18
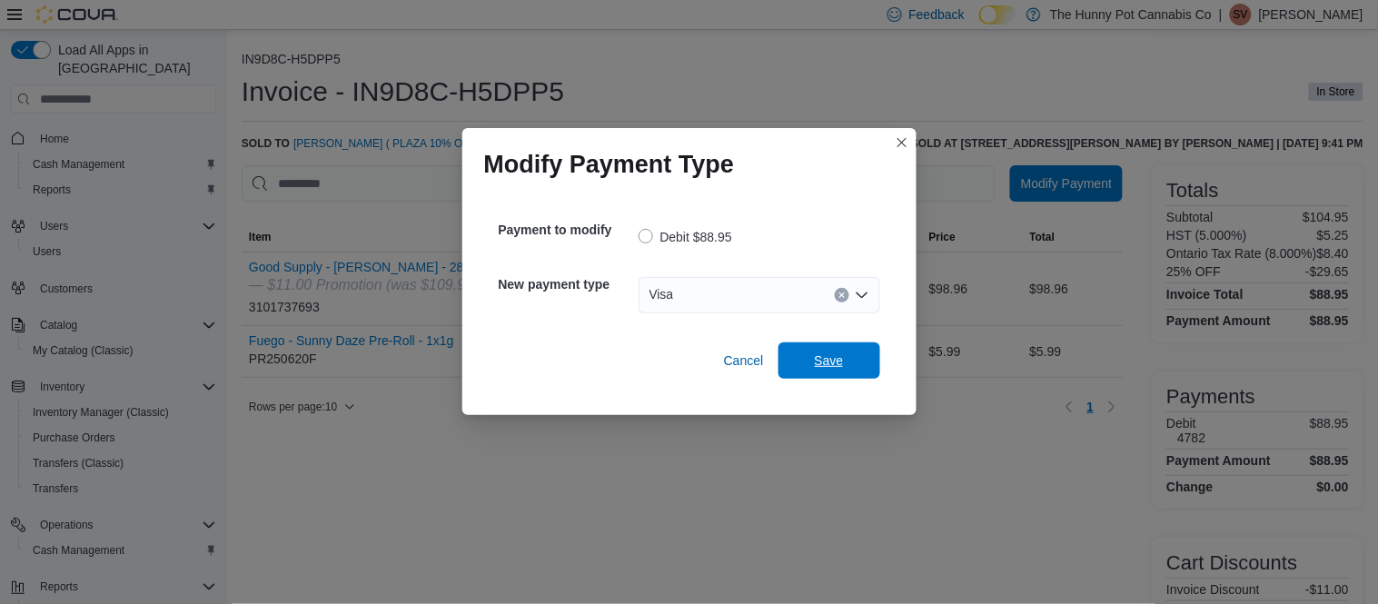
click at [835, 378] on span "Save" at bounding box center [829, 360] width 80 height 36
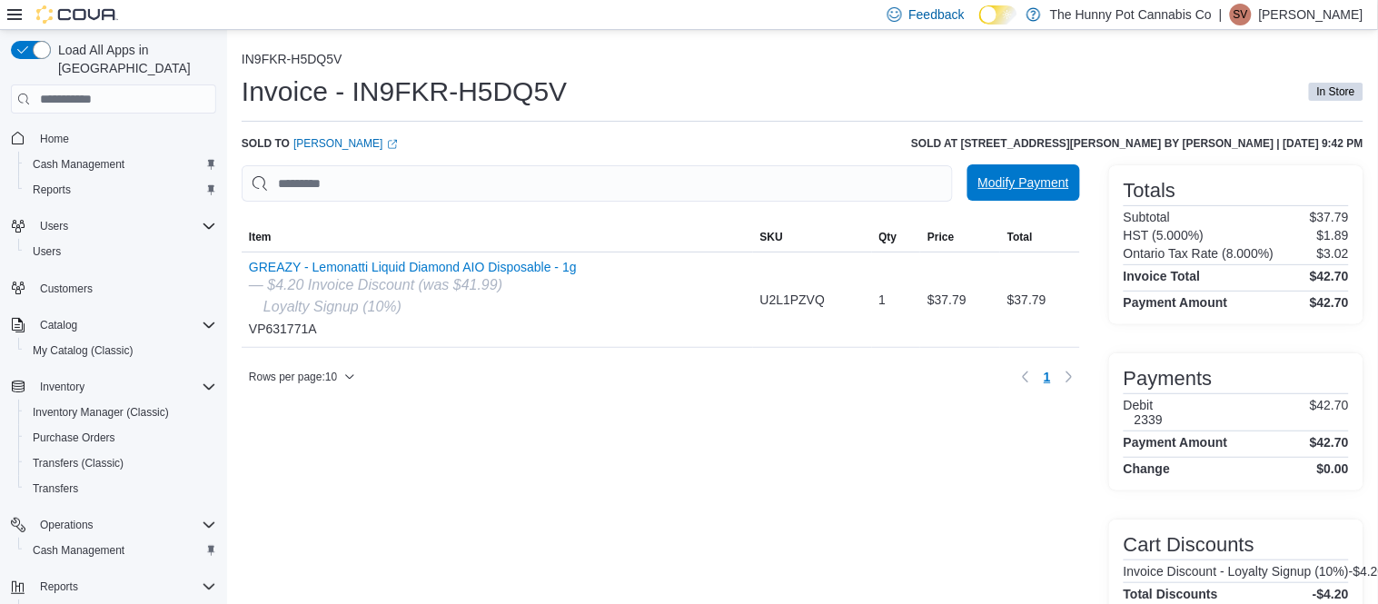
click at [1030, 196] on span "Modify Payment" at bounding box center [1023, 182] width 91 height 36
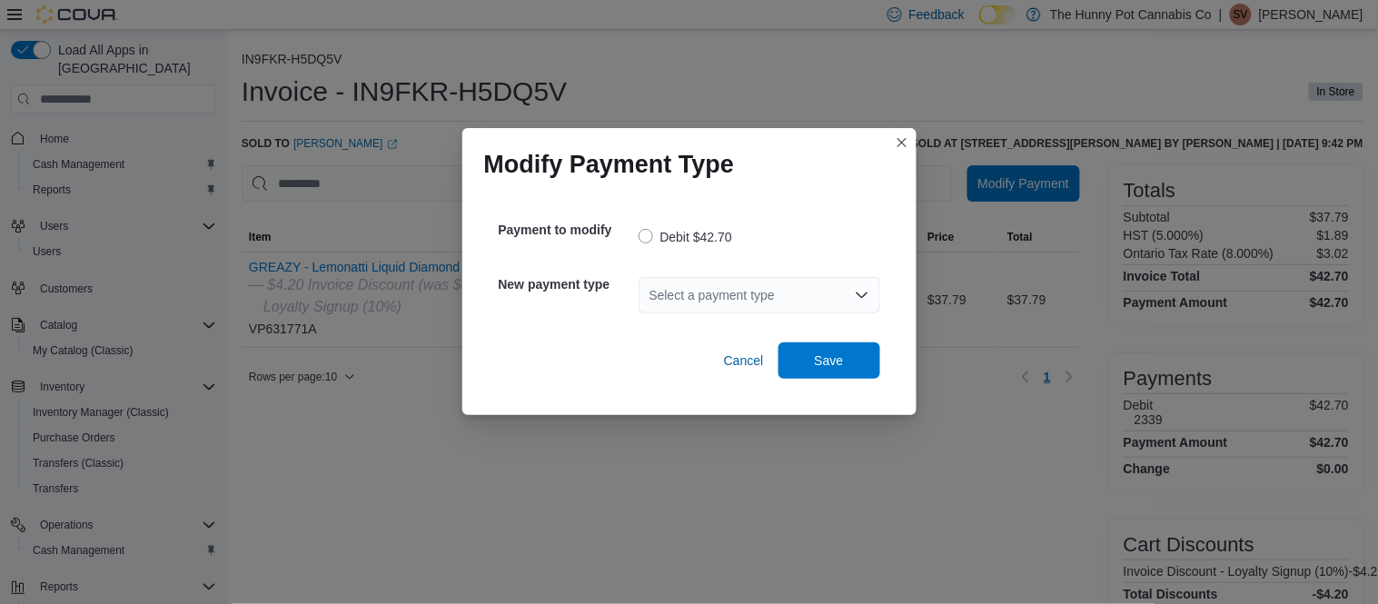
click at [772, 282] on div "Select a payment type" at bounding box center [759, 295] width 242 height 36
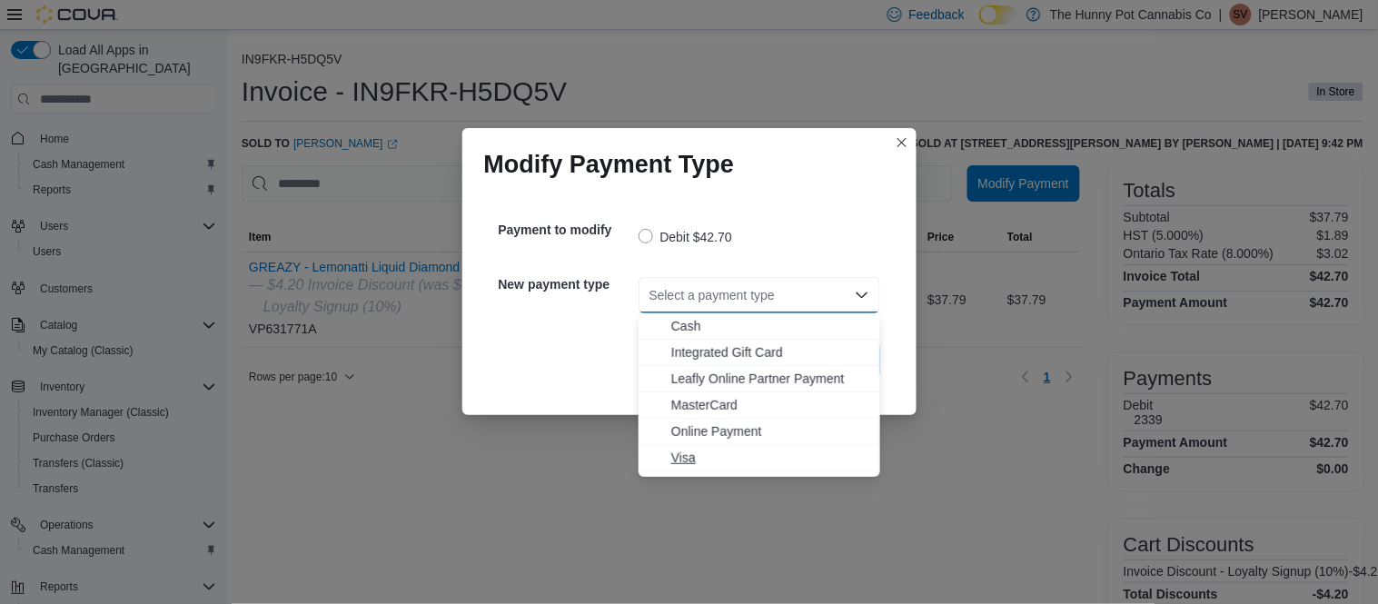
click at [687, 457] on span "Visa" at bounding box center [770, 458] width 198 height 18
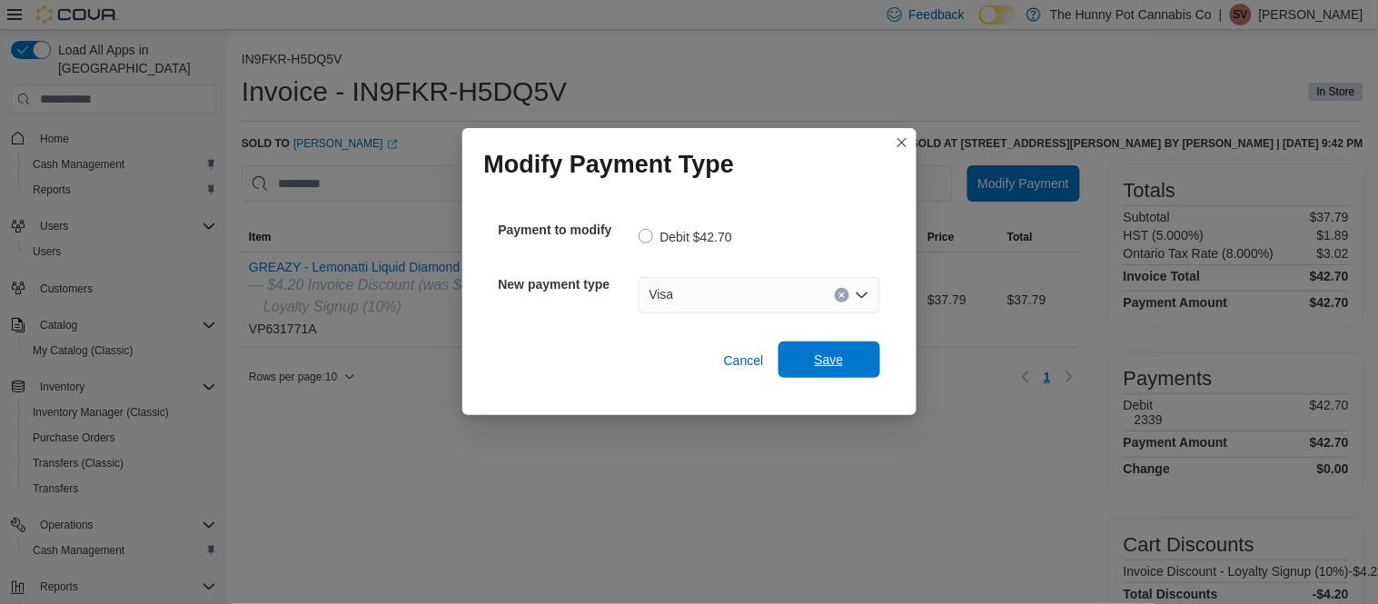
click at [830, 357] on span "Save" at bounding box center [829, 360] width 29 height 18
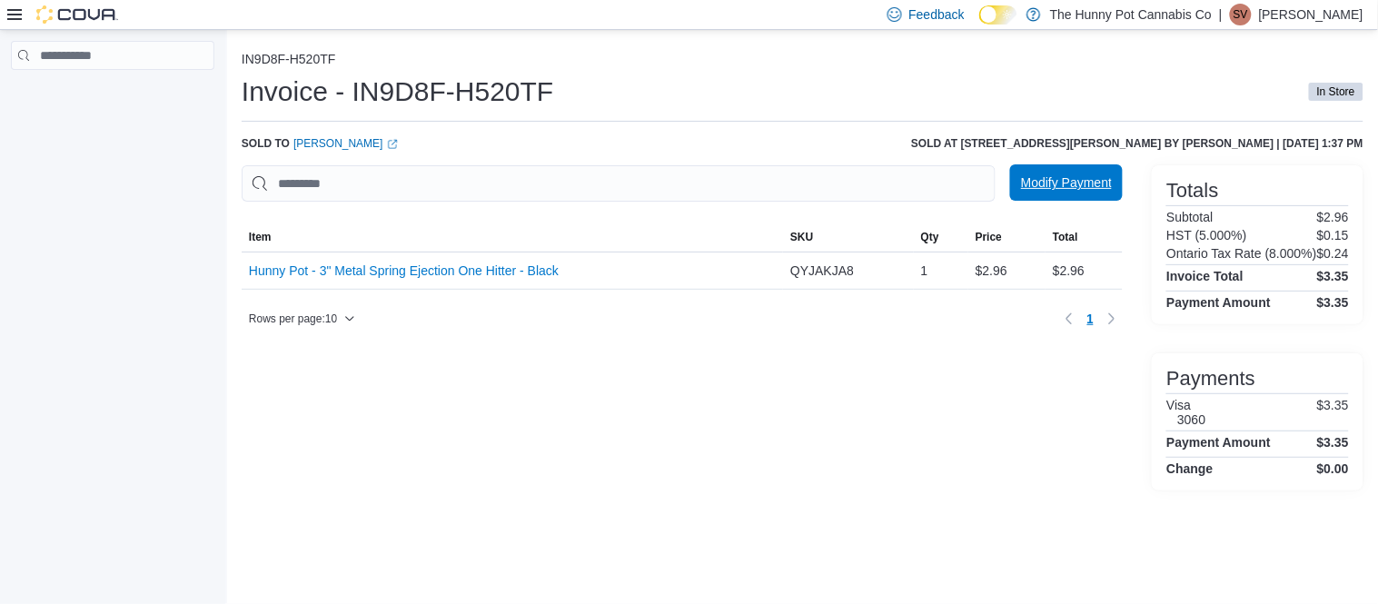
click at [1021, 198] on span "Modify Payment" at bounding box center [1066, 182] width 91 height 36
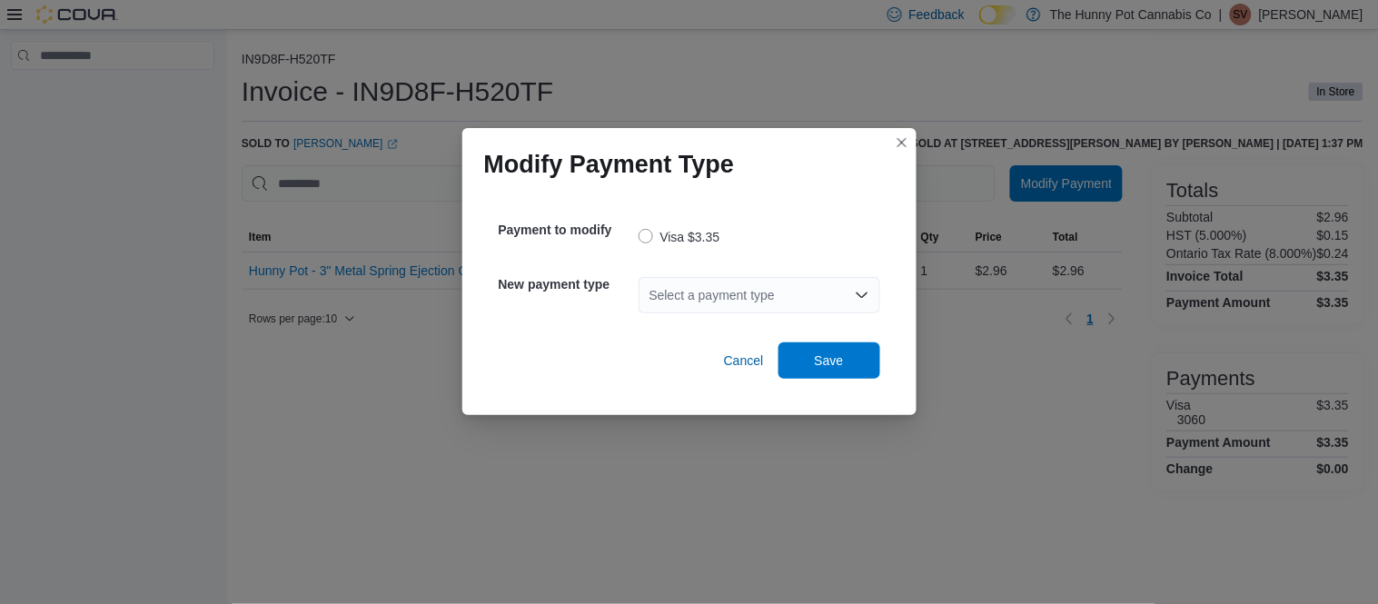
click at [766, 302] on div "Select a payment type" at bounding box center [759, 295] width 242 height 36
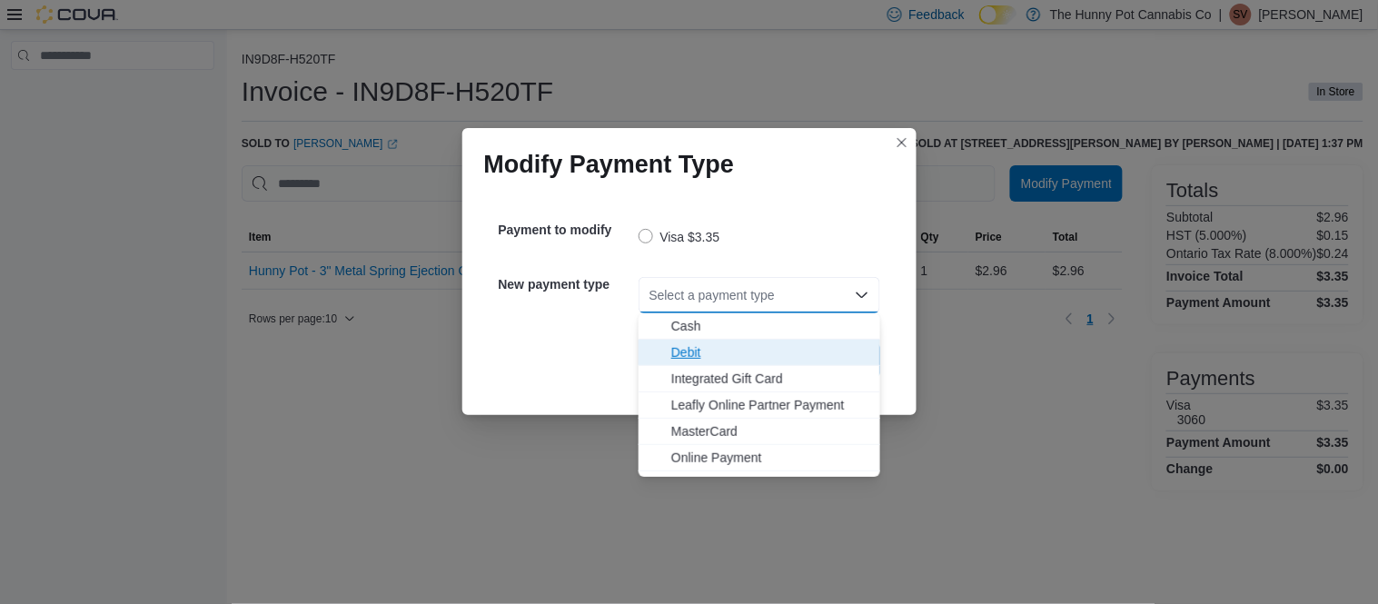
click at [706, 359] on span "Debit" at bounding box center [770, 352] width 198 height 18
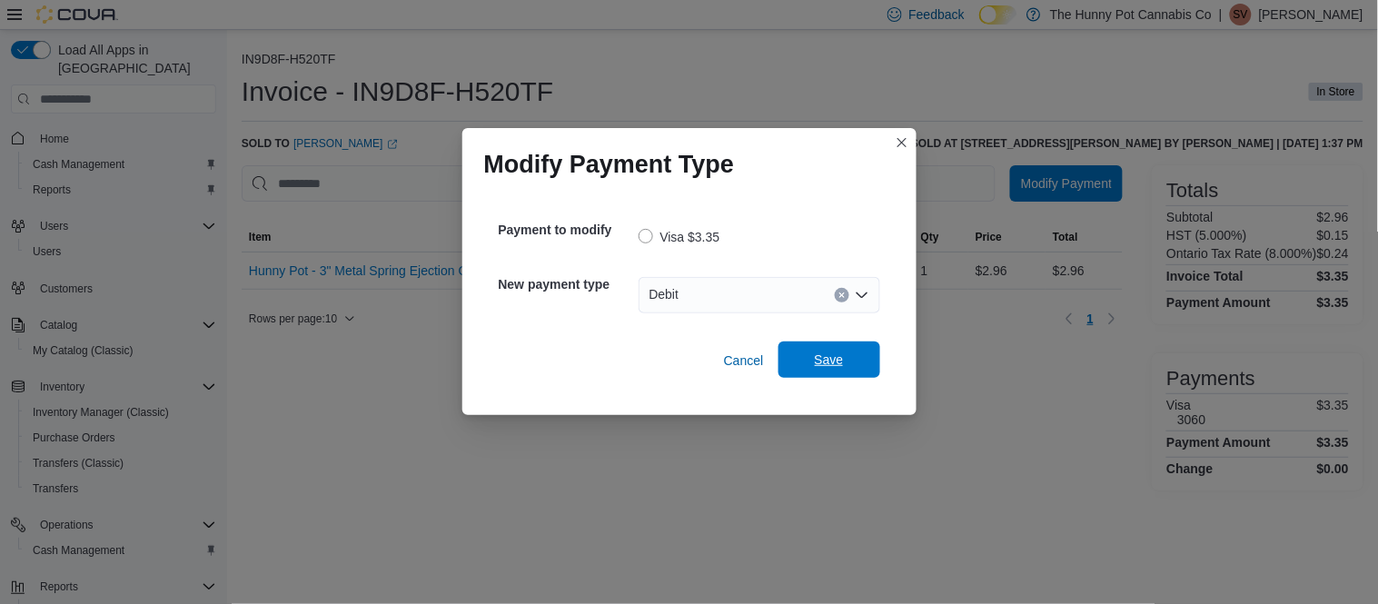
click at [846, 365] on span "Save" at bounding box center [829, 359] width 80 height 36
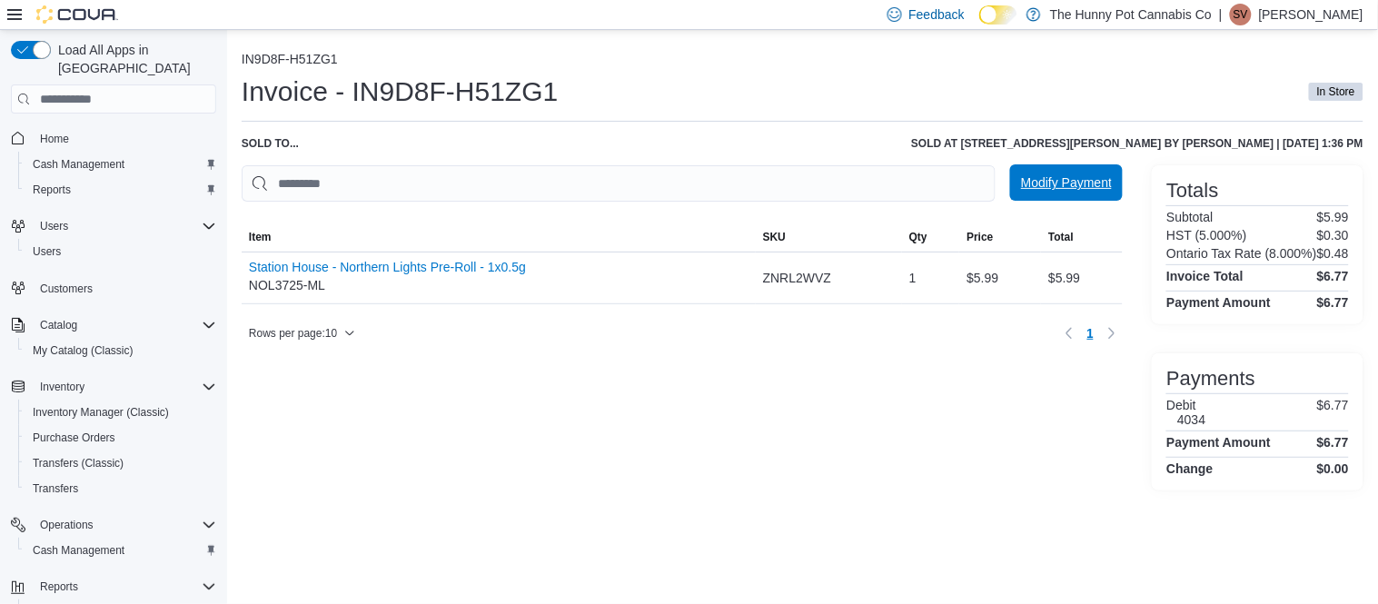
click at [1069, 179] on span "Modify Payment" at bounding box center [1066, 182] width 91 height 18
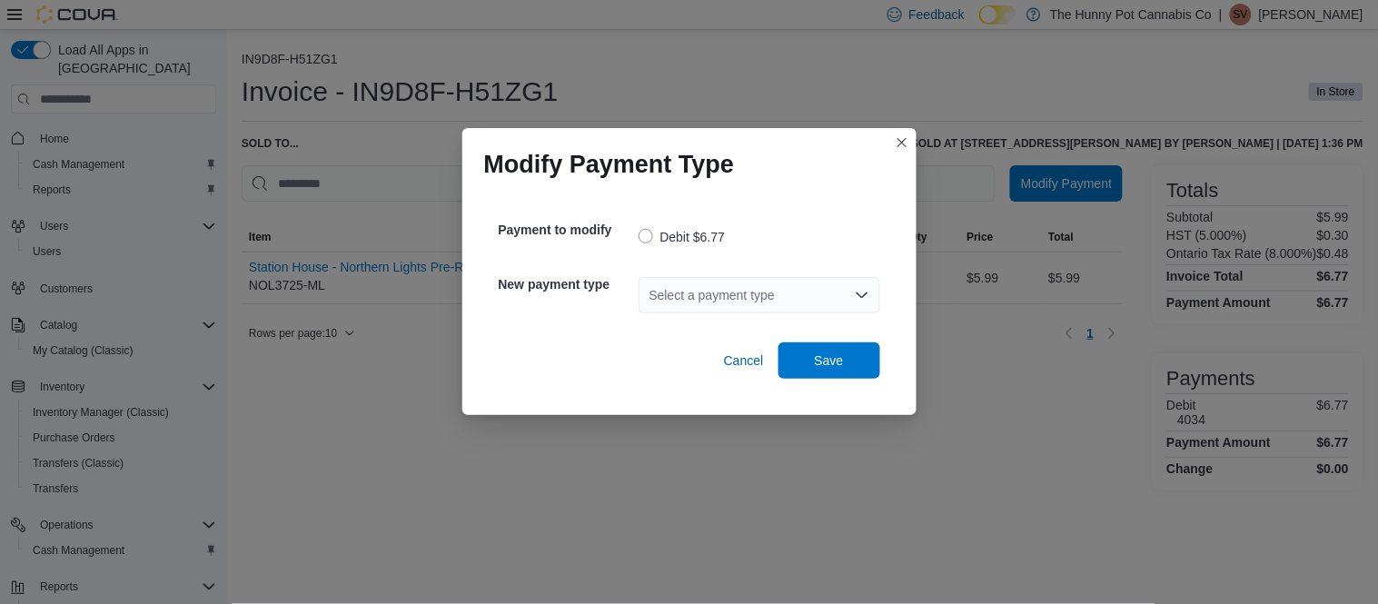
click at [723, 287] on div "Select a payment type" at bounding box center [759, 295] width 242 height 36
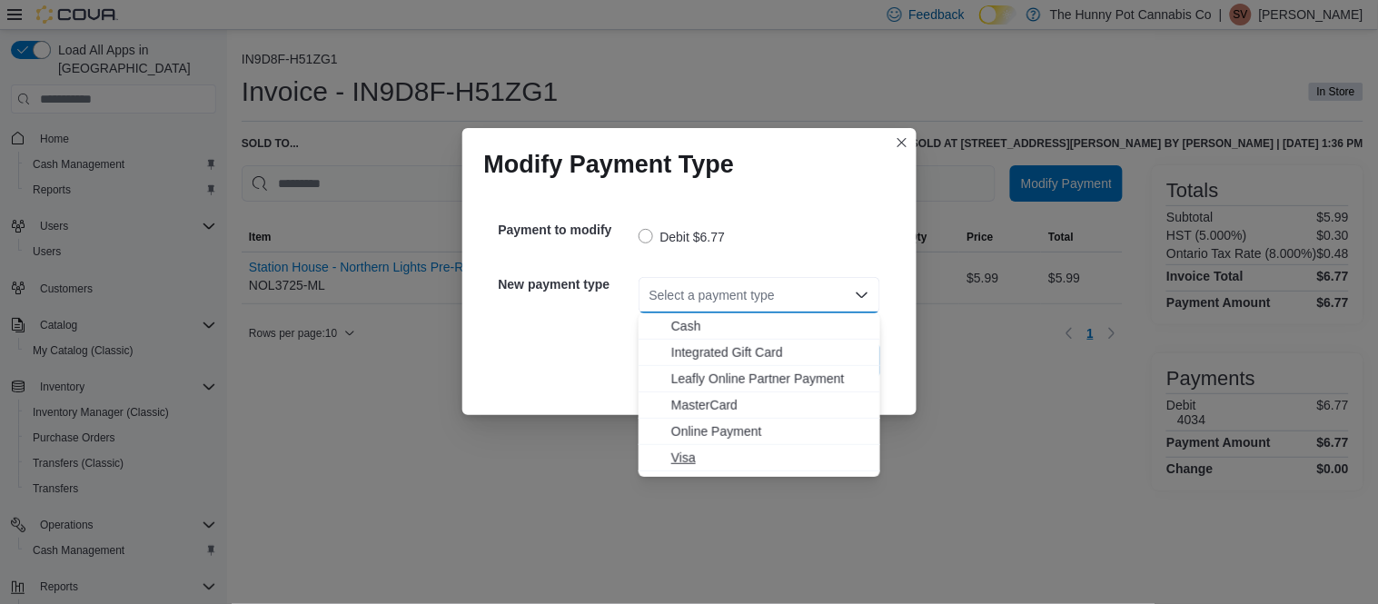
click at [683, 464] on span "Visa" at bounding box center [770, 458] width 198 height 18
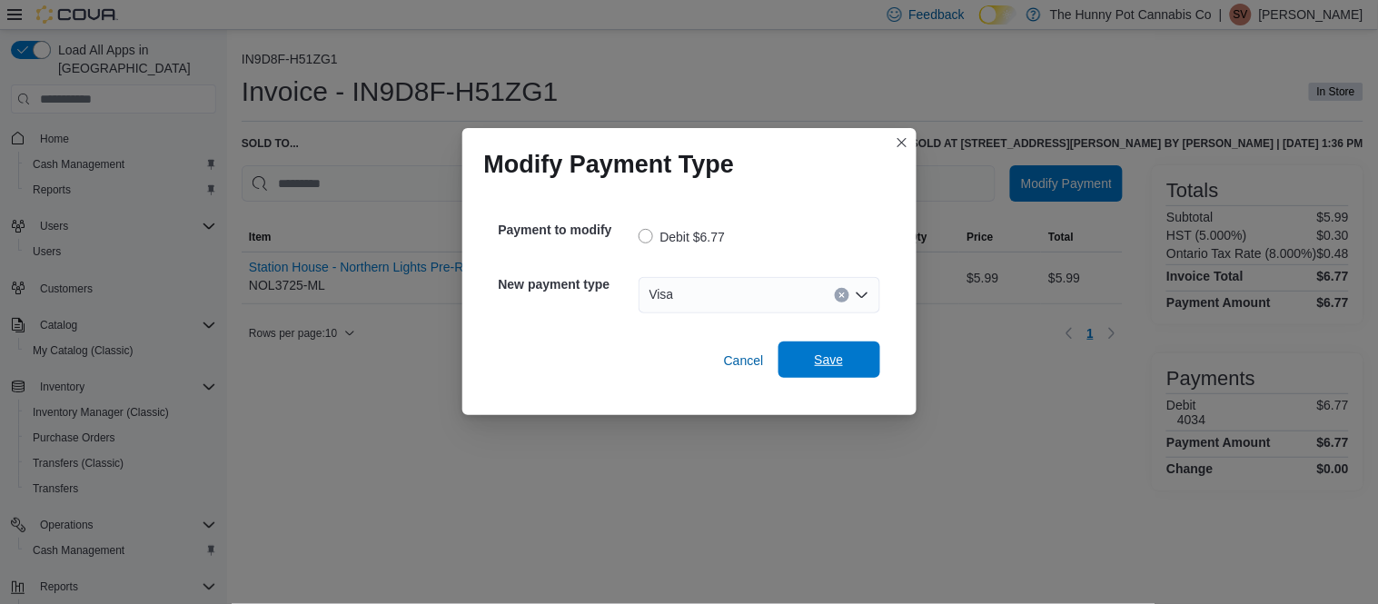
click at [818, 359] on span "Save" at bounding box center [829, 360] width 29 height 18
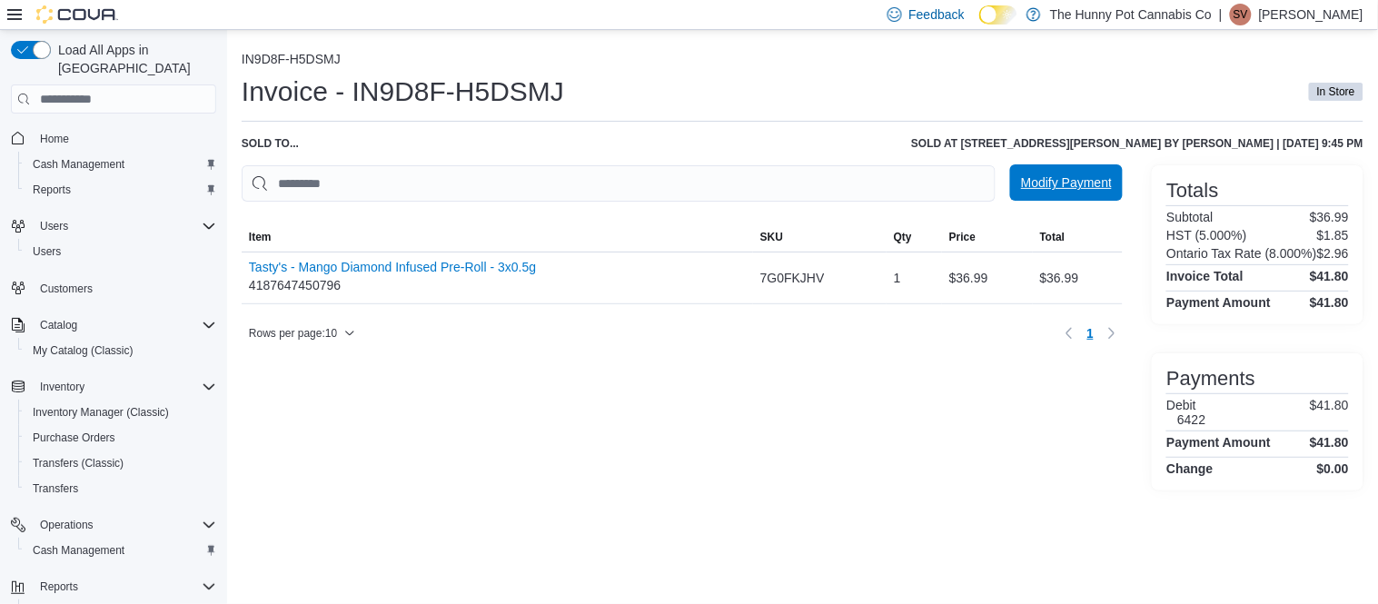
click at [1034, 192] on span "Modify Payment" at bounding box center [1066, 182] width 91 height 18
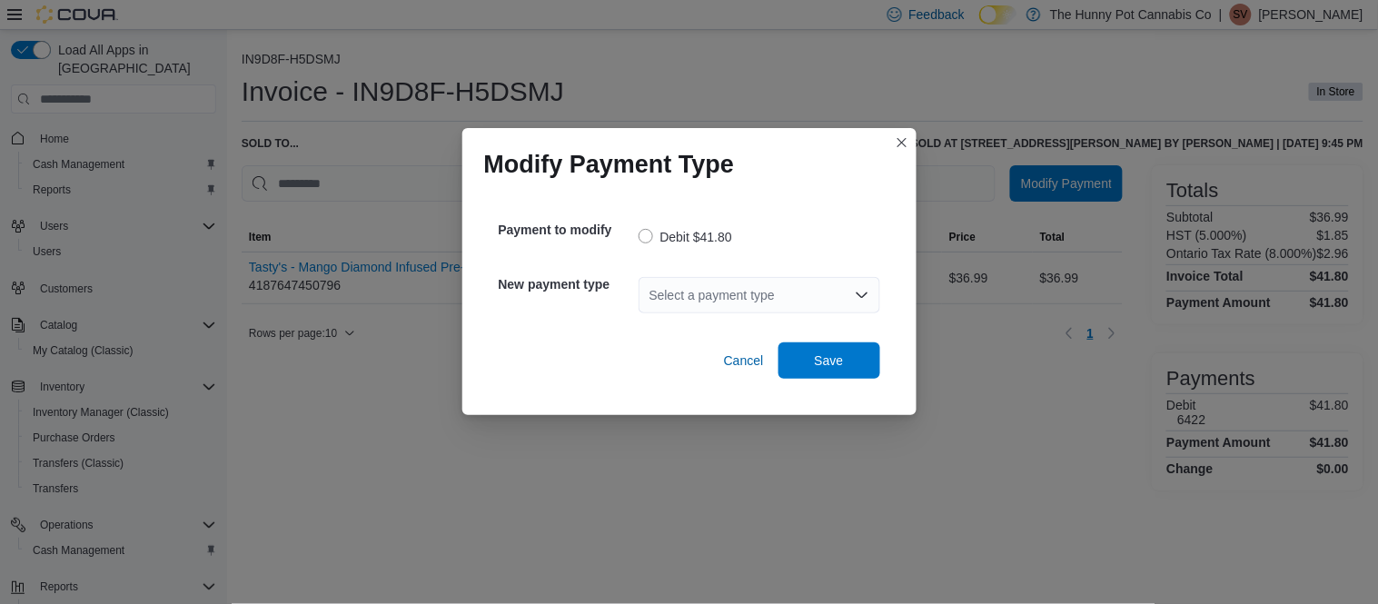
click at [756, 301] on div "Select a payment type" at bounding box center [759, 295] width 242 height 36
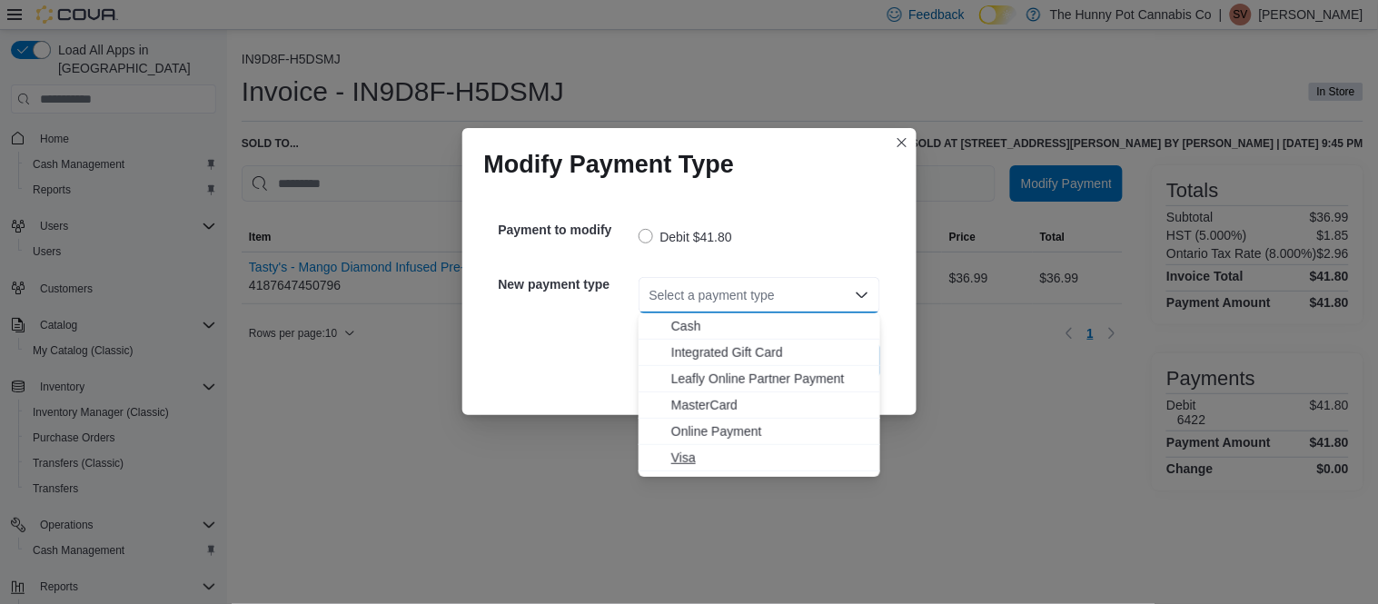
click at [687, 466] on span "Visa" at bounding box center [770, 458] width 198 height 18
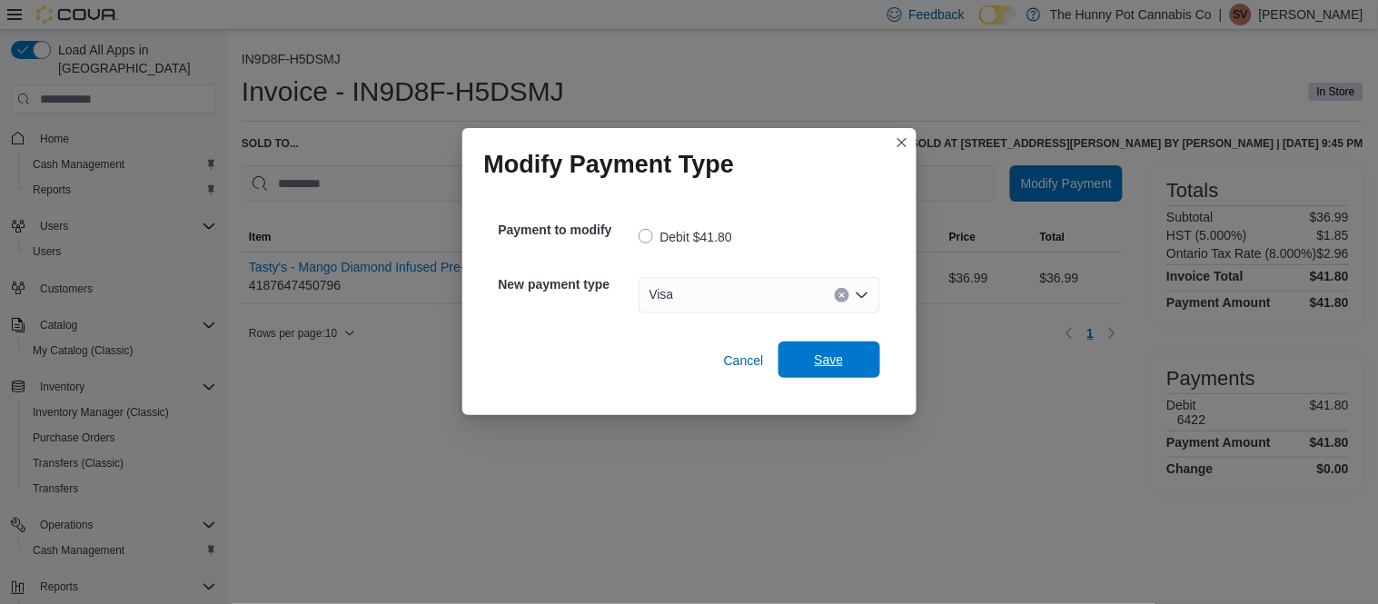
click at [831, 373] on span "Save" at bounding box center [829, 359] width 80 height 36
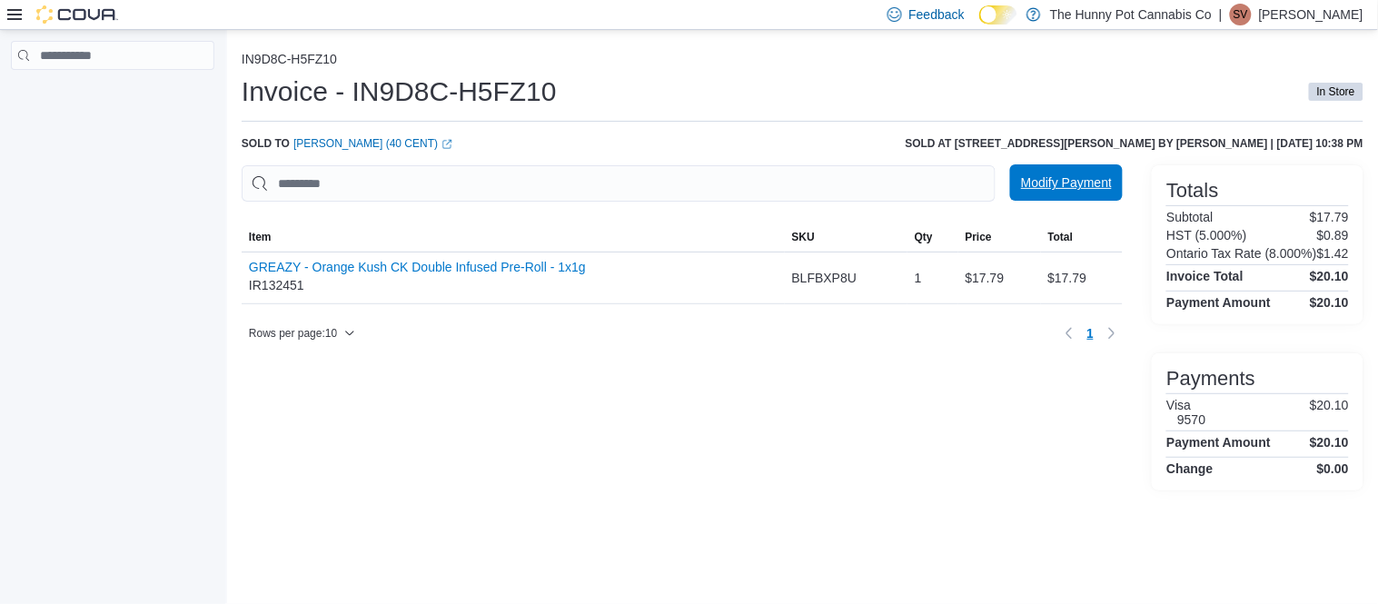
click at [1083, 170] on span "Modify Payment" at bounding box center [1066, 182] width 91 height 36
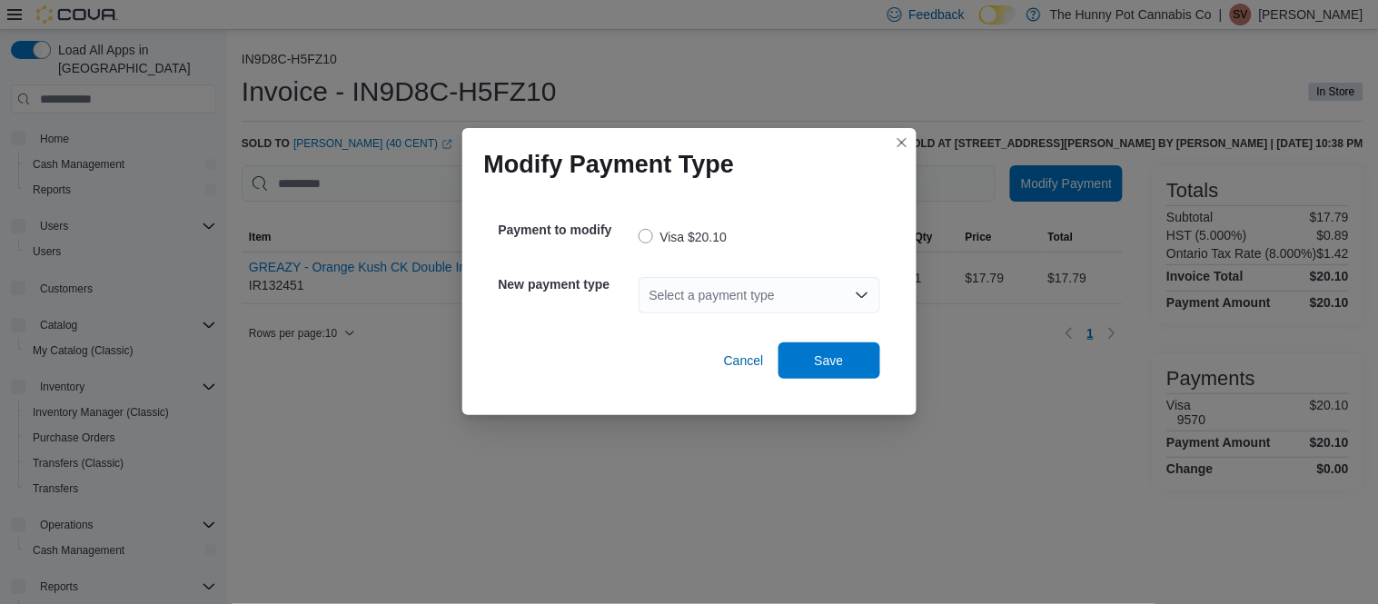
click at [771, 295] on div "Select a payment type" at bounding box center [759, 295] width 242 height 36
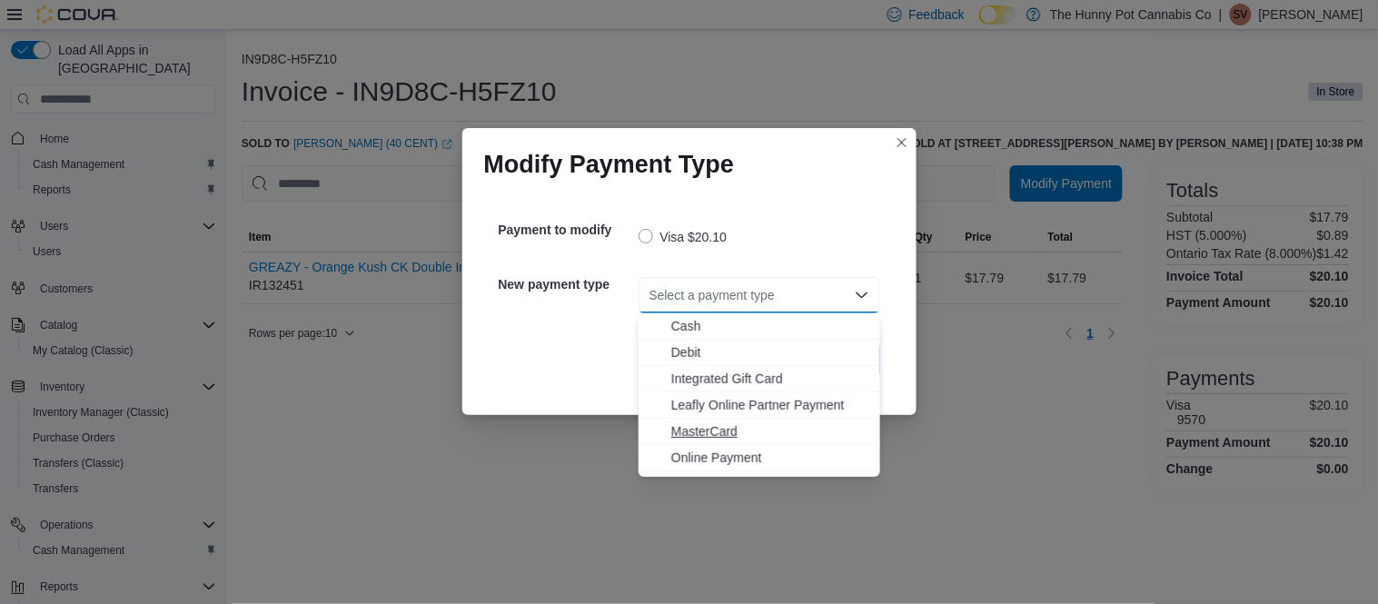
click at [706, 441] on button "MasterCard" at bounding box center [759, 432] width 242 height 26
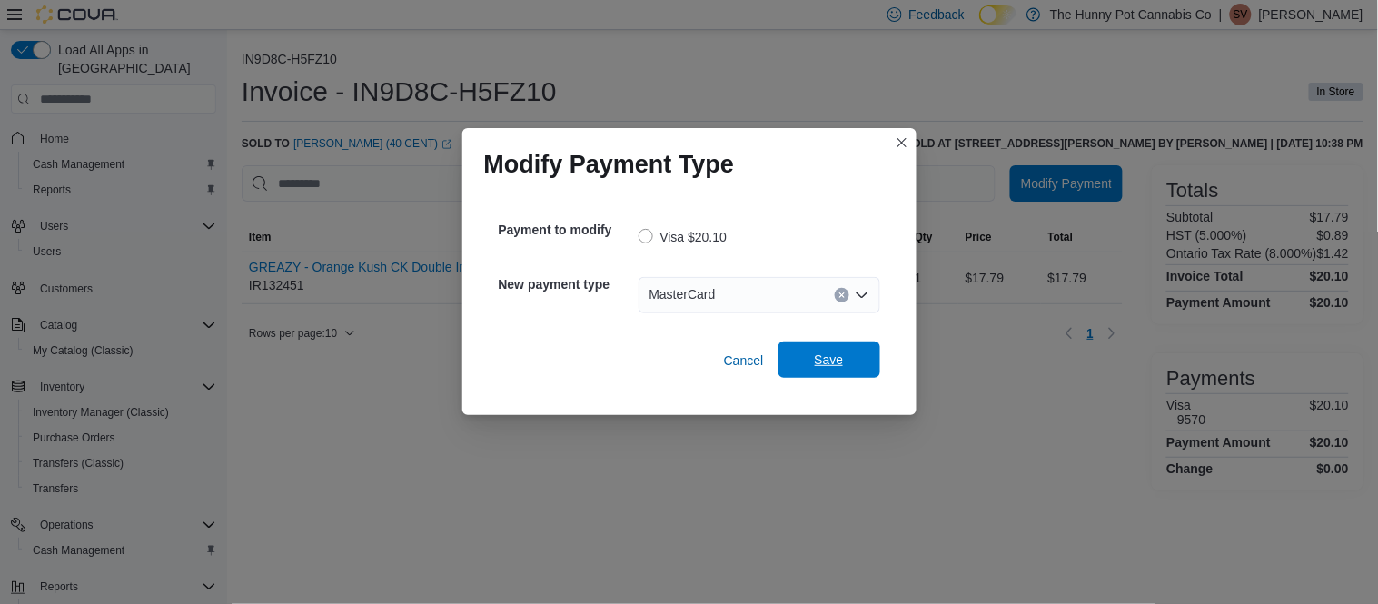
click at [817, 374] on span "Save" at bounding box center [829, 359] width 80 height 36
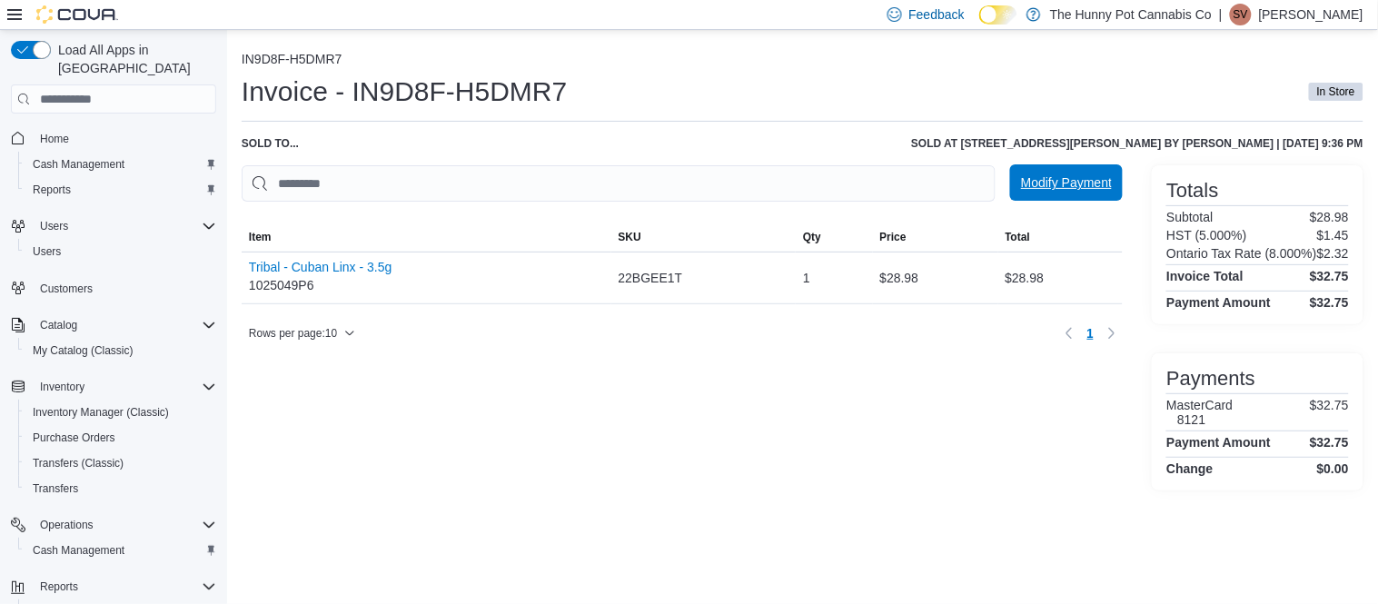
click at [1077, 189] on span "Modify Payment" at bounding box center [1066, 182] width 91 height 18
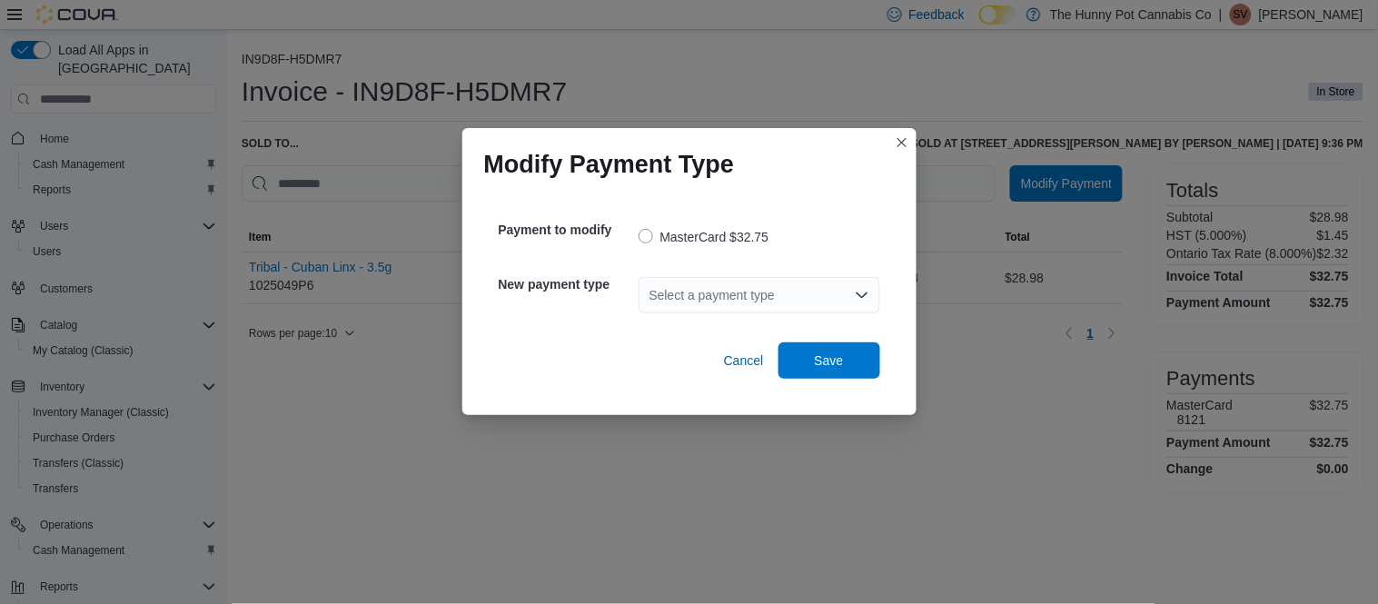
click at [773, 296] on div "Select a payment type" at bounding box center [759, 295] width 242 height 36
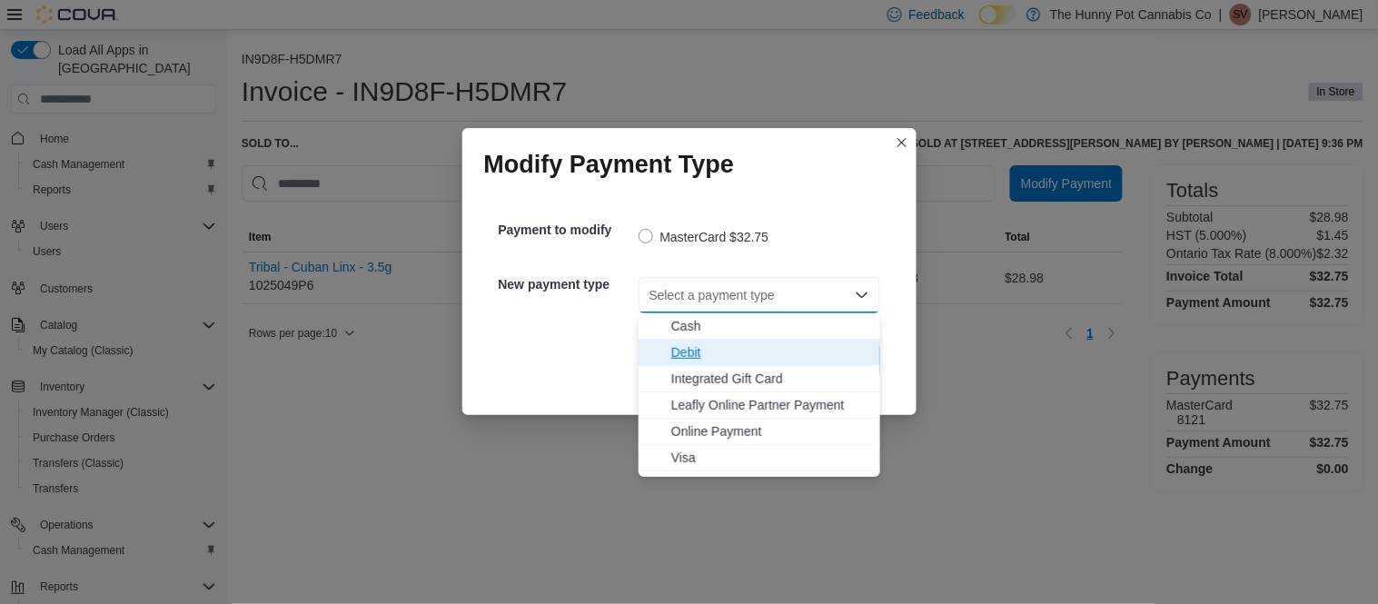
click at [703, 358] on span "Debit" at bounding box center [770, 352] width 198 height 18
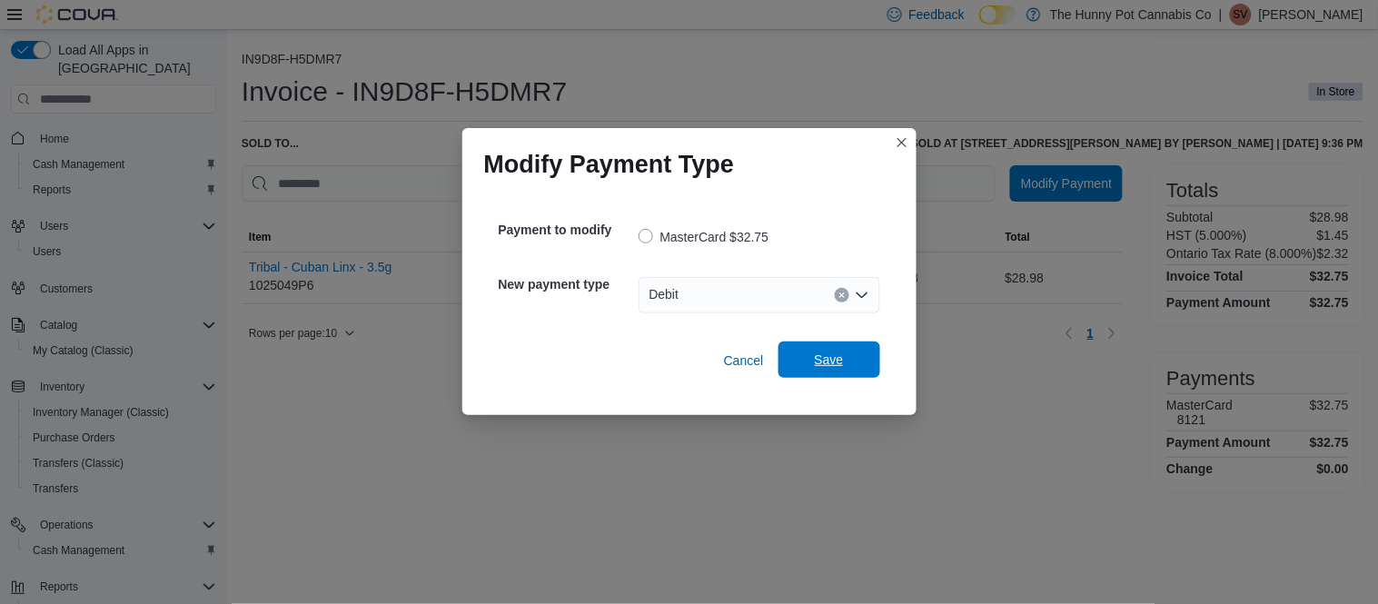
click at [835, 370] on span "Save" at bounding box center [829, 359] width 80 height 36
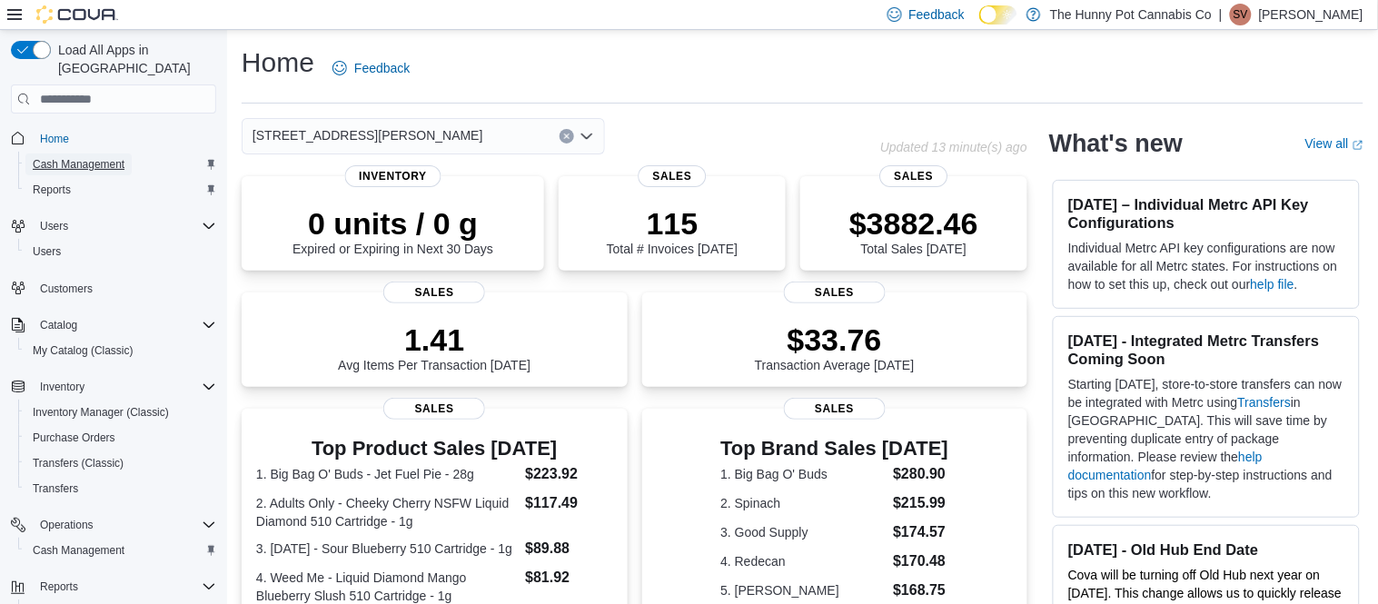
click at [95, 157] on span "Cash Management" at bounding box center [79, 164] width 92 height 15
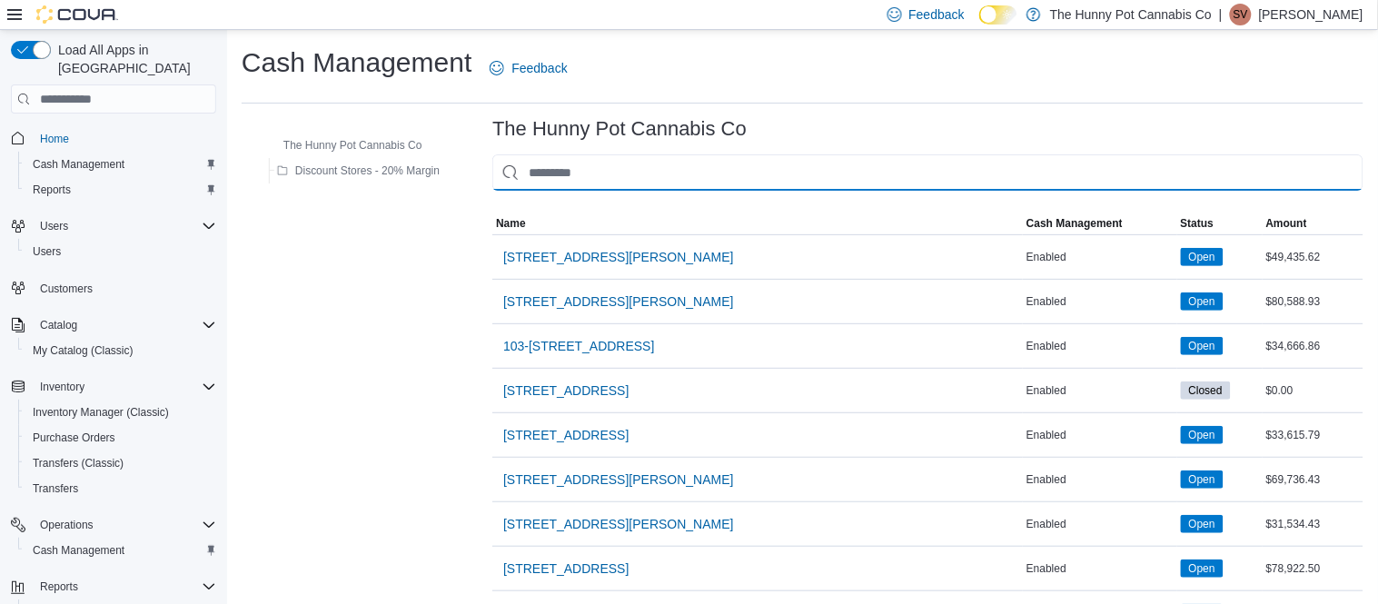
click at [623, 168] on input "This is a search bar. As you type, the results lower in the page will automatic…" at bounding box center [927, 172] width 871 height 36
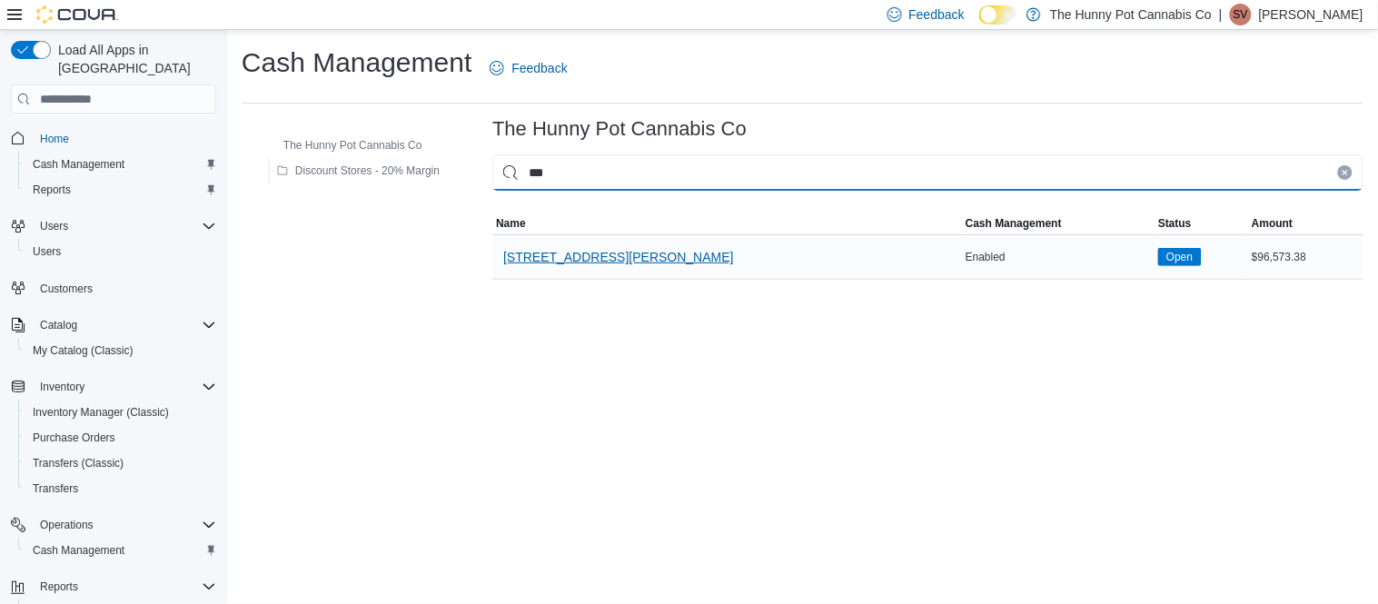
type input "***"
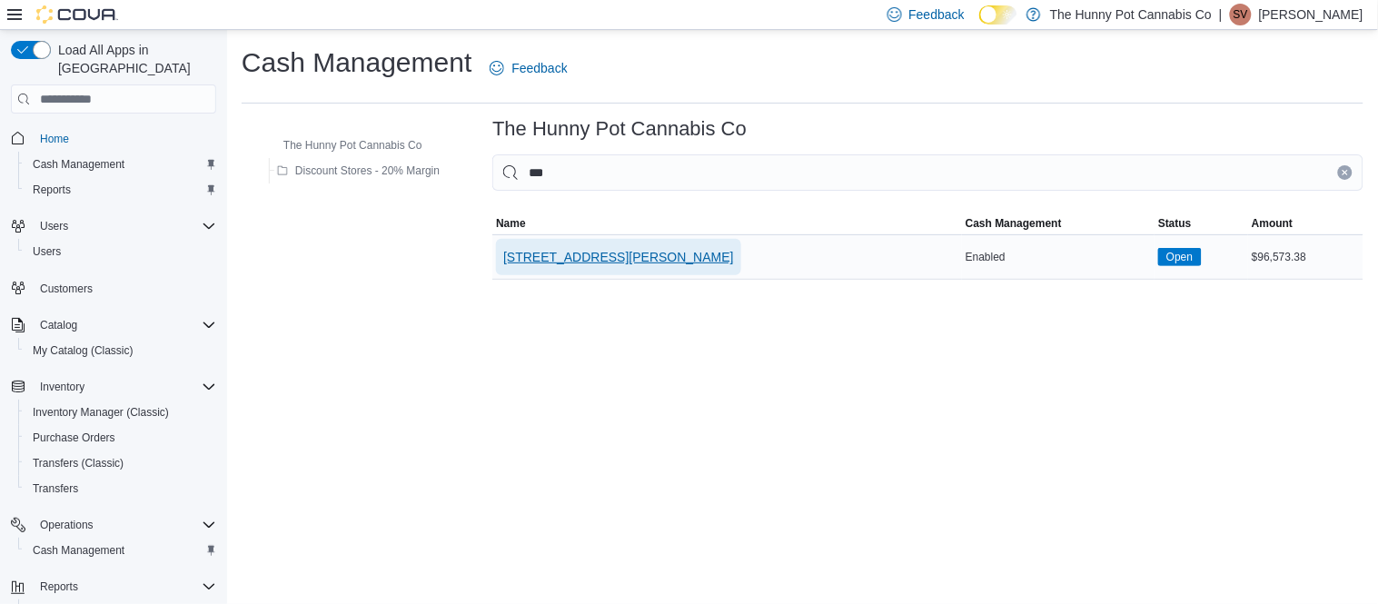
click at [578, 255] on span "[STREET_ADDRESS][PERSON_NAME]" at bounding box center [618, 257] width 231 height 18
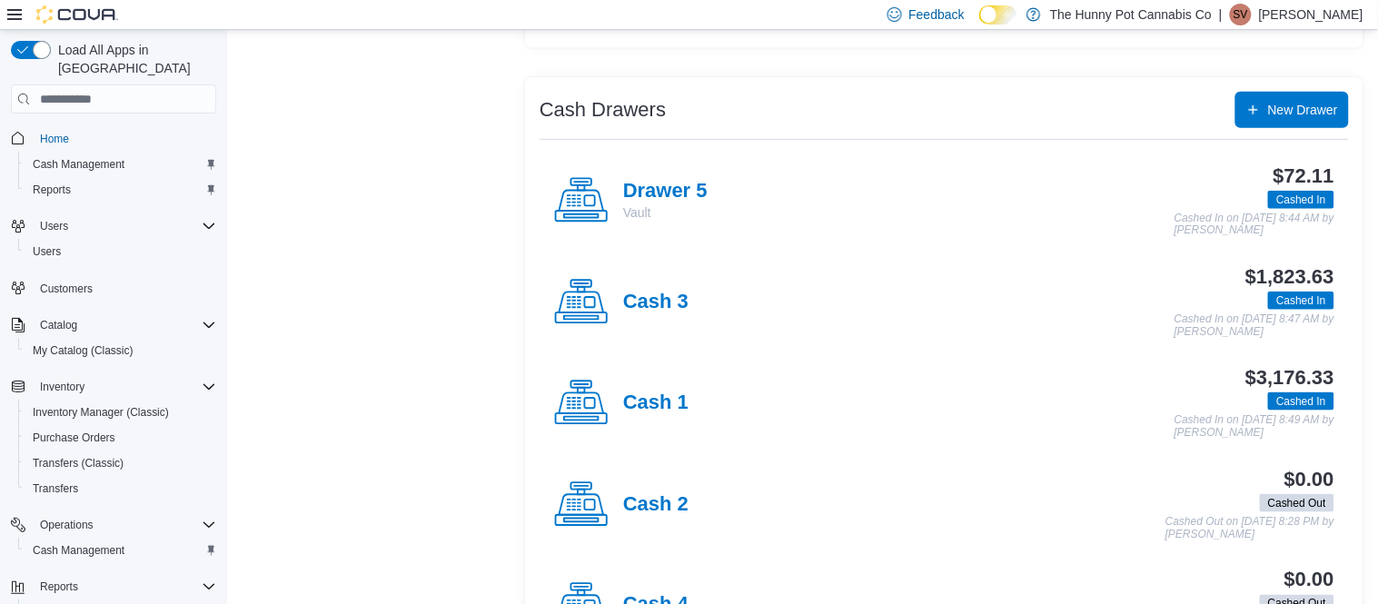
scroll to position [321, 0]
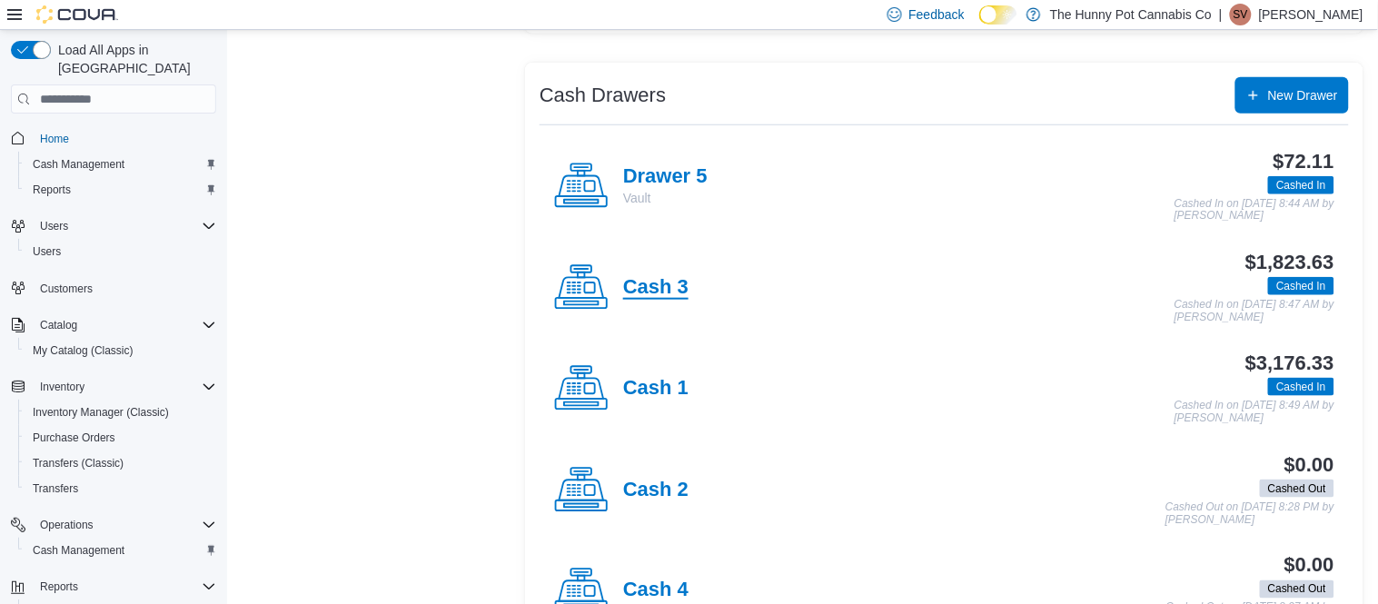
click at [647, 278] on h4 "Cash 3" at bounding box center [655, 288] width 65 height 24
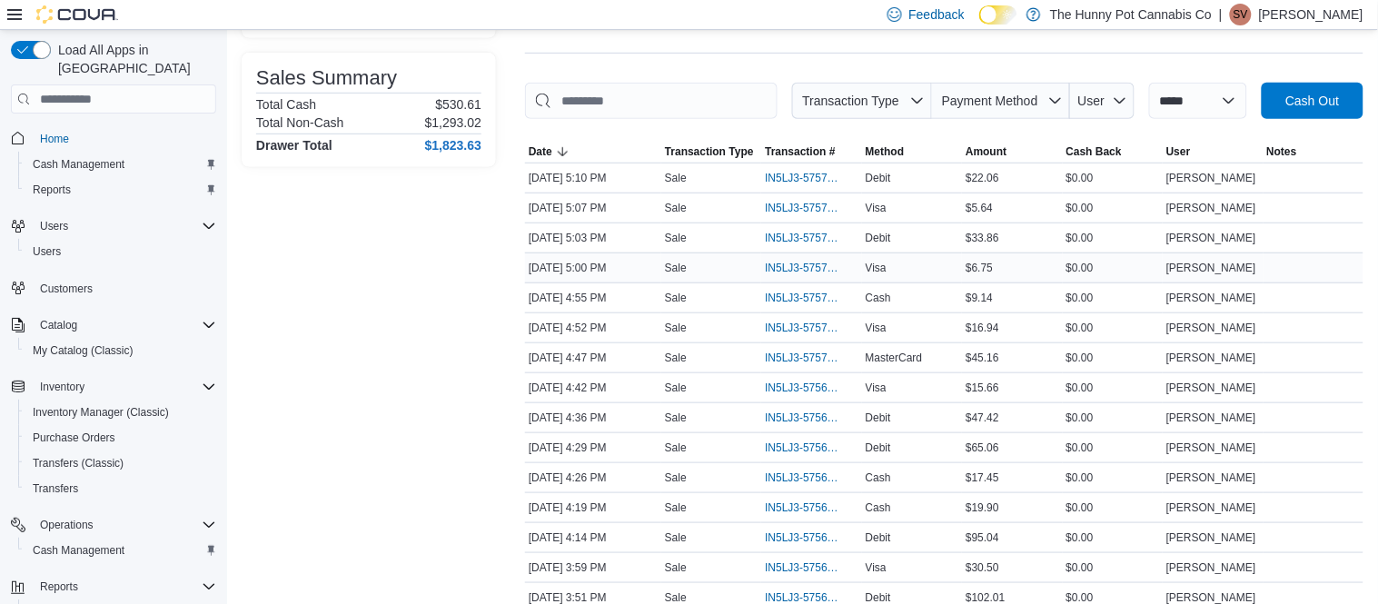
scroll to position [233, 0]
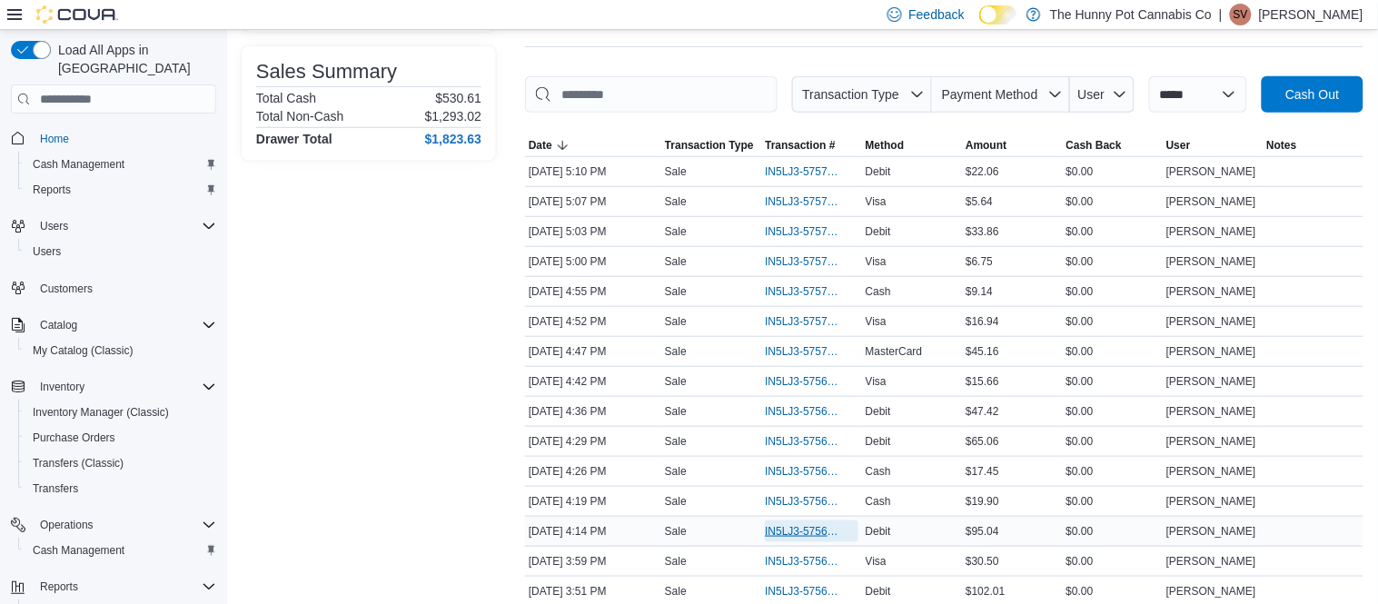
click at [806, 534] on span "IN5LJ3-5756719" at bounding box center [802, 531] width 74 height 15
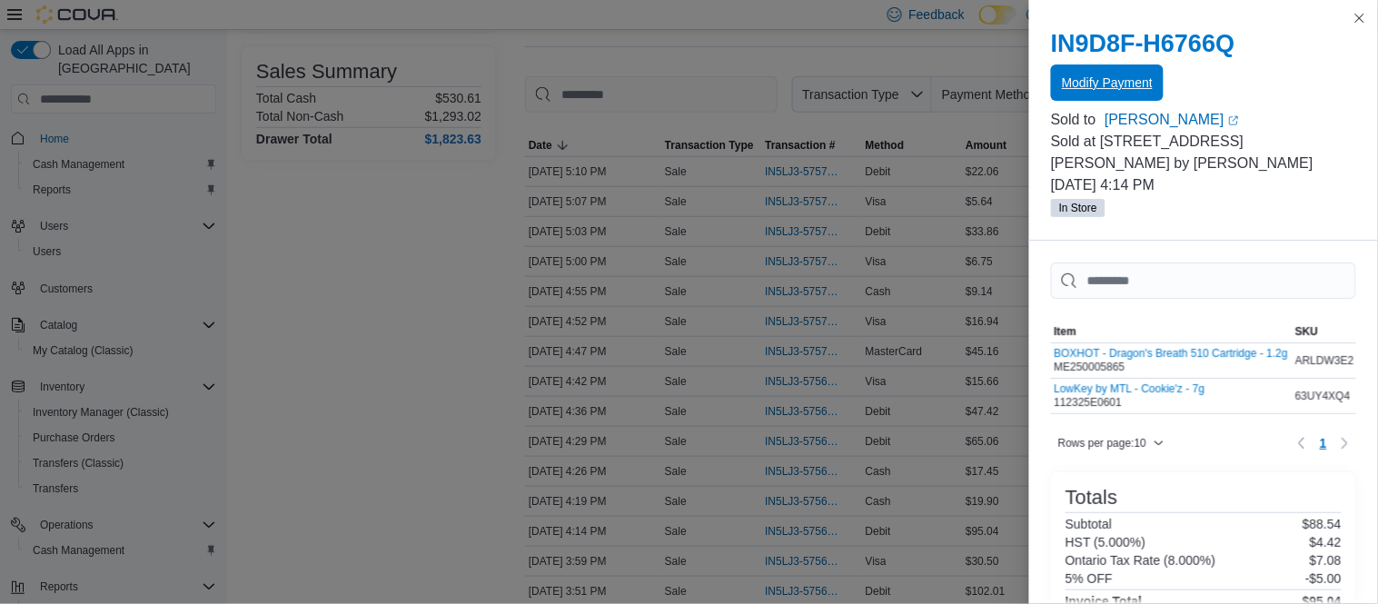
click at [1120, 82] on span "Modify Payment" at bounding box center [1107, 83] width 91 height 18
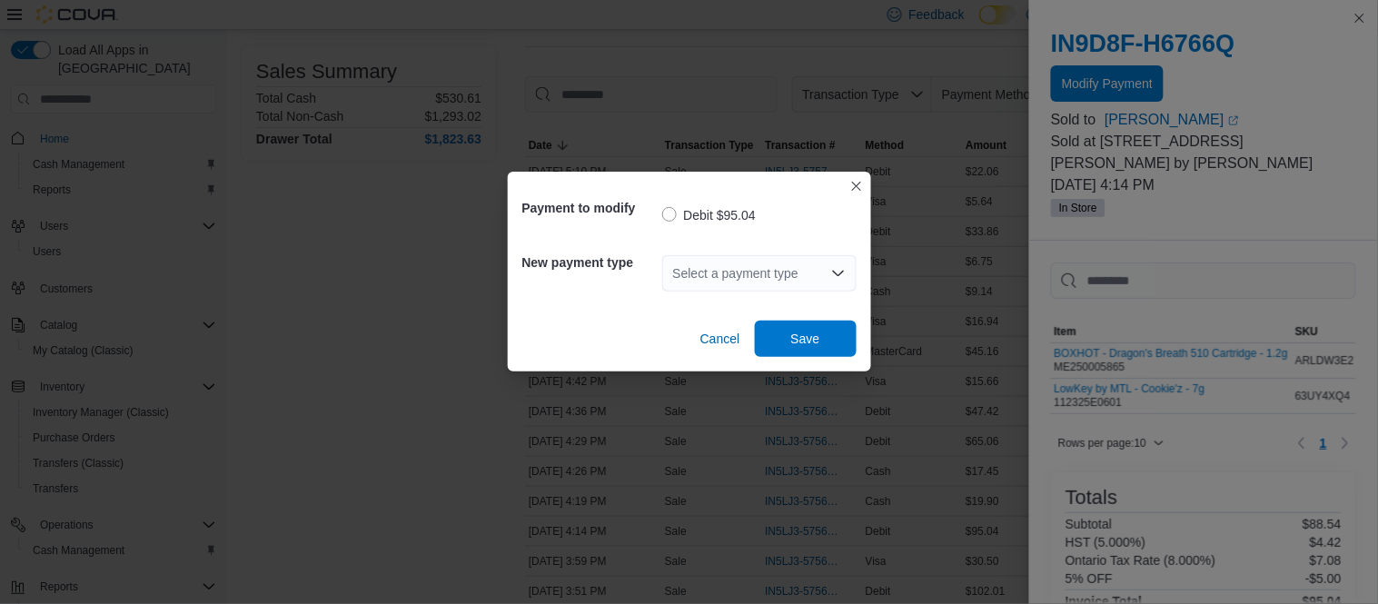
click at [742, 285] on div "Select a payment type" at bounding box center [759, 273] width 194 height 36
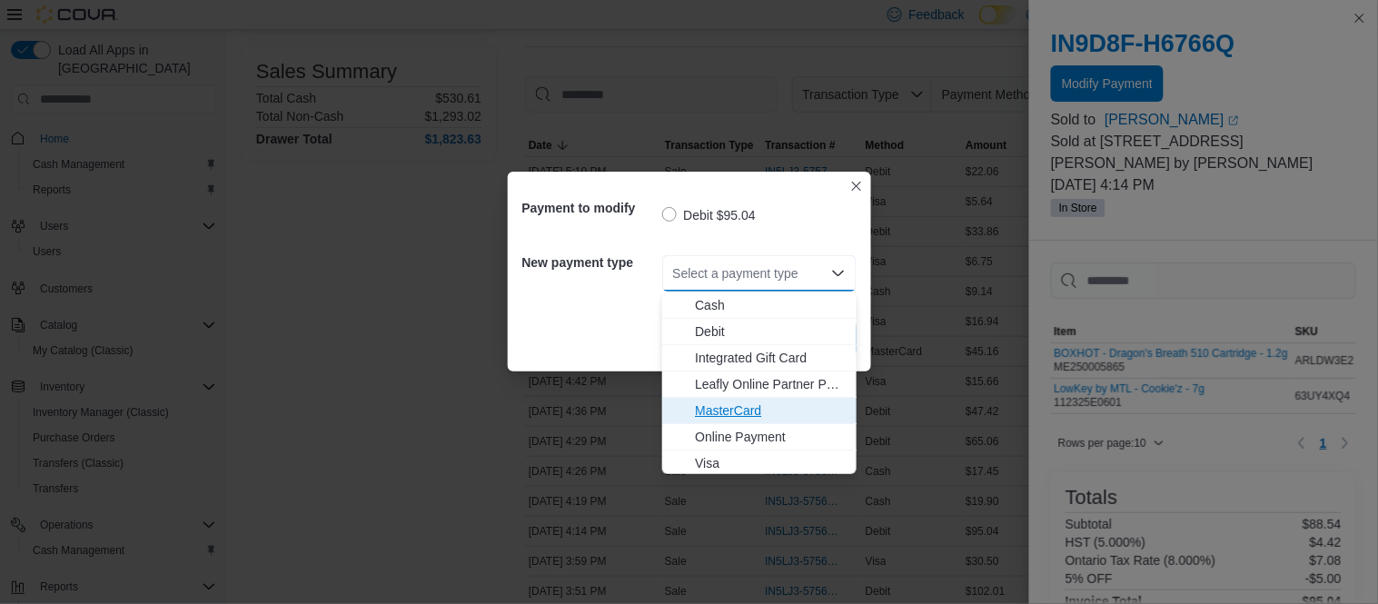
click at [725, 401] on span "MasterCard" at bounding box center [770, 410] width 151 height 18
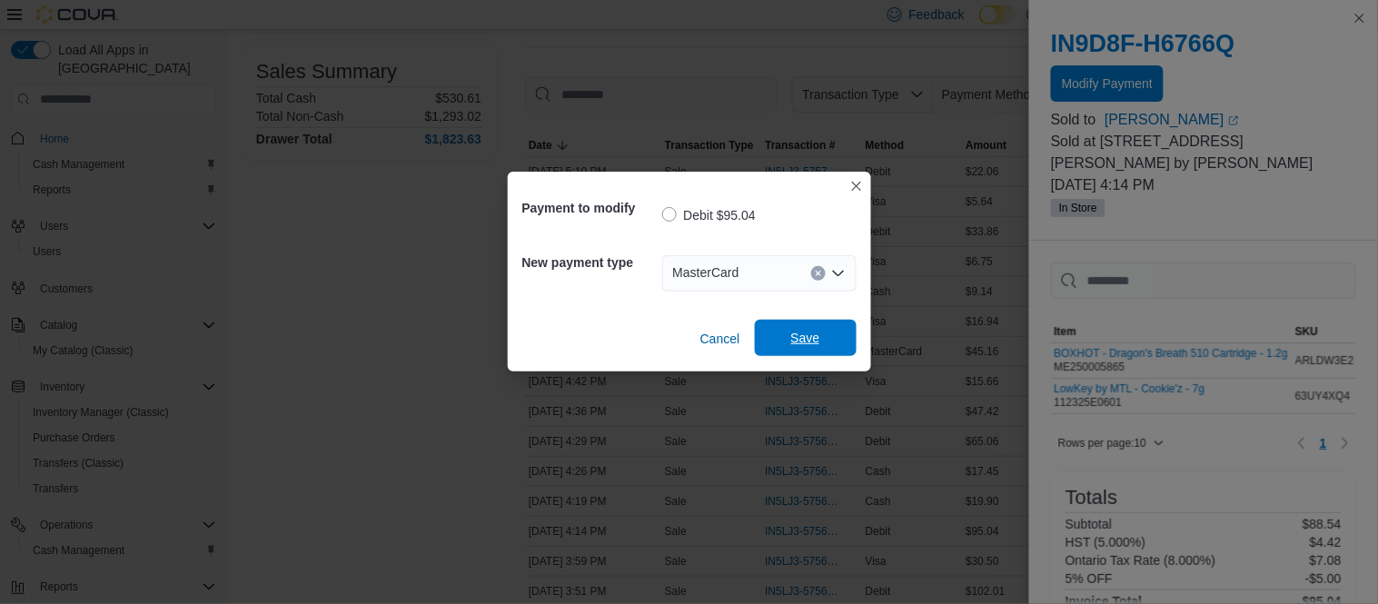
click at [847, 337] on button "Save" at bounding box center [806, 338] width 102 height 36
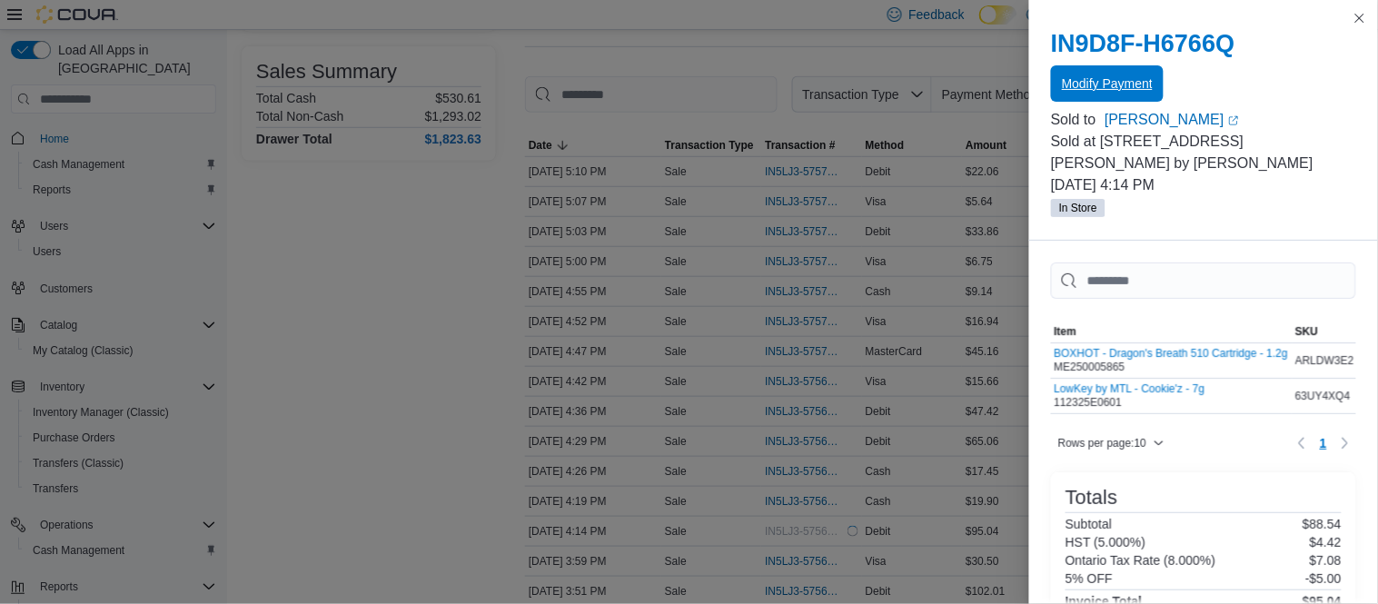
scroll to position [0, 0]
